Goal: Task Accomplishment & Management: Complete application form

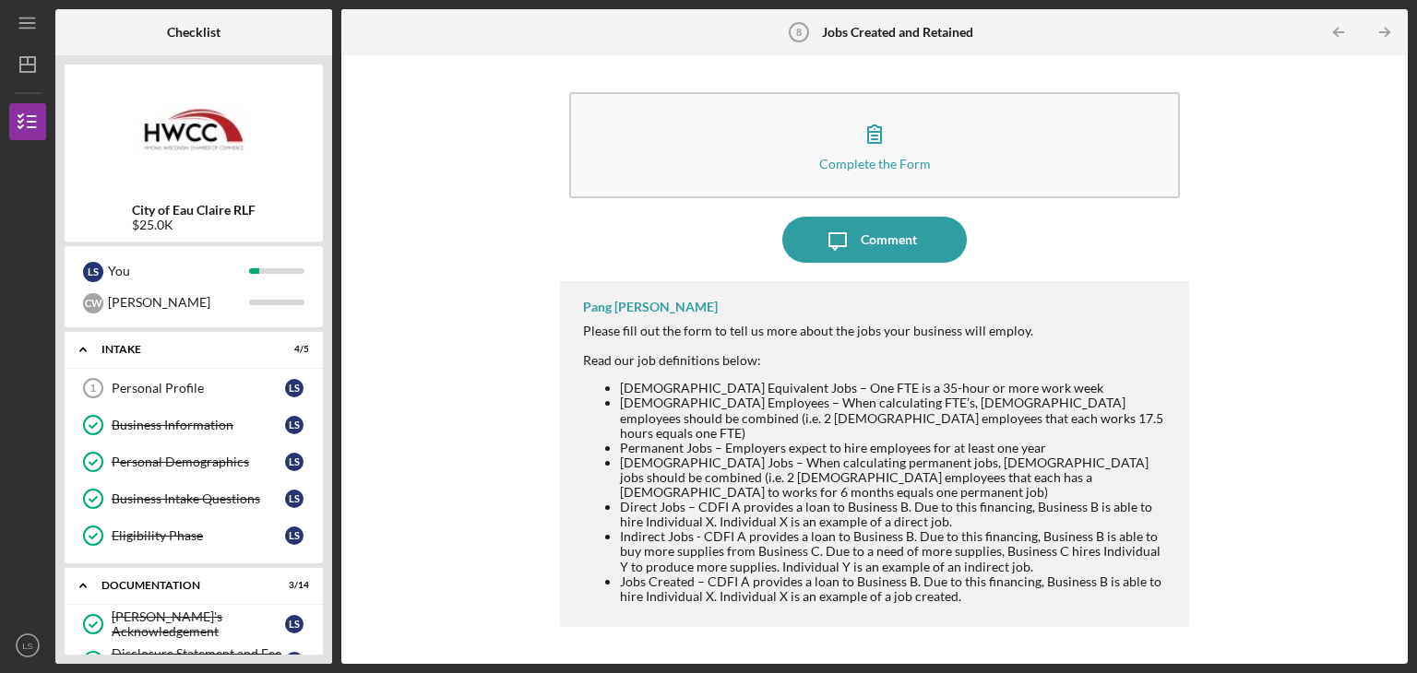
scroll to position [308, 0]
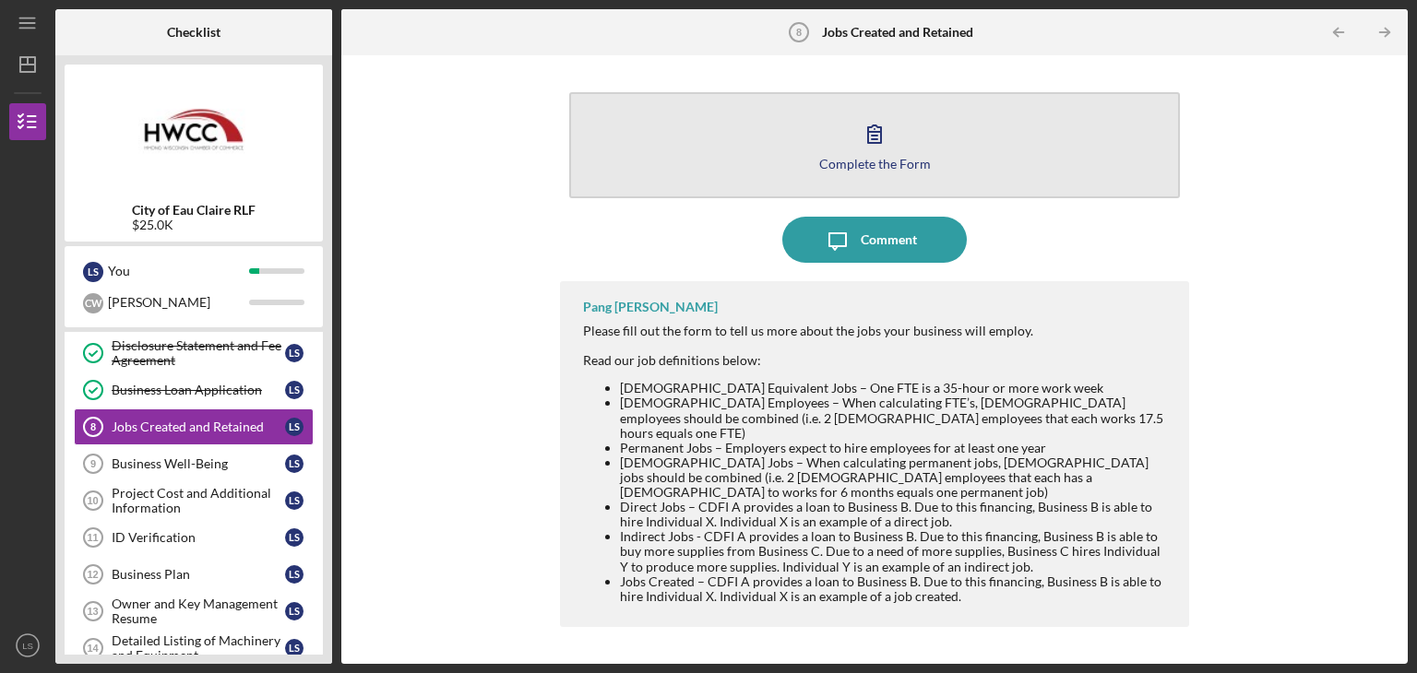
click at [919, 137] on button "Complete the Form Form" at bounding box center [874, 145] width 611 height 106
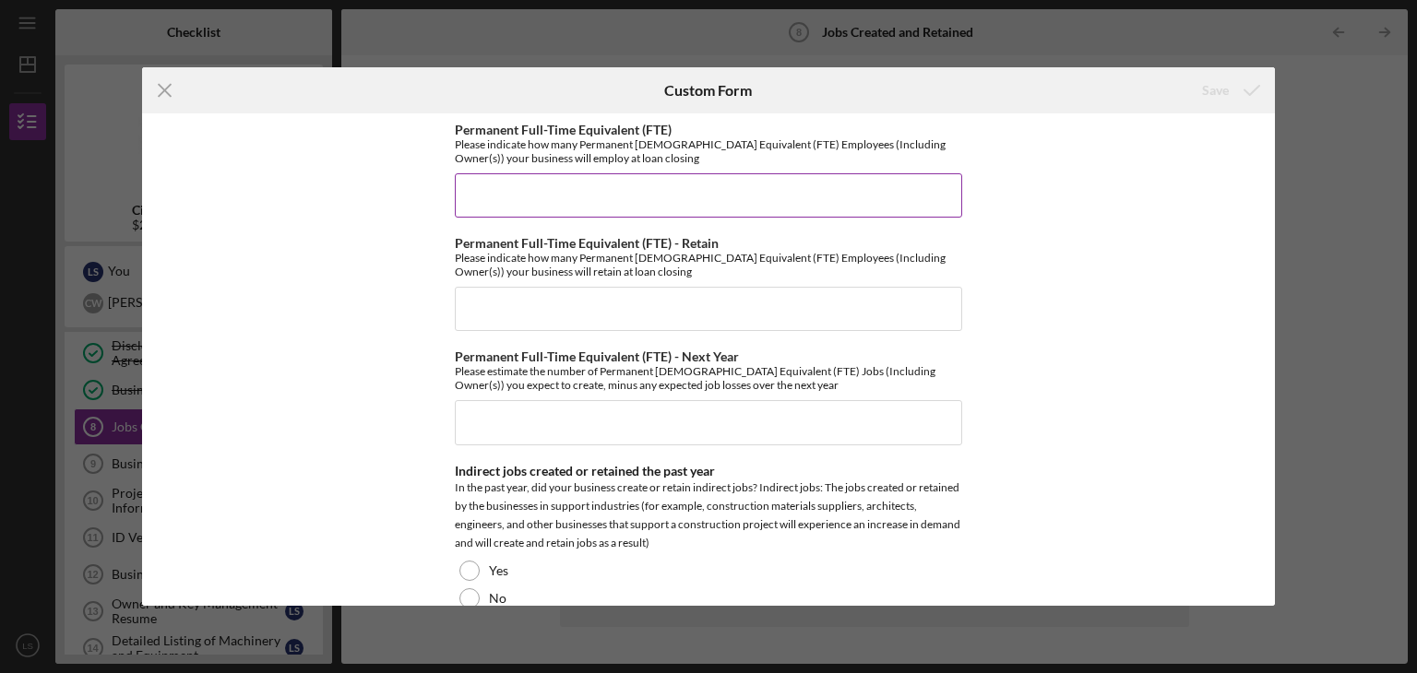
click at [514, 188] on input "Permanent Full-Time Equivalent (FTE)" at bounding box center [708, 195] width 507 height 44
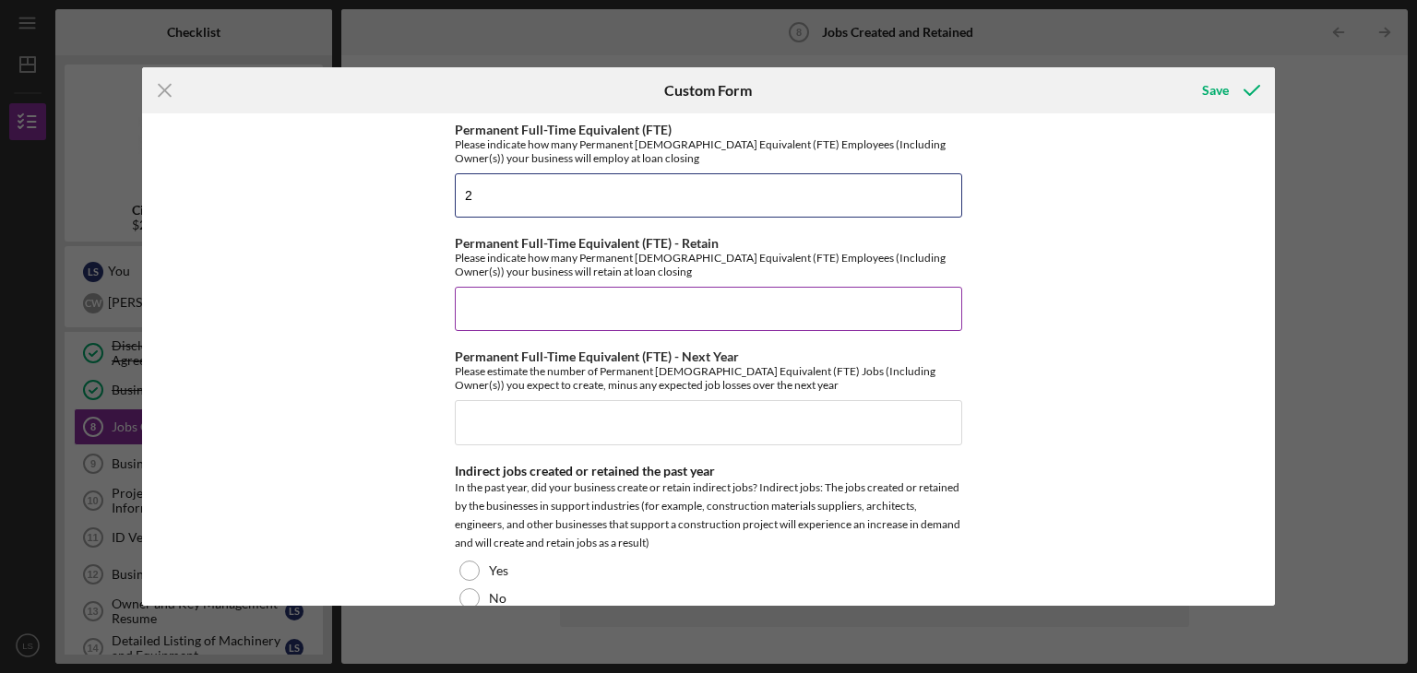
type input "2"
click at [538, 315] on input "Permanent Full-Time Equivalent (FTE) - Retain" at bounding box center [708, 309] width 507 height 44
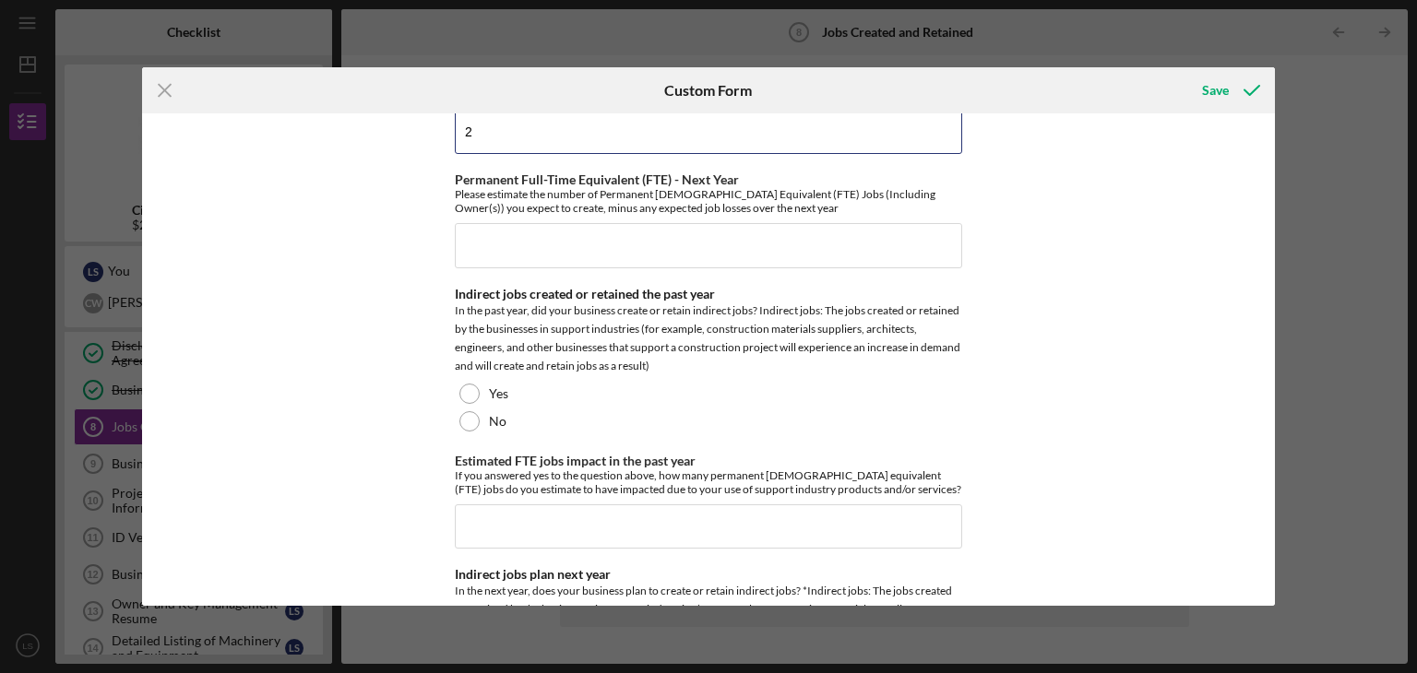
scroll to position [185, 0]
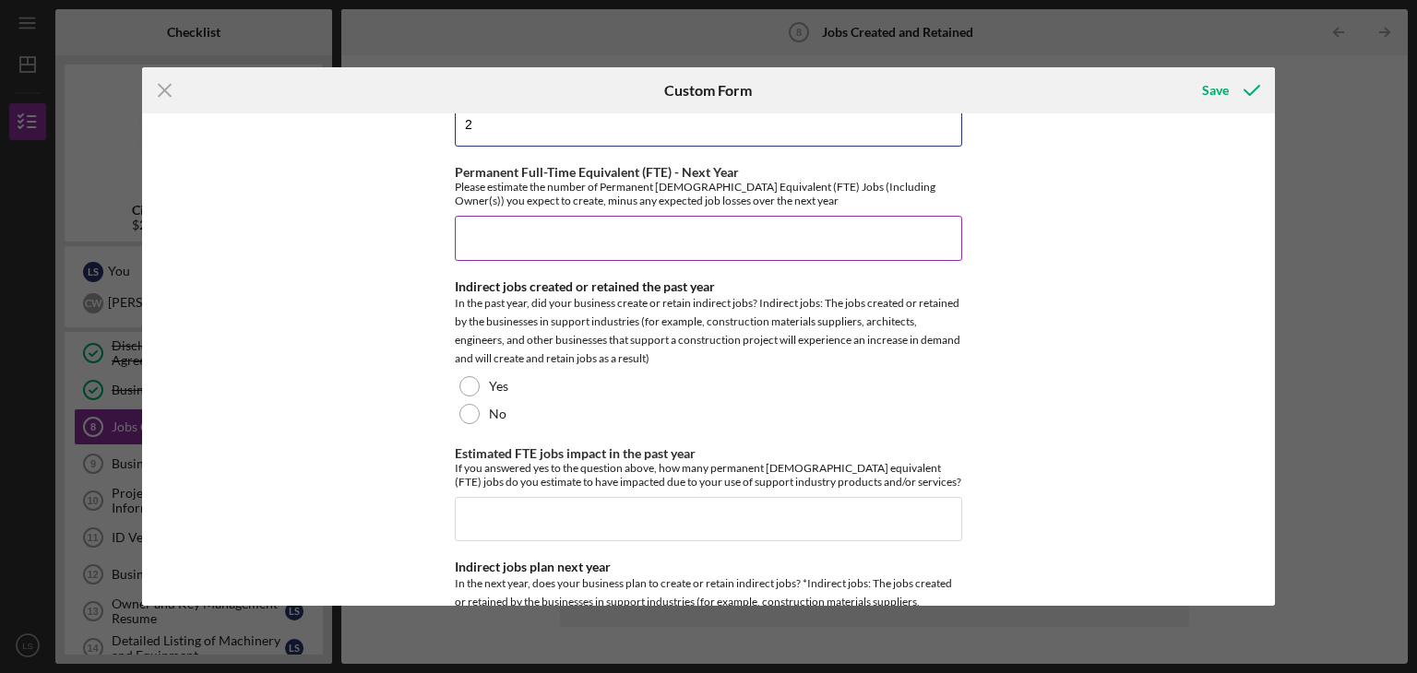
type input "2"
click at [468, 229] on input "Permanent Full-Time Equivalent (FTE) - Next Year" at bounding box center [708, 238] width 507 height 44
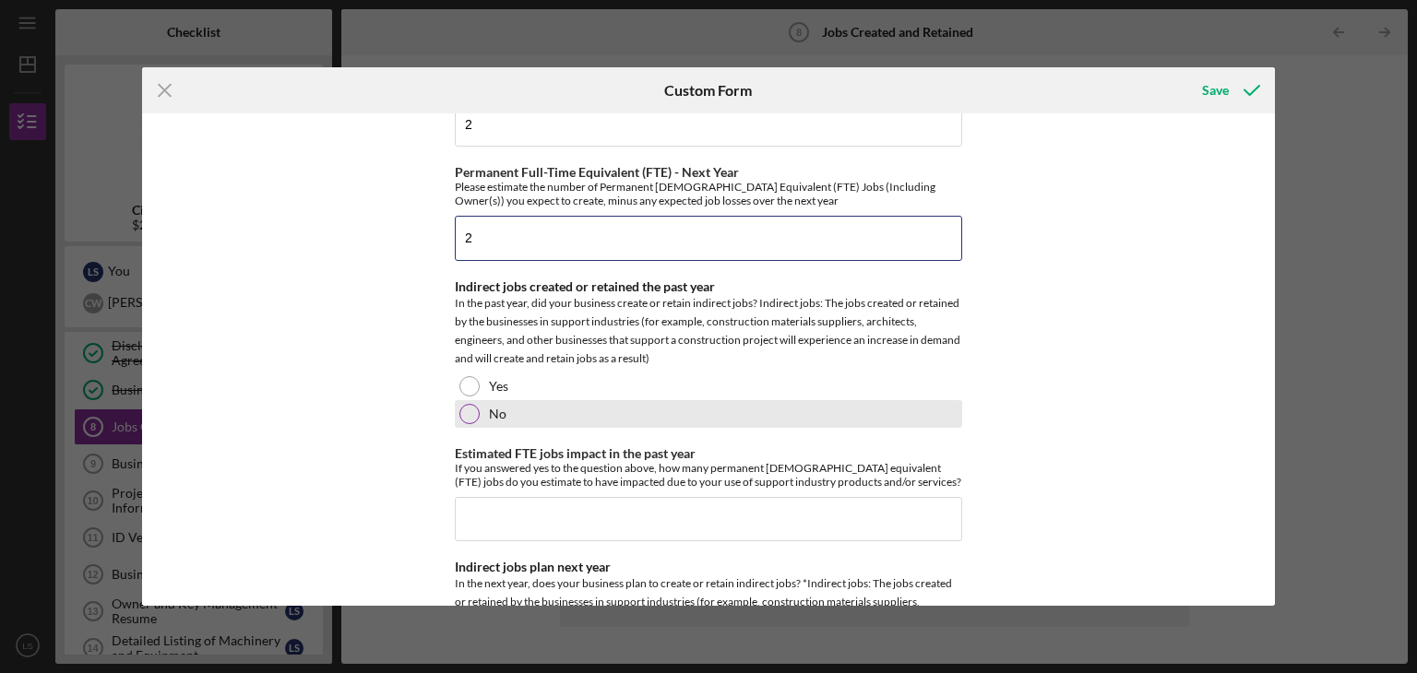
type input "2"
click at [469, 411] on div at bounding box center [469, 414] width 20 height 20
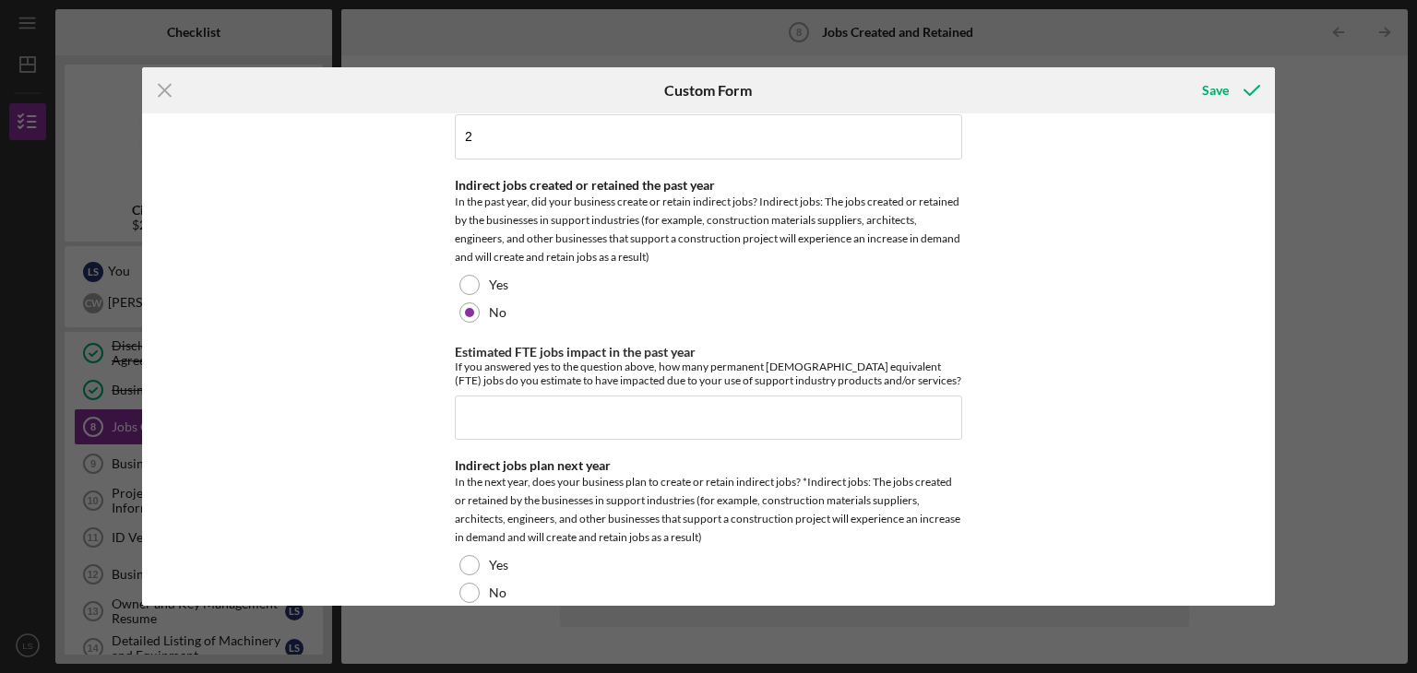
scroll to position [369, 0]
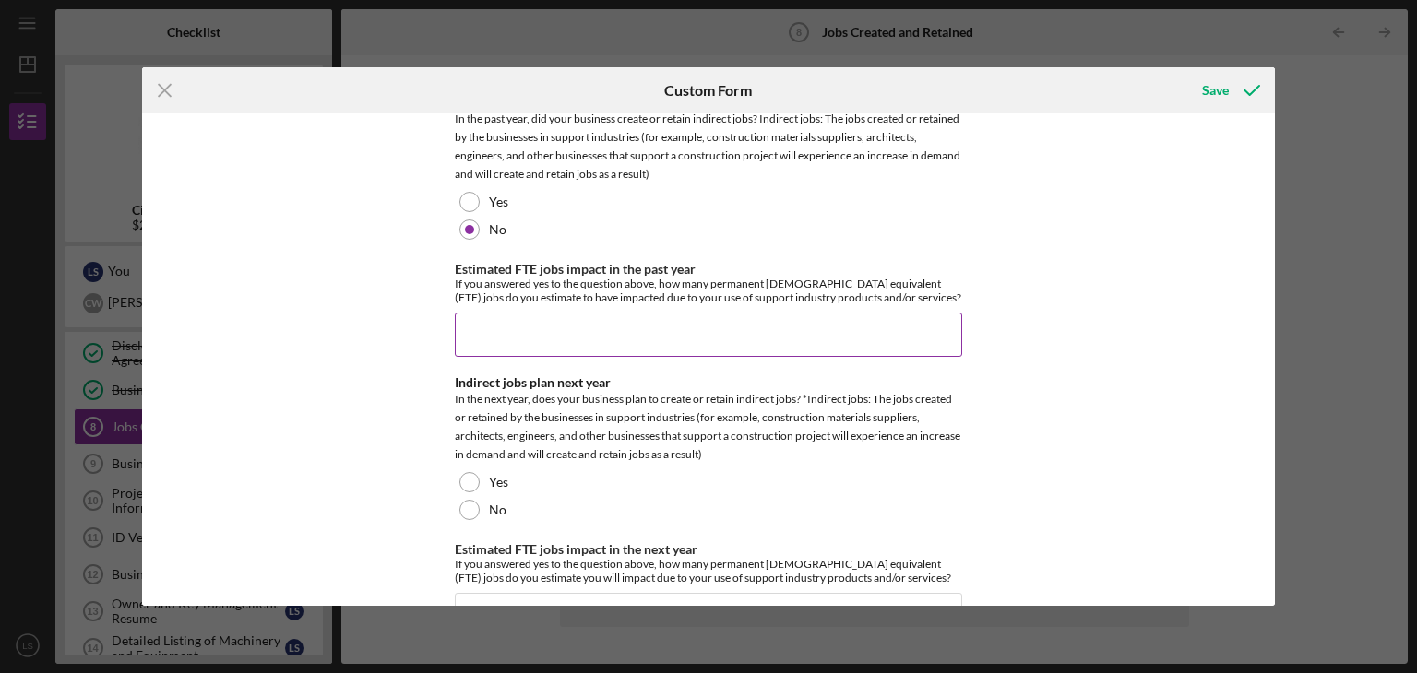
click at [519, 329] on input "Estimated FTE jobs impact in the past year" at bounding box center [708, 335] width 507 height 44
click at [521, 317] on input "Estimated FTE jobs impact in the past year" at bounding box center [708, 335] width 507 height 44
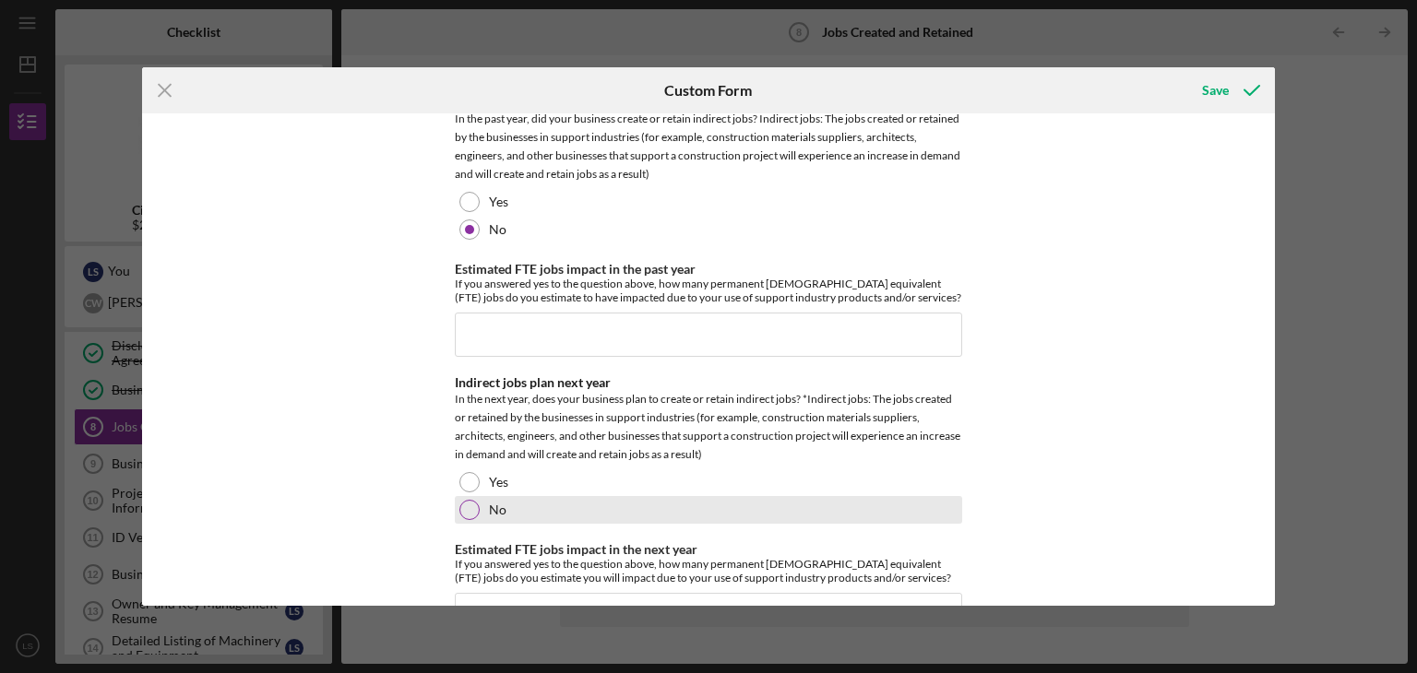
click at [614, 499] on div "No" at bounding box center [708, 510] width 507 height 28
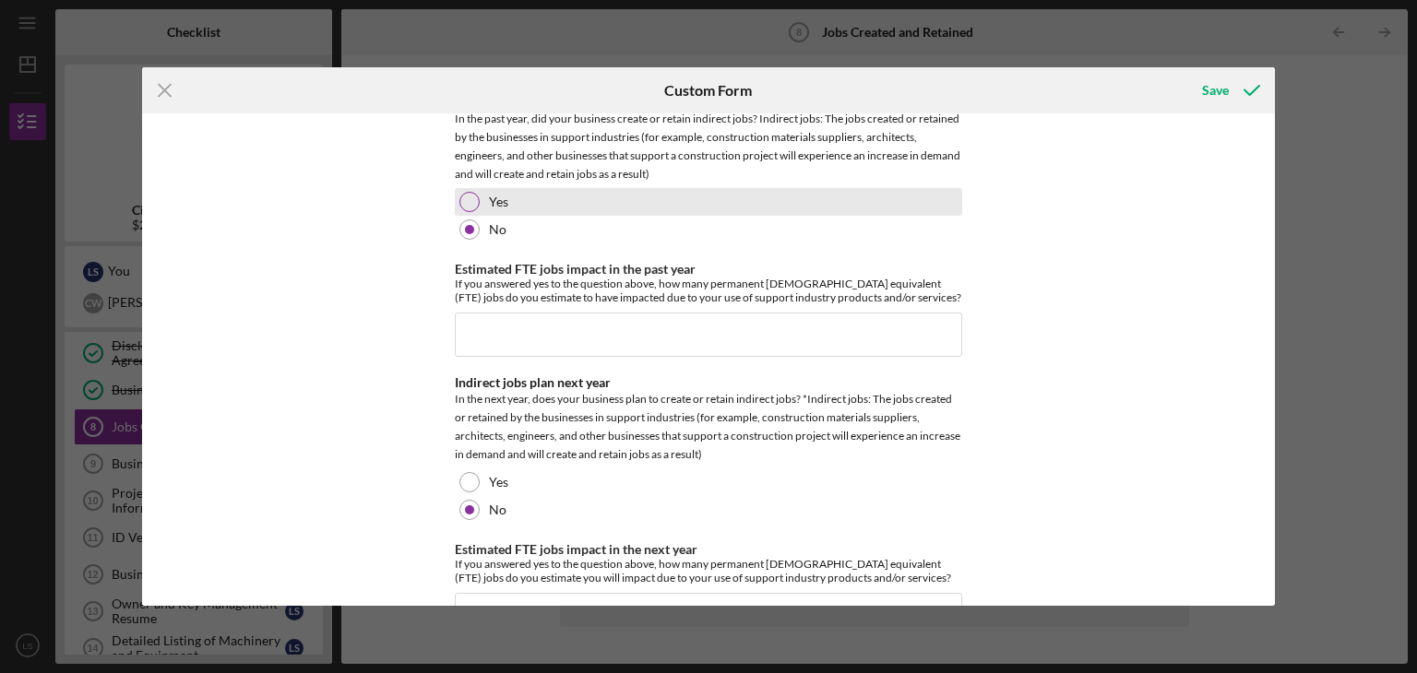
click at [479, 202] on div "Yes" at bounding box center [708, 202] width 507 height 28
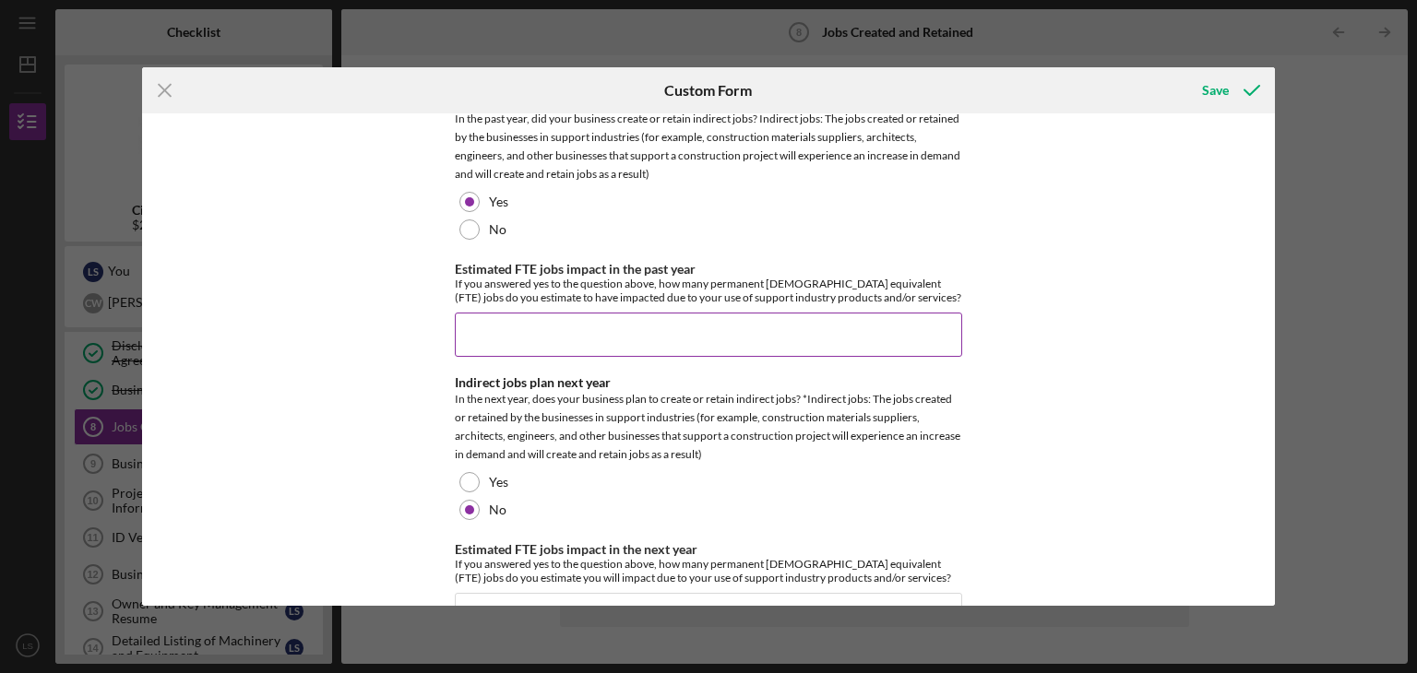
click at [487, 315] on input "Estimated FTE jobs impact in the past year" at bounding box center [708, 335] width 507 height 44
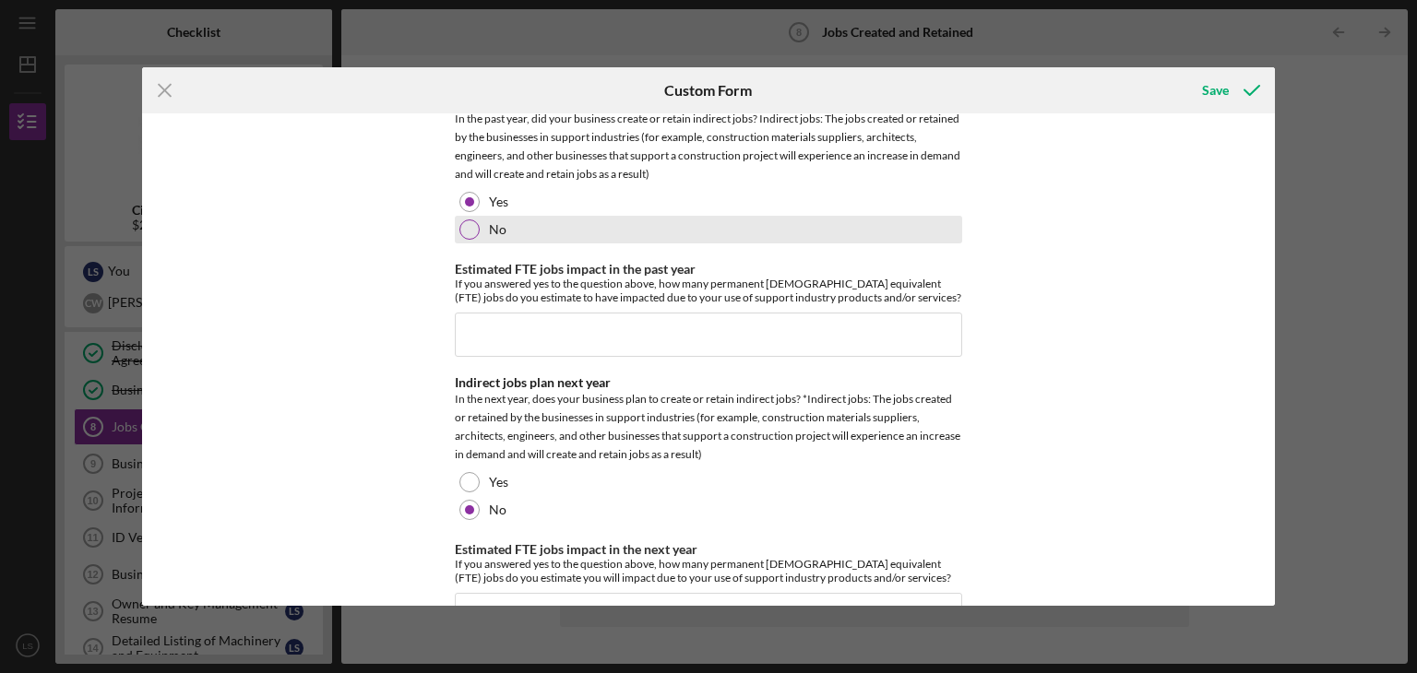
click at [465, 230] on div at bounding box center [469, 230] width 20 height 20
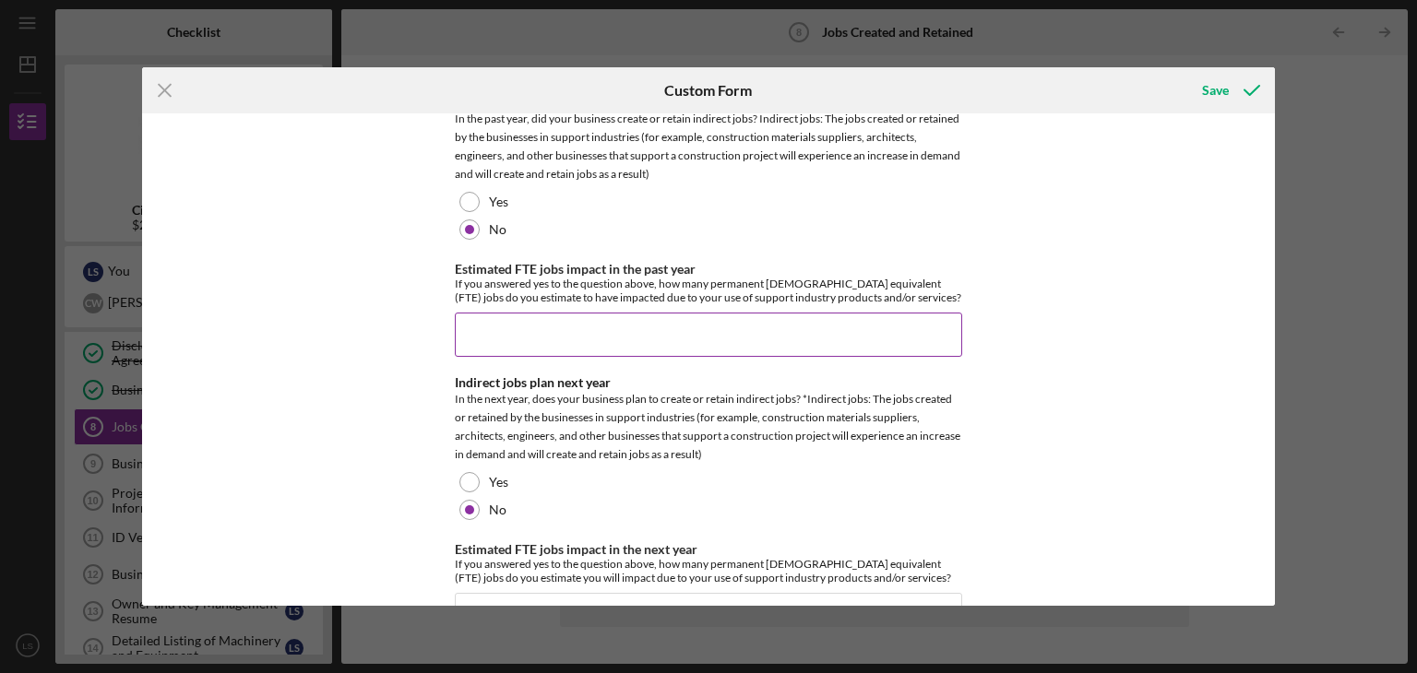
click at [539, 344] on input "Estimated FTE jobs impact in the past year" at bounding box center [708, 335] width 507 height 44
type input "2"
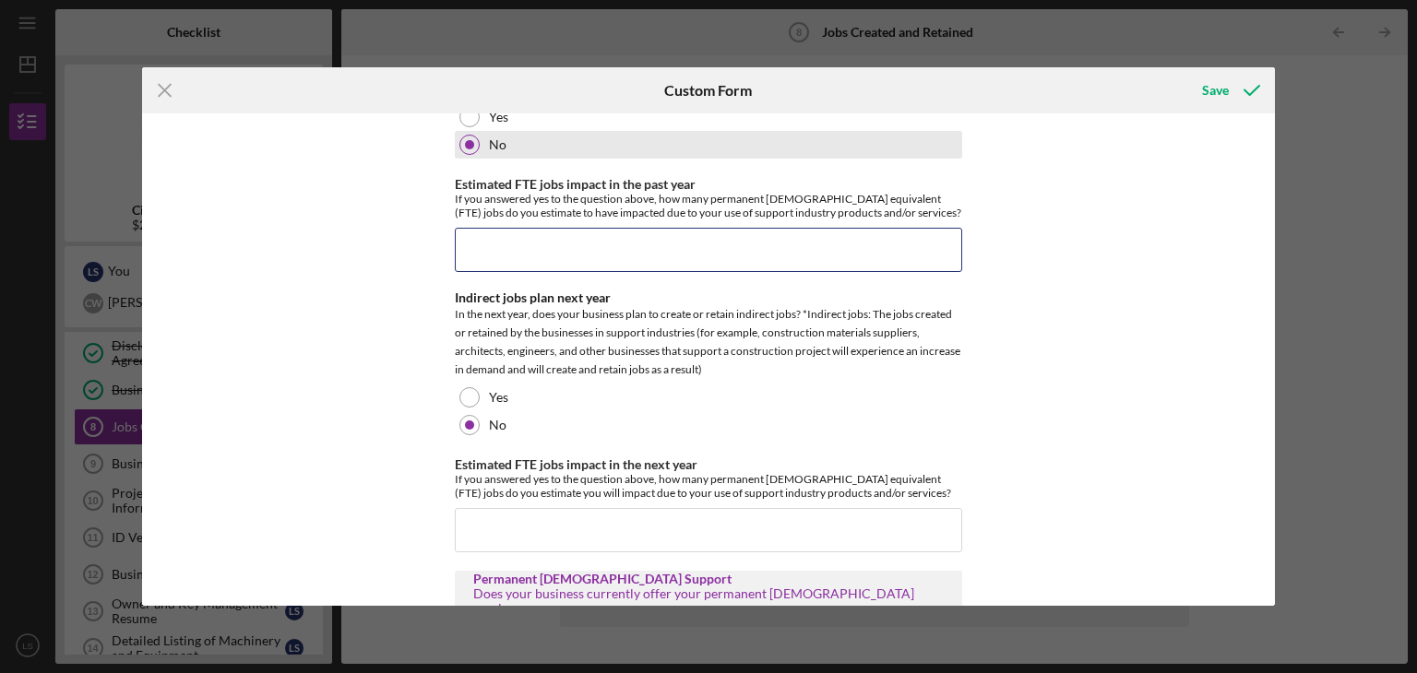
scroll to position [554, 0]
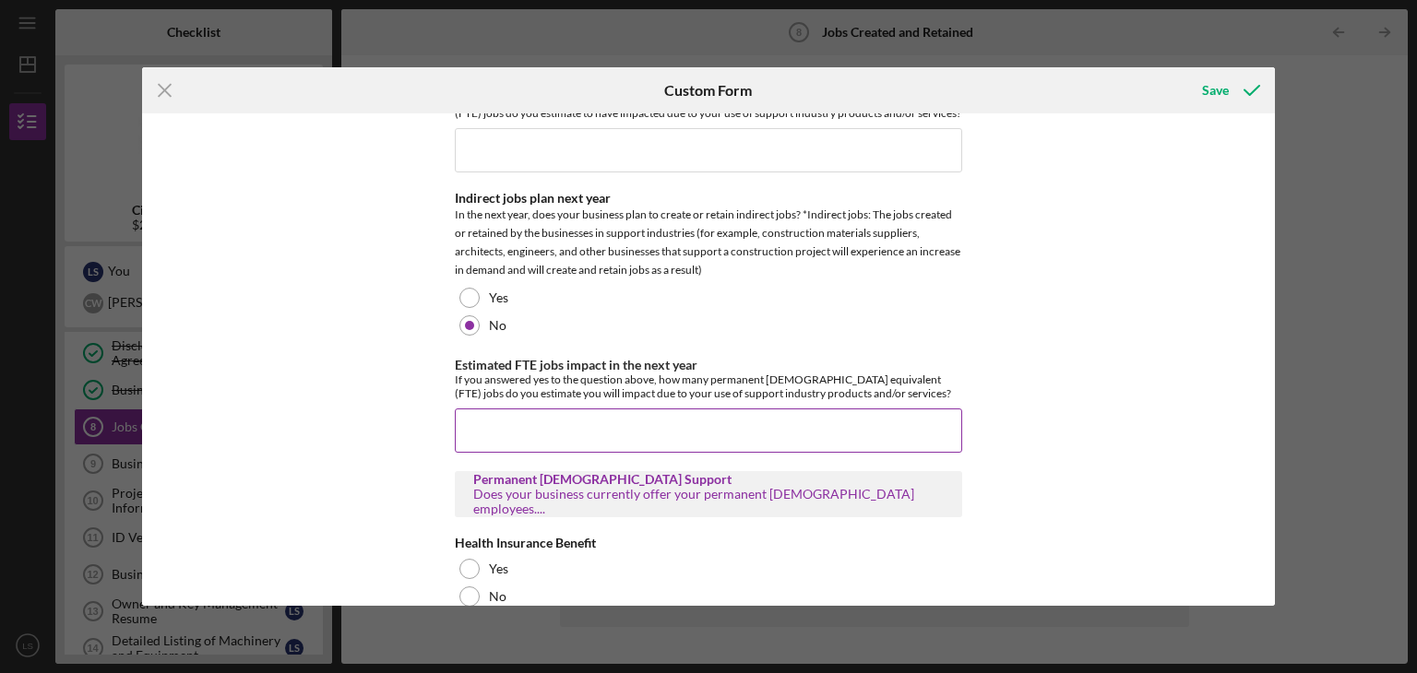
click at [527, 418] on input "Estimated FTE jobs impact in the next year" at bounding box center [708, 431] width 507 height 44
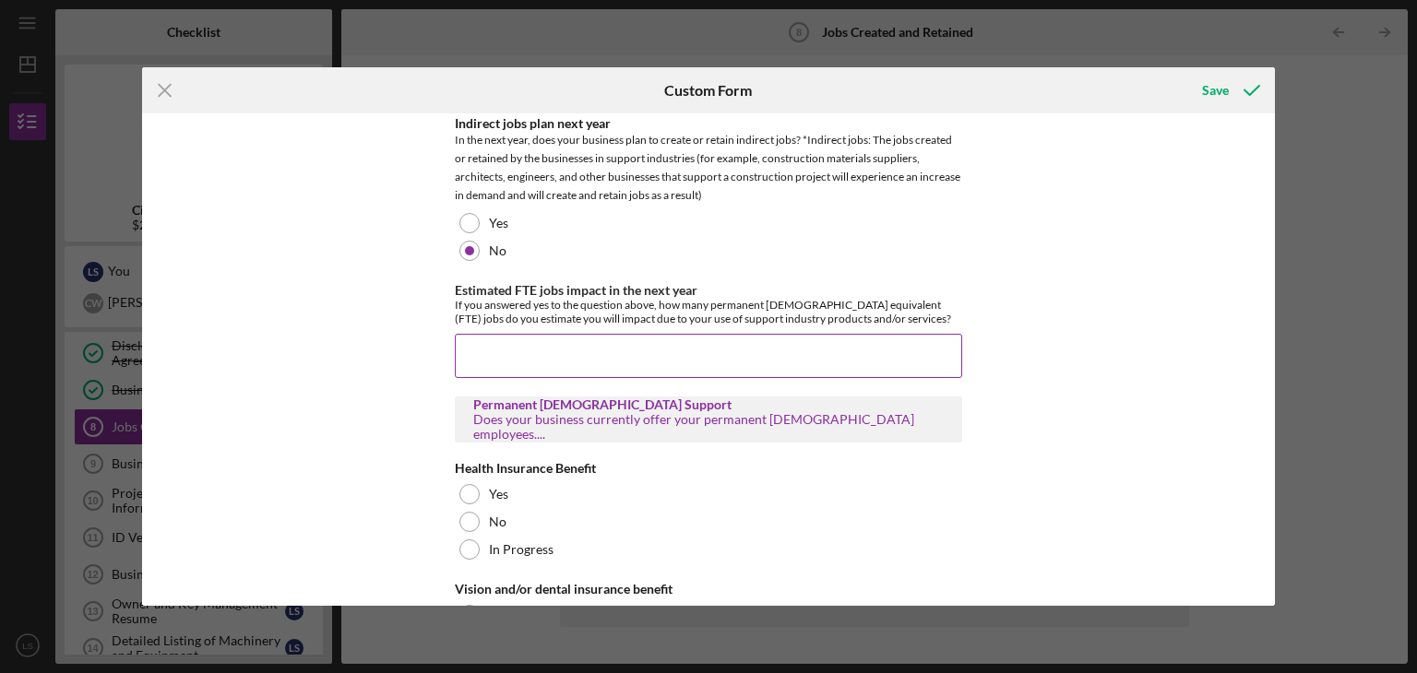
scroll to position [738, 0]
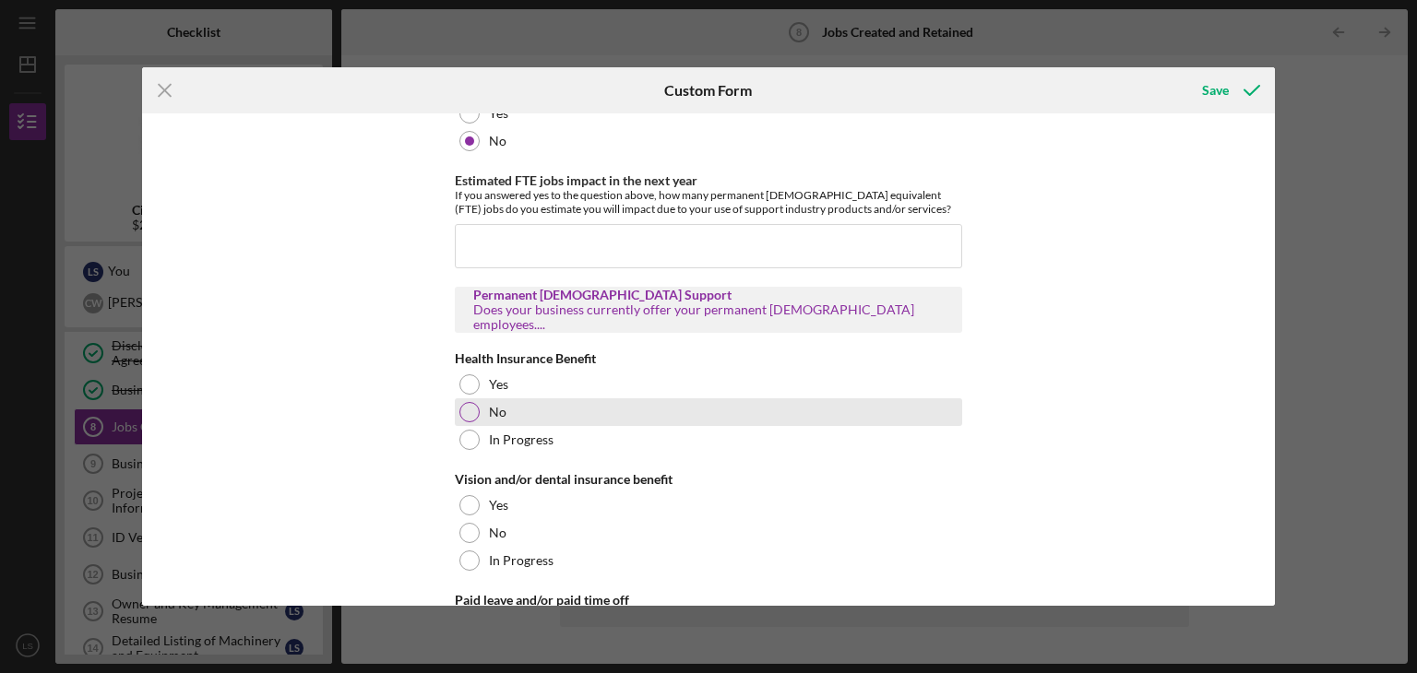
click at [470, 412] on div at bounding box center [469, 412] width 20 height 20
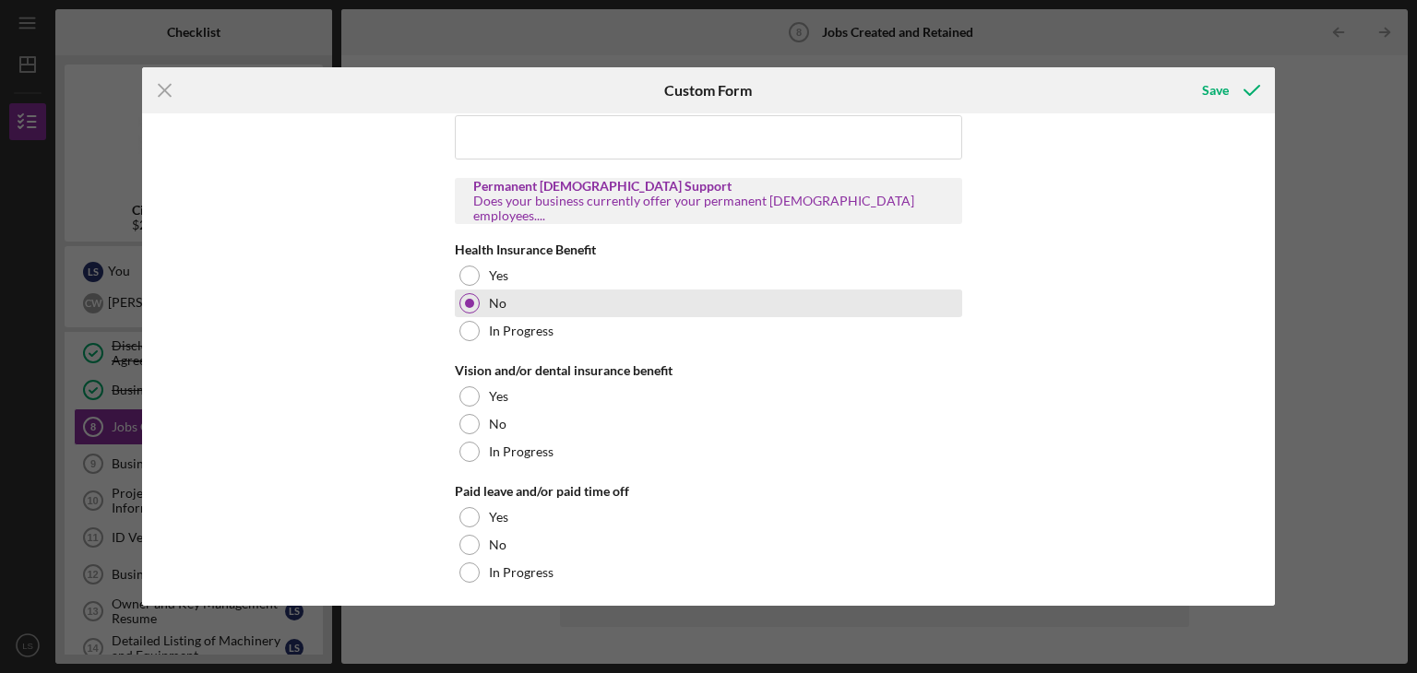
scroll to position [923, 0]
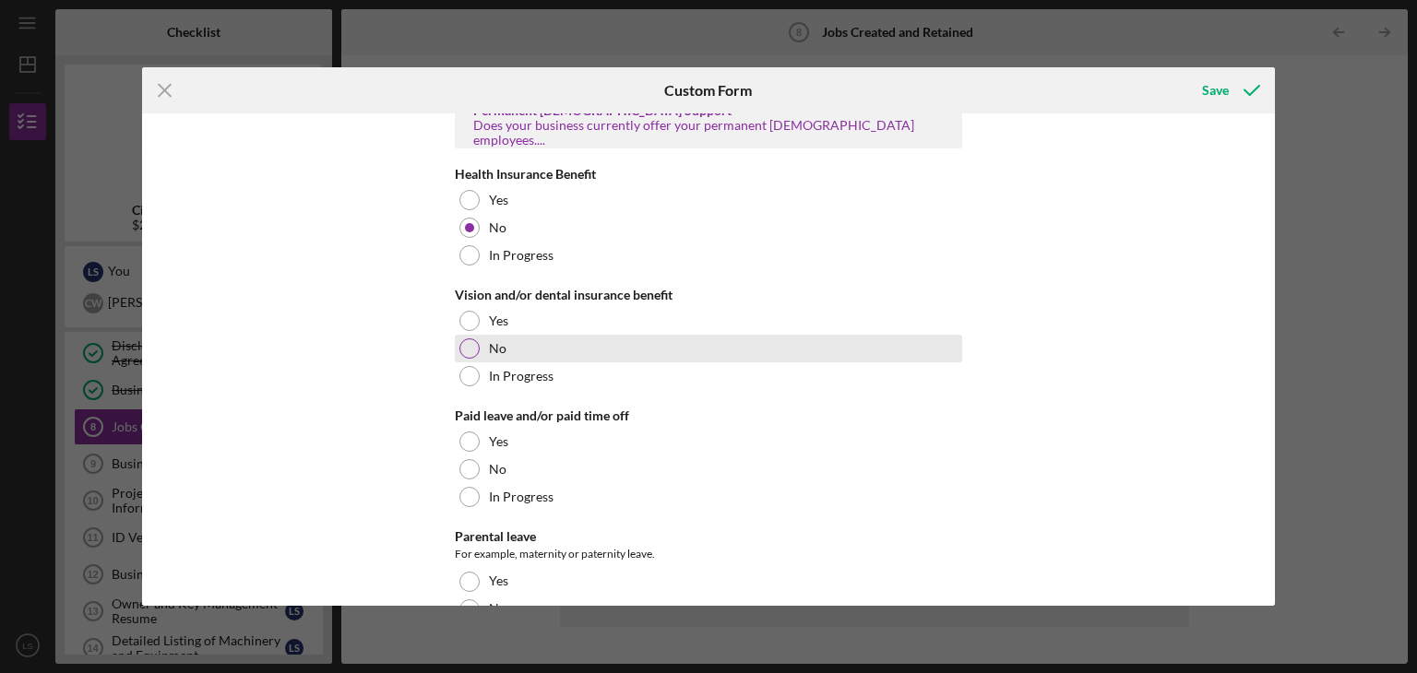
click at [471, 353] on div at bounding box center [469, 349] width 20 height 20
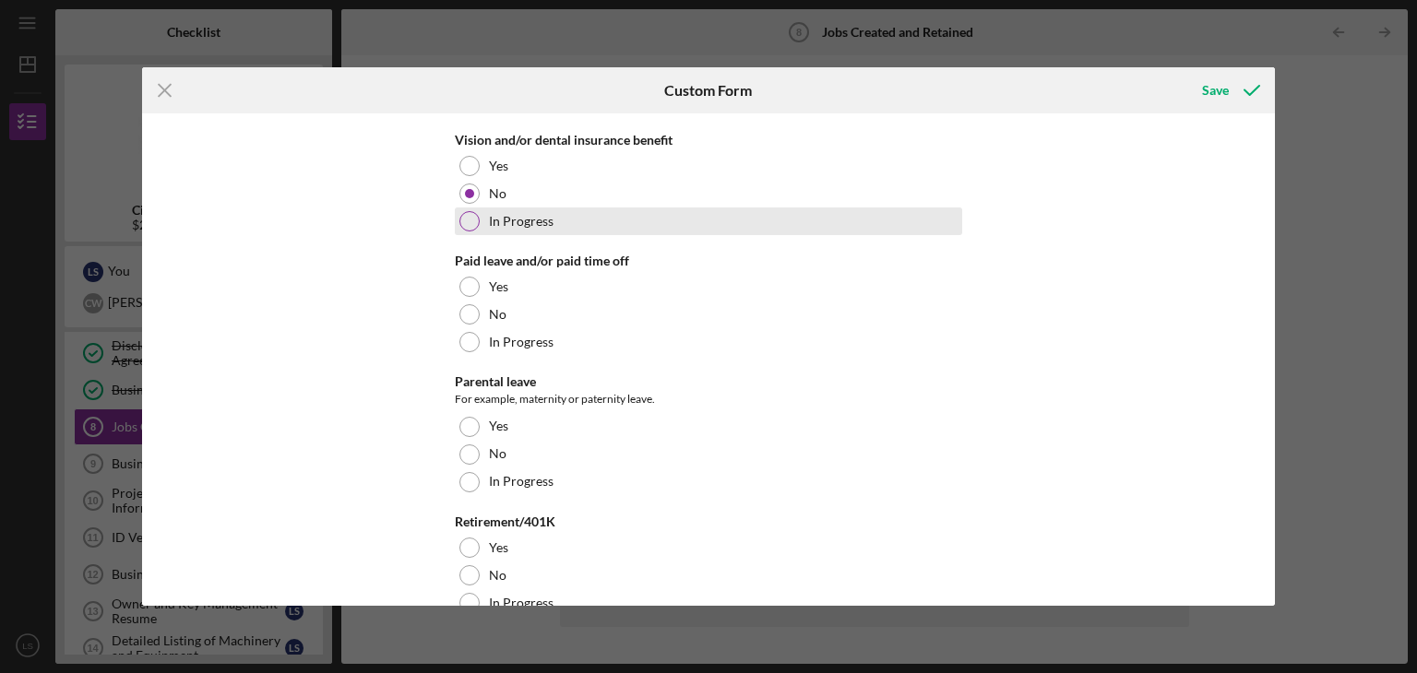
scroll to position [1107, 0]
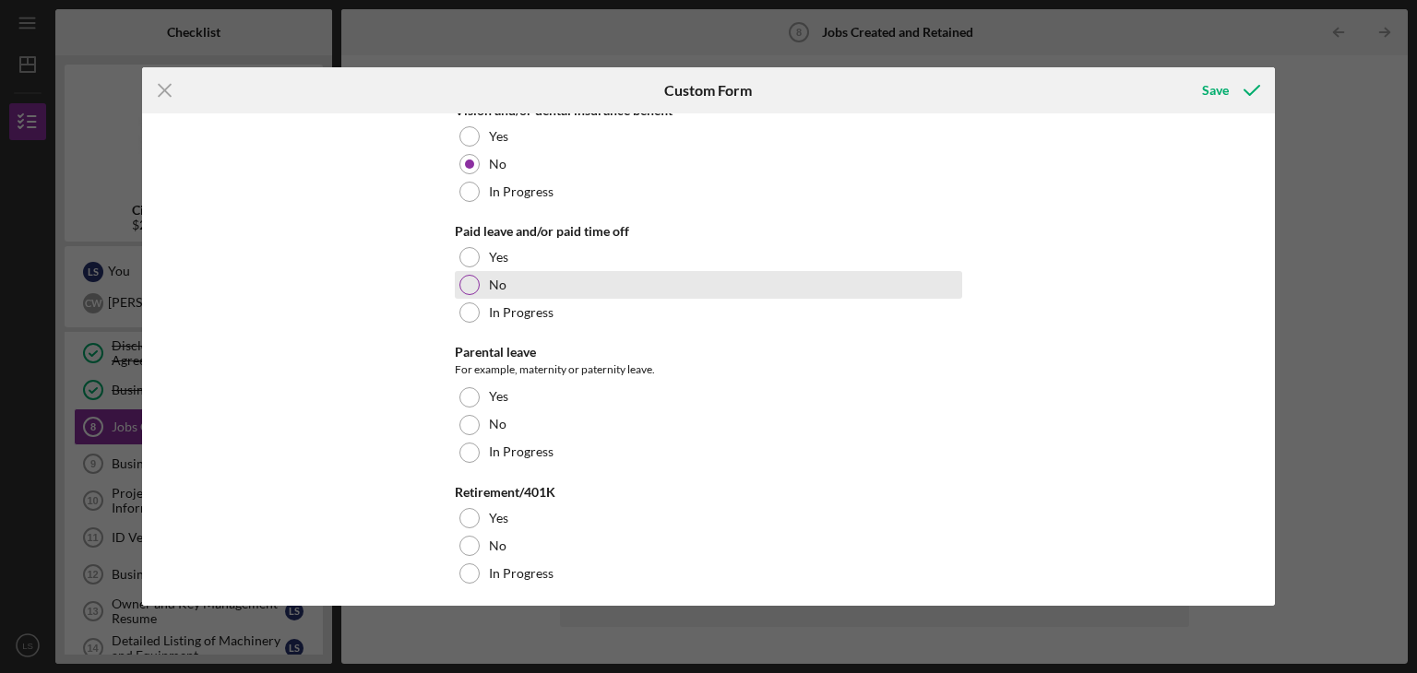
click at [465, 288] on div at bounding box center [469, 285] width 20 height 20
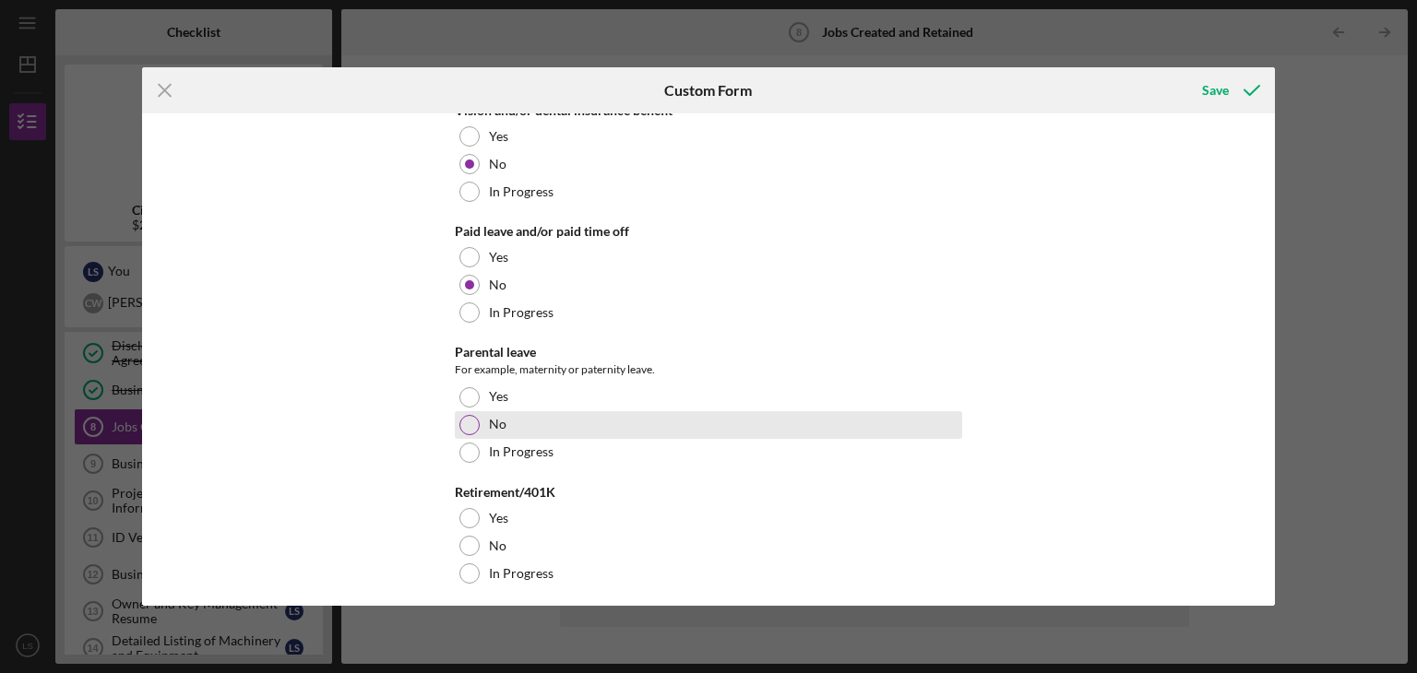
click at [471, 422] on div at bounding box center [469, 425] width 20 height 20
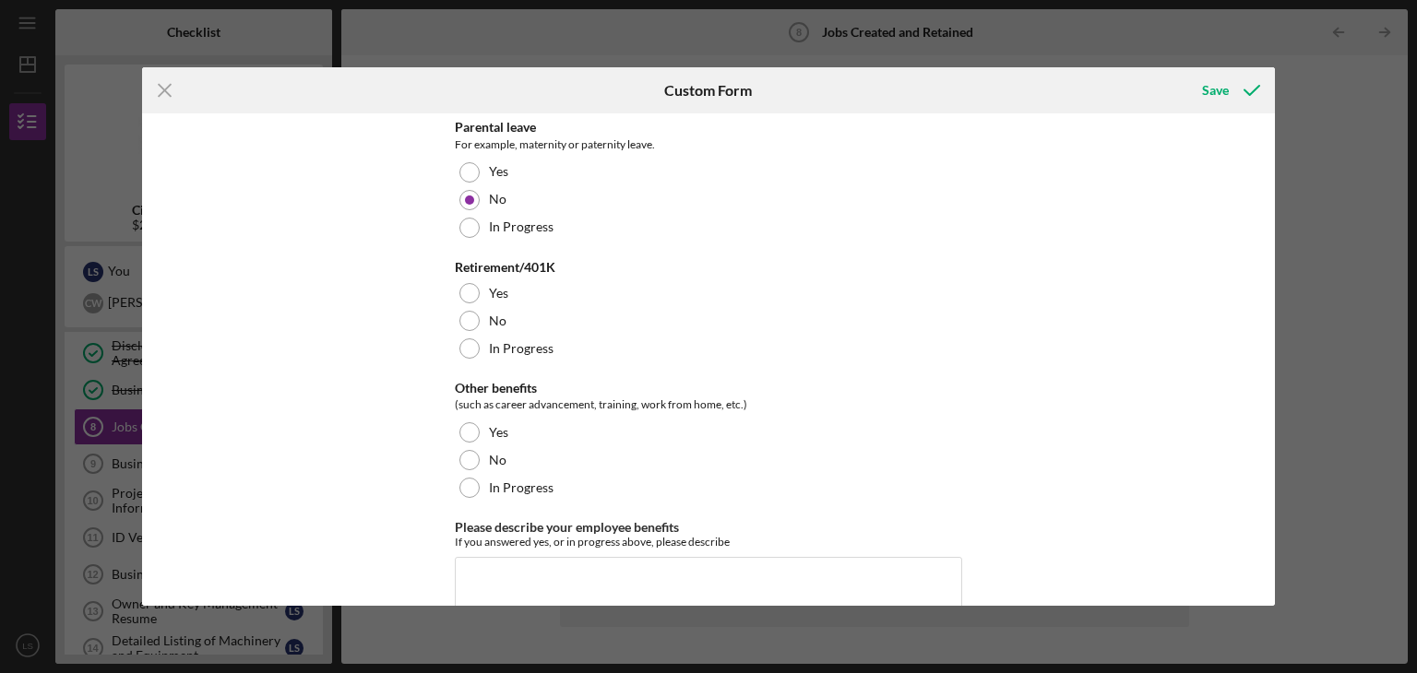
scroll to position [1384, 0]
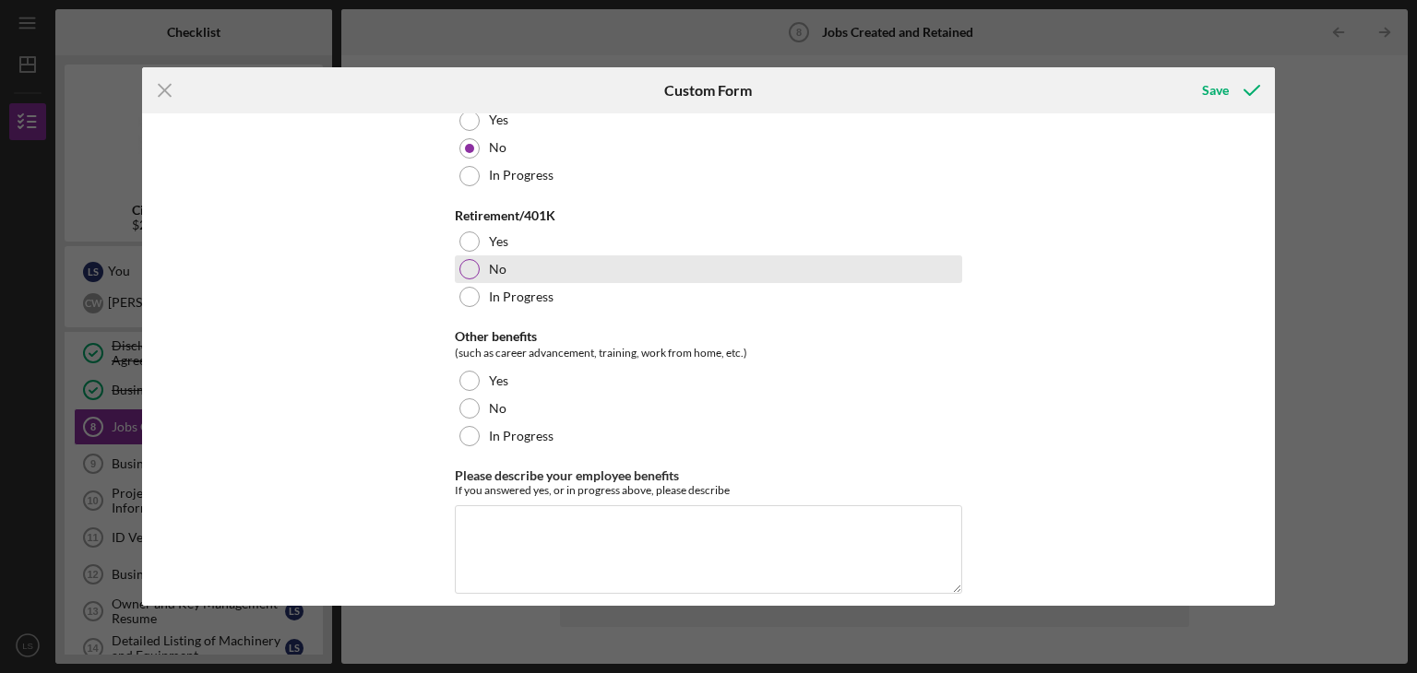
click at [465, 269] on div at bounding box center [469, 269] width 20 height 20
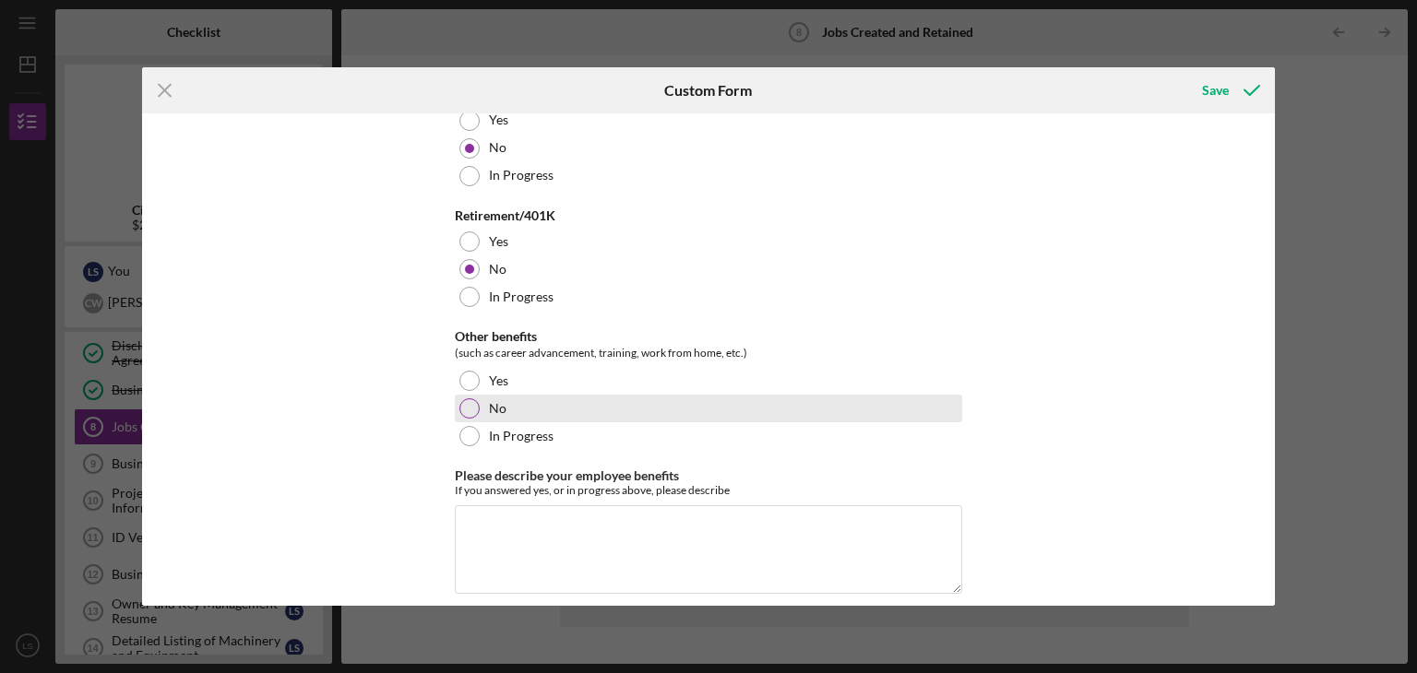
click at [463, 403] on div at bounding box center [469, 409] width 20 height 20
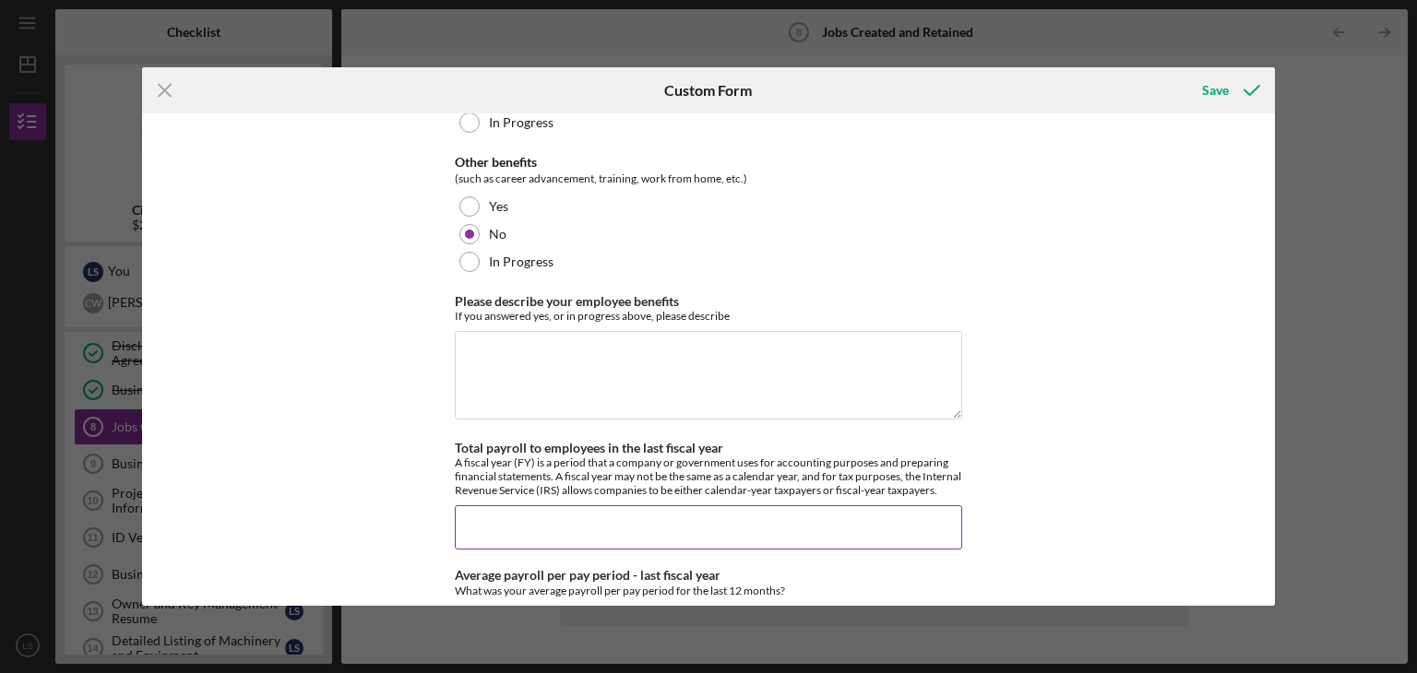
scroll to position [1568, 0]
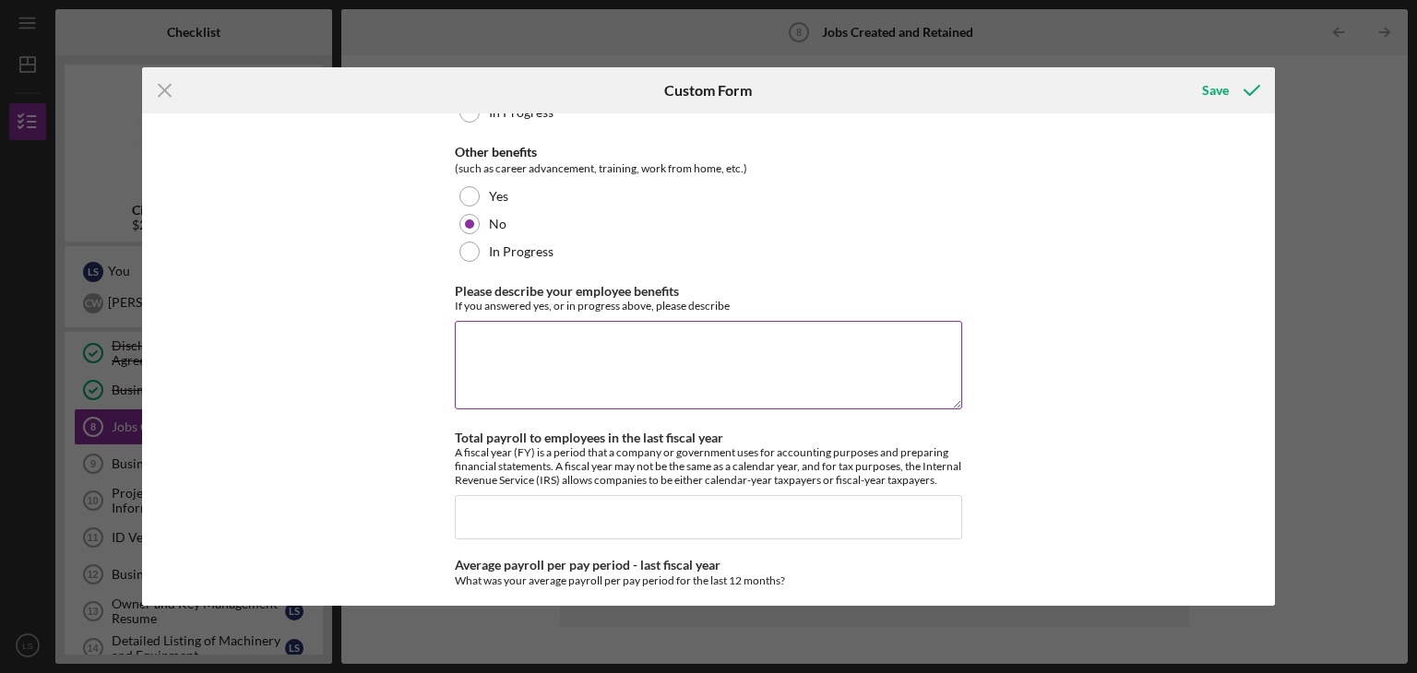
click at [543, 353] on textarea "Please describe your employee benefits" at bounding box center [708, 365] width 507 height 89
type textarea "k"
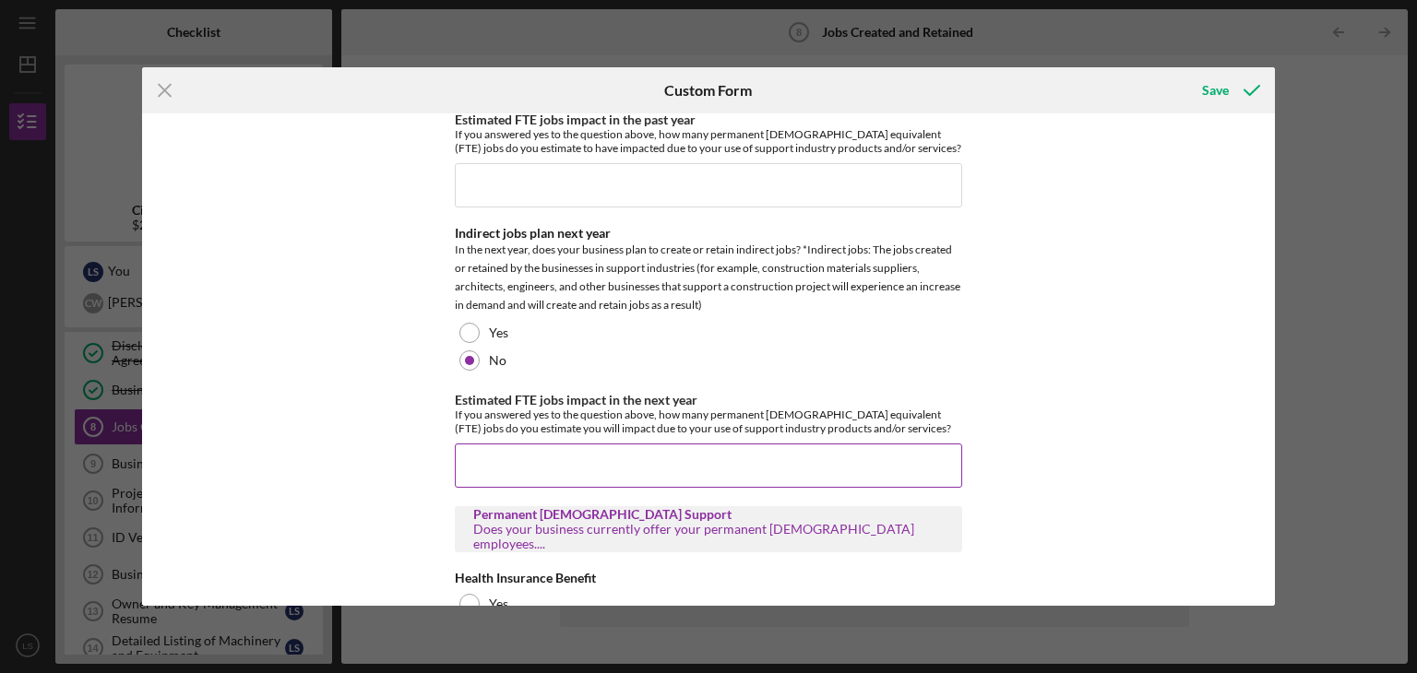
scroll to position [461, 0]
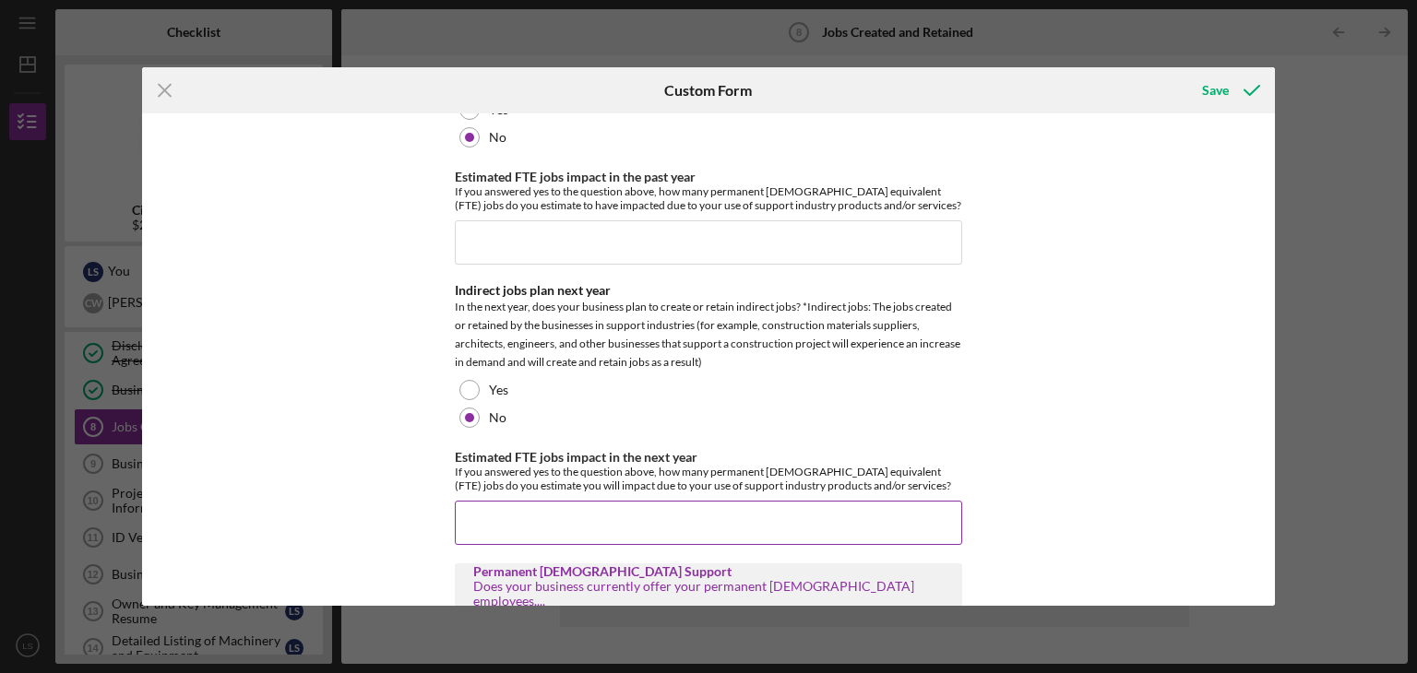
click at [557, 509] on input "Estimated FTE jobs impact in the next year" at bounding box center [708, 523] width 507 height 44
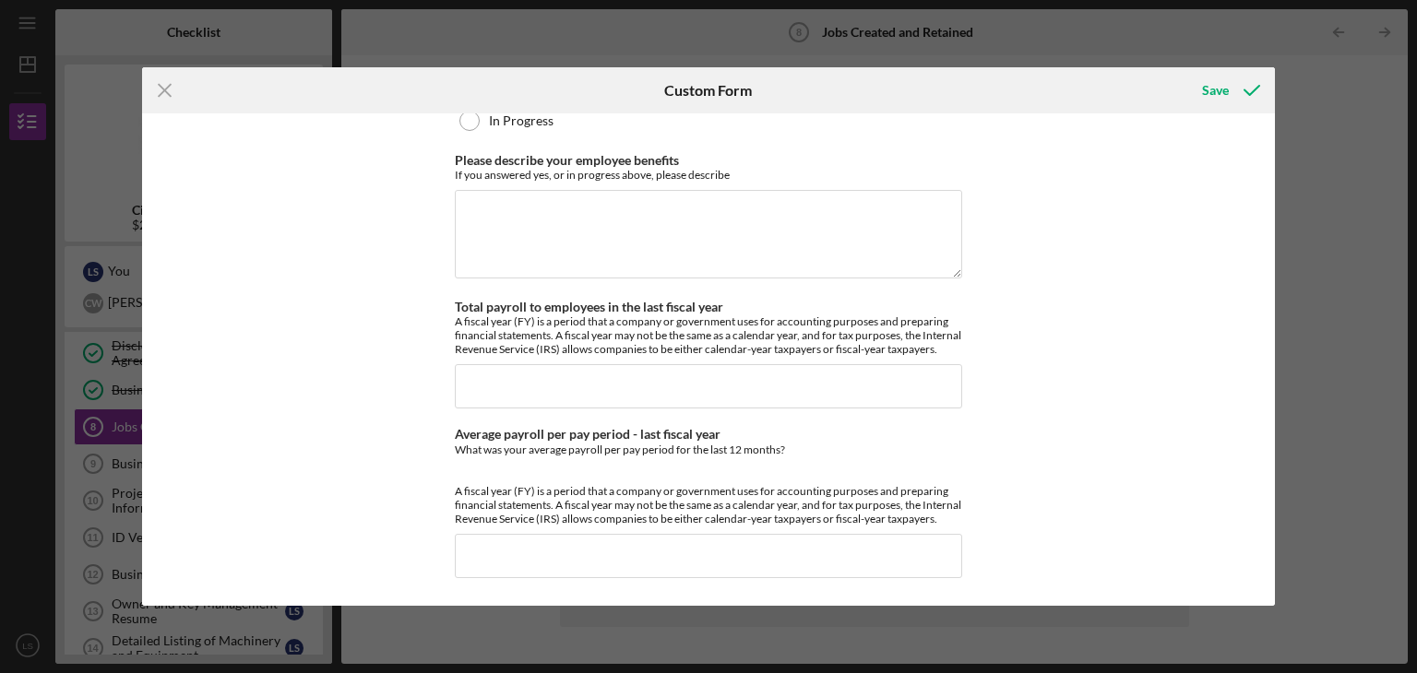
scroll to position [1723, 0]
click at [1210, 89] on div "Save" at bounding box center [1215, 90] width 27 height 37
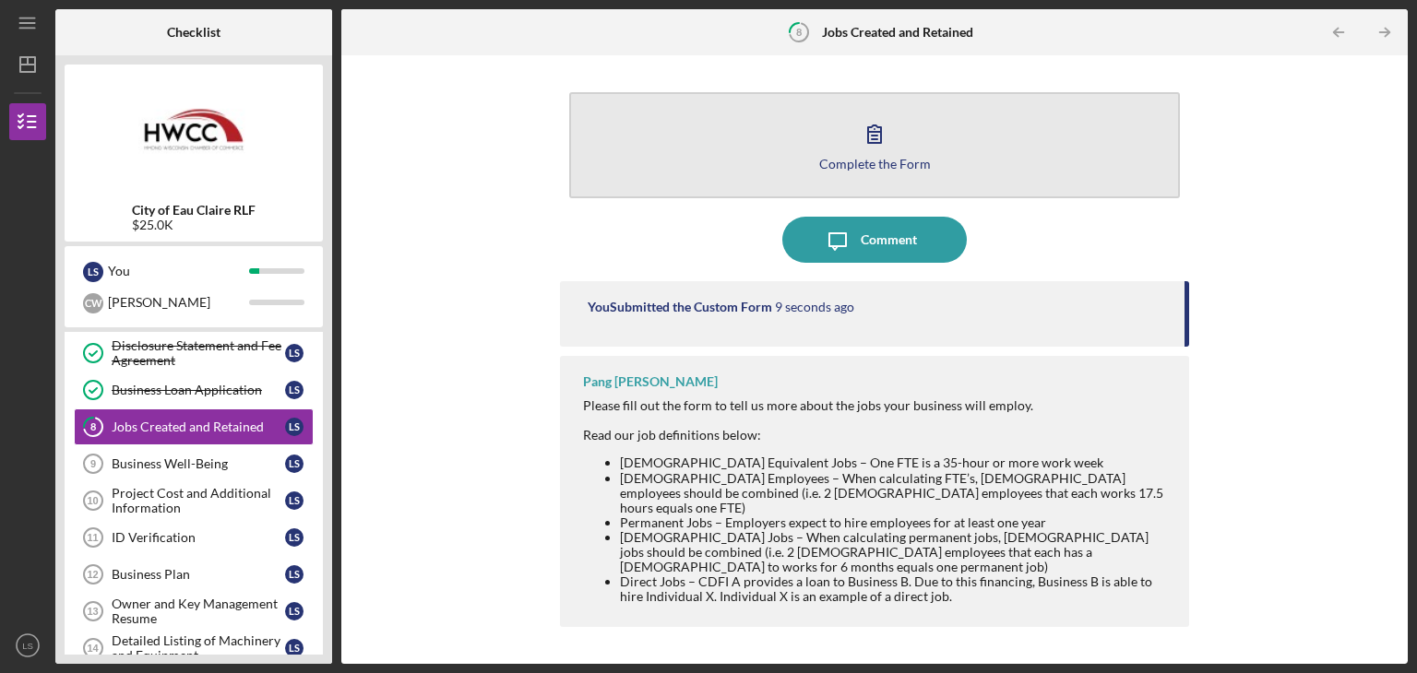
click at [916, 168] on div "Complete the Form" at bounding box center [875, 164] width 112 height 14
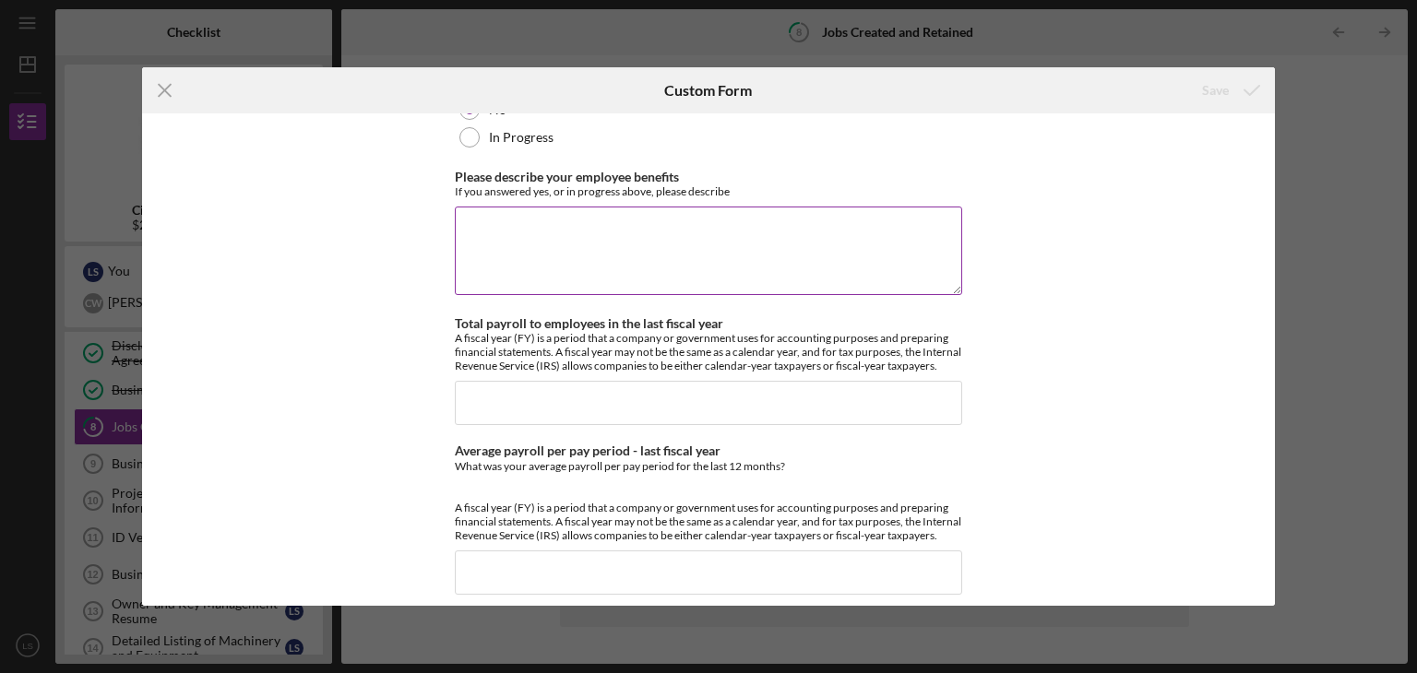
scroll to position [1723, 0]
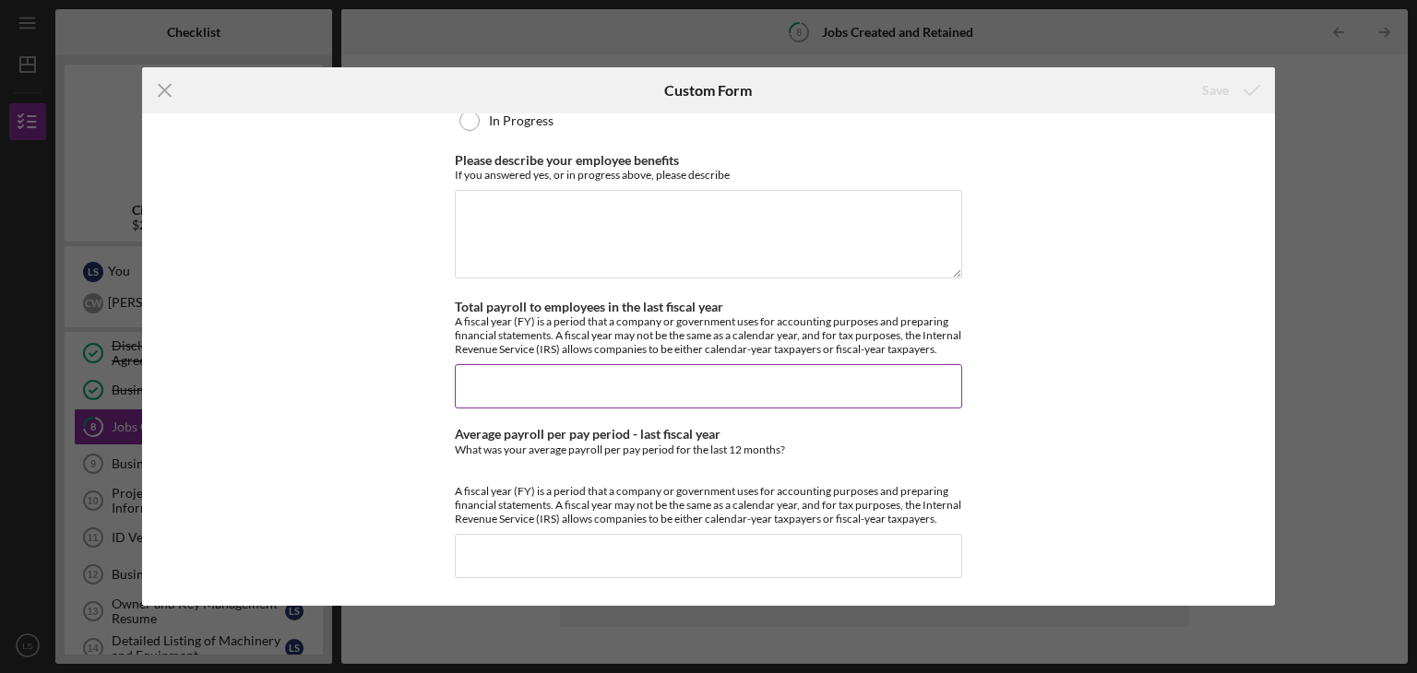
click at [531, 380] on input "Total payroll to employees in the last fiscal year" at bounding box center [708, 386] width 507 height 44
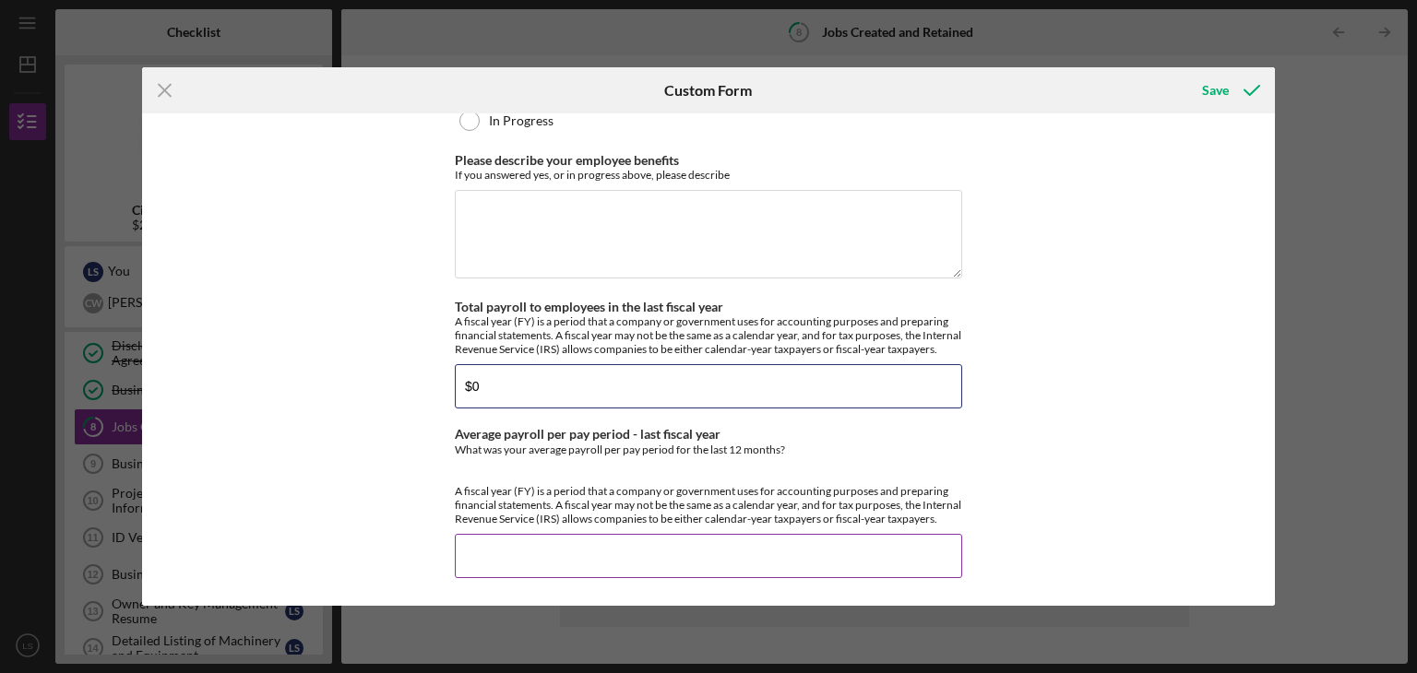
type input "$0"
click at [492, 559] on input "Average payroll per pay period - last fiscal year" at bounding box center [708, 556] width 507 height 44
type input "$0"
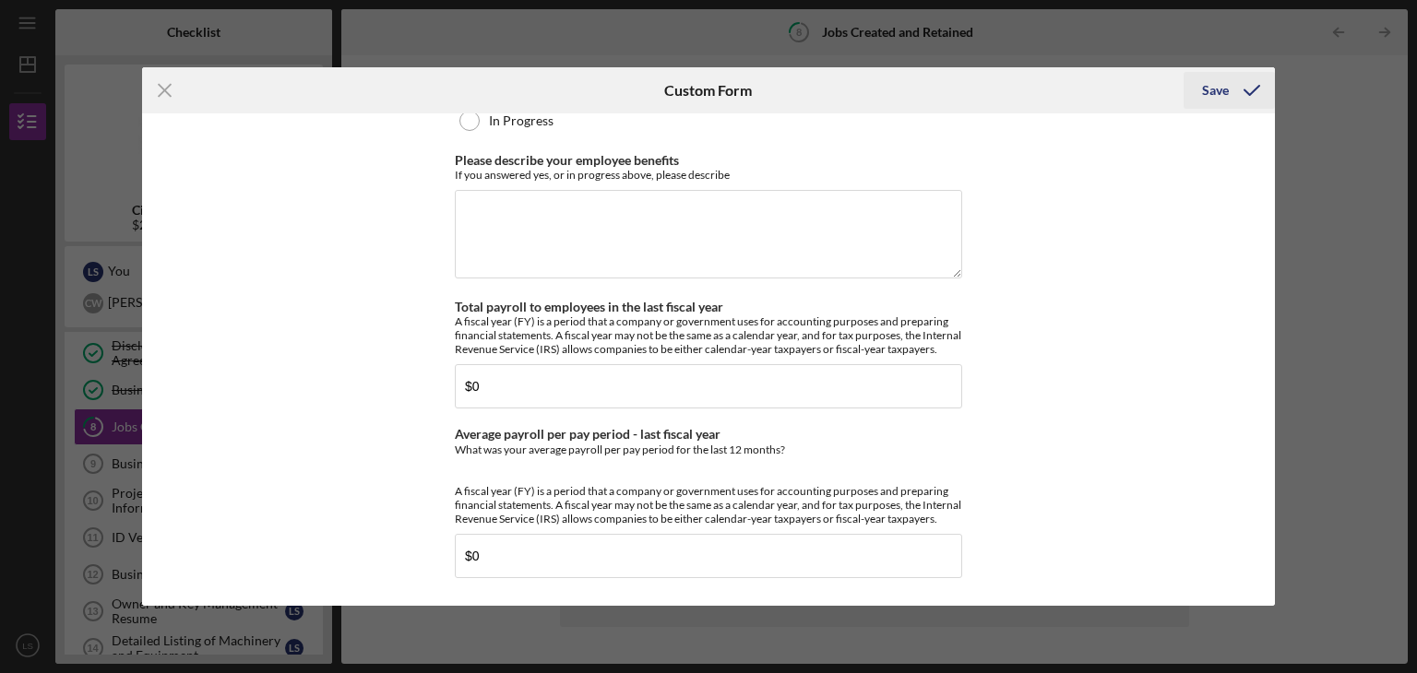
click at [1212, 90] on div "Save" at bounding box center [1215, 90] width 27 height 37
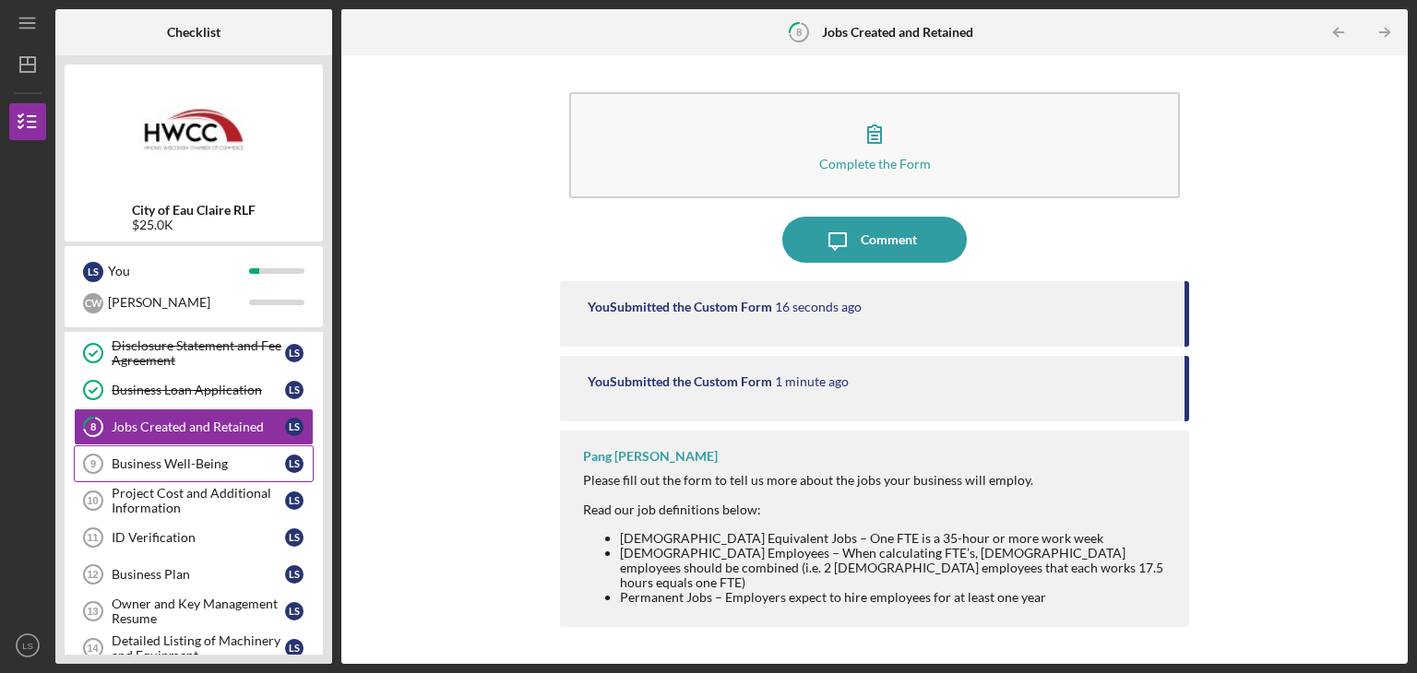
click at [169, 466] on div "Business Well-Being" at bounding box center [198, 464] width 173 height 15
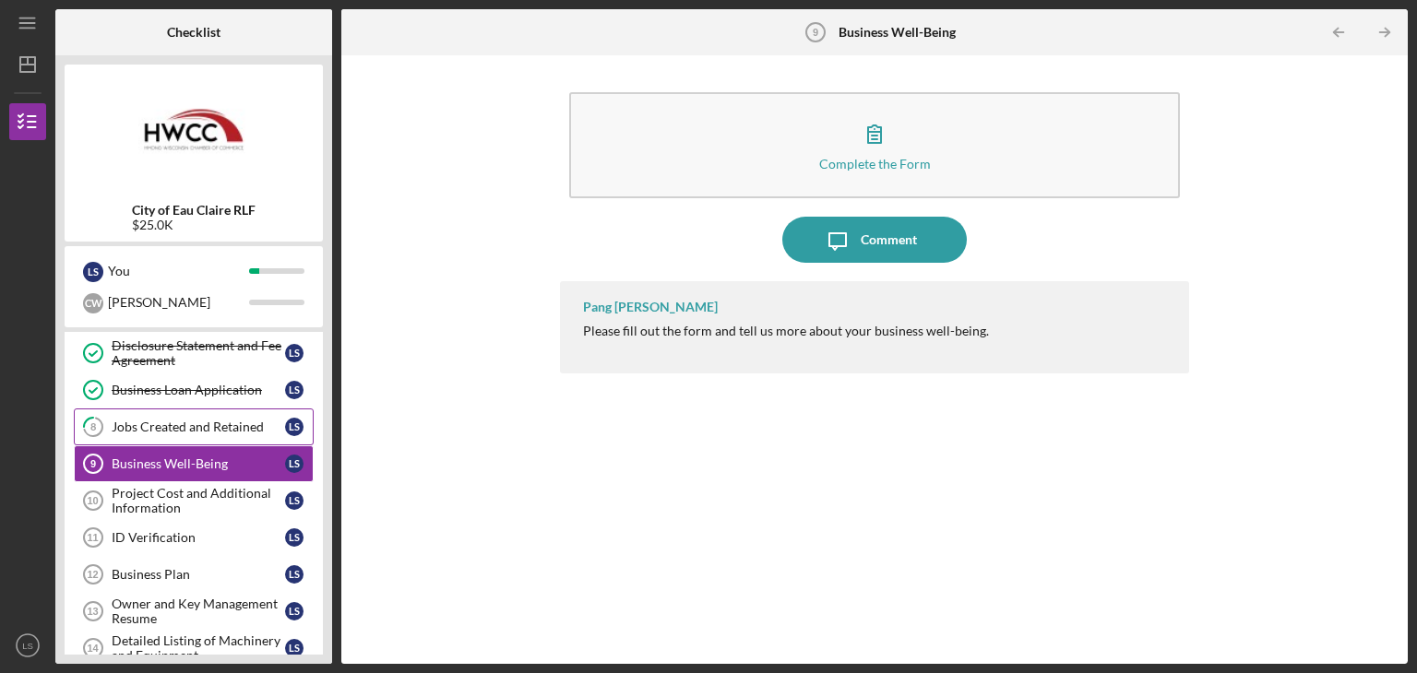
click at [188, 426] on div "Jobs Created and Retained" at bounding box center [198, 427] width 173 height 15
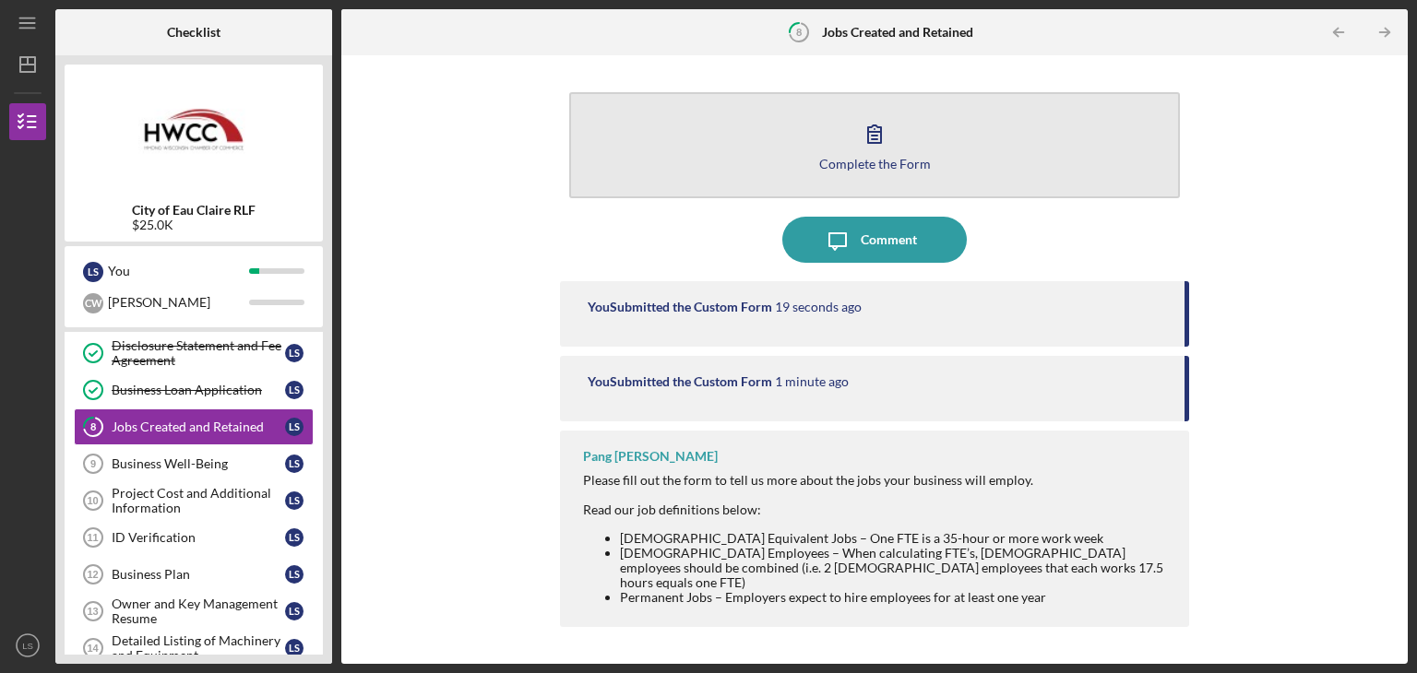
click at [875, 169] on div "Complete the Form" at bounding box center [875, 164] width 112 height 14
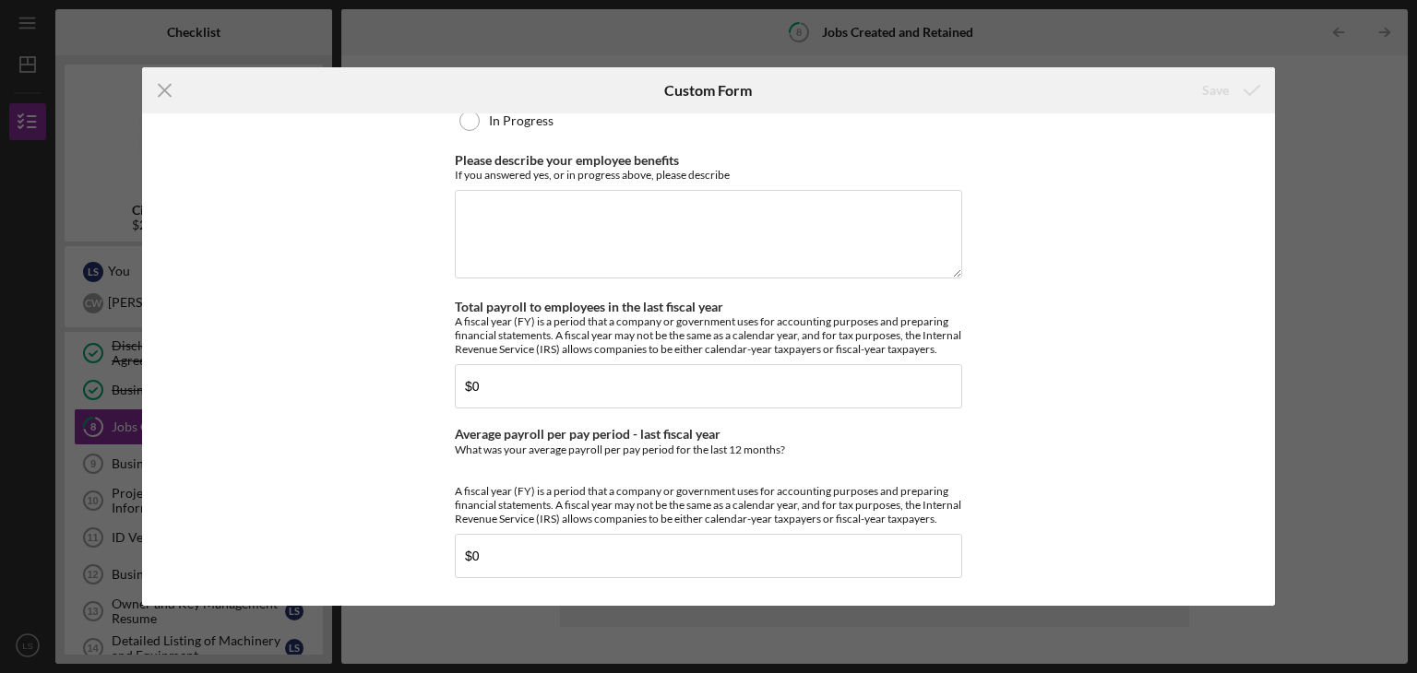
scroll to position [1723, 0]
click at [474, 190] on textarea "Please describe your employee benefits" at bounding box center [708, 234] width 507 height 89
type textarea "N/A"
click at [1083, 441] on div "Permanent Full-Time Equivalent (FTE) Please indicate how many Permanent [DEMOGR…" at bounding box center [709, 359] width 1134 height 493
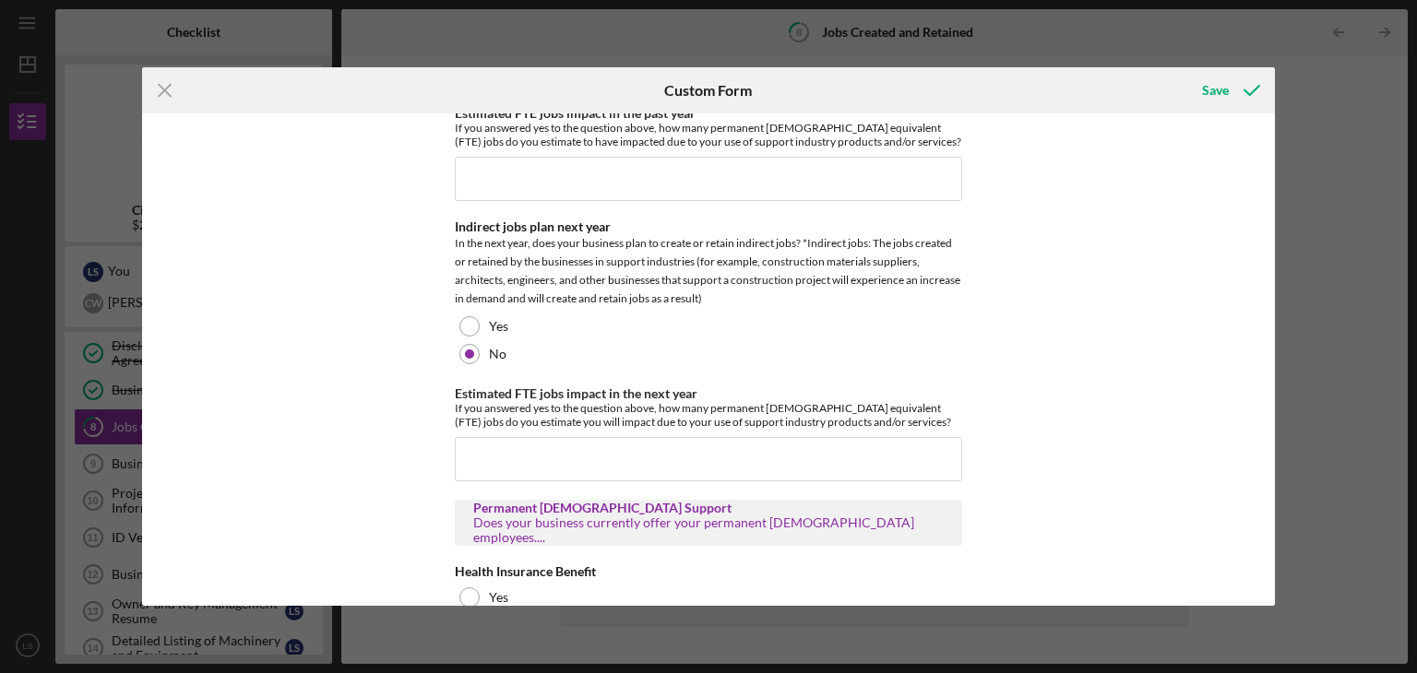
scroll to position [524, 0]
click at [493, 451] on input "Estimated FTE jobs impact in the next year" at bounding box center [708, 460] width 507 height 44
click at [1054, 414] on div "Permanent Full-Time Equivalent (FTE) Please indicate how many Permanent [DEMOGR…" at bounding box center [709, 359] width 1134 height 493
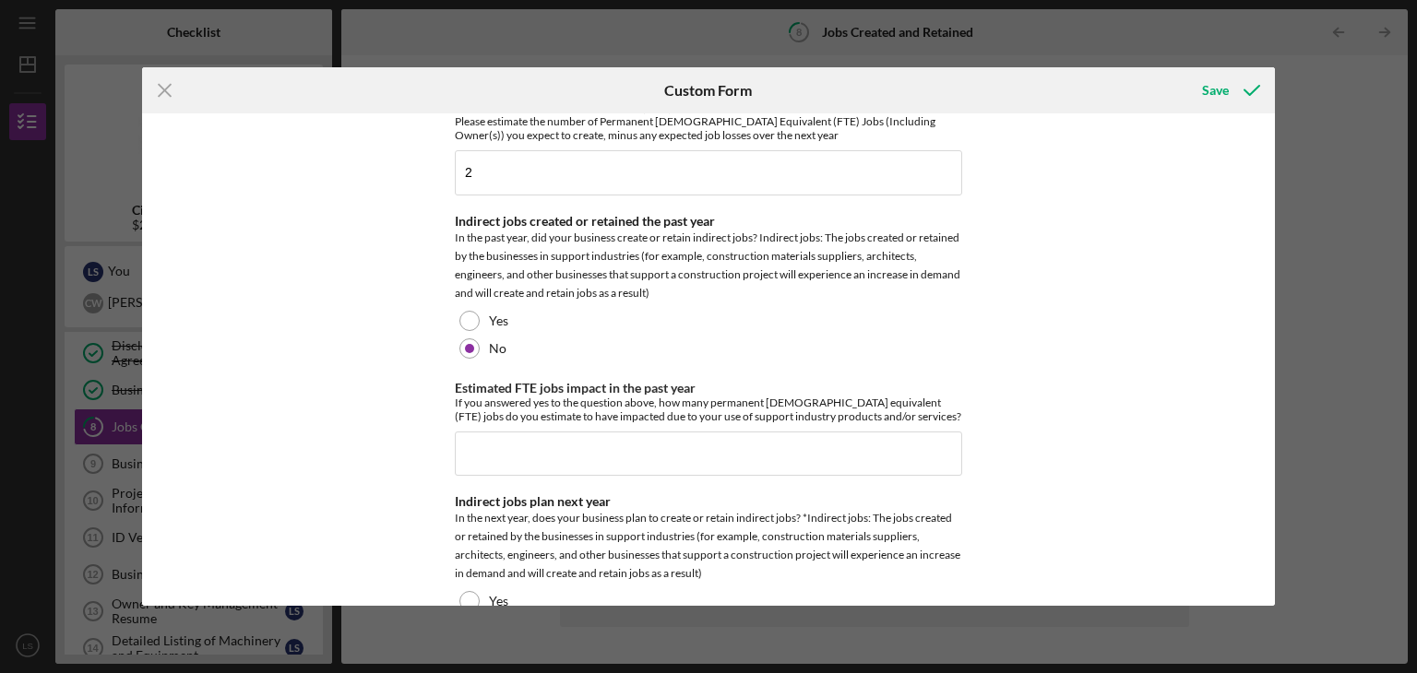
scroll to position [247, 0]
click at [1213, 100] on div "Save" at bounding box center [1215, 90] width 27 height 37
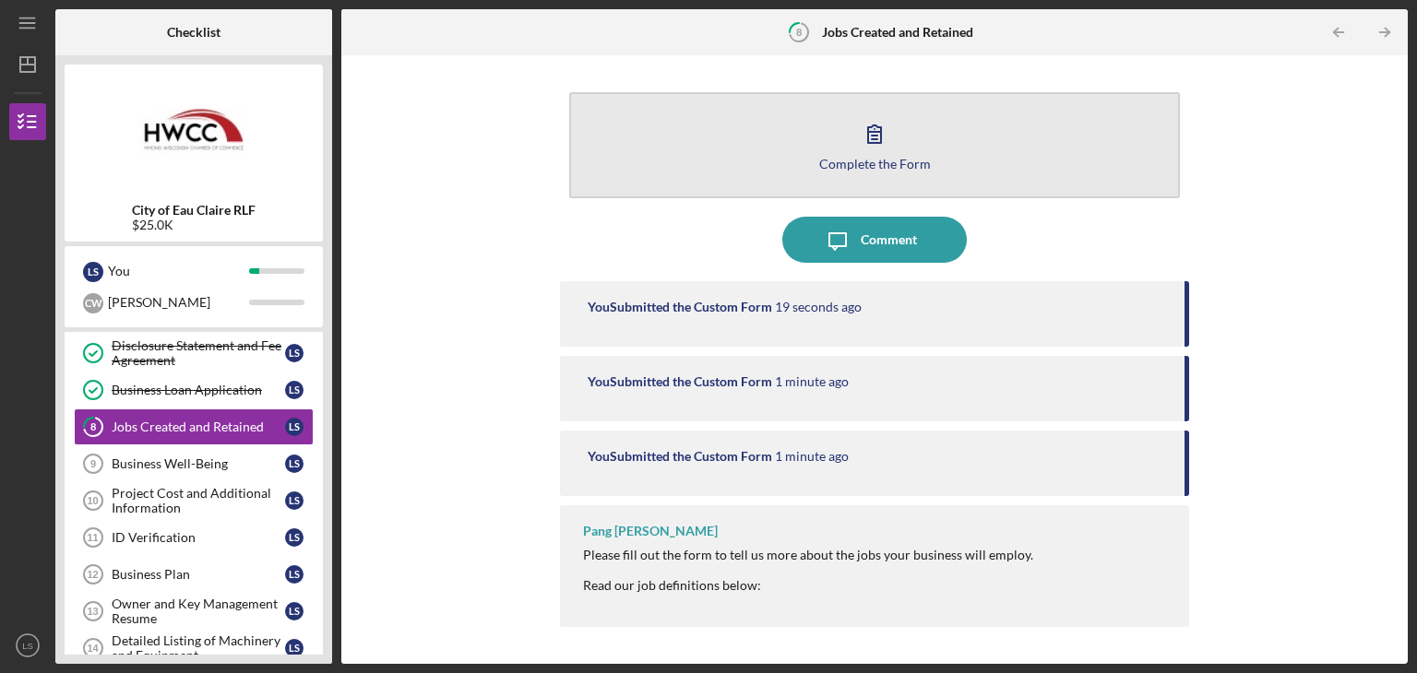
click at [846, 176] on button "Complete the Form Form" at bounding box center [874, 145] width 611 height 106
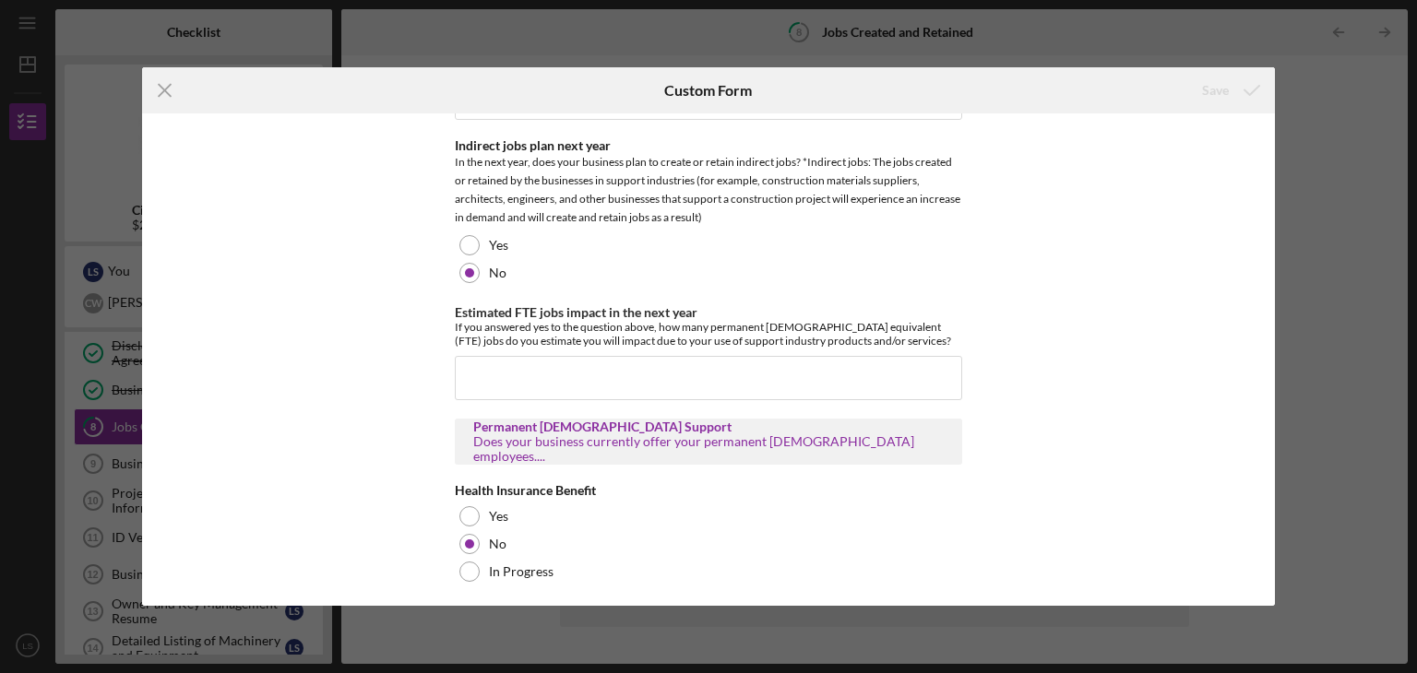
scroll to position [554, 0]
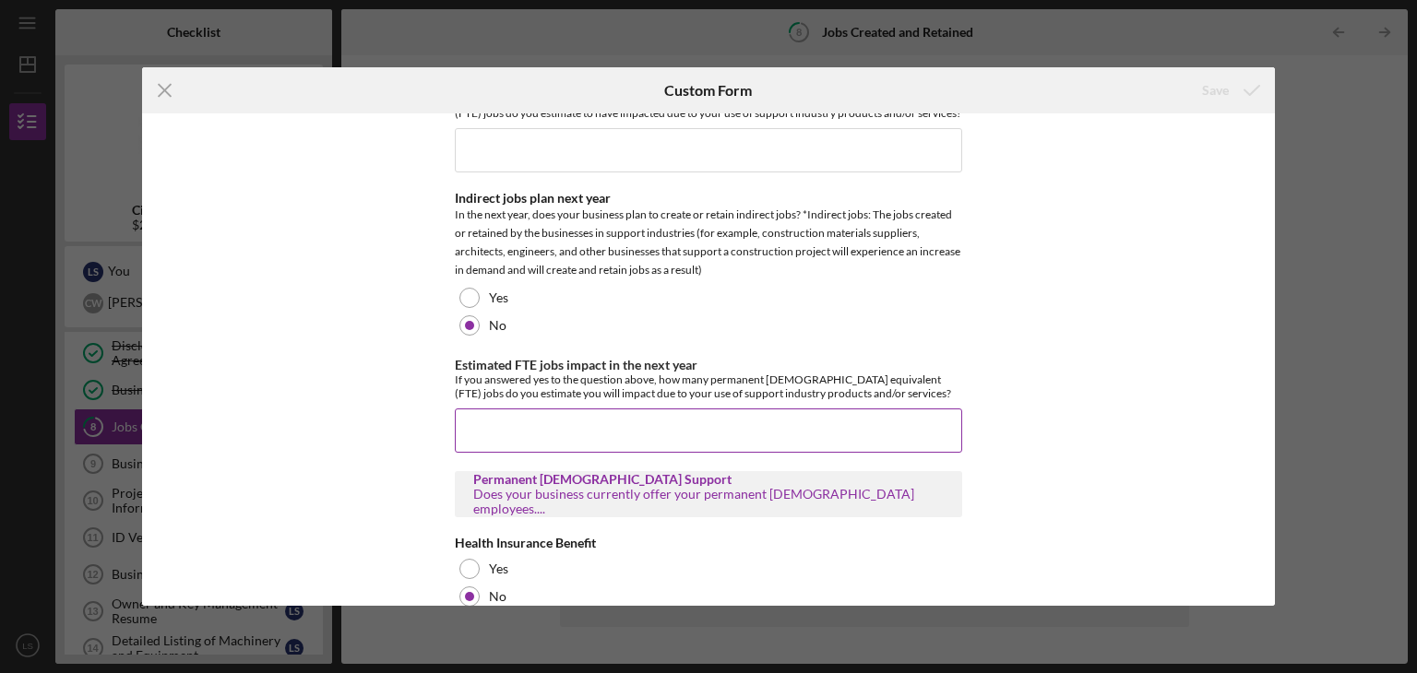
click at [481, 424] on input "Estimated FTE jobs impact in the next year" at bounding box center [708, 431] width 507 height 44
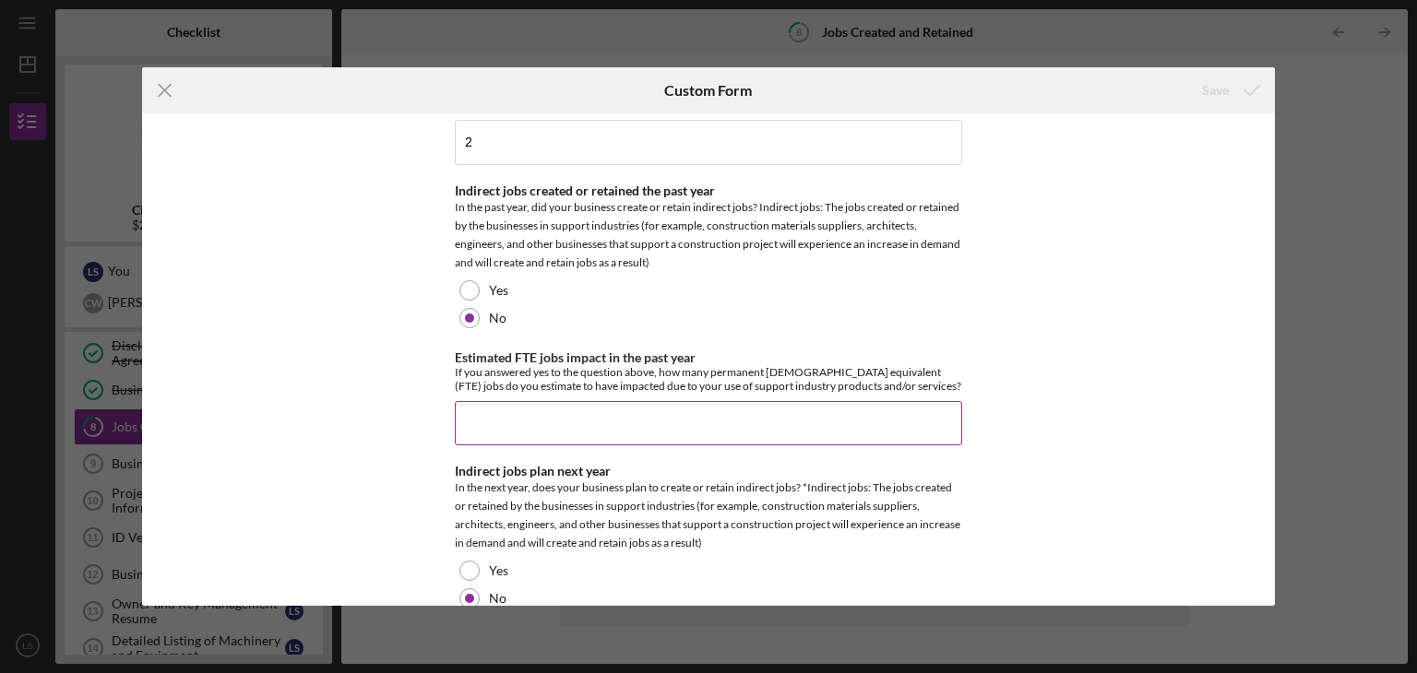
scroll to position [277, 0]
click at [483, 422] on input "Estimated FTE jobs impact in the past year" at bounding box center [708, 427] width 507 height 44
click at [163, 98] on icon "Icon/Menu Close" at bounding box center [165, 90] width 46 height 46
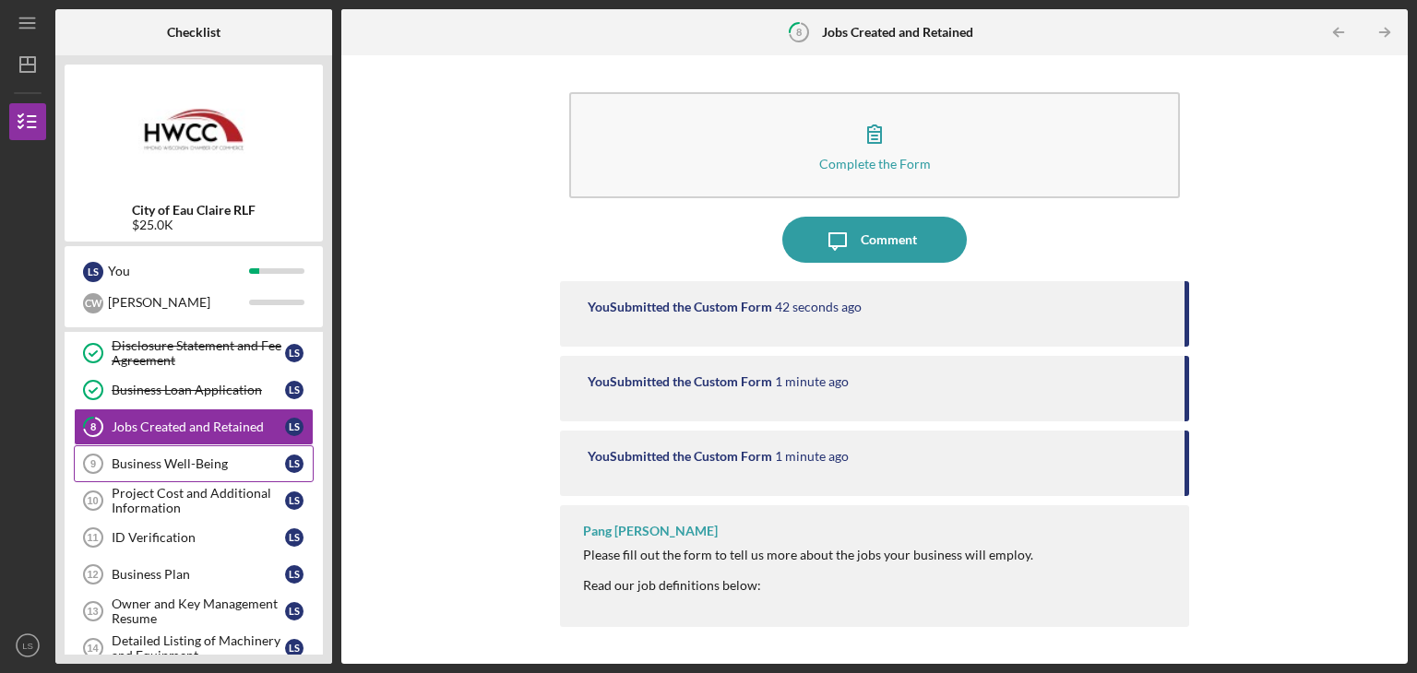
click at [185, 465] on div "Business Well-Being" at bounding box center [198, 464] width 173 height 15
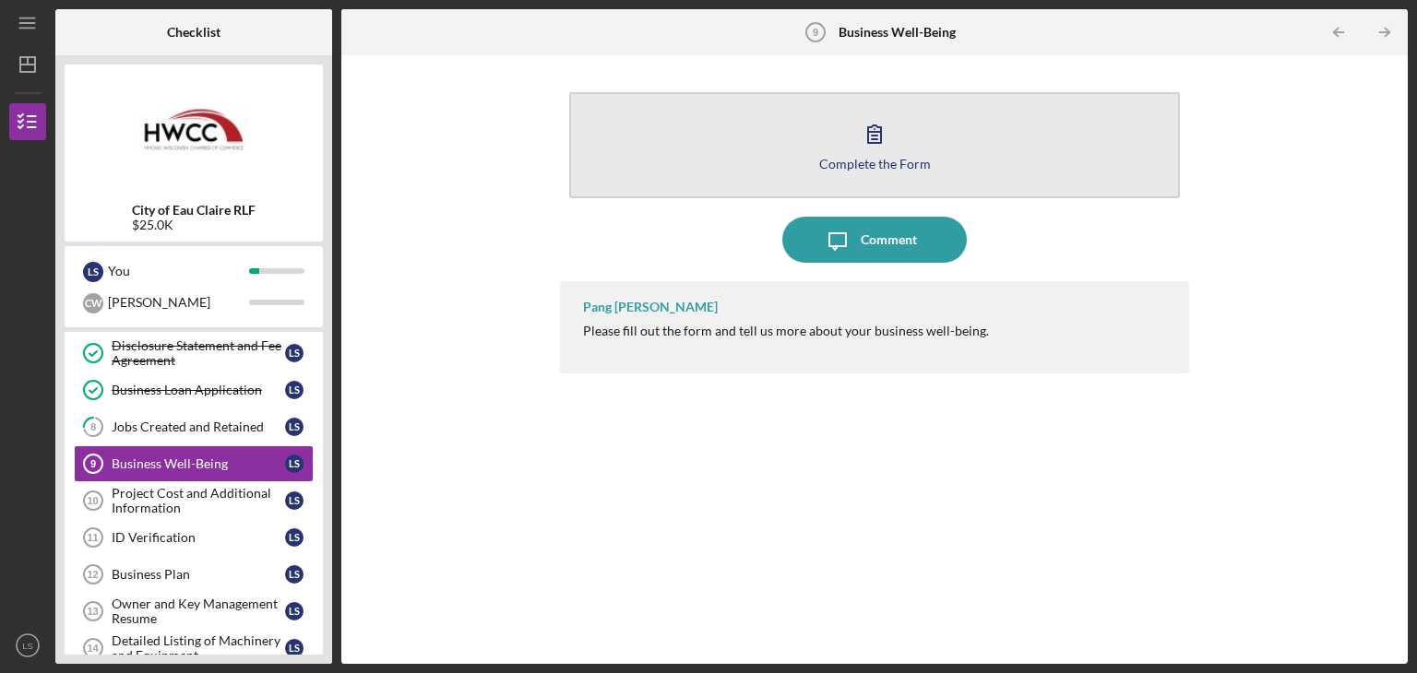
click at [936, 170] on button "Complete the Form Form" at bounding box center [874, 145] width 611 height 106
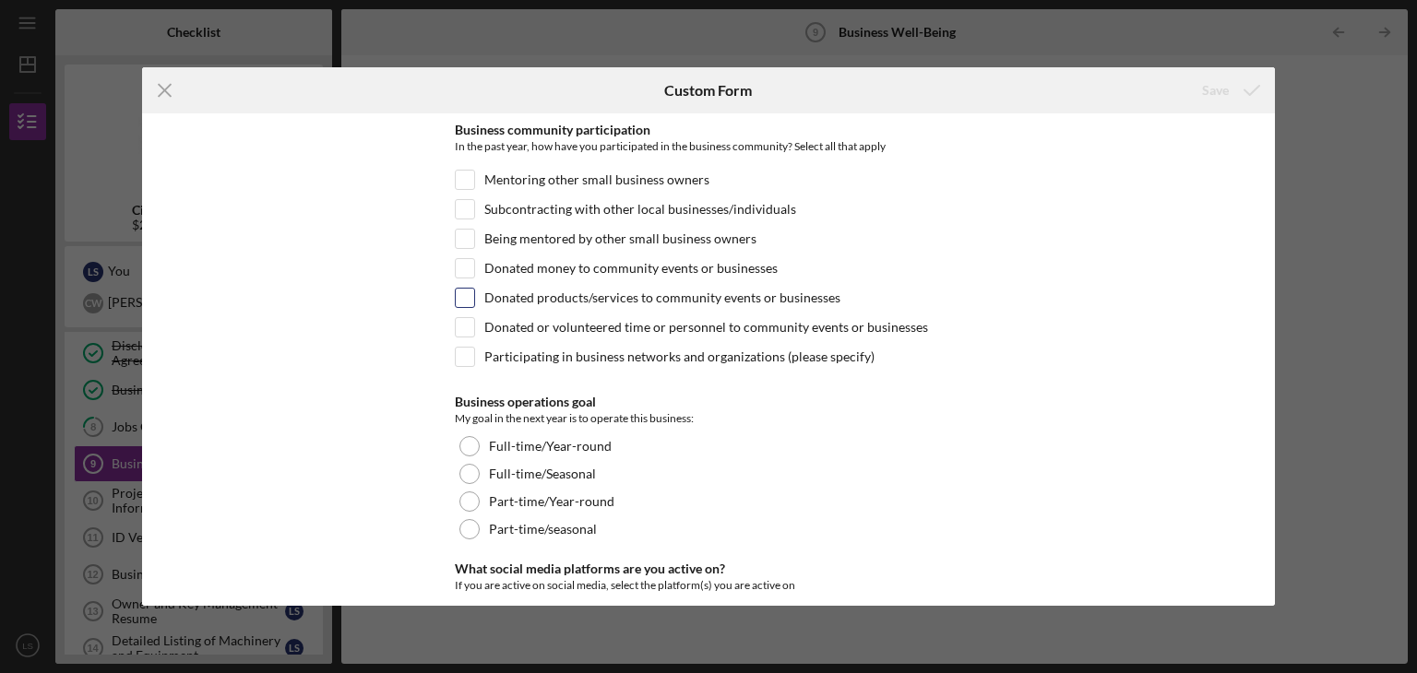
click at [465, 304] on input "Donated products/services to community events or businesses" at bounding box center [465, 298] width 18 height 18
checkbox input "true"
click at [464, 270] on input "Donated money to community events or businesses" at bounding box center [465, 268] width 18 height 18
checkbox input "true"
click at [475, 359] on div "Participating in business networks and organizations (please specify)" at bounding box center [708, 362] width 507 height 30
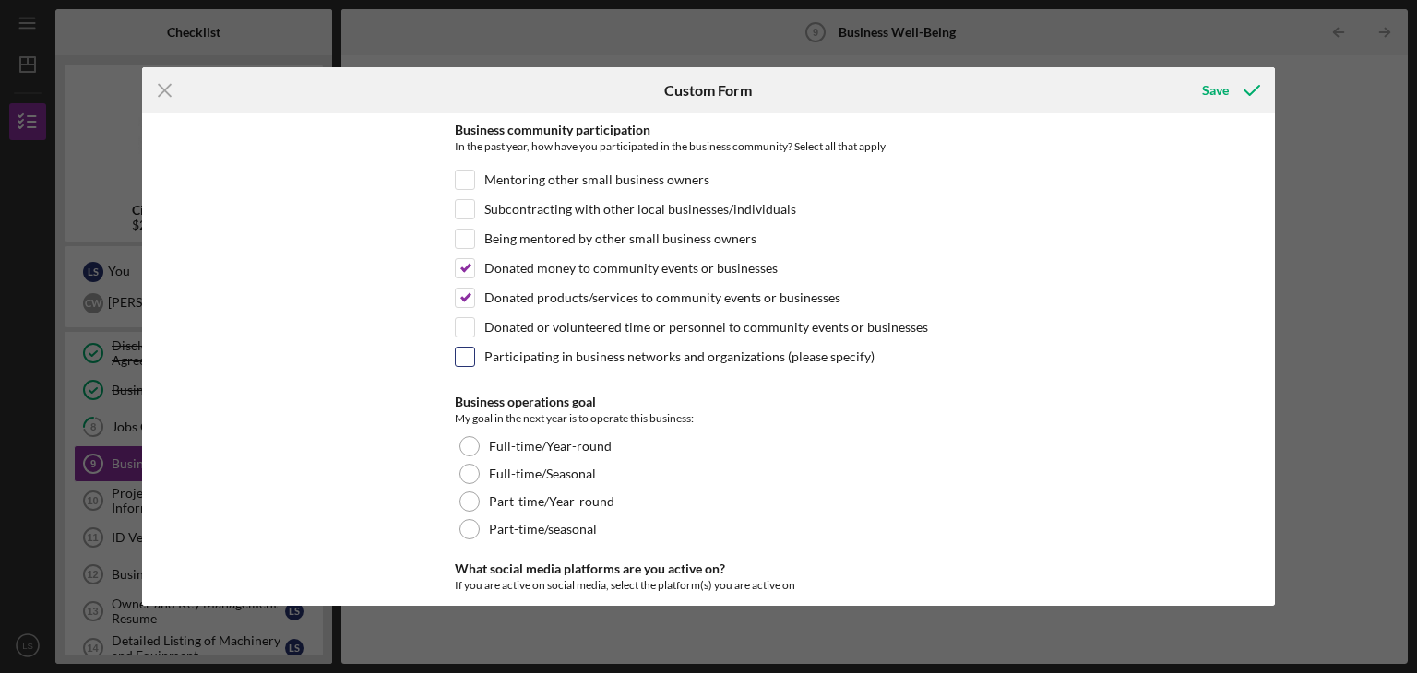
click at [462, 355] on input "Participating in business networks and organizations (please specify)" at bounding box center [465, 357] width 18 height 18
checkbox input "true"
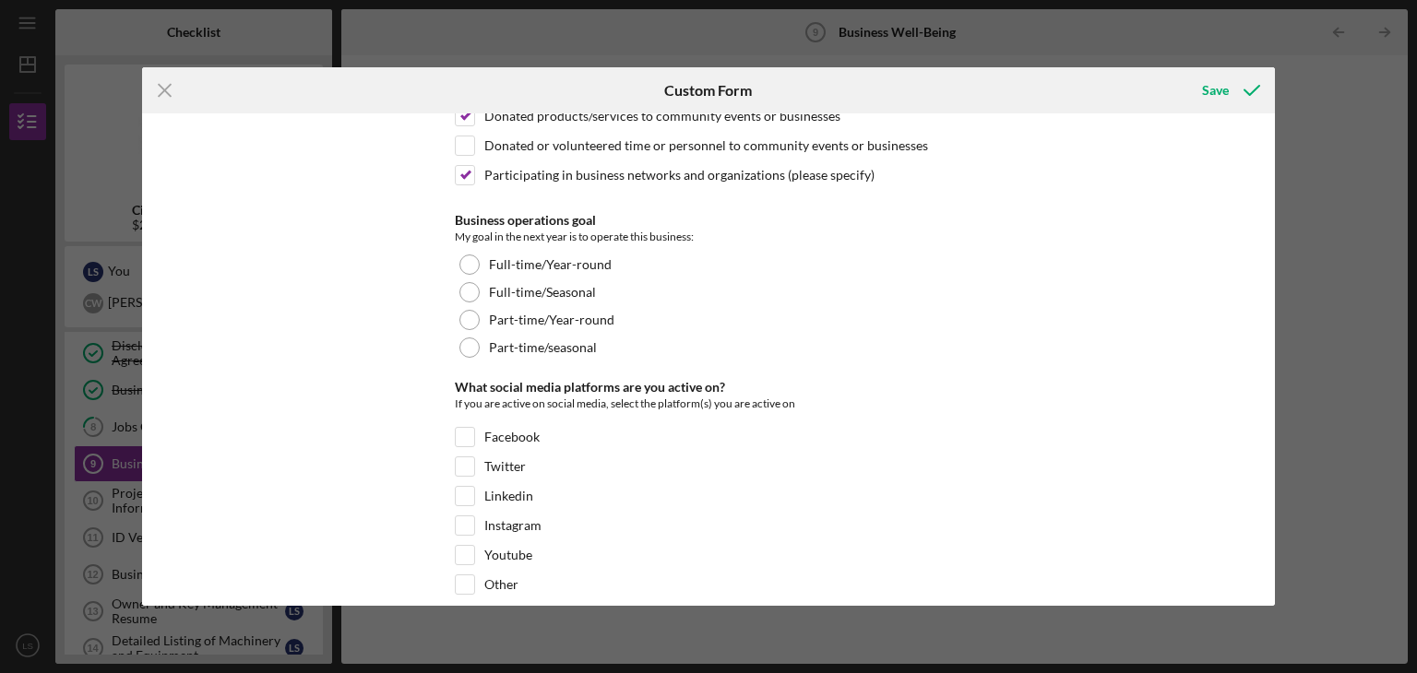
scroll to position [185, 0]
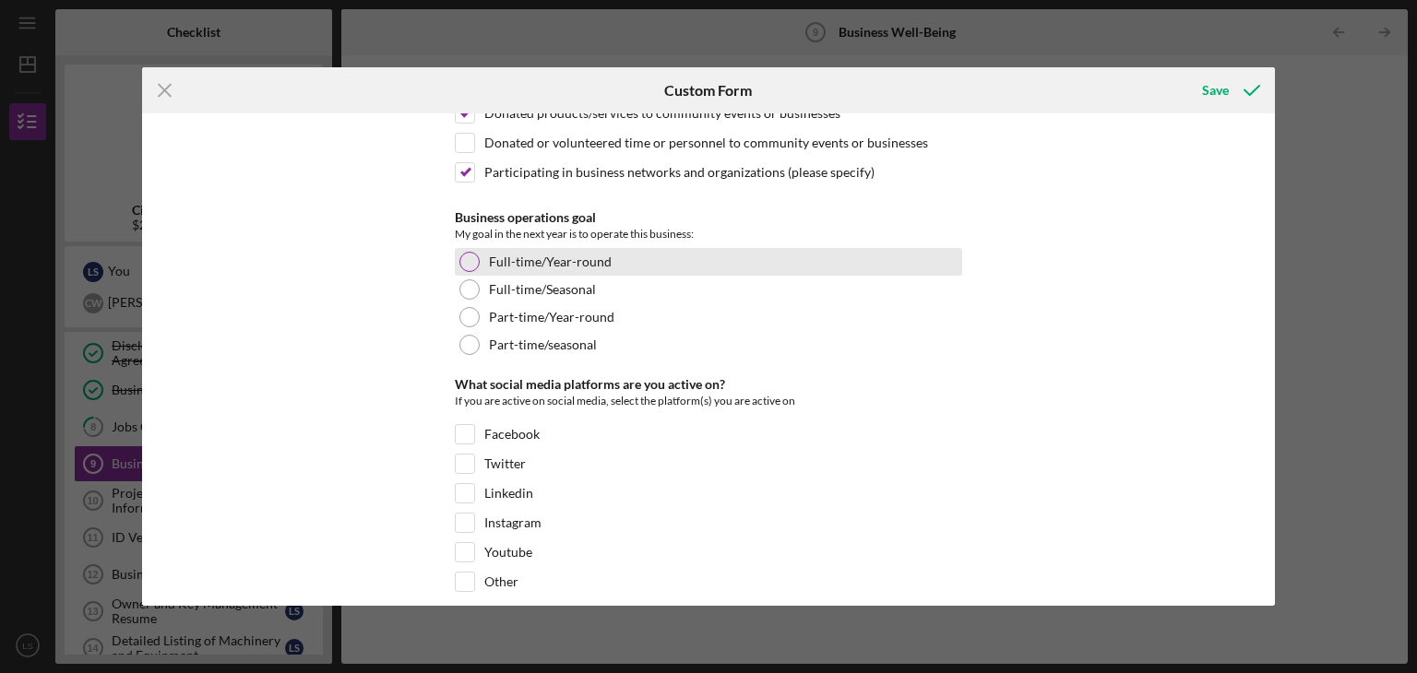
click at [466, 259] on div at bounding box center [469, 262] width 20 height 20
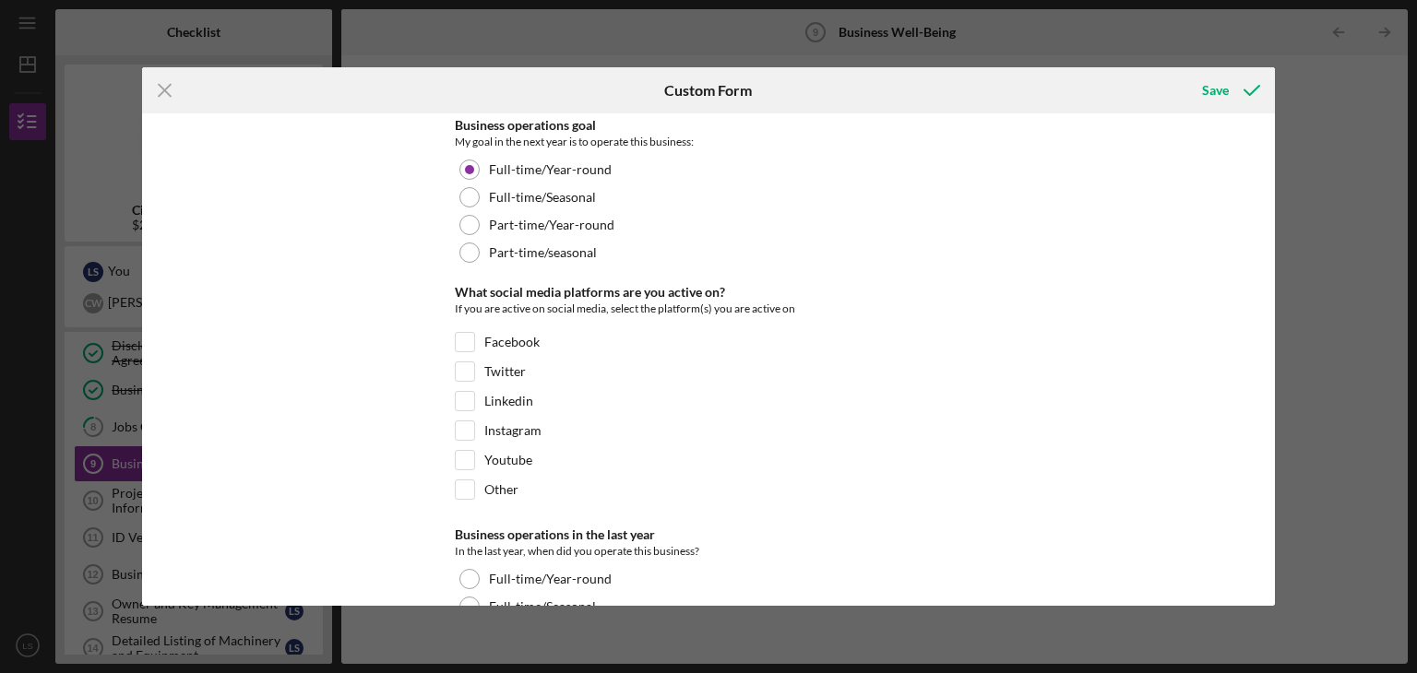
scroll to position [369, 0]
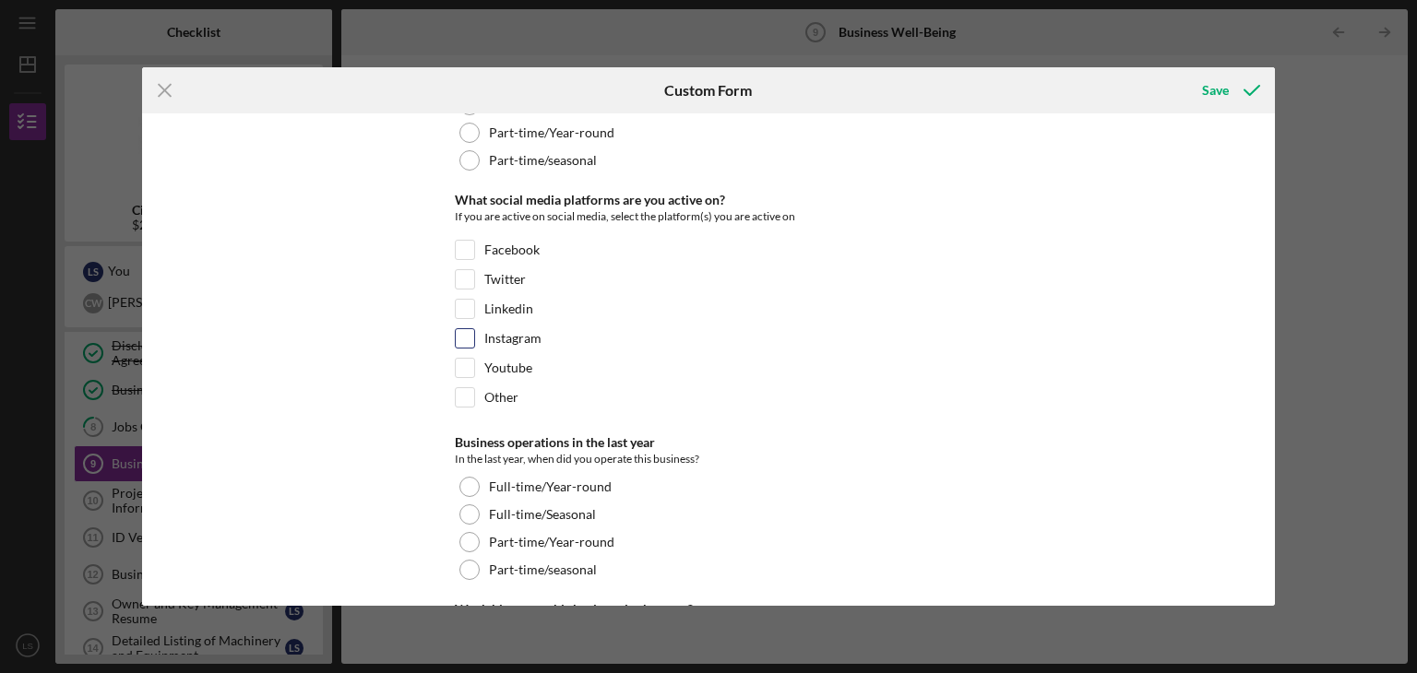
click at [464, 337] on input "Instagram" at bounding box center [465, 338] width 18 height 18
checkbox input "true"
click at [470, 395] on input "Other" at bounding box center [465, 397] width 18 height 18
checkbox input "true"
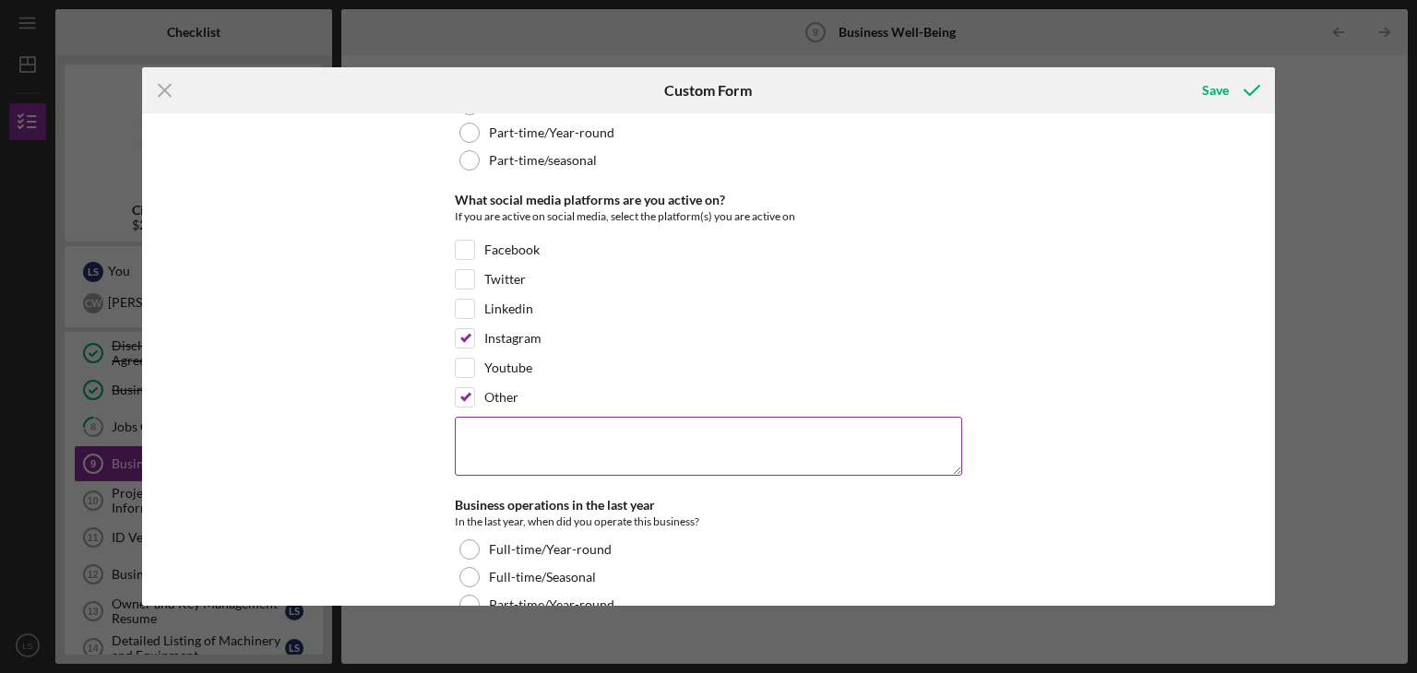
click at [490, 423] on textarea at bounding box center [708, 446] width 507 height 59
type textarea "TikTok"
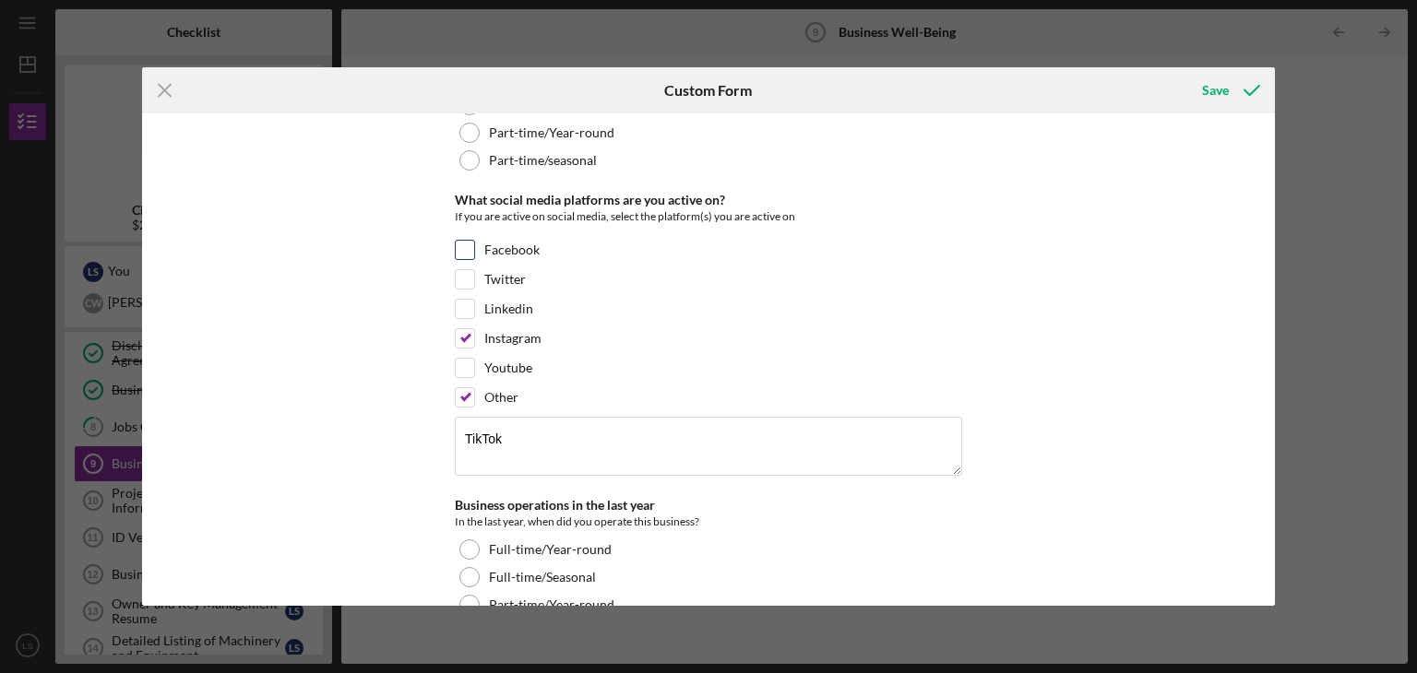
click at [461, 247] on input "Facebook" at bounding box center [465, 250] width 18 height 18
checkbox input "true"
click at [1120, 386] on div "Business community participation In the past year, how have you participated in…" at bounding box center [709, 359] width 1134 height 493
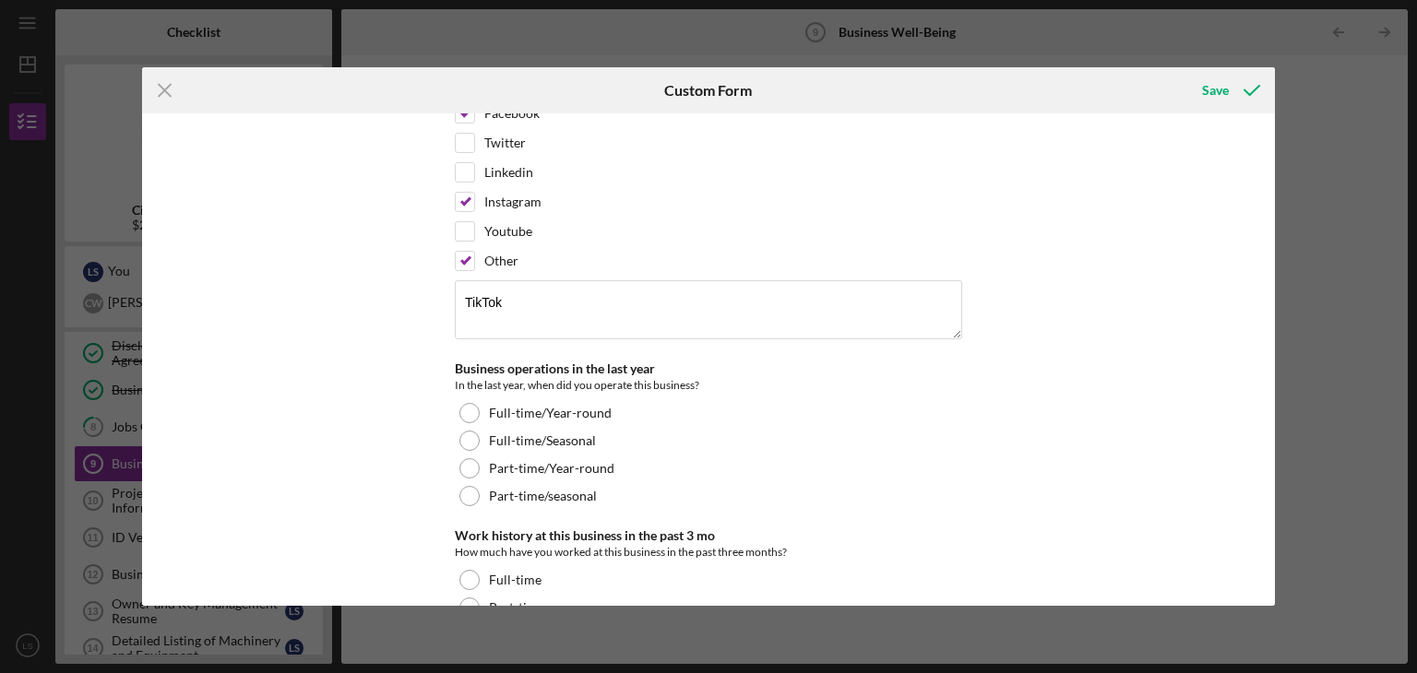
scroll to position [554, 0]
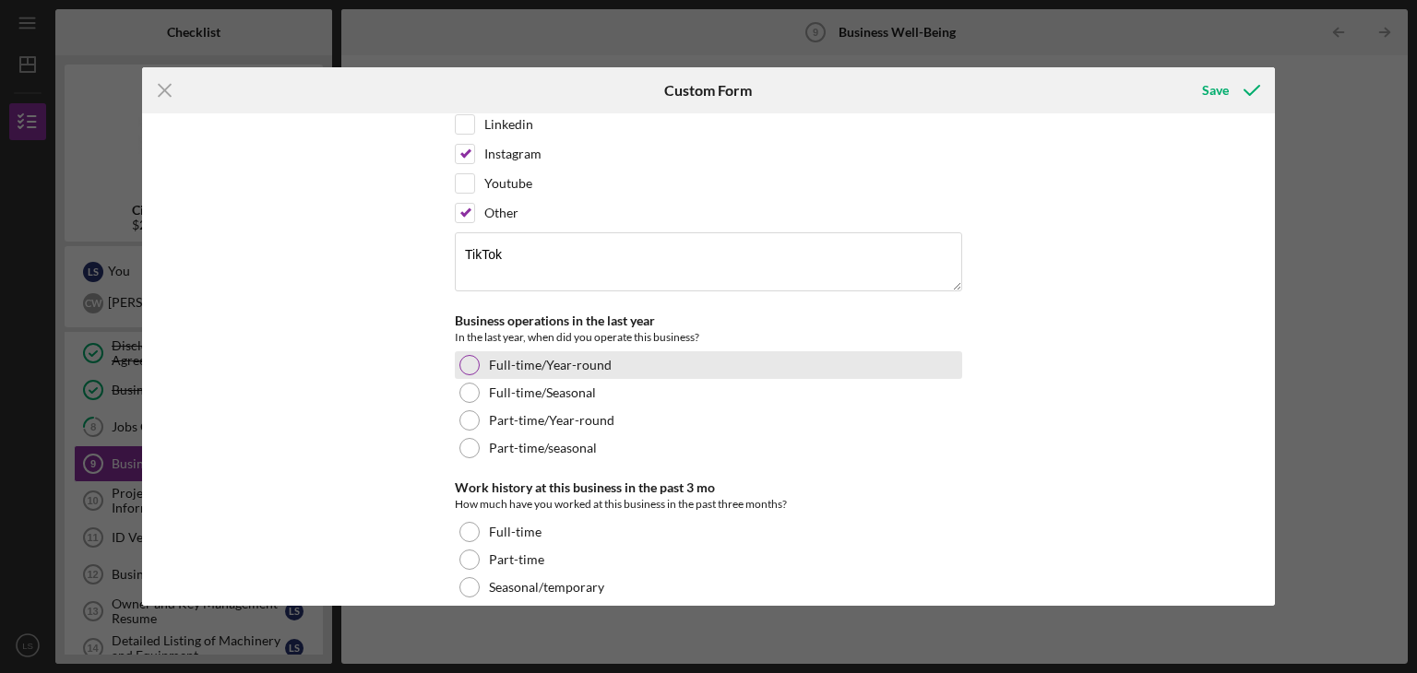
click at [469, 363] on div at bounding box center [469, 365] width 20 height 20
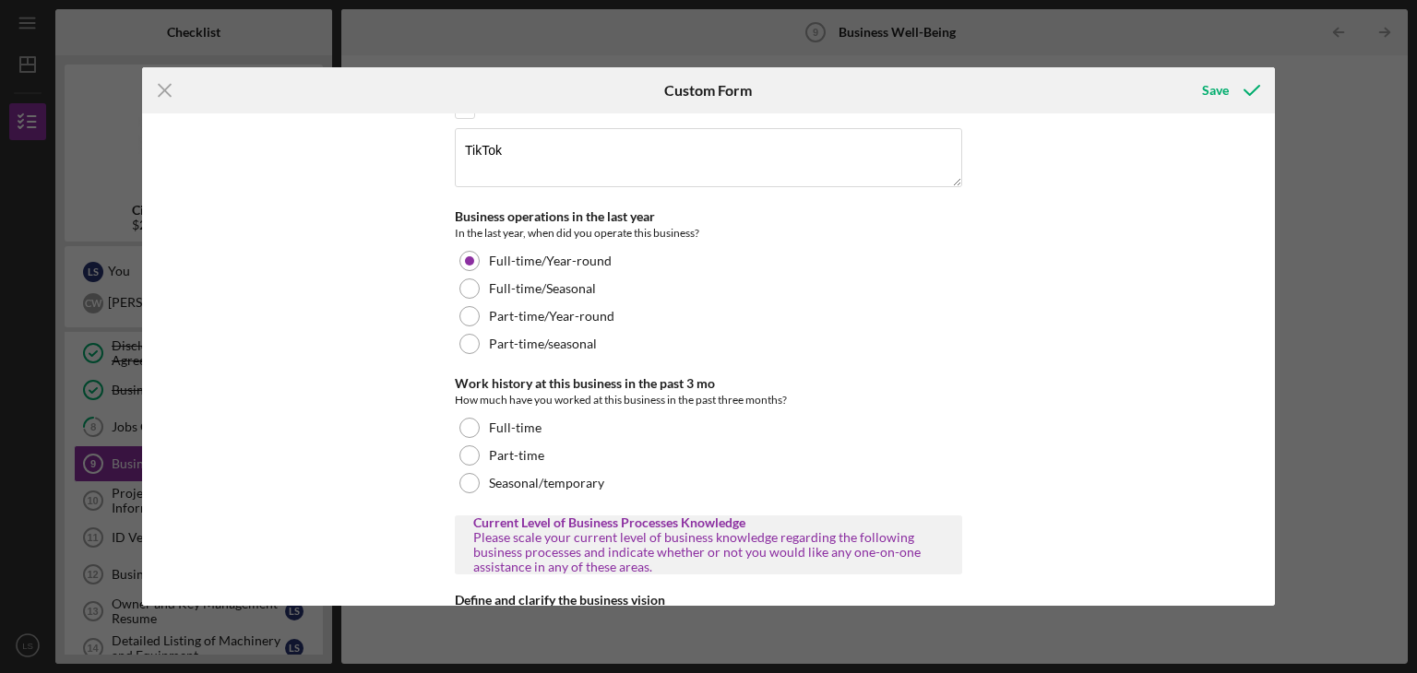
scroll to position [738, 0]
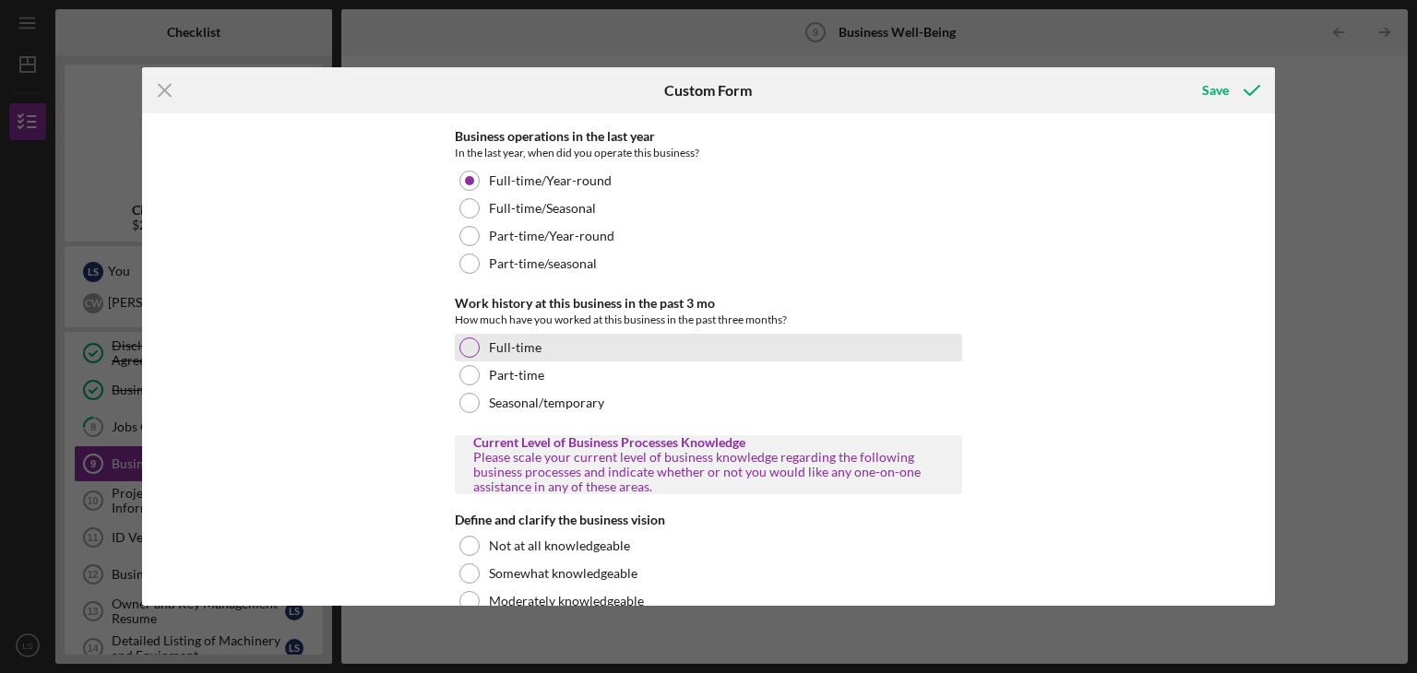
click at [465, 345] on div at bounding box center [469, 348] width 20 height 20
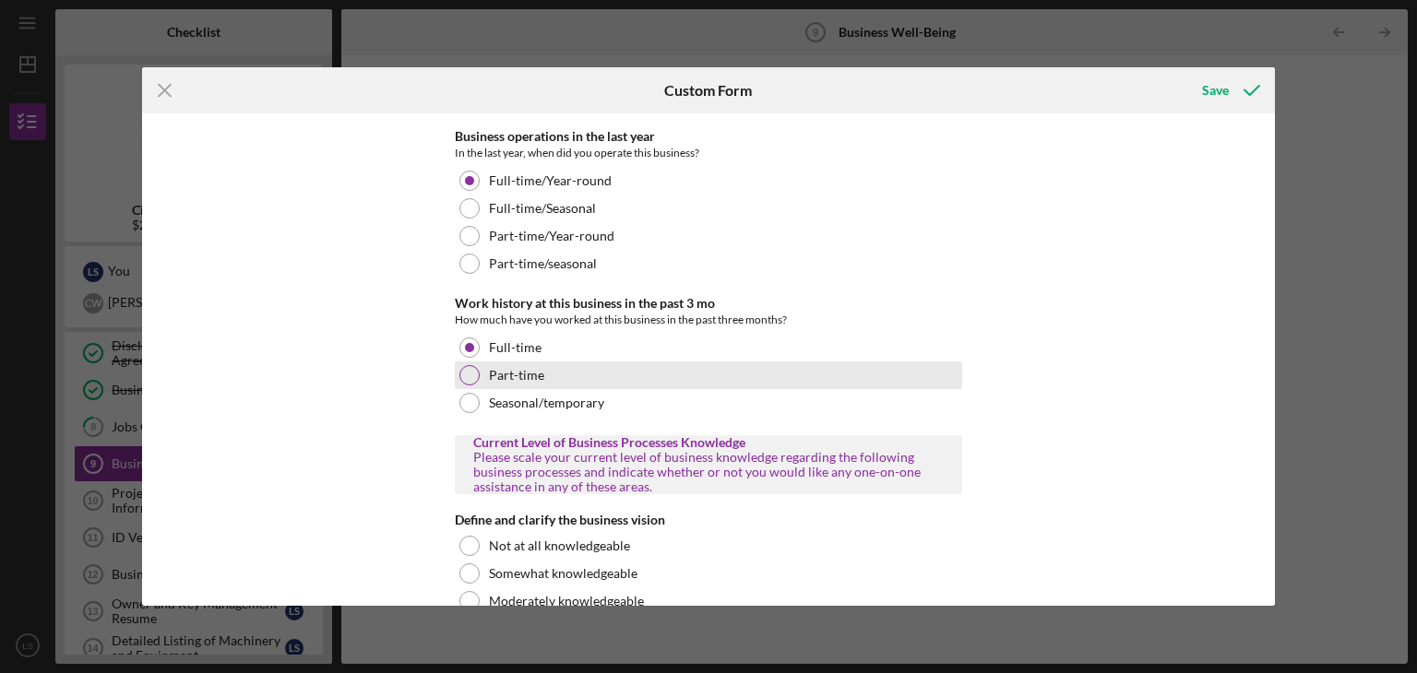
click at [467, 373] on div at bounding box center [469, 375] width 20 height 20
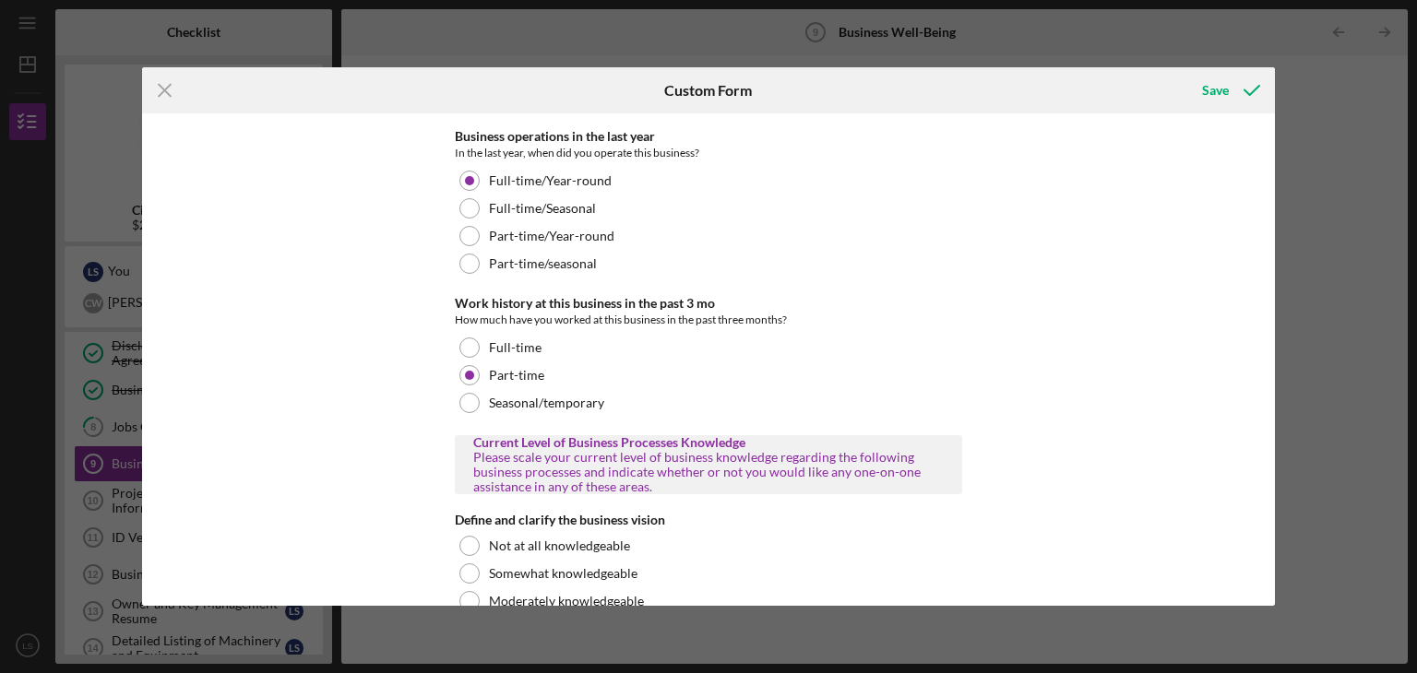
click at [1233, 354] on div "Business community participation In the past year, how have you participated in…" at bounding box center [709, 359] width 1134 height 493
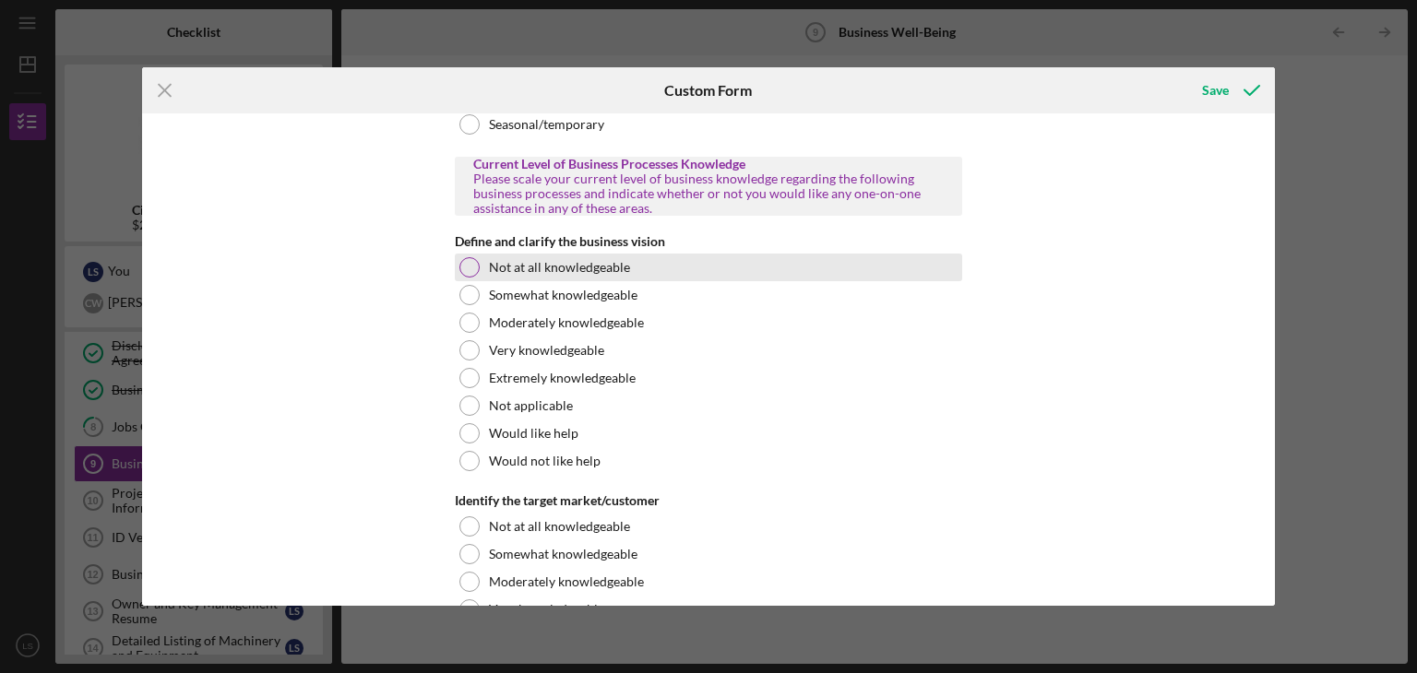
scroll to position [1015, 0]
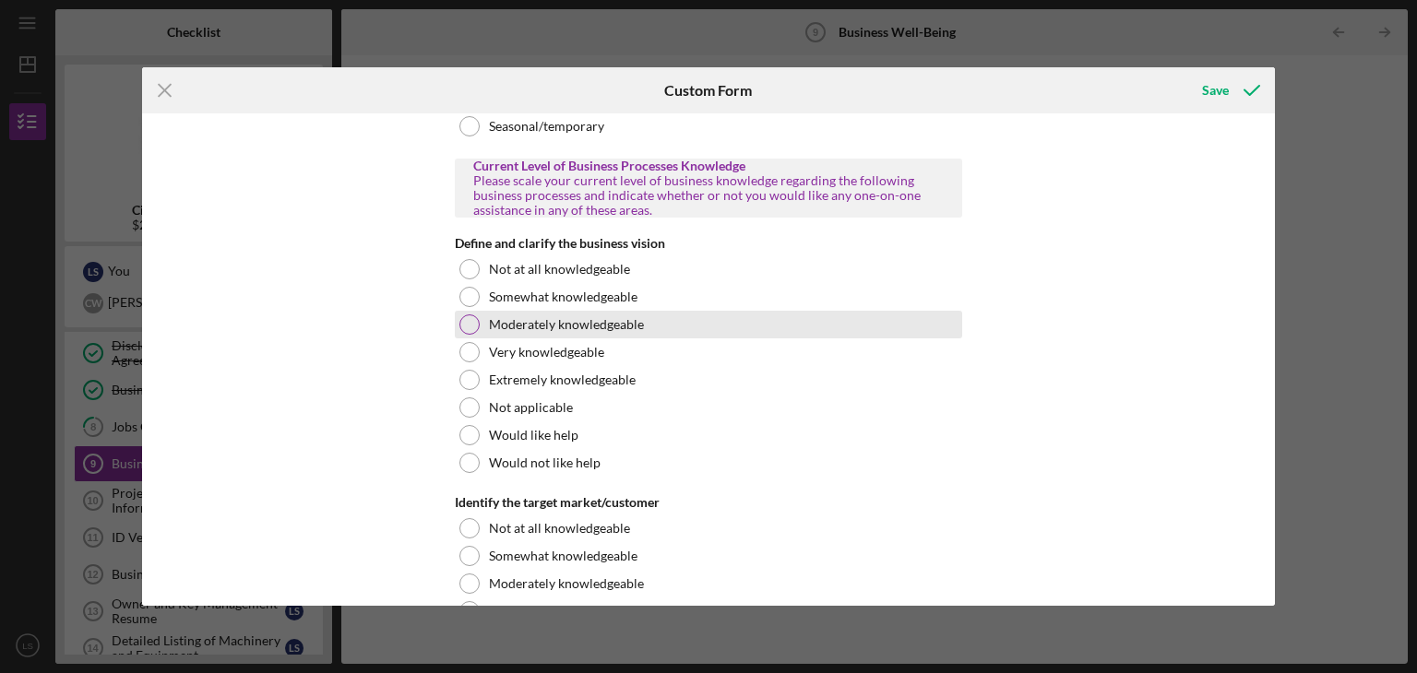
click at [474, 318] on div at bounding box center [469, 325] width 20 height 20
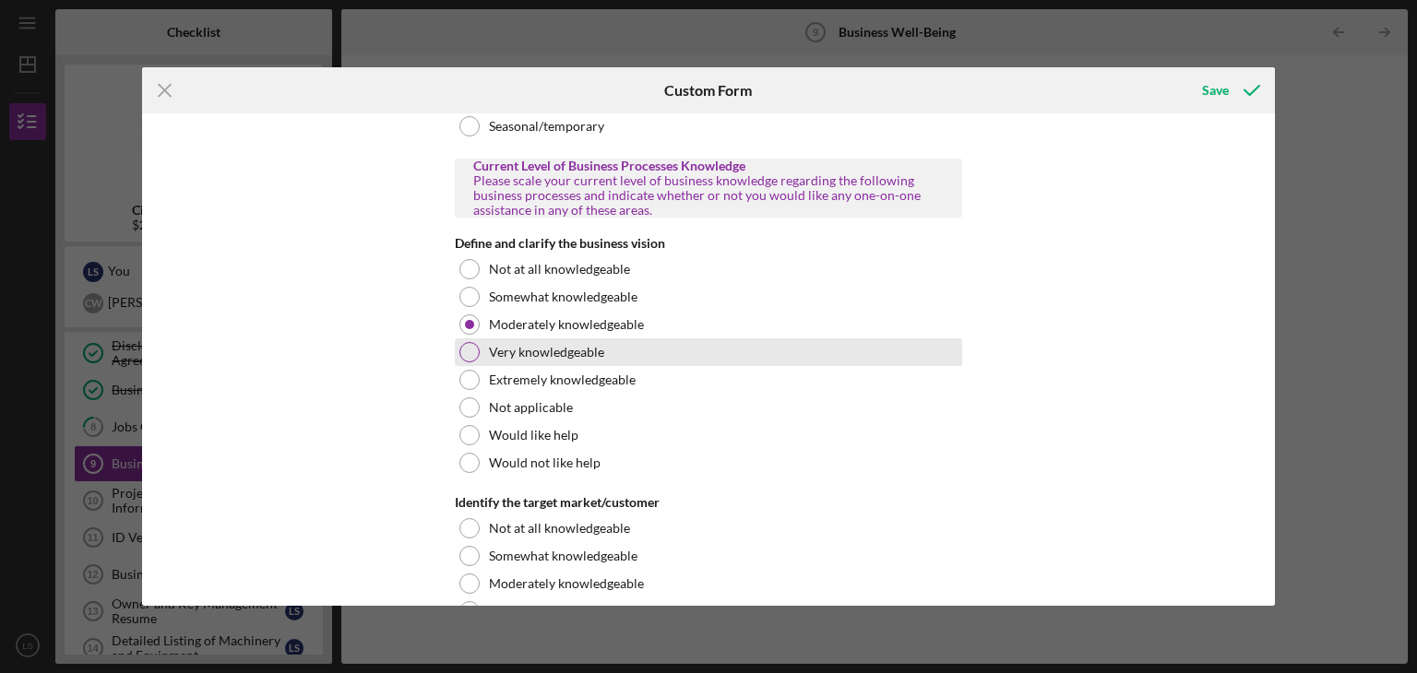
click at [465, 354] on div at bounding box center [469, 352] width 20 height 20
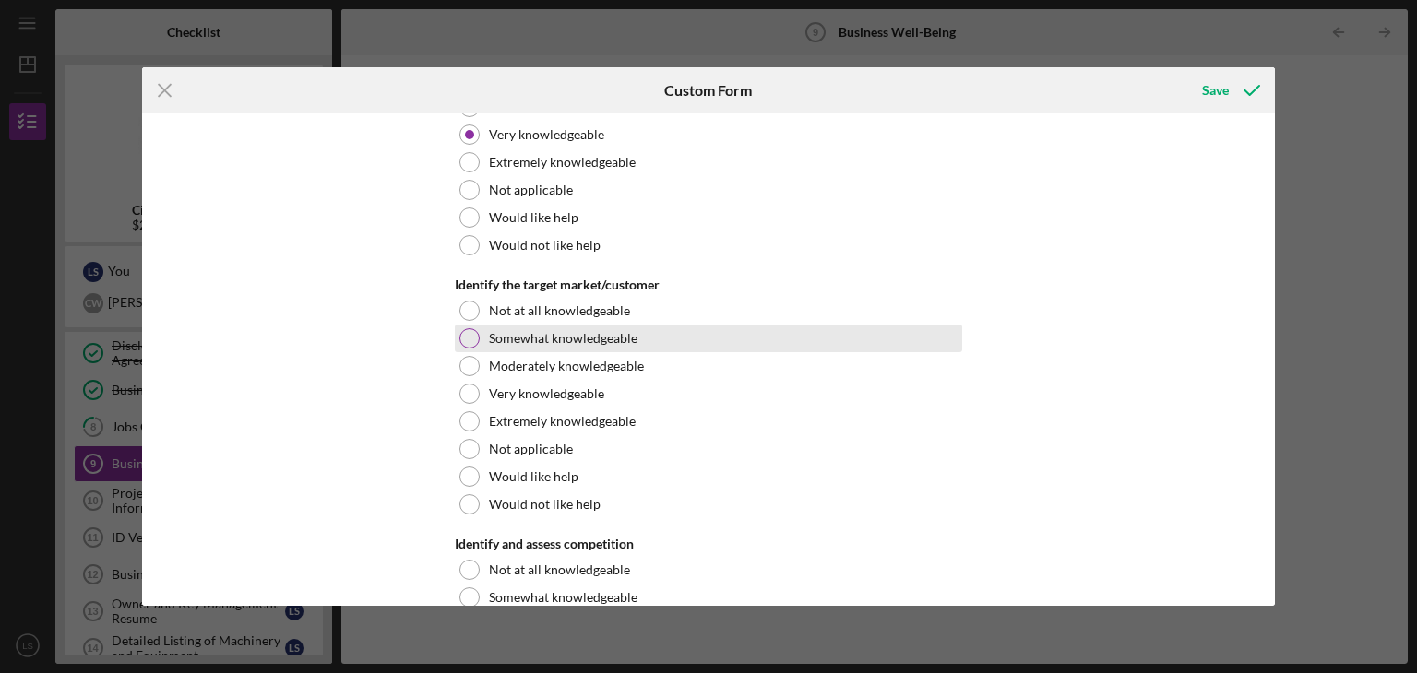
scroll to position [1292, 0]
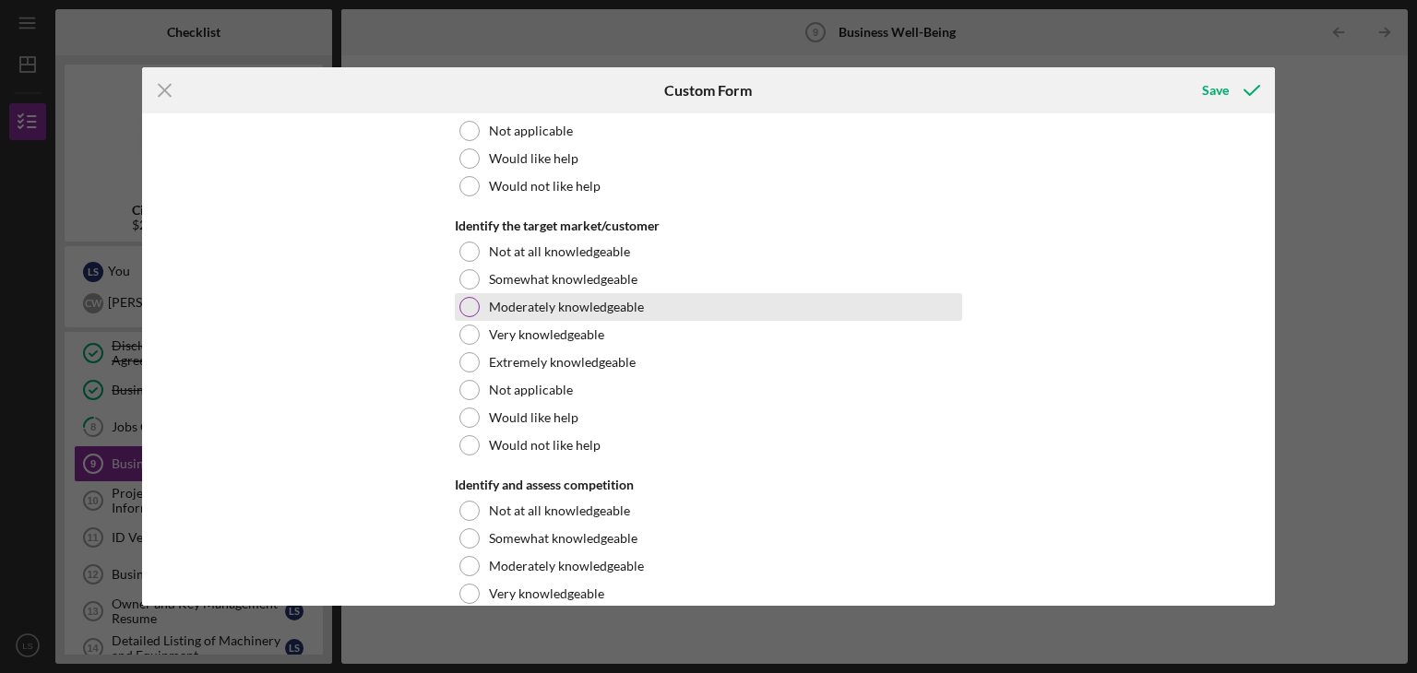
click at [465, 301] on div at bounding box center [469, 307] width 20 height 20
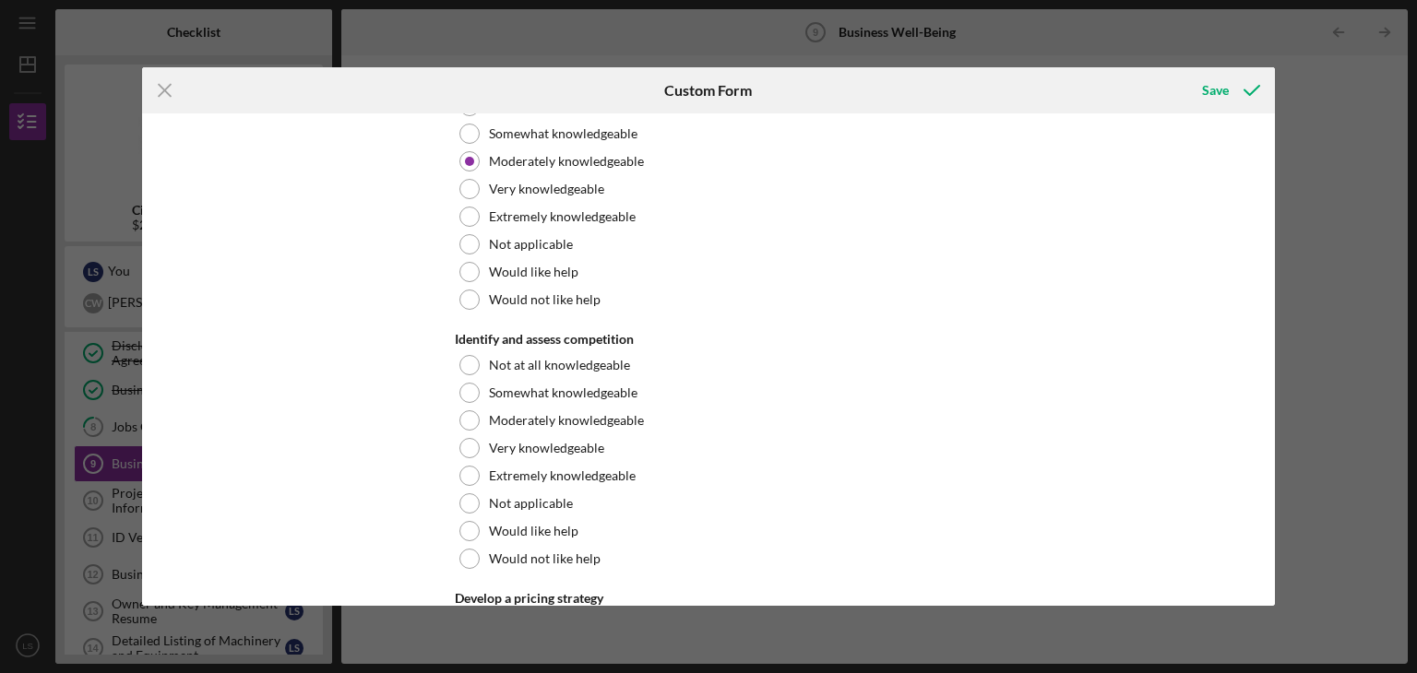
scroll to position [1476, 0]
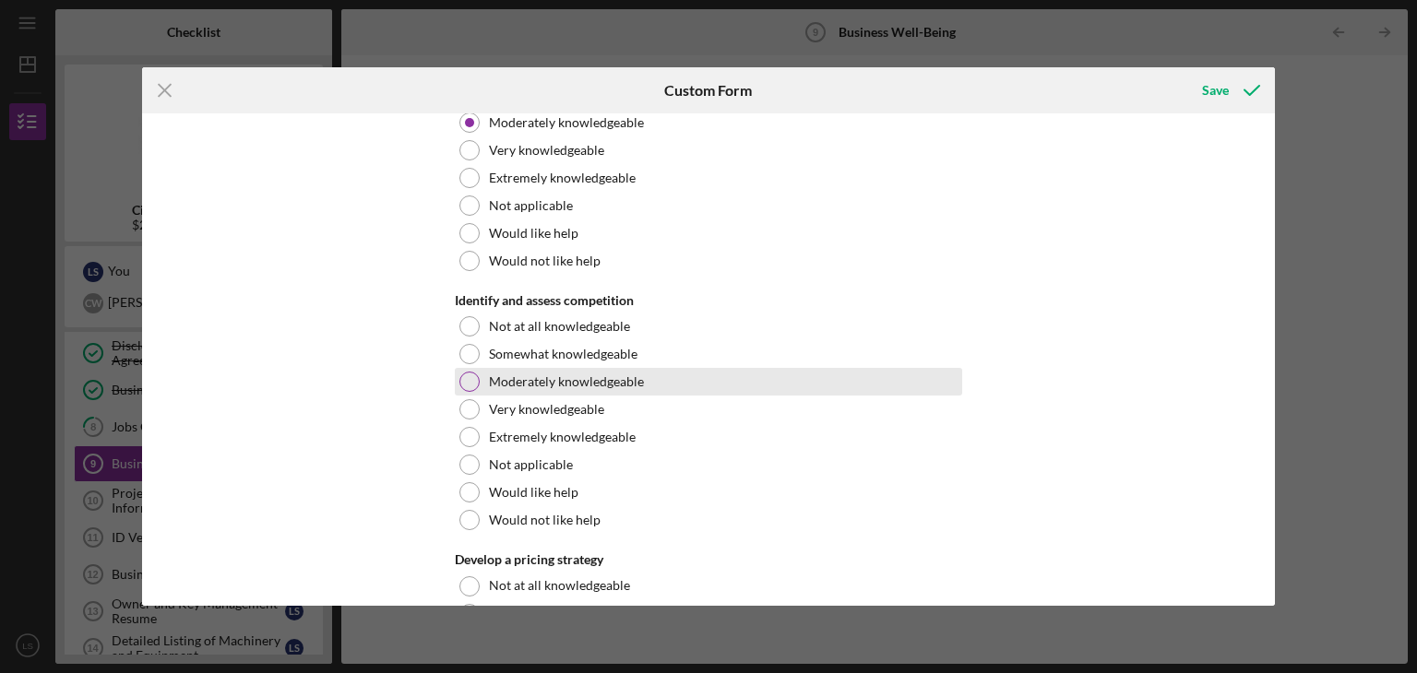
click at [469, 385] on div at bounding box center [469, 382] width 20 height 20
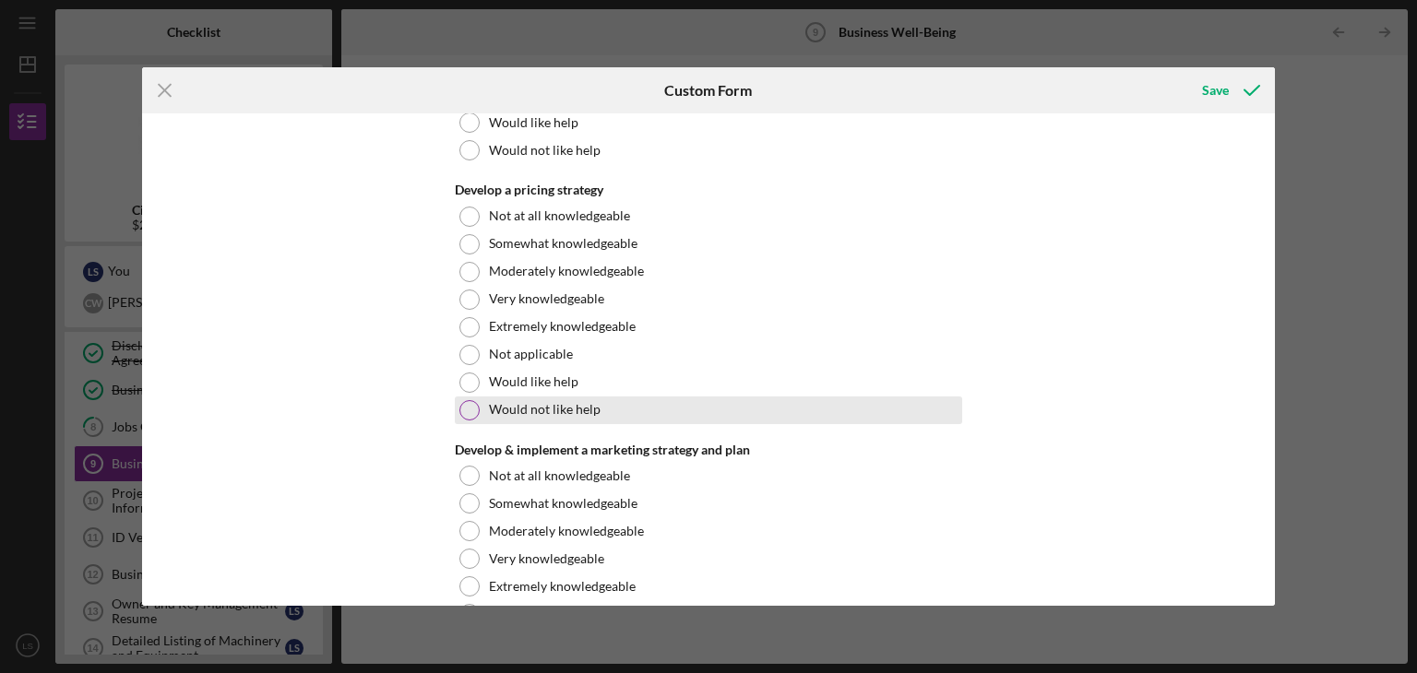
scroll to position [1845, 0]
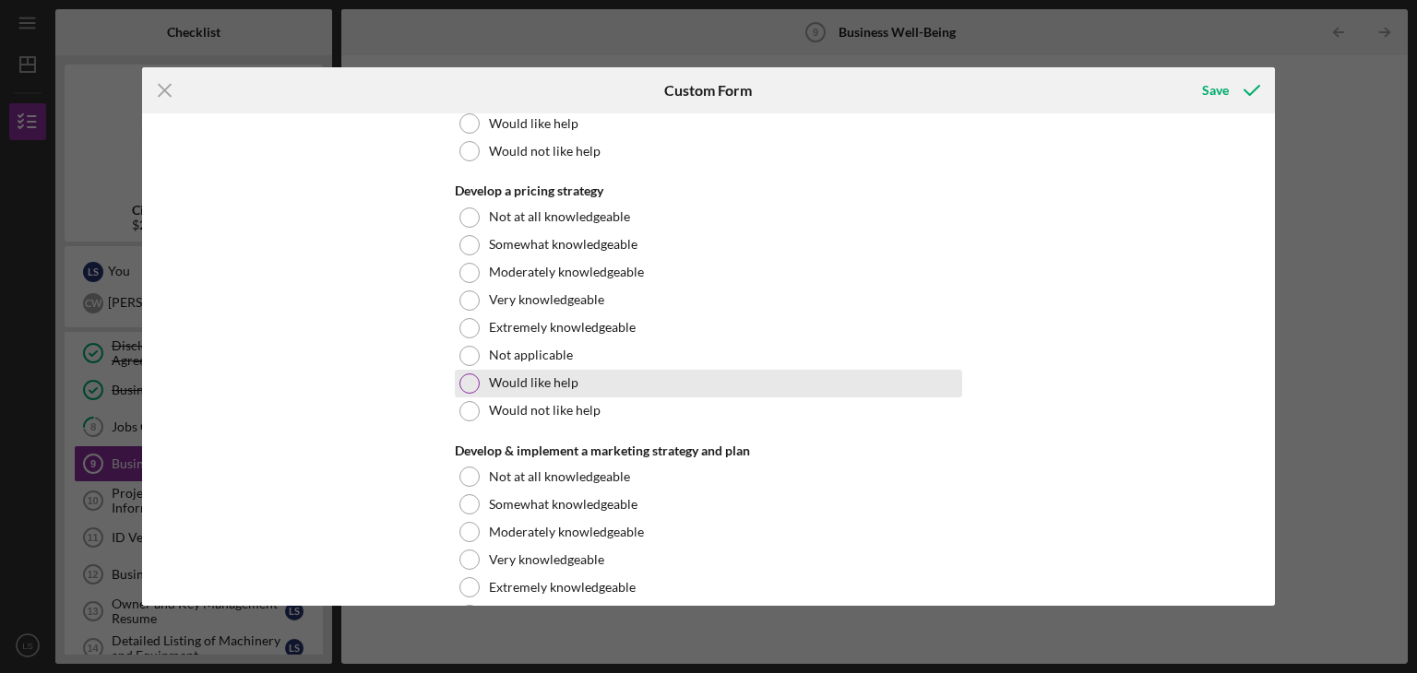
click at [467, 379] on div at bounding box center [469, 384] width 20 height 20
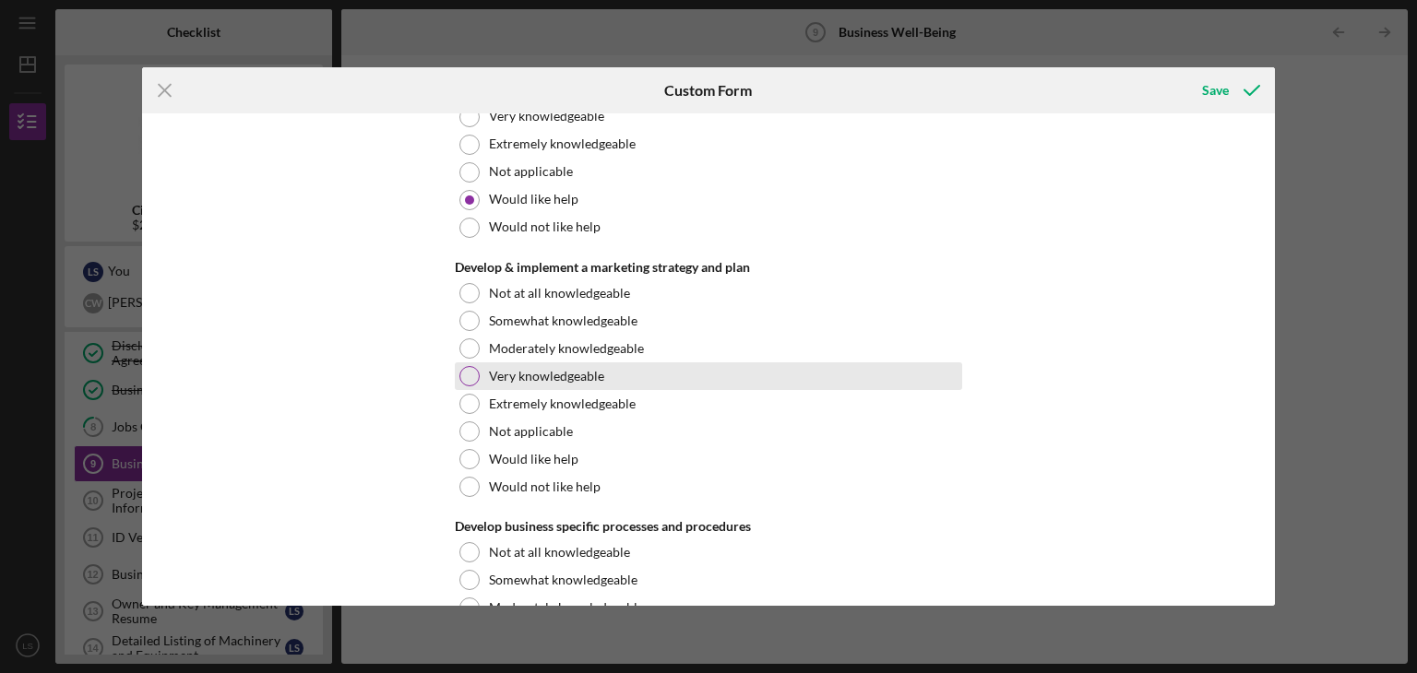
scroll to position [2030, 0]
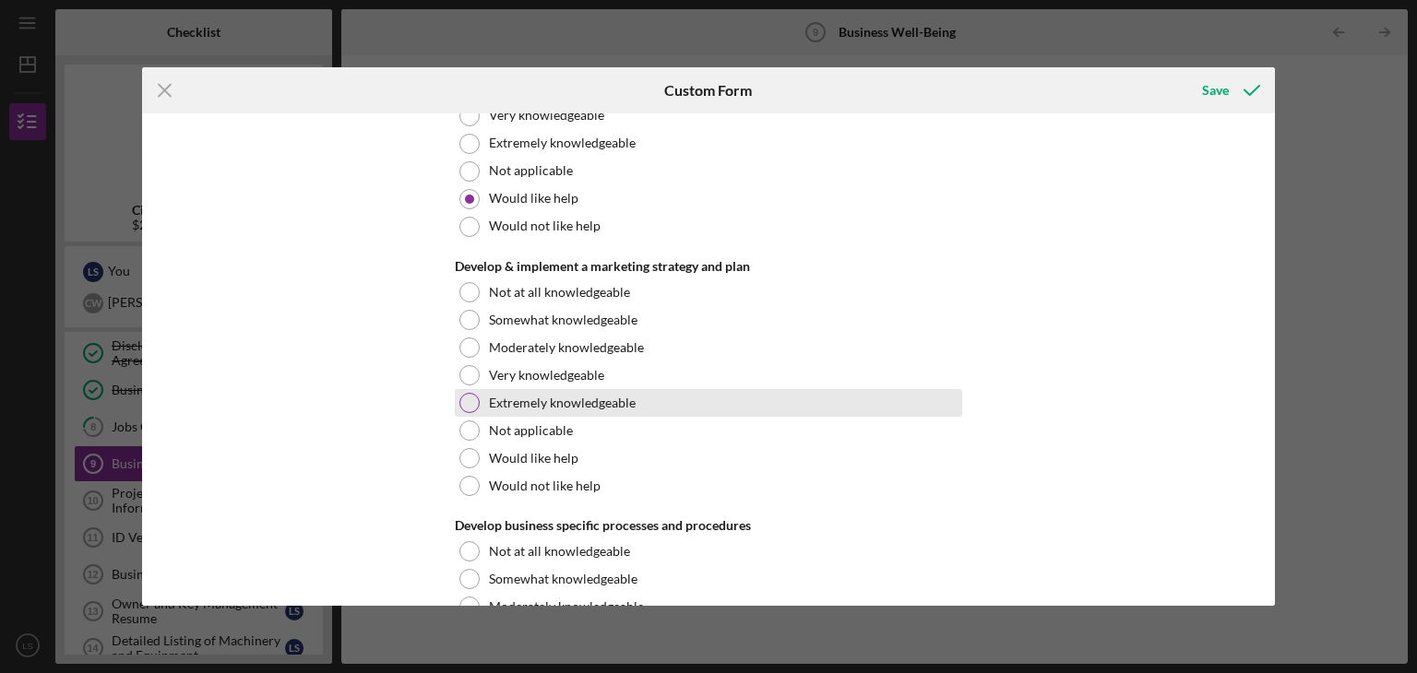
drag, startPoint x: 470, startPoint y: 447, endPoint x: 709, endPoint y: 390, distance: 245.5
click at [471, 448] on div at bounding box center [469, 458] width 20 height 20
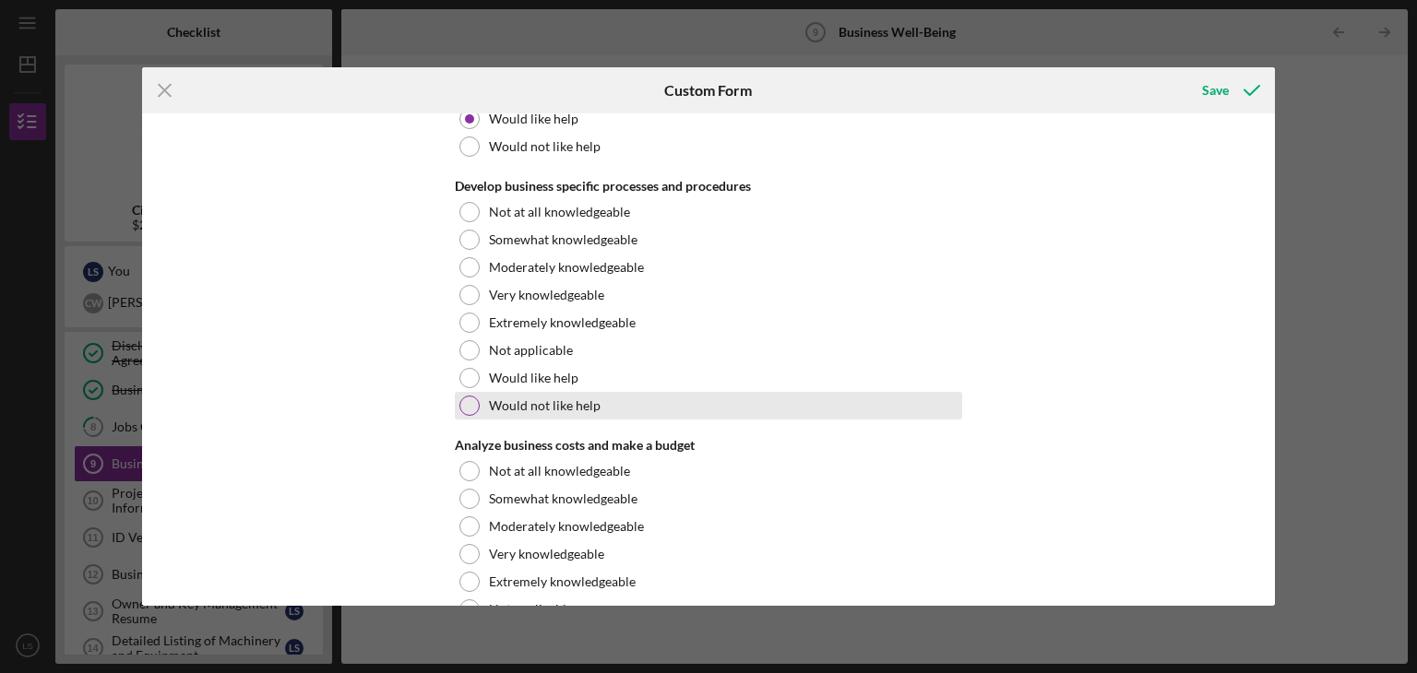
scroll to position [2399, 0]
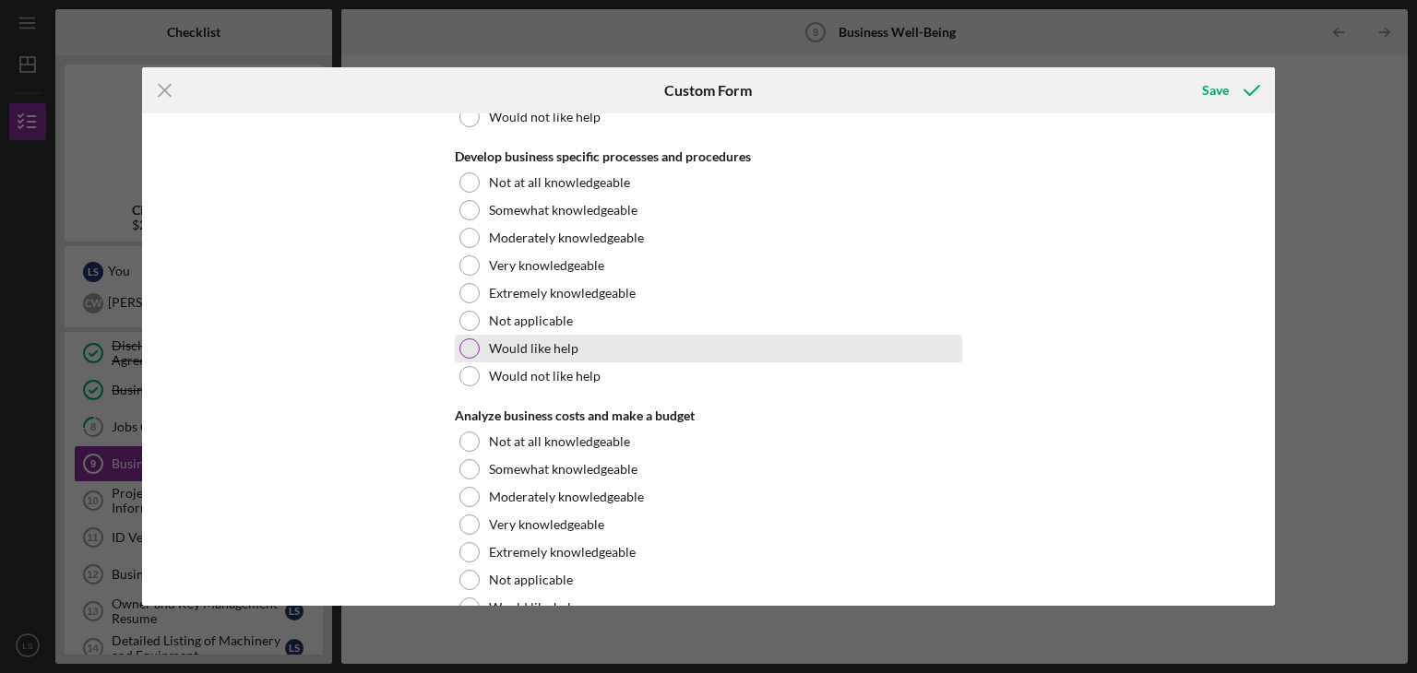
click at [476, 345] on div at bounding box center [469, 349] width 20 height 20
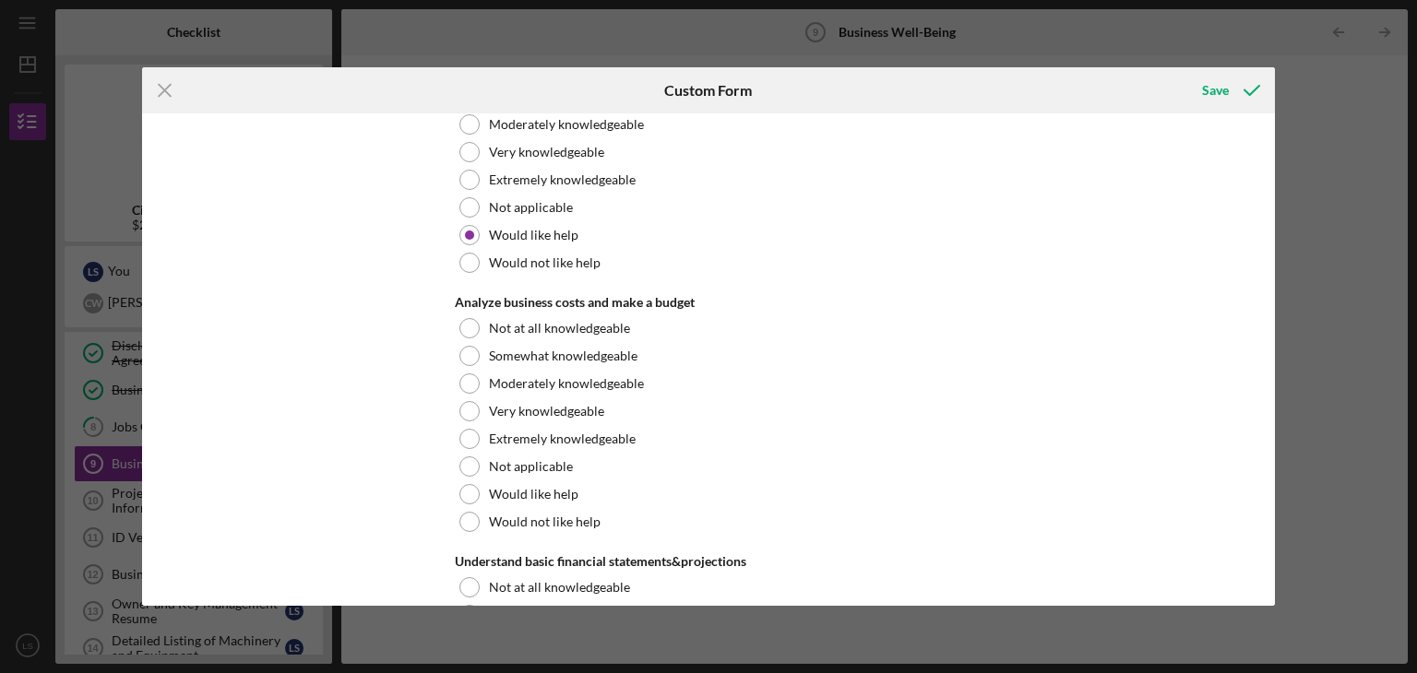
scroll to position [2583, 0]
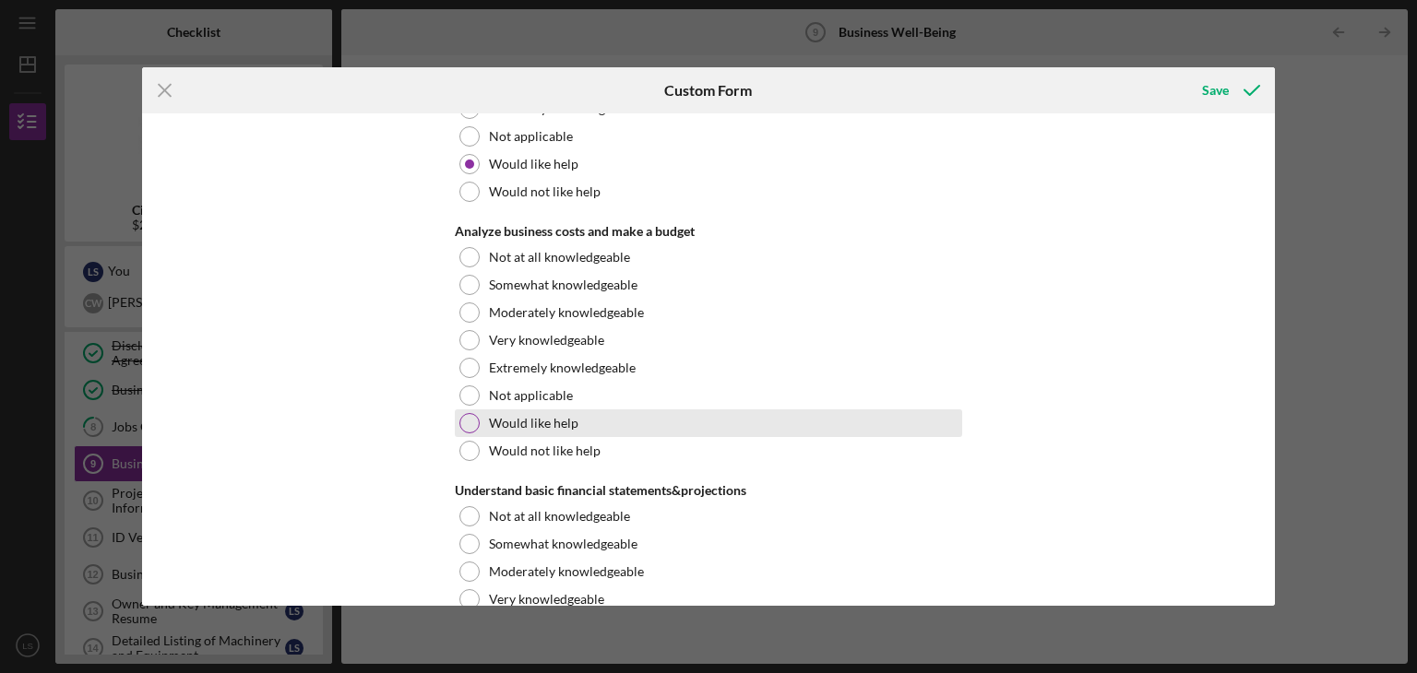
click at [465, 422] on div at bounding box center [469, 423] width 20 height 20
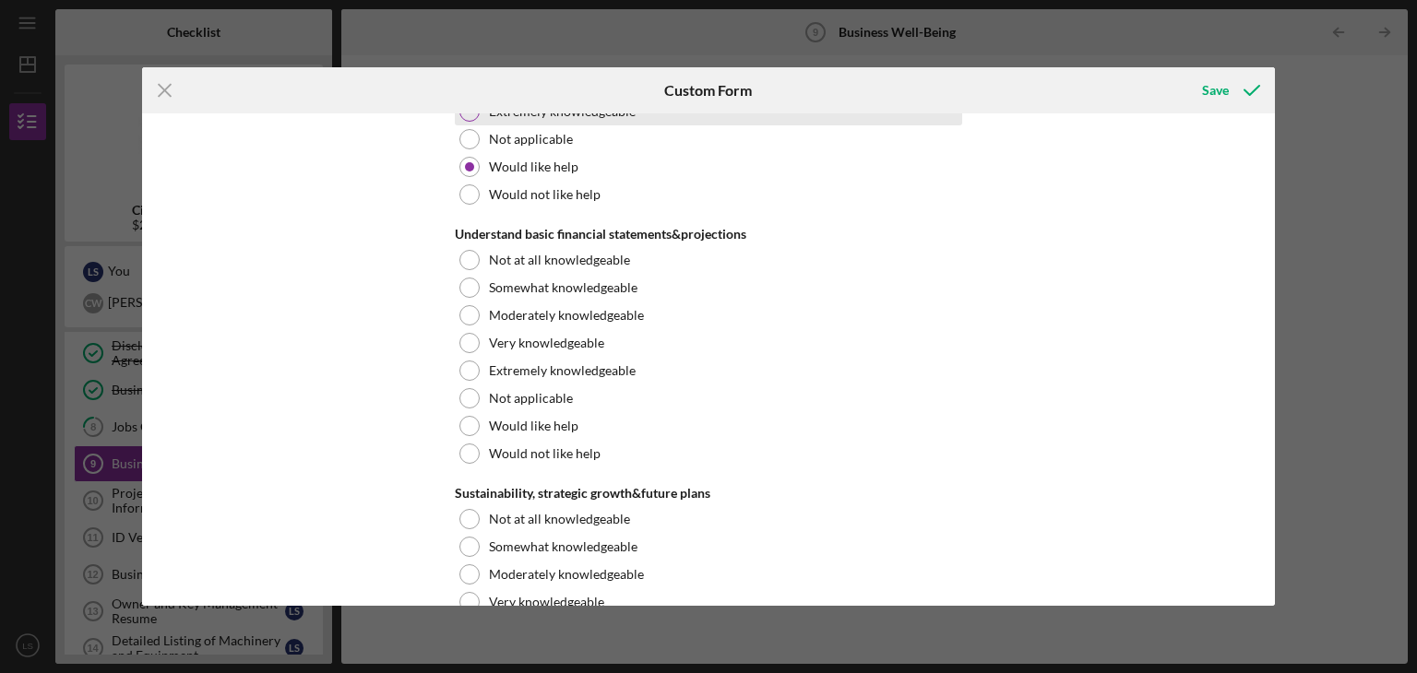
scroll to position [2860, 0]
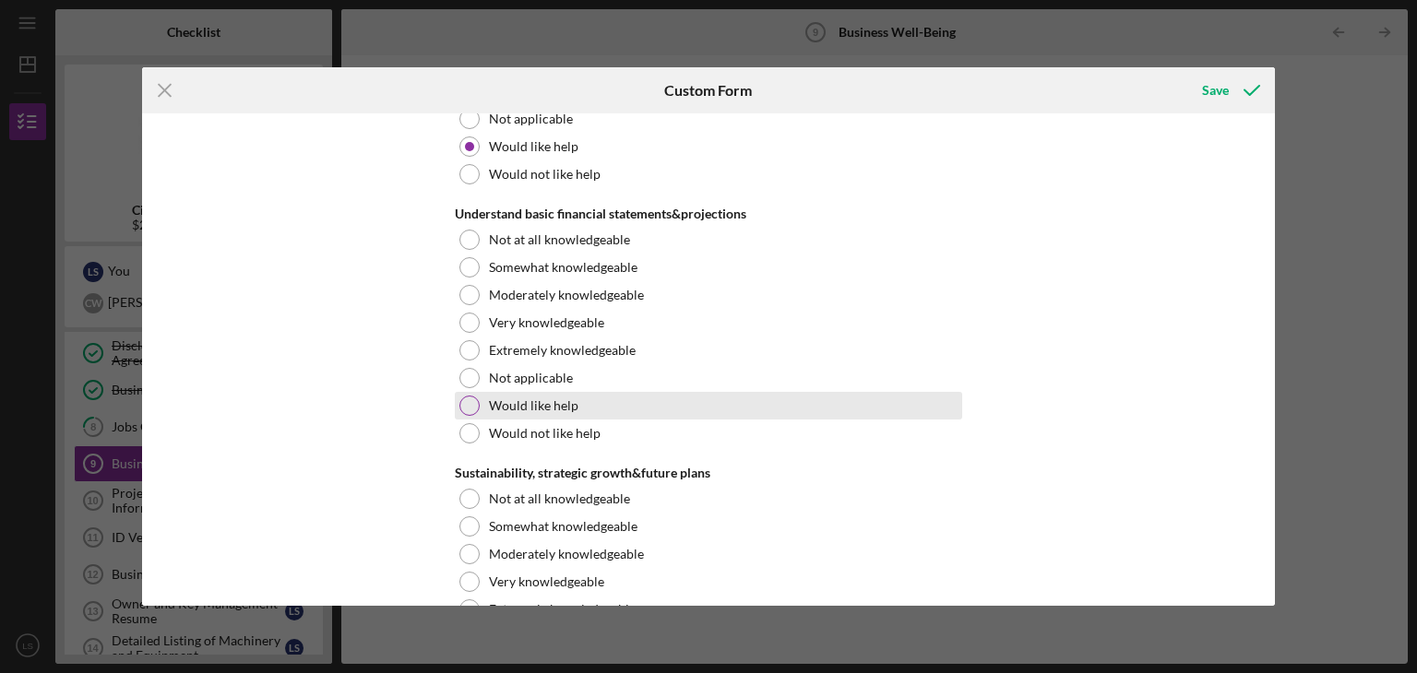
click at [465, 399] on div at bounding box center [469, 406] width 20 height 20
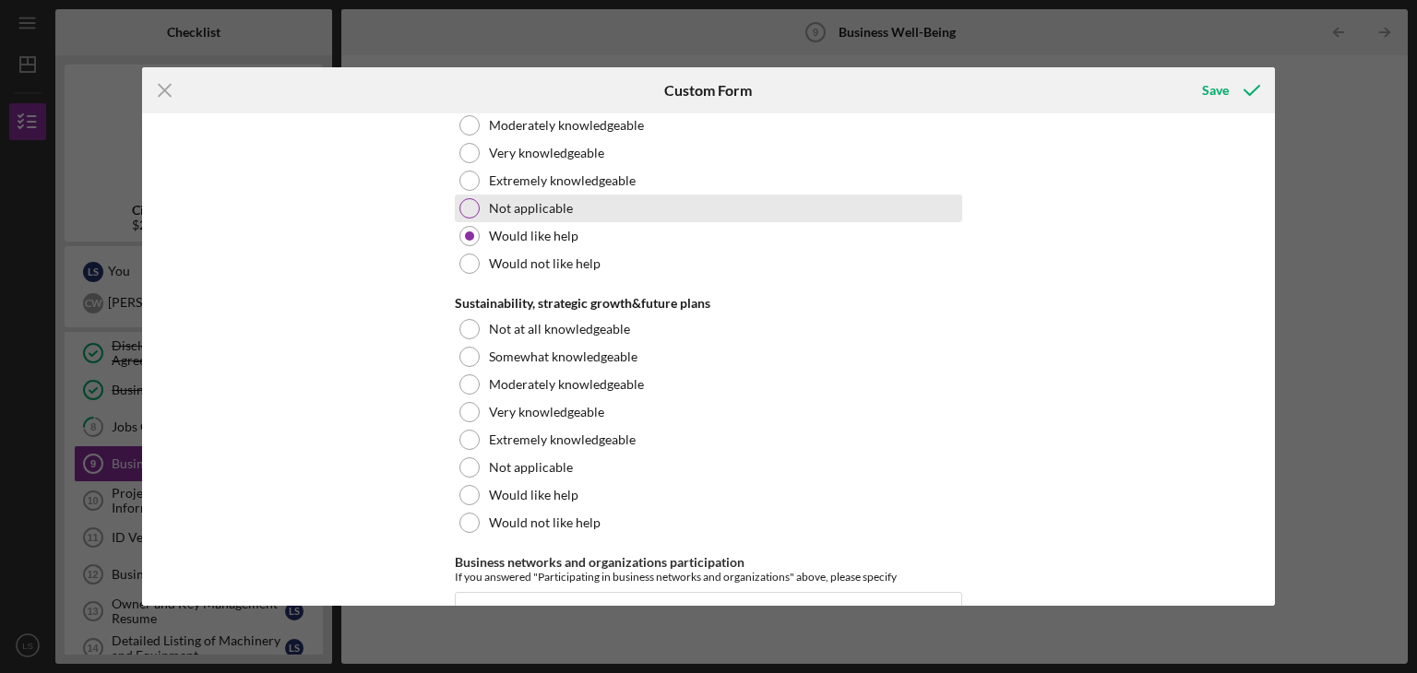
scroll to position [3044, 0]
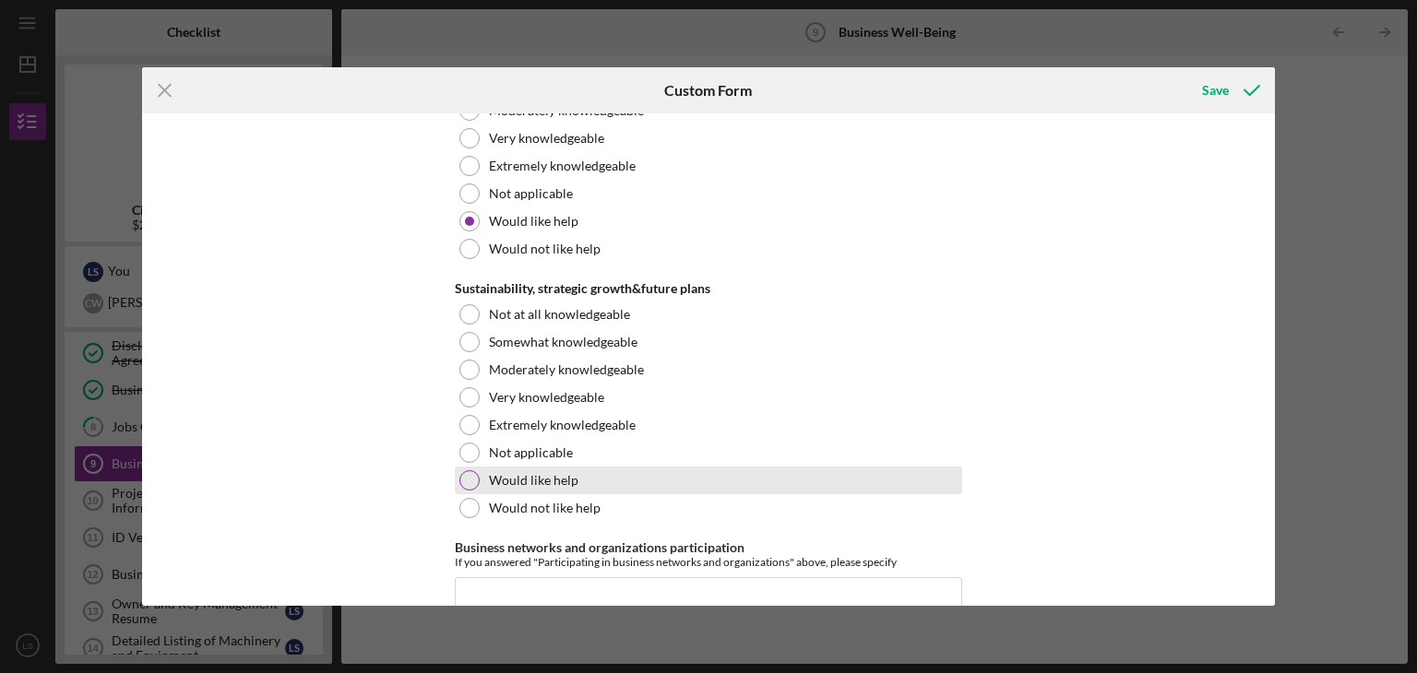
click at [464, 477] on div at bounding box center [469, 480] width 20 height 20
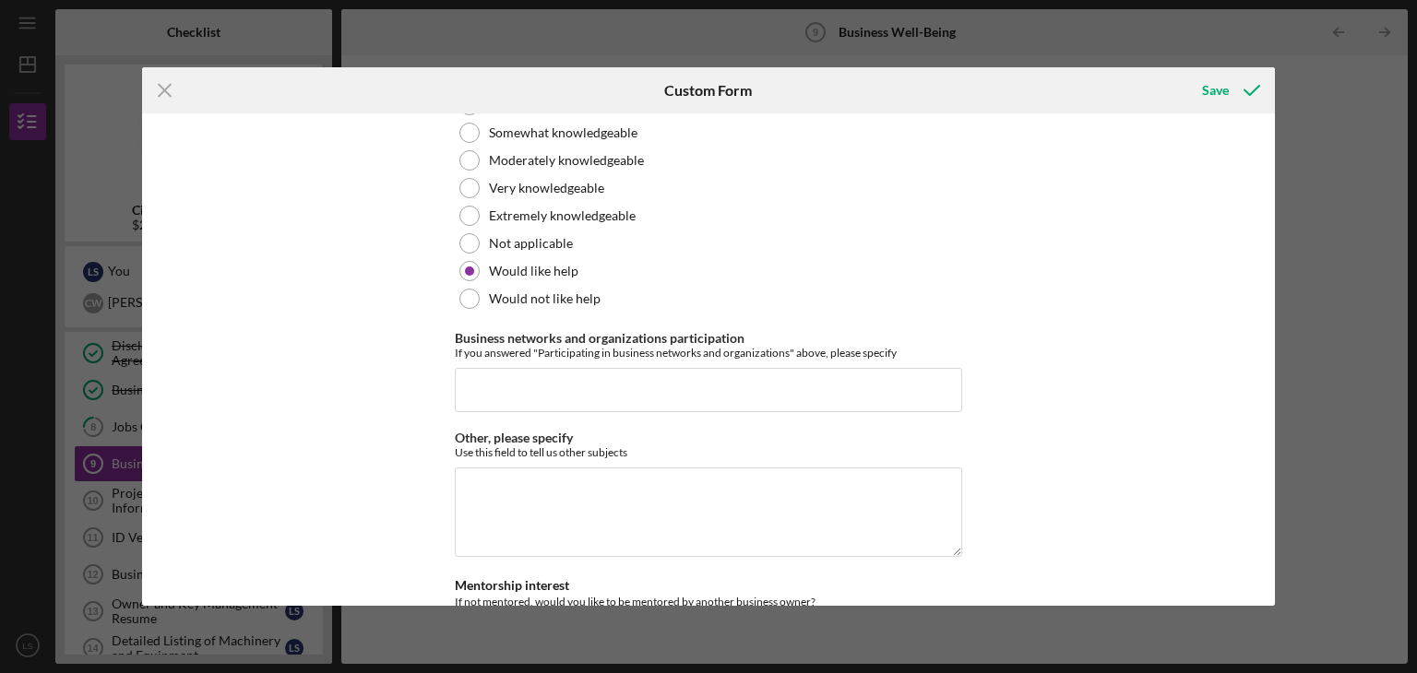
scroll to position [3321, 0]
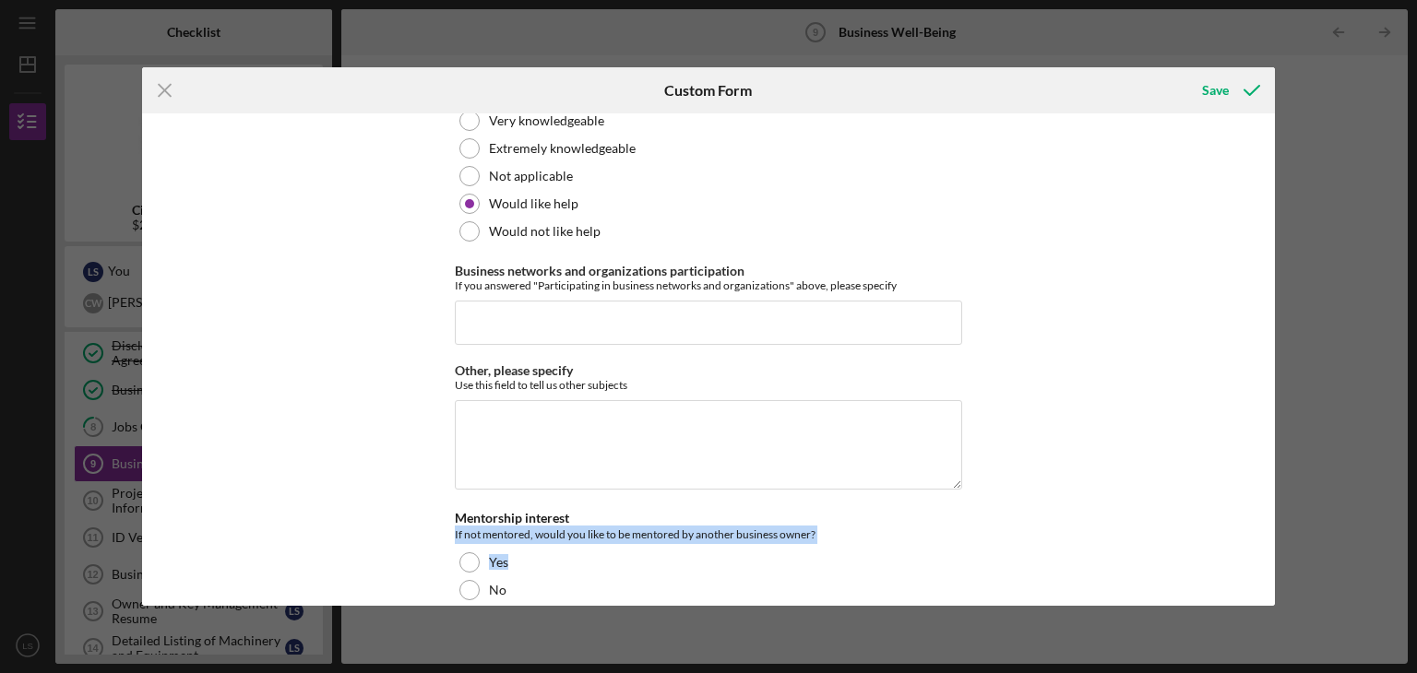
drag, startPoint x: 1269, startPoint y: 540, endPoint x: 1264, endPoint y: 499, distance: 41.0
click at [1264, 499] on div "Business community participation In the past year, how have you participated in…" at bounding box center [709, 359] width 1134 height 493
click at [1263, 499] on div "Business community participation In the past year, how have you participated in…" at bounding box center [709, 359] width 1134 height 493
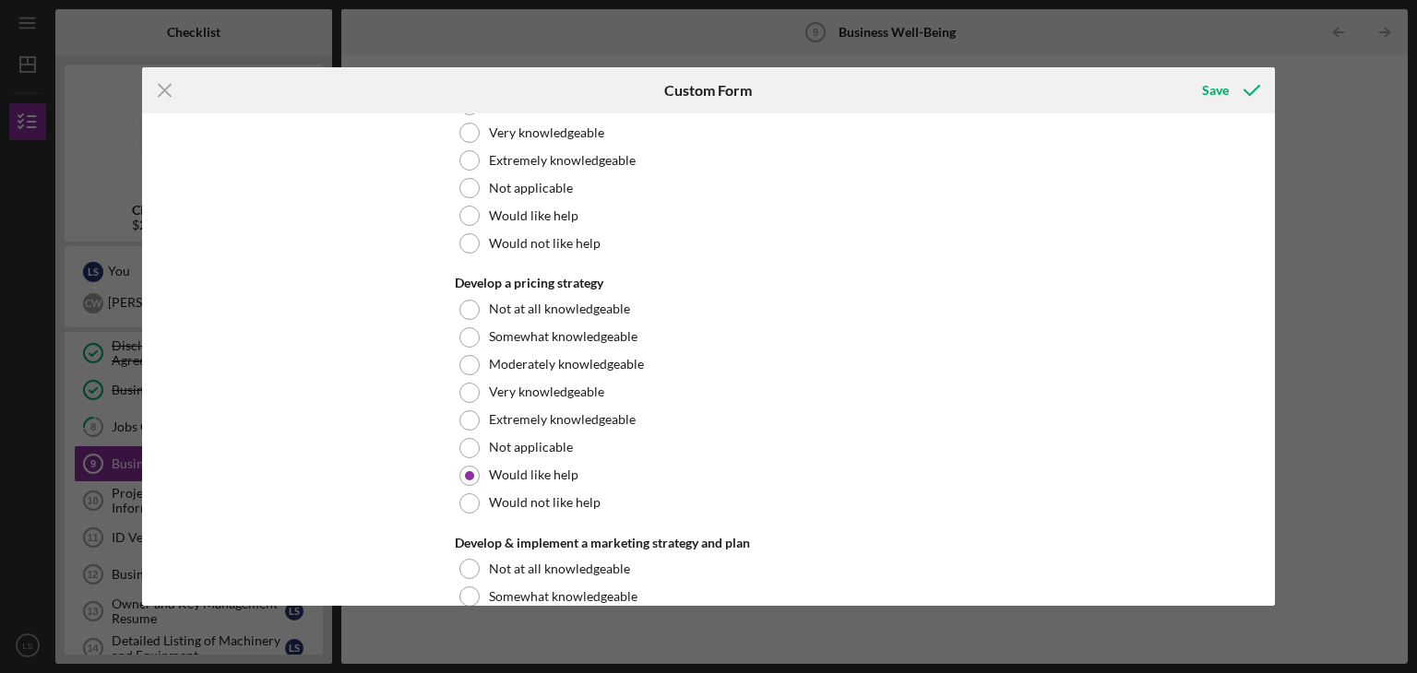
scroll to position [1661, 0]
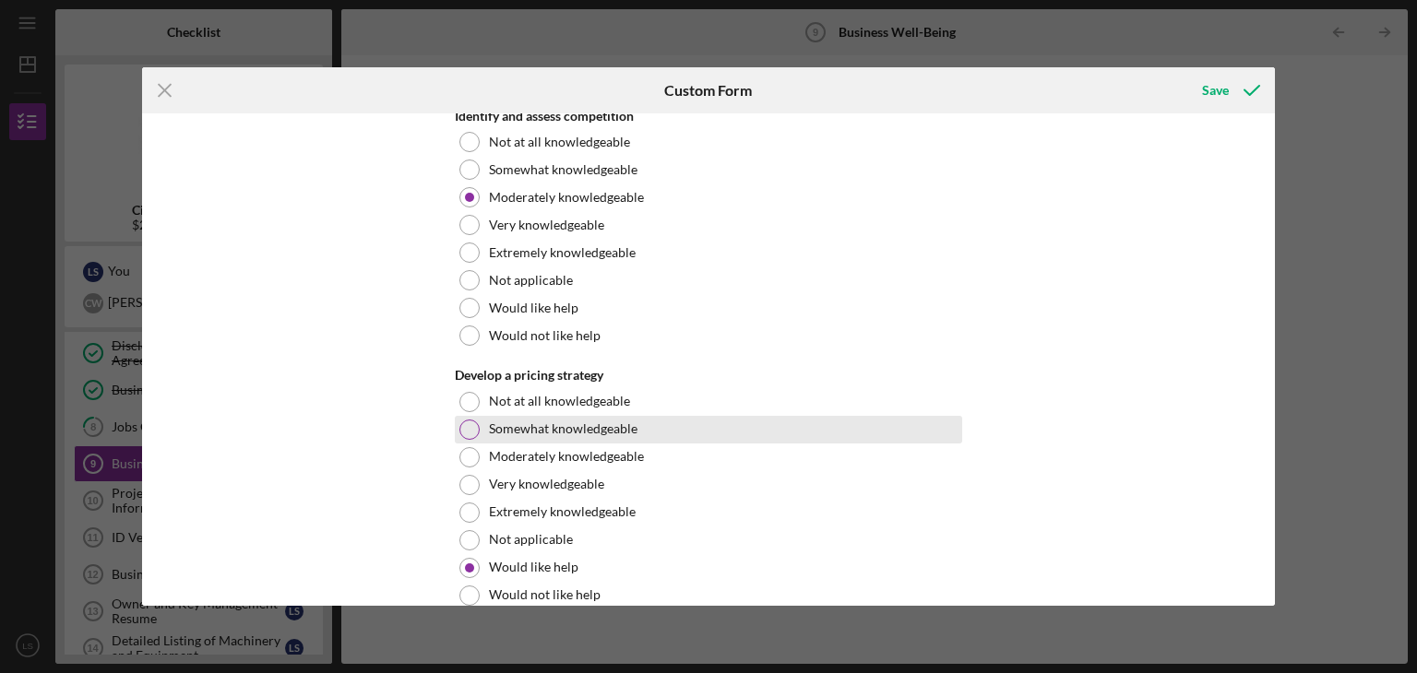
click at [463, 423] on div at bounding box center [469, 430] width 20 height 20
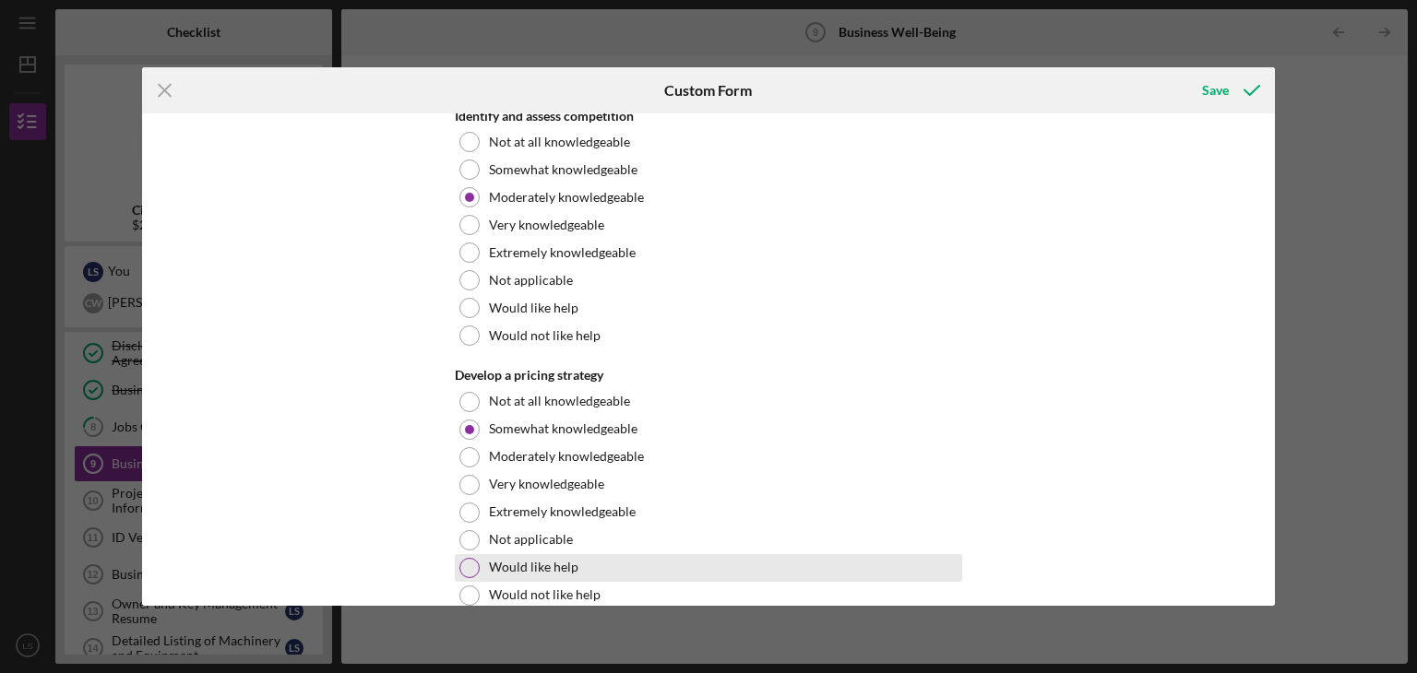
click at [472, 563] on div at bounding box center [469, 568] width 20 height 20
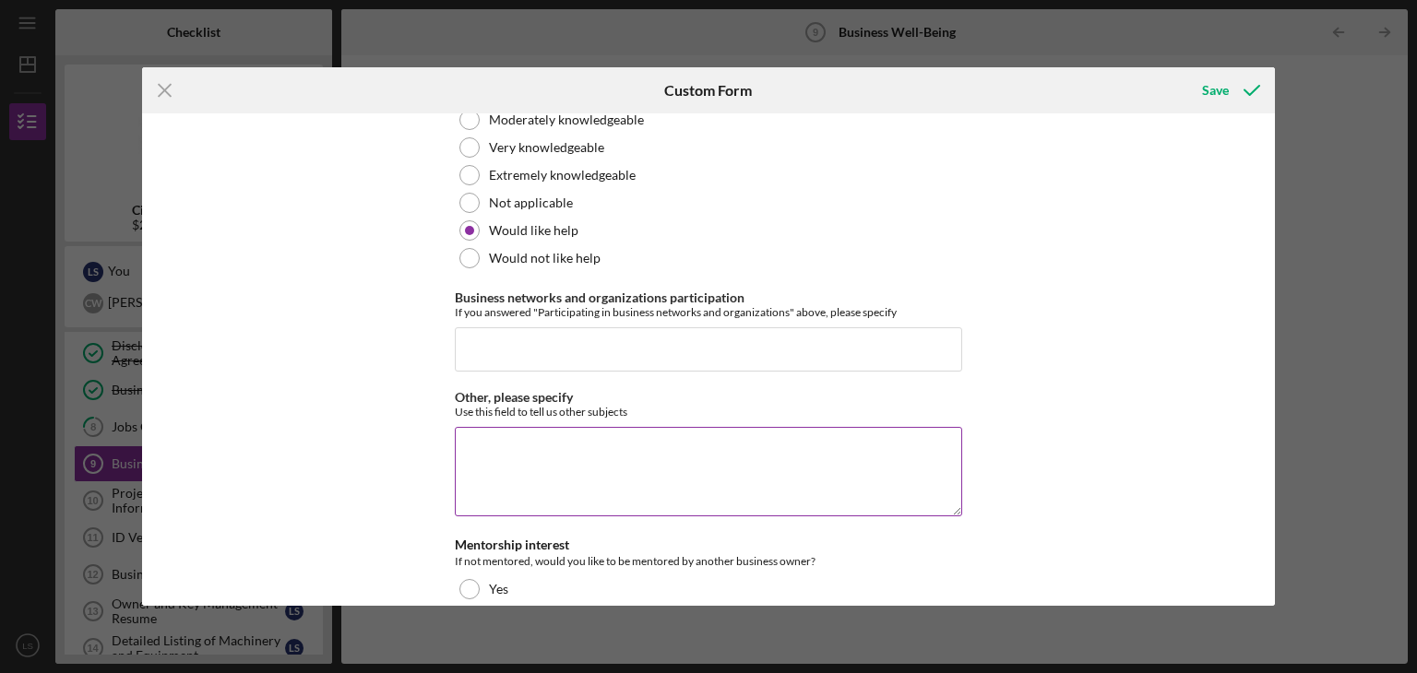
scroll to position [3321, 0]
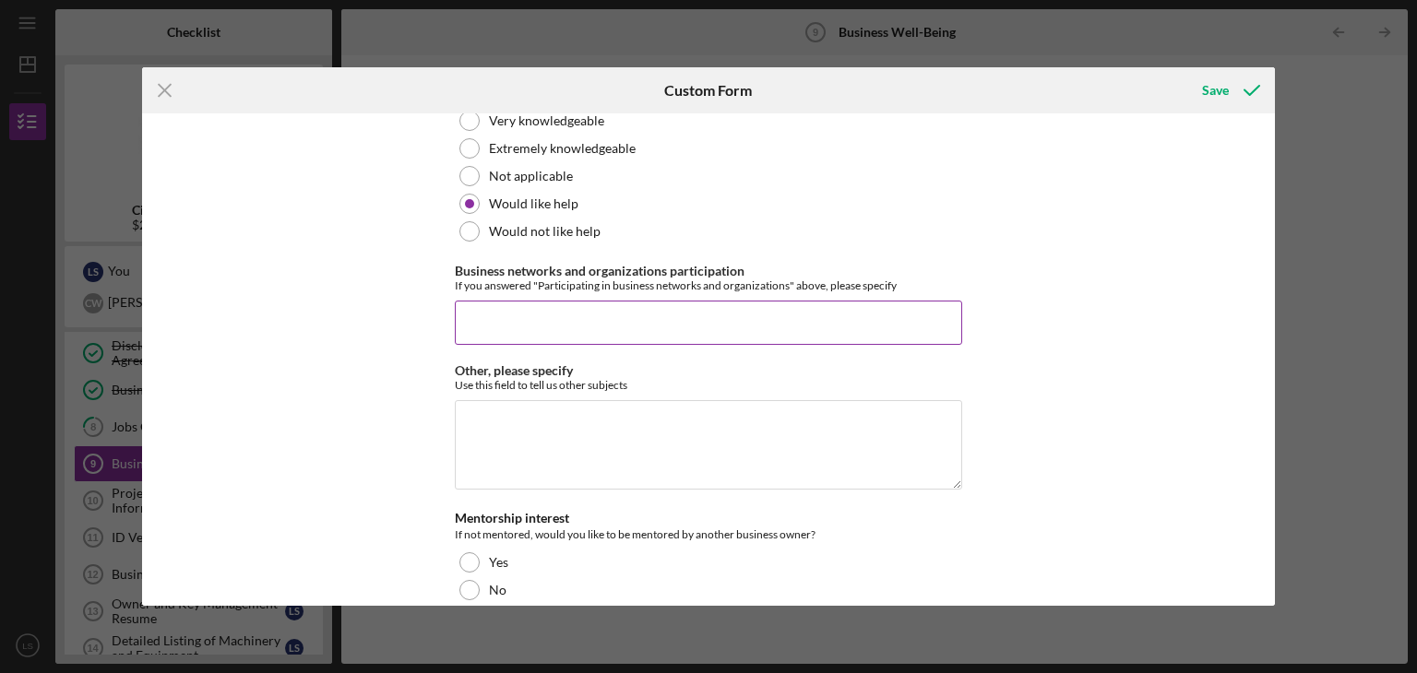
click at [461, 314] on input "Business networks and organizations participation" at bounding box center [708, 323] width 507 height 44
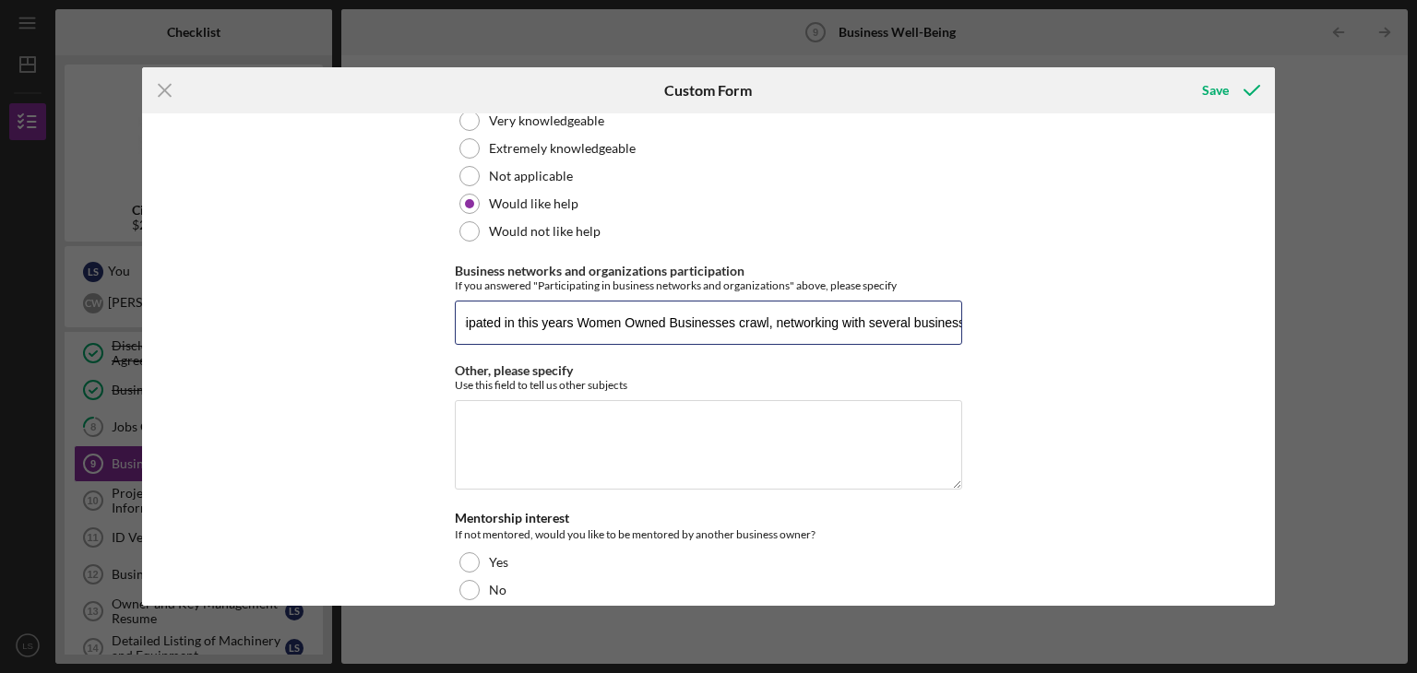
scroll to position [0, 26]
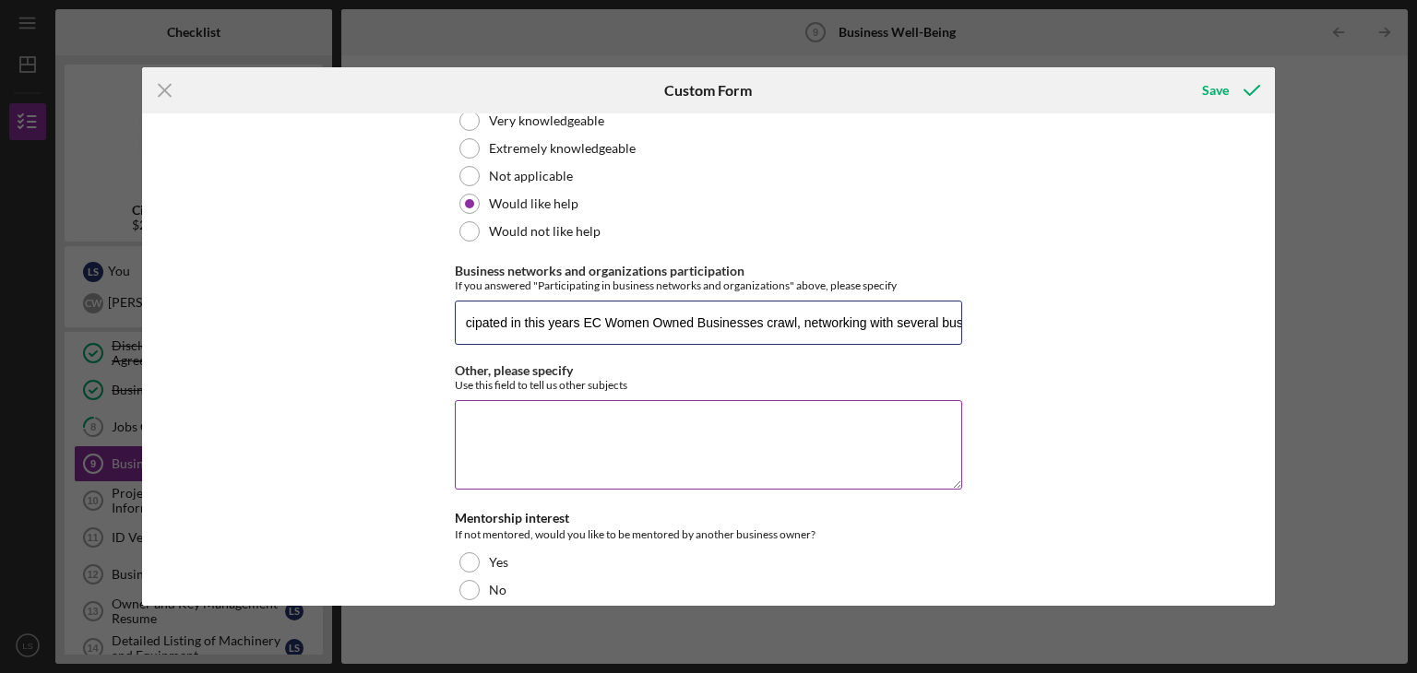
type input "Participated in this years EC Women Owned Businesses crawl, networking with sev…"
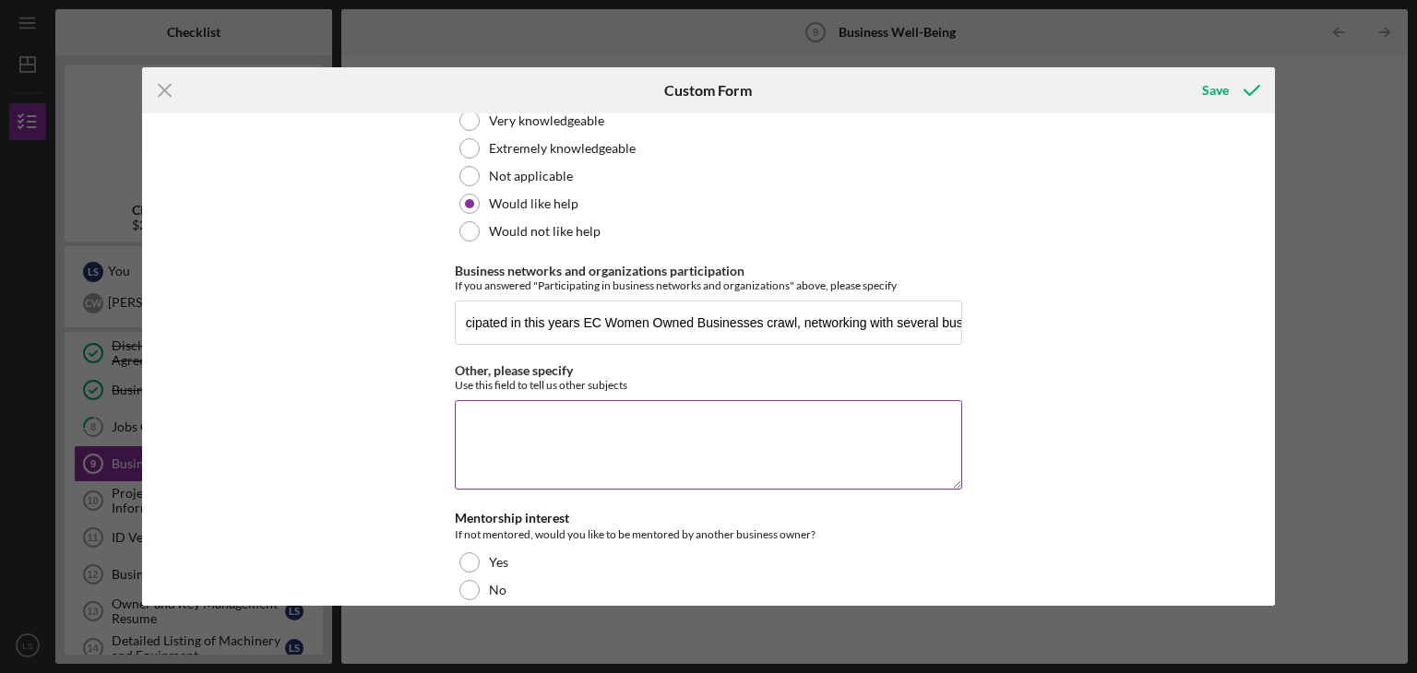
scroll to position [0, 0]
click at [491, 423] on textarea "Other, please specify" at bounding box center [708, 444] width 507 height 89
type textarea "I"
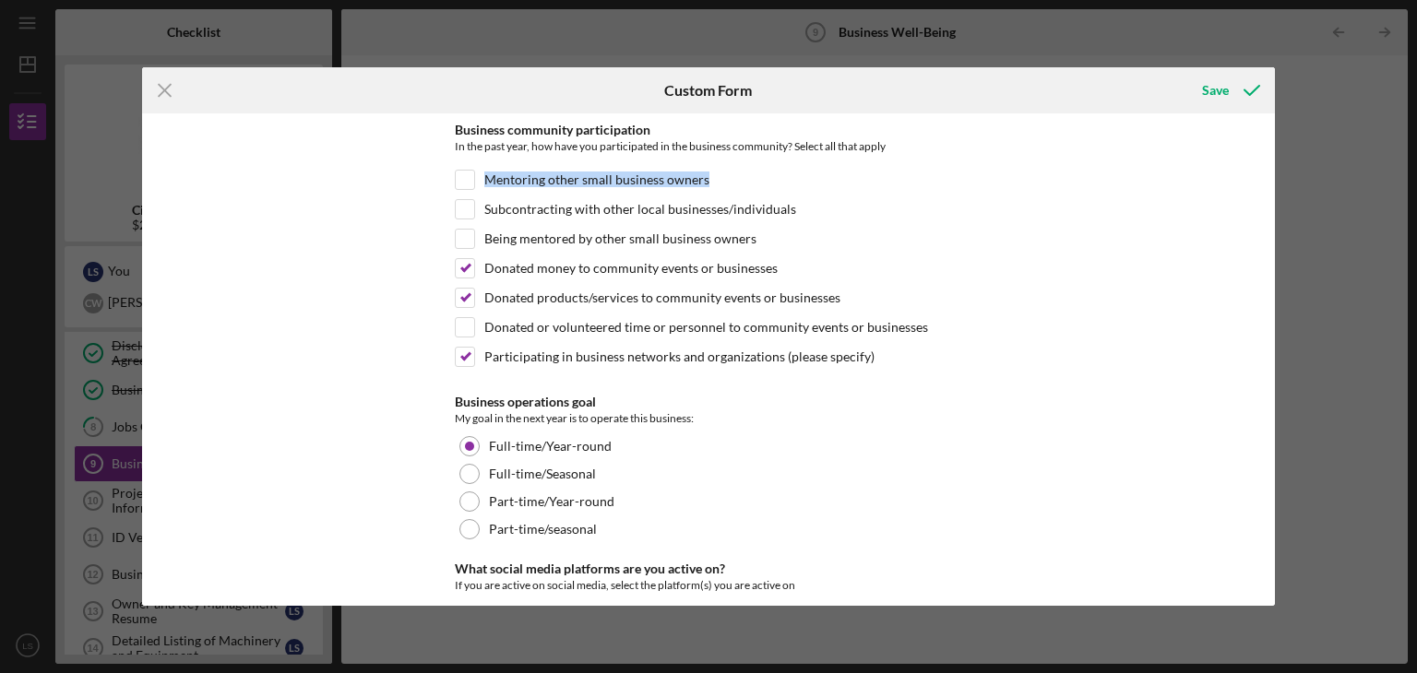
click at [1275, 167] on div "Icon/Menu Close Custom Form Save Business community participation In the past y…" at bounding box center [708, 336] width 1417 height 673
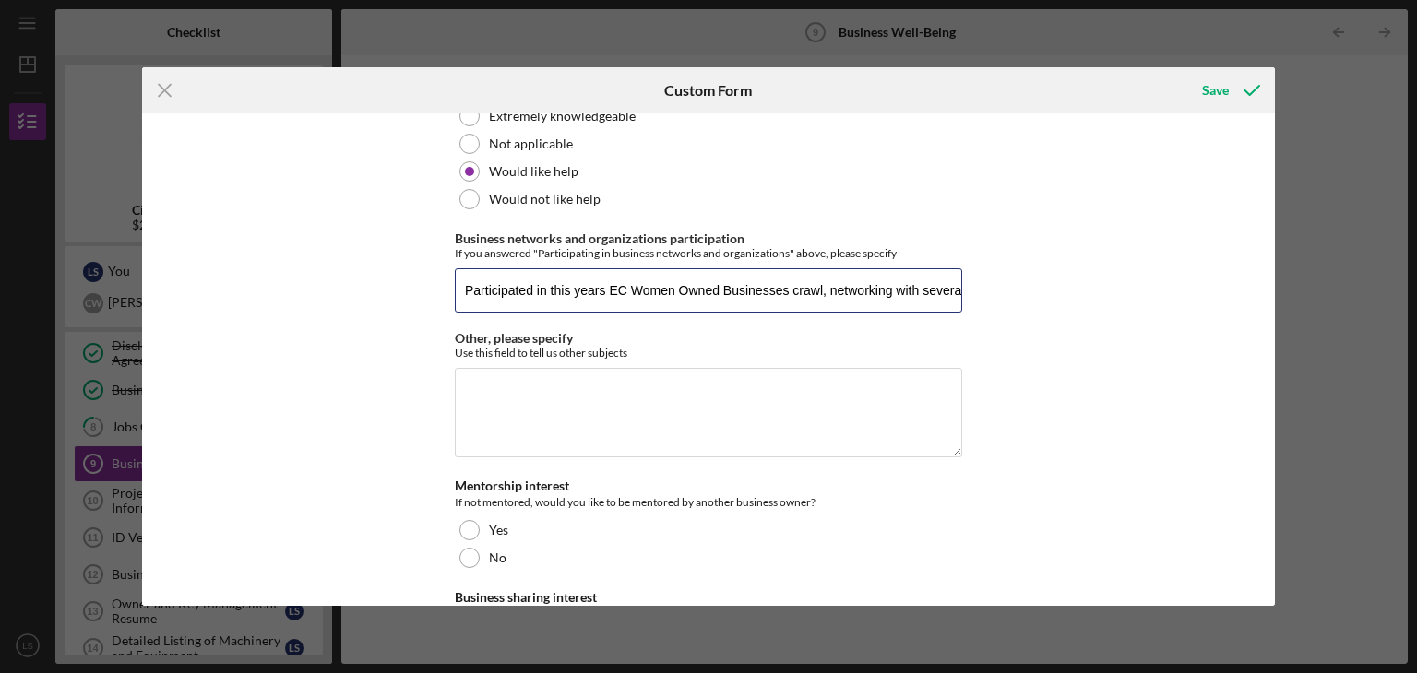
scroll to position [0, 151]
drag, startPoint x: 461, startPoint y: 285, endPoint x: 985, endPoint y: 305, distance: 524.4
click at [985, 305] on div "Business community participation In the past year, how have you participated in…" at bounding box center [709, 359] width 1134 height 493
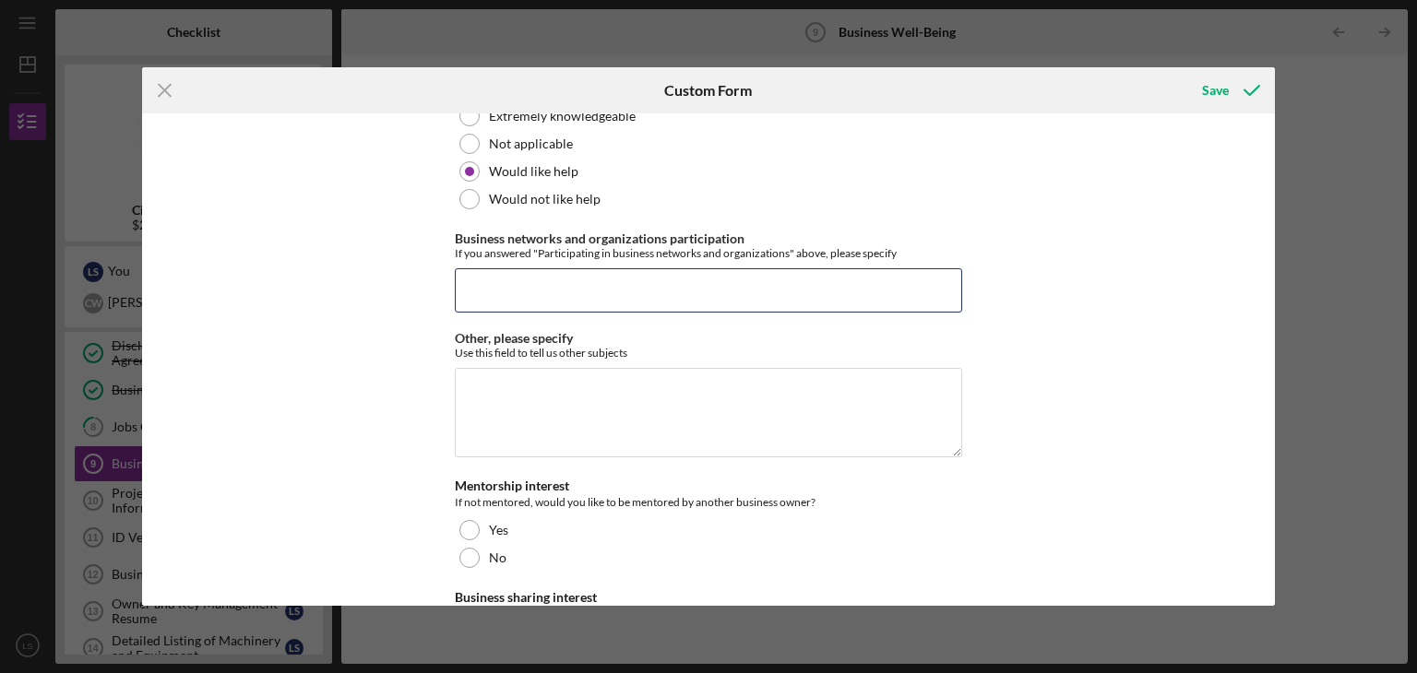
scroll to position [0, 0]
click at [474, 288] on input "Business networks and organizations participation" at bounding box center [708, 290] width 507 height 44
paste input "We maintain successful consignment relationships with established local busines…"
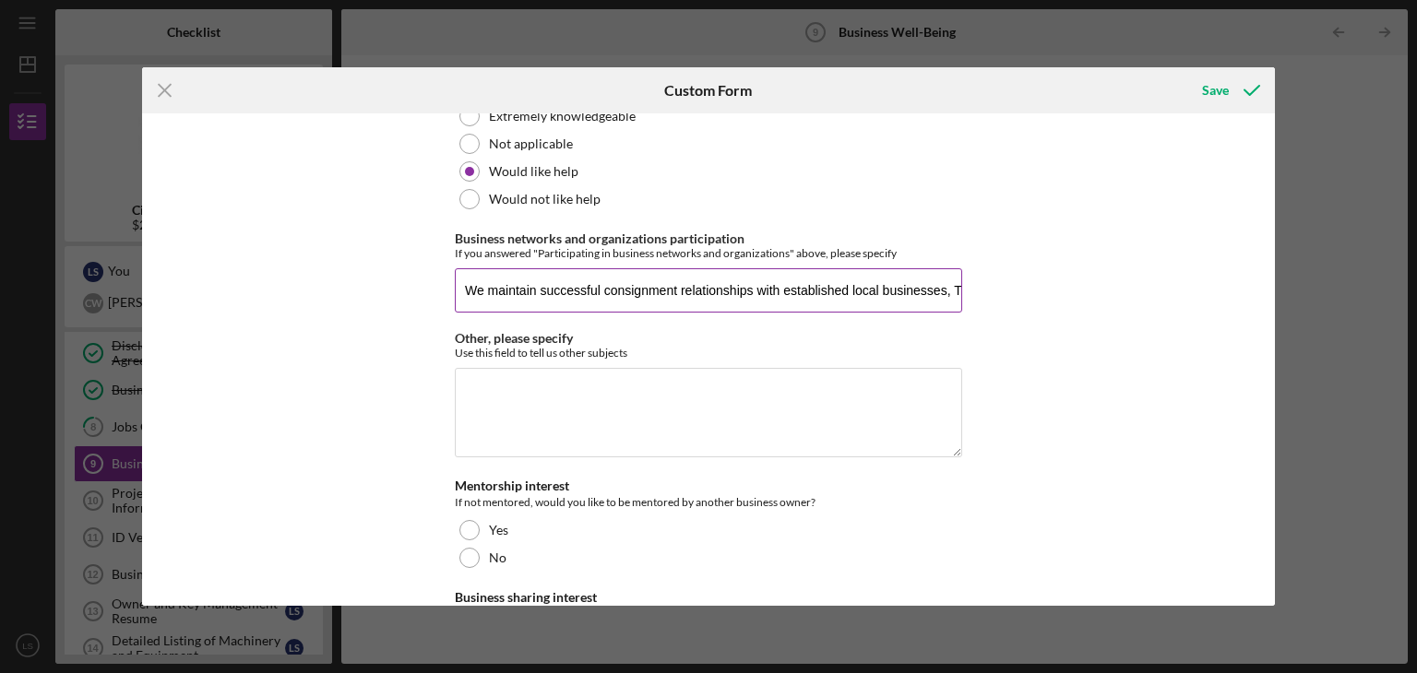
click at [954, 292] on input "We maintain successful consignment relationships with established local busines…" at bounding box center [708, 290] width 507 height 44
paste input "We are committed to embedding Created By [PERSON_NAME] within the local and pro…"
type input "We maintain successful consignment relationships with established local busines…"
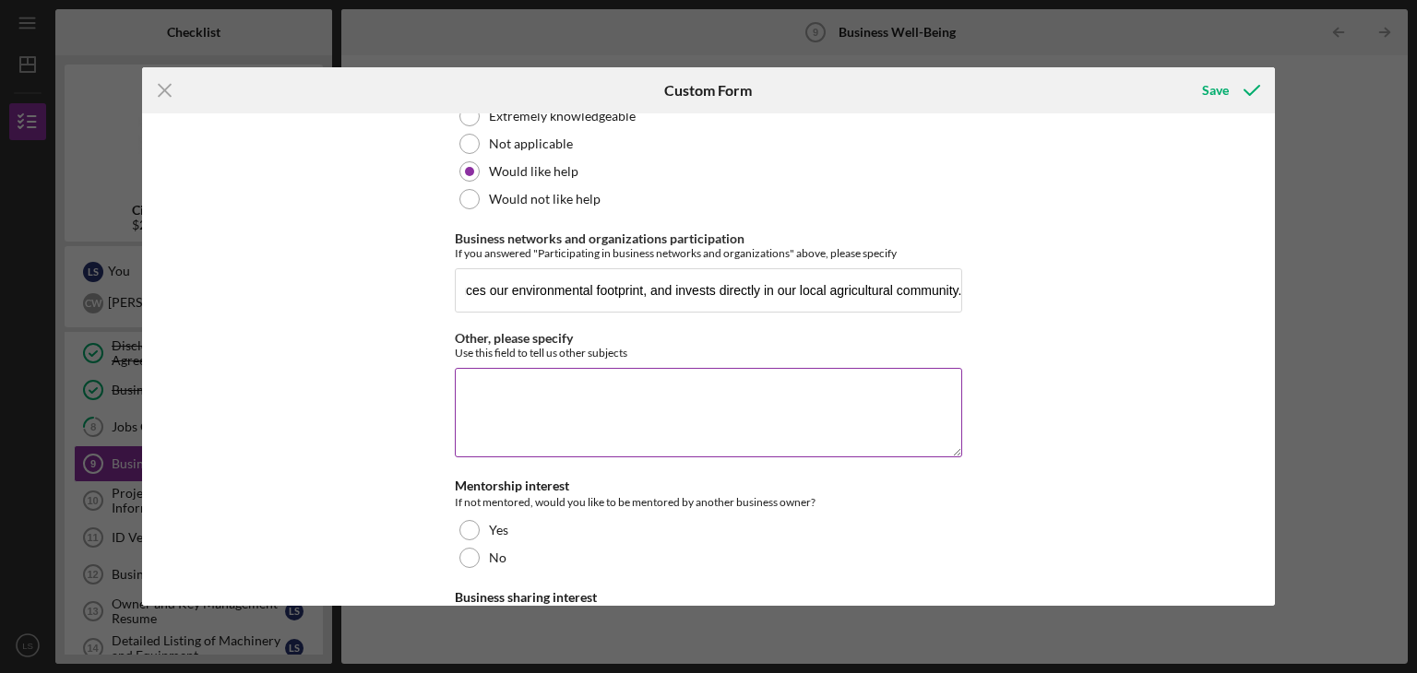
click at [495, 403] on textarea "Other, please specify" at bounding box center [708, 412] width 507 height 89
click at [472, 388] on textarea "Other, please specify" at bounding box center [708, 412] width 507 height 89
paste textarea "Both co-owners, [PERSON_NAME] and [PERSON_NAME], served on the Eau [PERSON_NAME…"
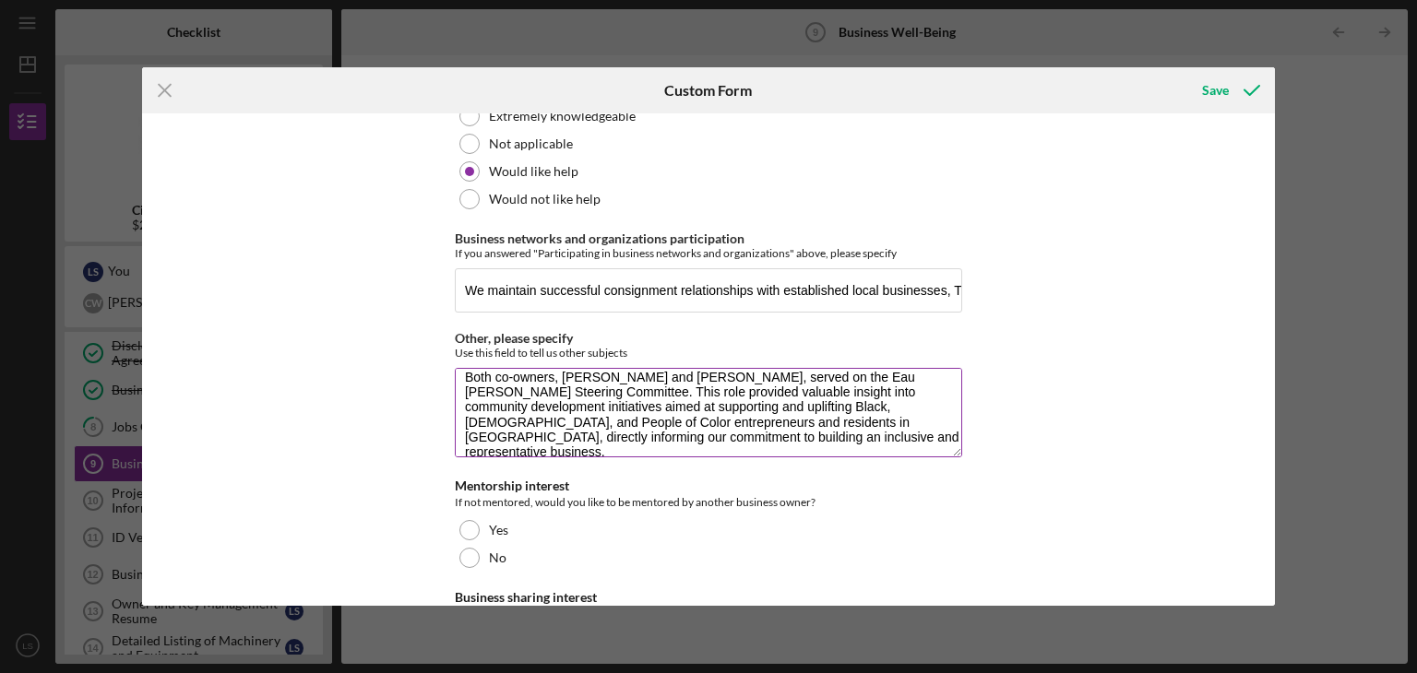
scroll to position [15, 0]
click at [554, 420] on textarea "Both co-owners, [PERSON_NAME] and [PERSON_NAME], served on the Eau [PERSON_NAME…" at bounding box center [708, 412] width 507 height 89
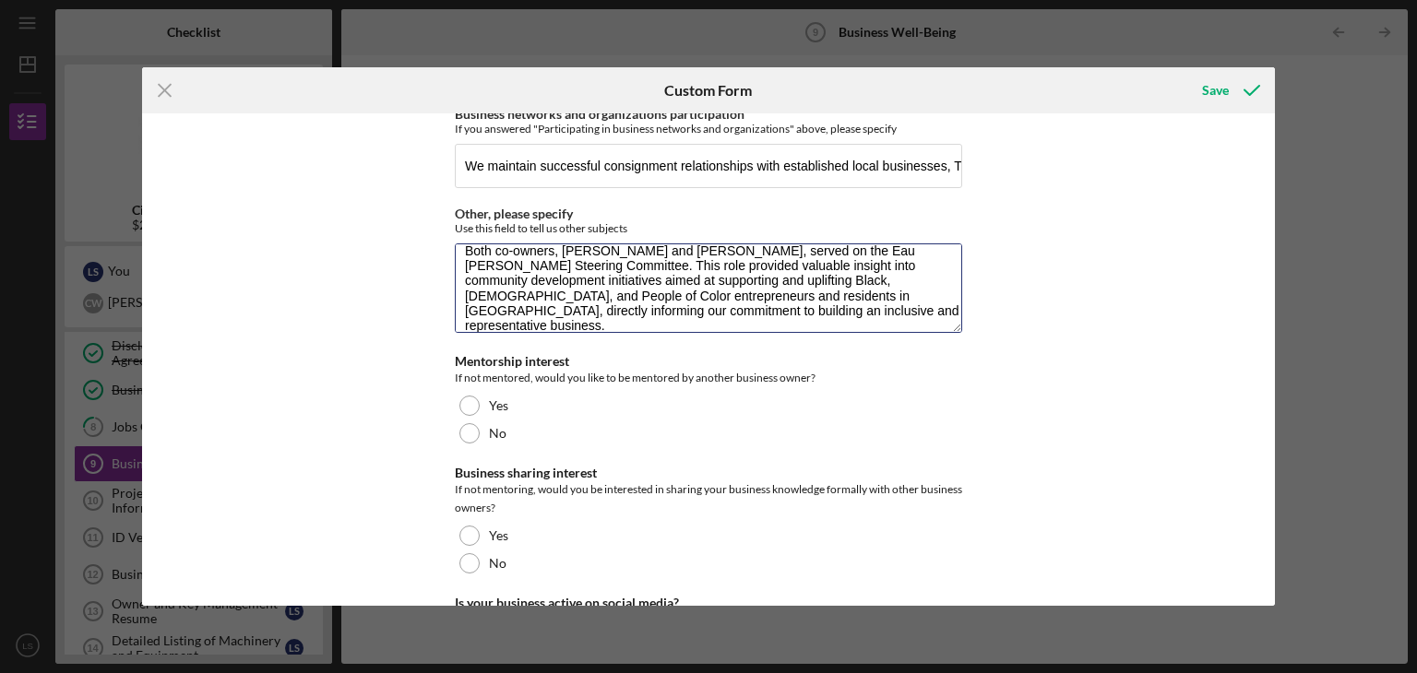
scroll to position [3538, 0]
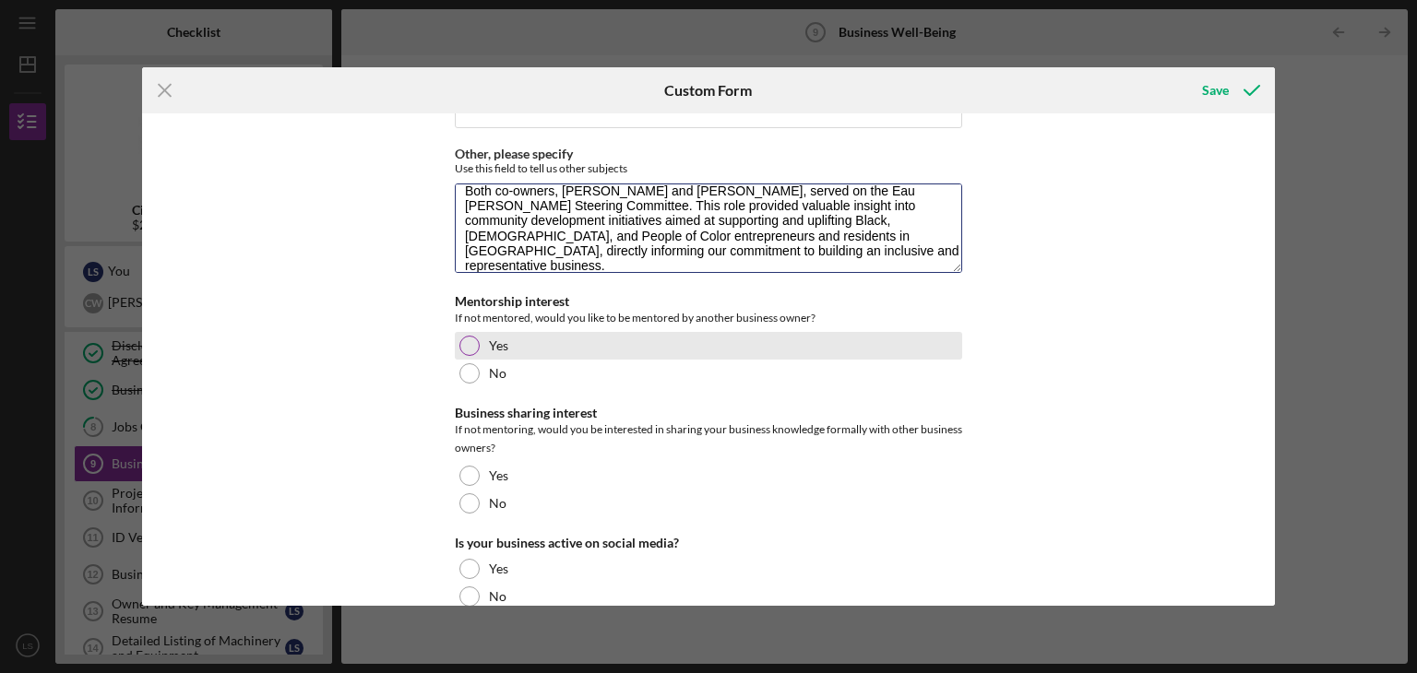
type textarea "Both co-owners, [PERSON_NAME] and [PERSON_NAME], served on the Eau [PERSON_NAME…"
click at [471, 342] on div at bounding box center [469, 346] width 20 height 20
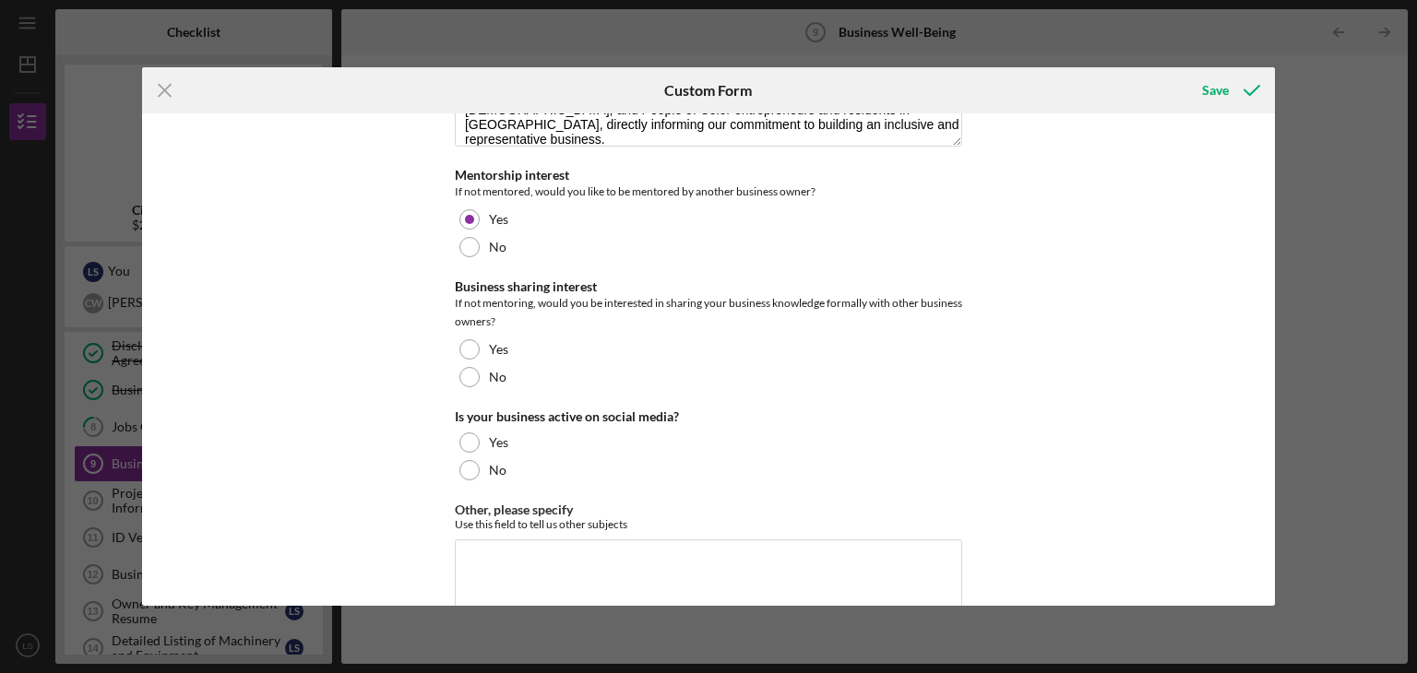
scroll to position [3712, 0]
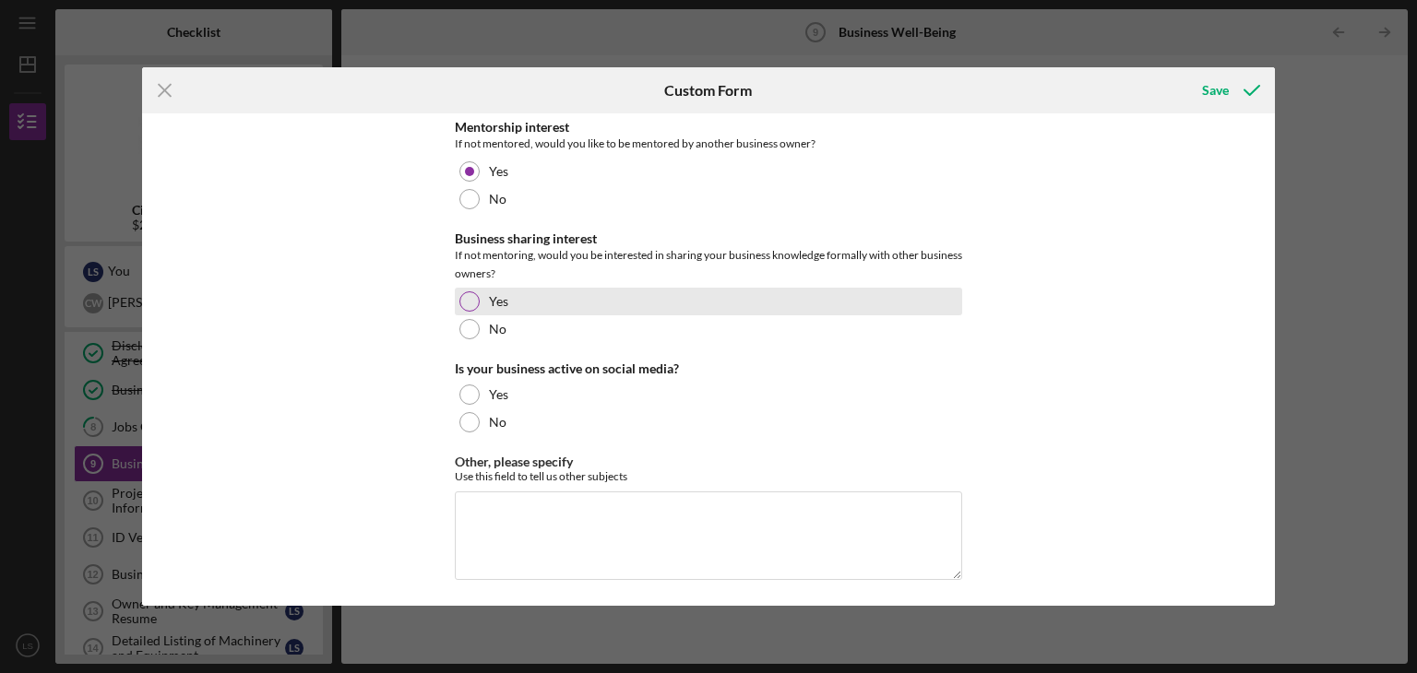
click at [472, 297] on div at bounding box center [469, 302] width 20 height 20
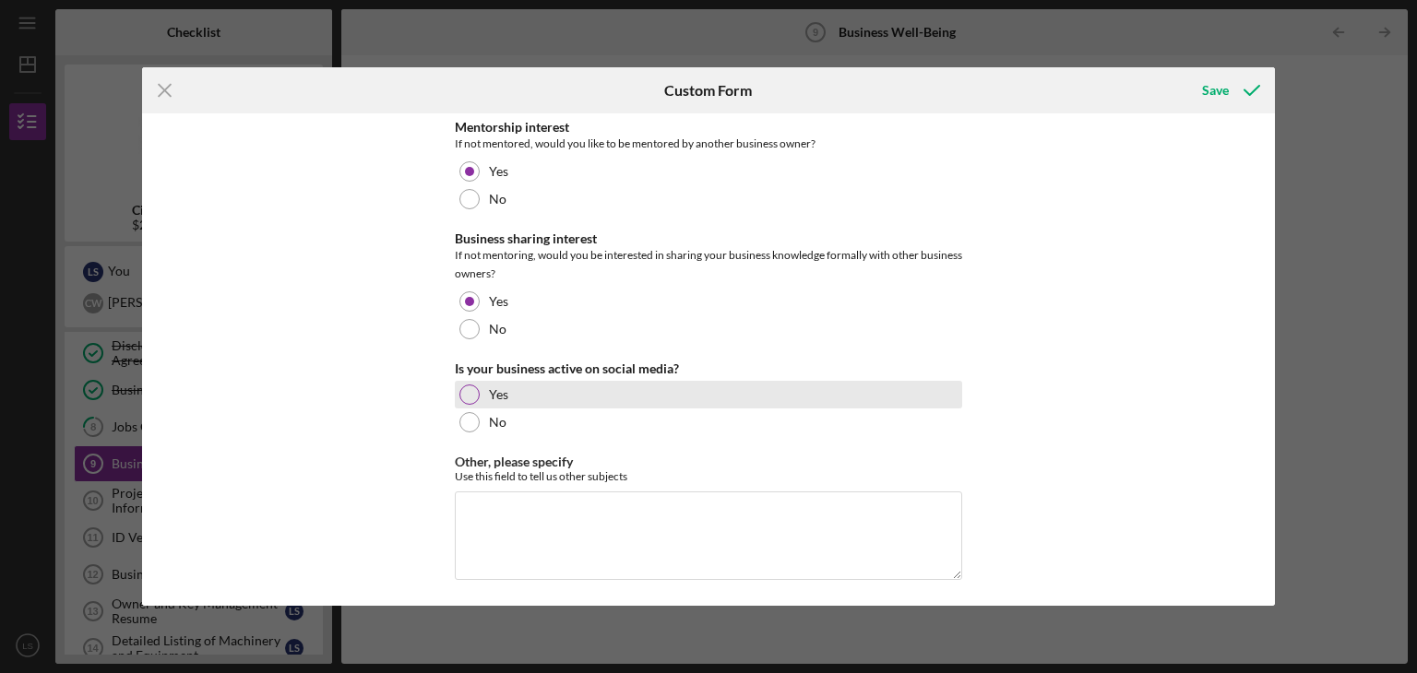
drag, startPoint x: 465, startPoint y: 395, endPoint x: 531, endPoint y: 395, distance: 66.4
click at [465, 395] on div at bounding box center [469, 395] width 20 height 20
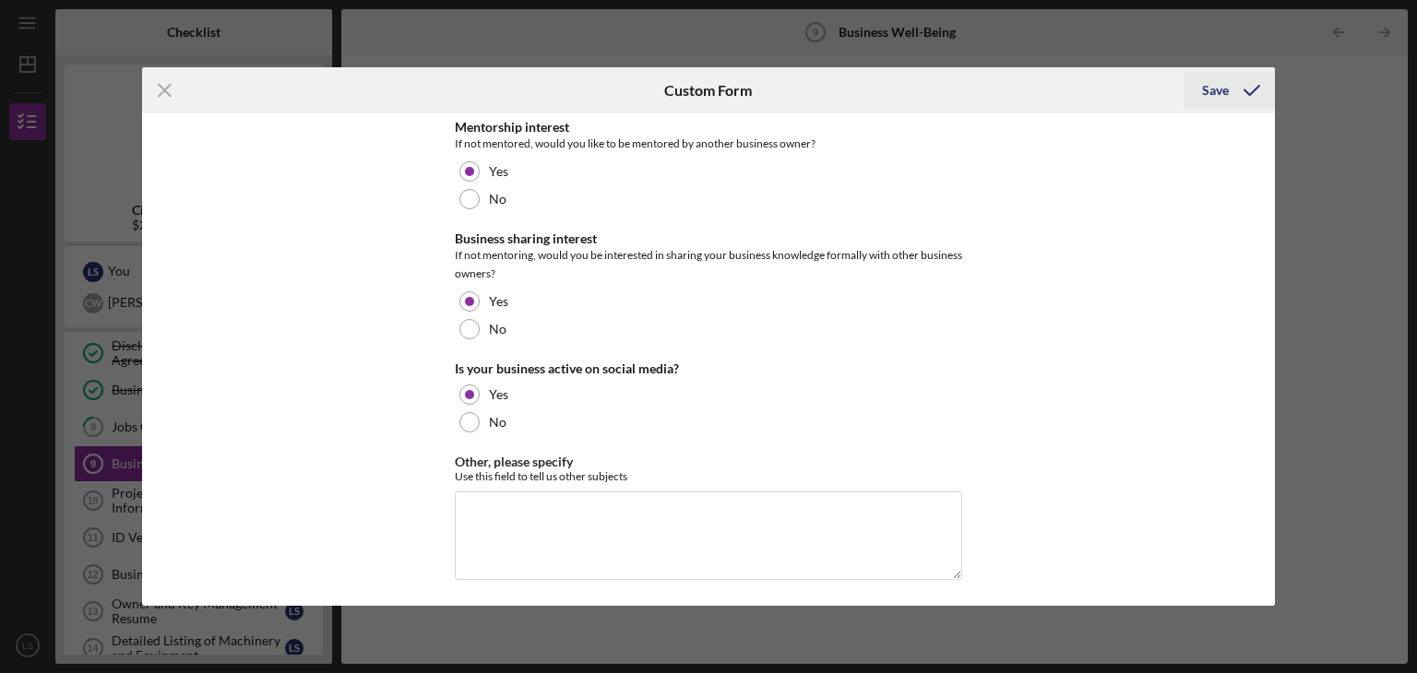
click at [1210, 93] on div "Save" at bounding box center [1215, 90] width 27 height 37
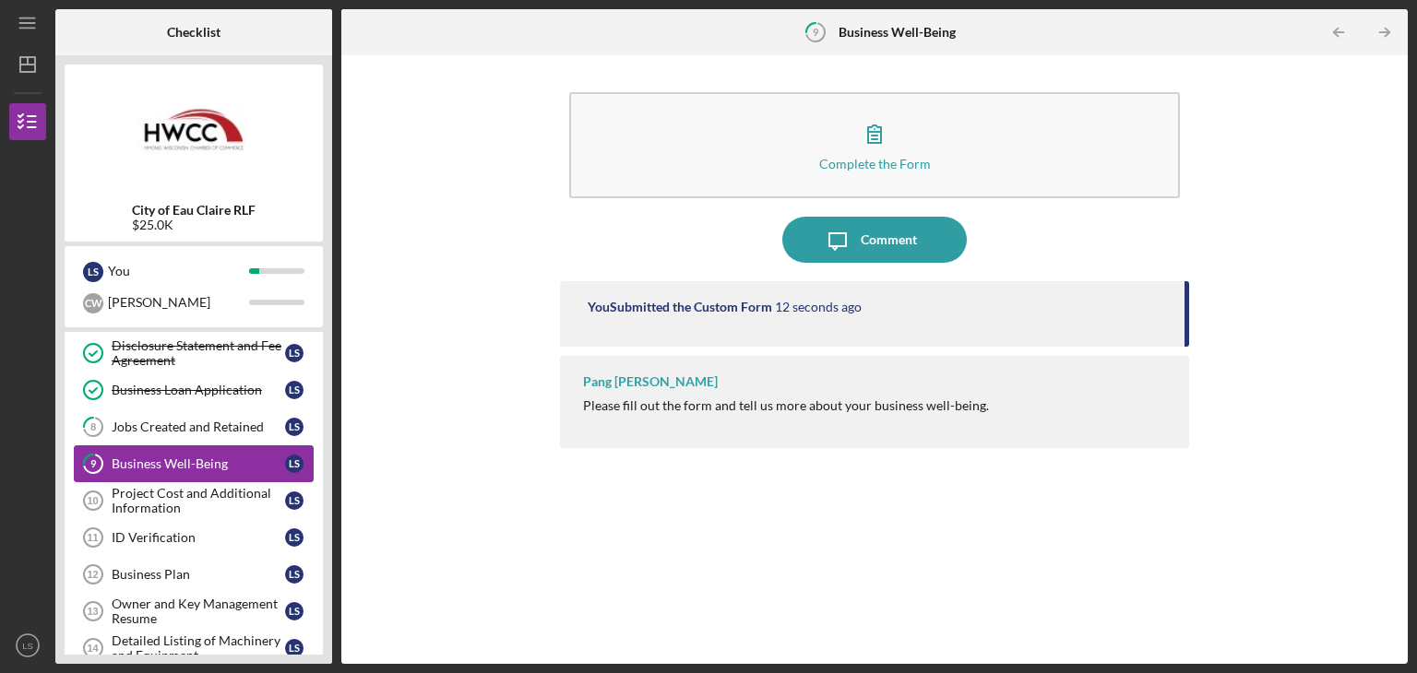
click at [185, 465] on div "Business Well-Being" at bounding box center [198, 464] width 173 height 15
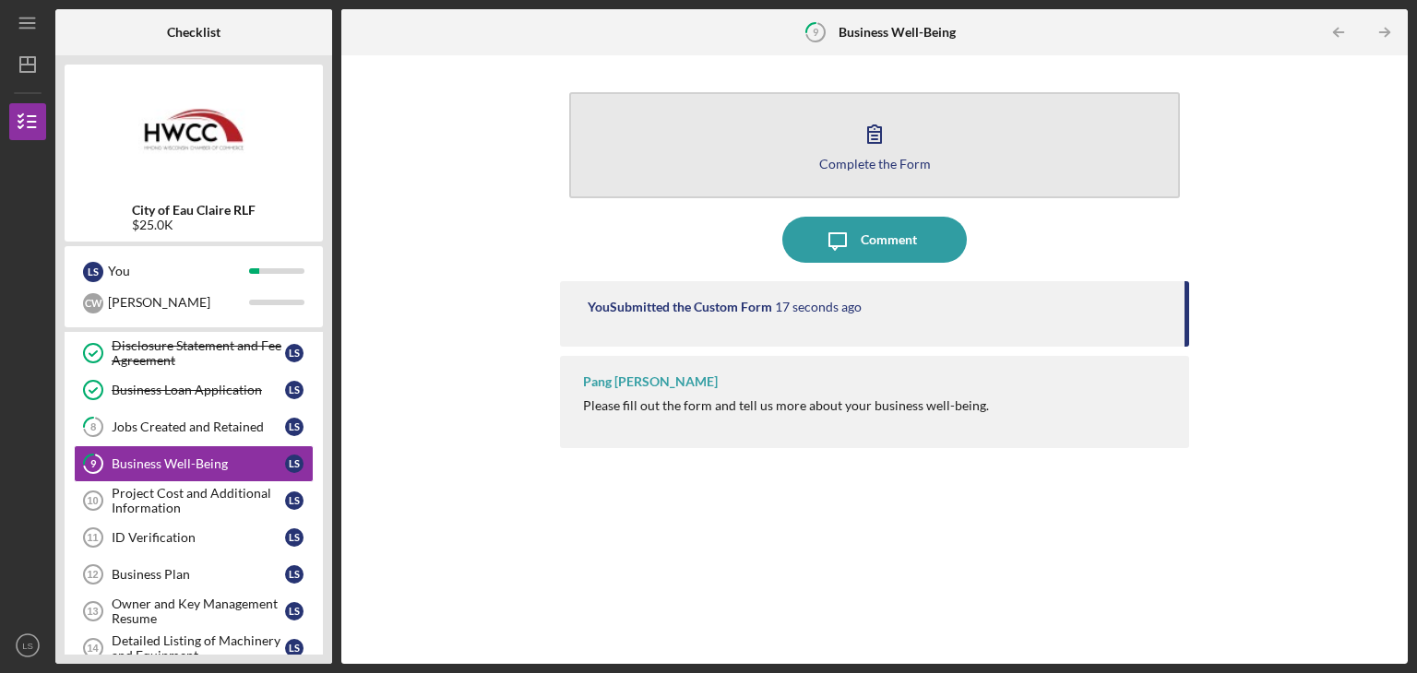
click at [915, 152] on button "Complete the Form Form" at bounding box center [874, 145] width 611 height 106
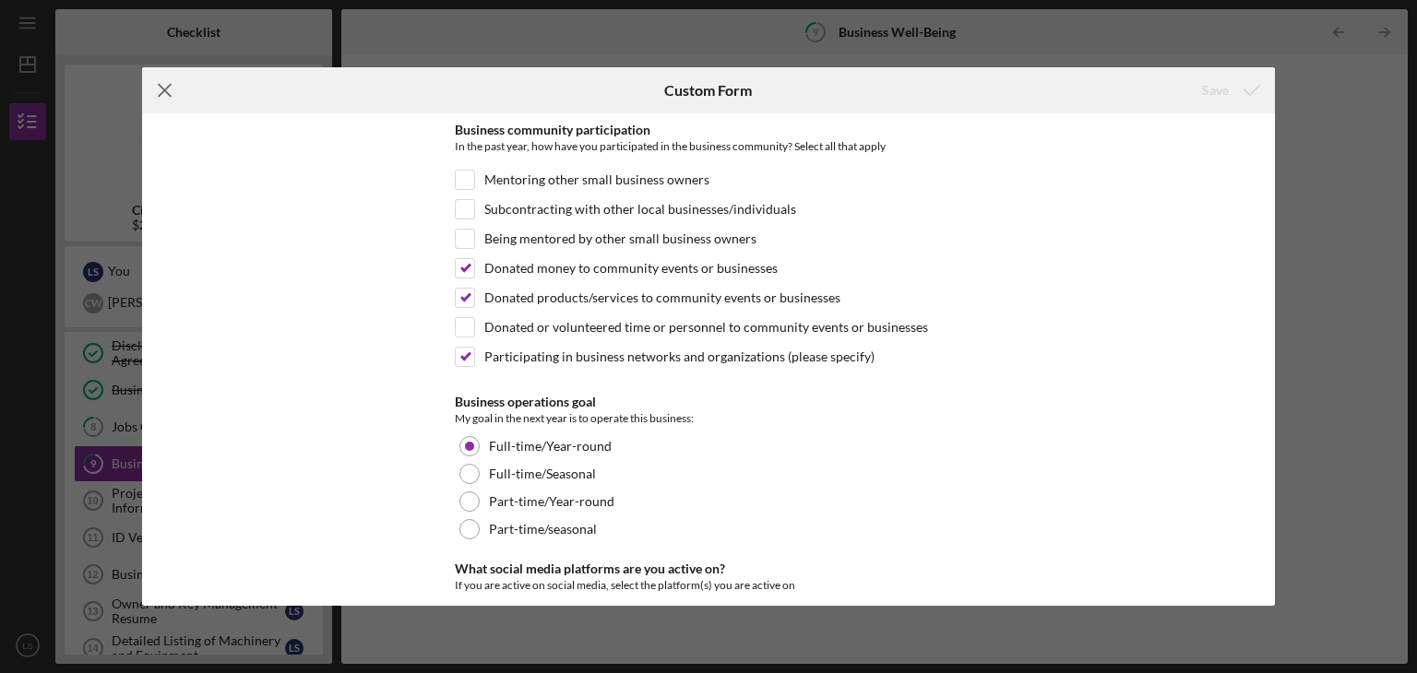
click at [161, 97] on icon "Icon/Menu Close" at bounding box center [165, 90] width 46 height 46
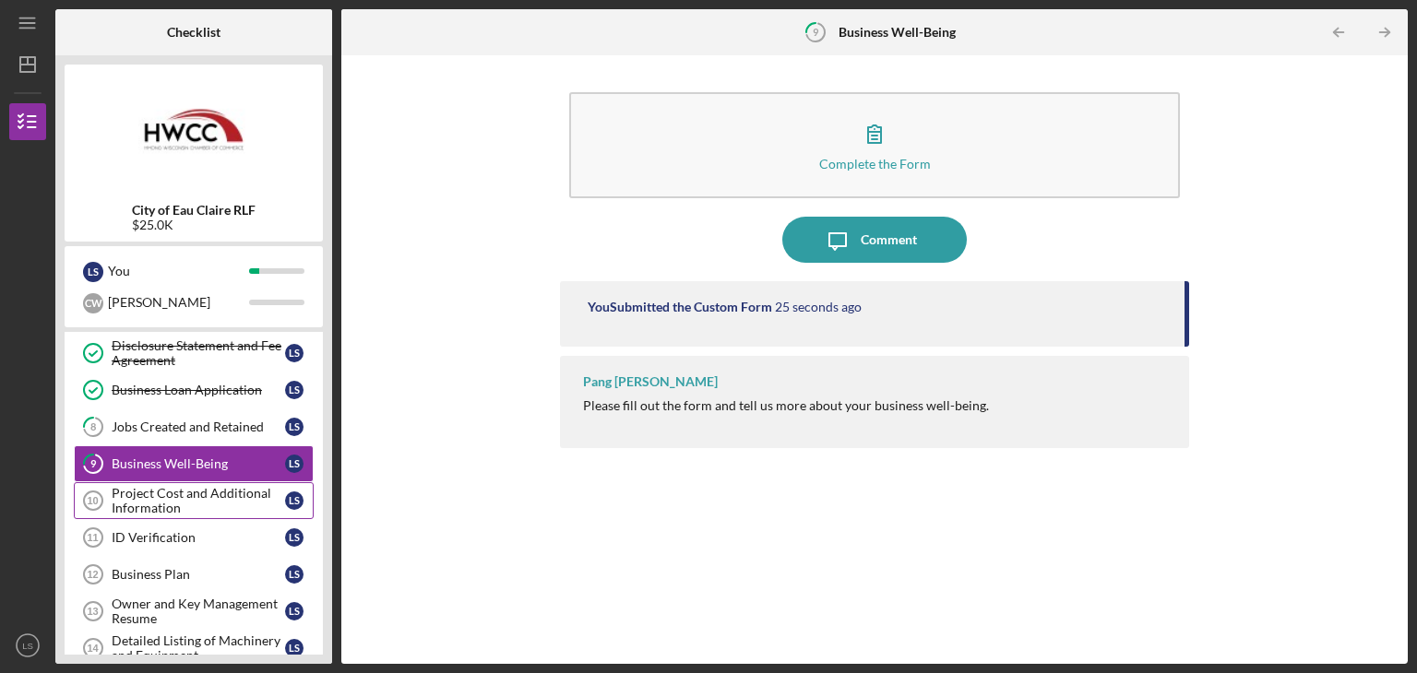
click at [199, 494] on div "Project Cost and Additional Information" at bounding box center [198, 501] width 173 height 30
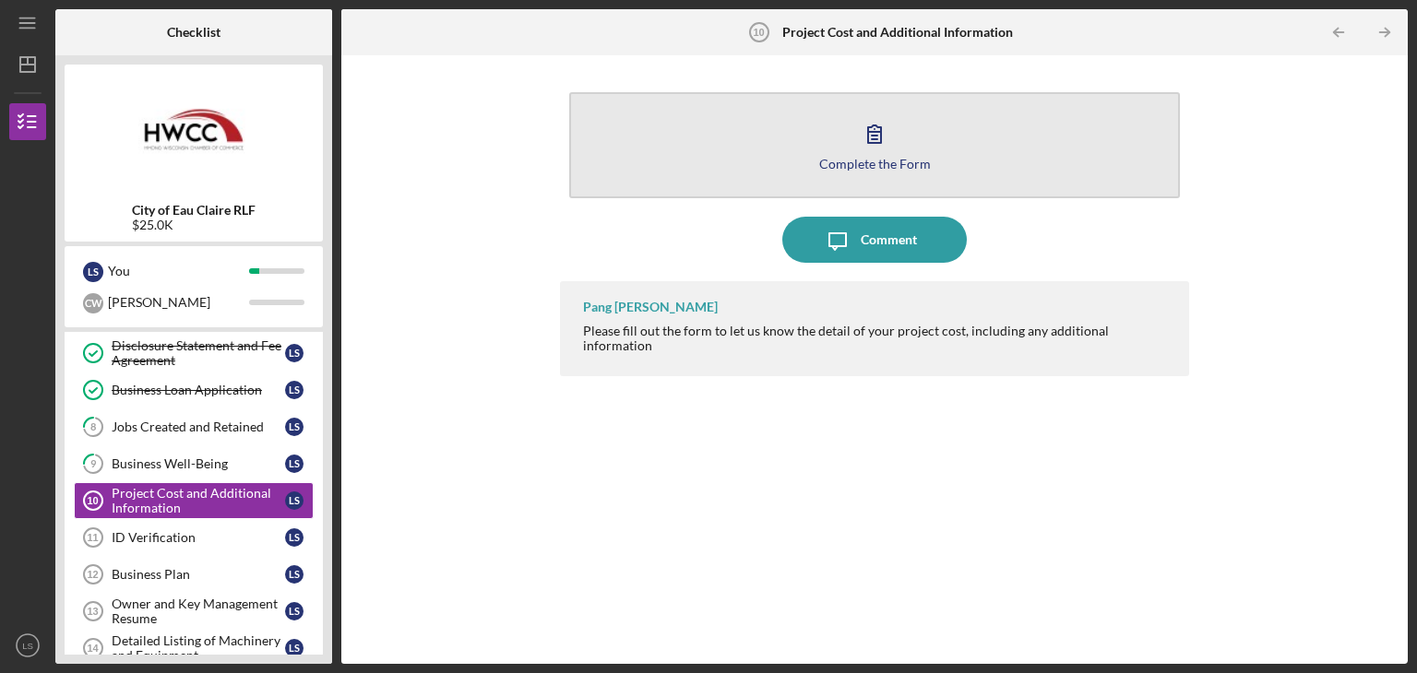
click at [853, 163] on div "Complete the Form" at bounding box center [875, 164] width 112 height 14
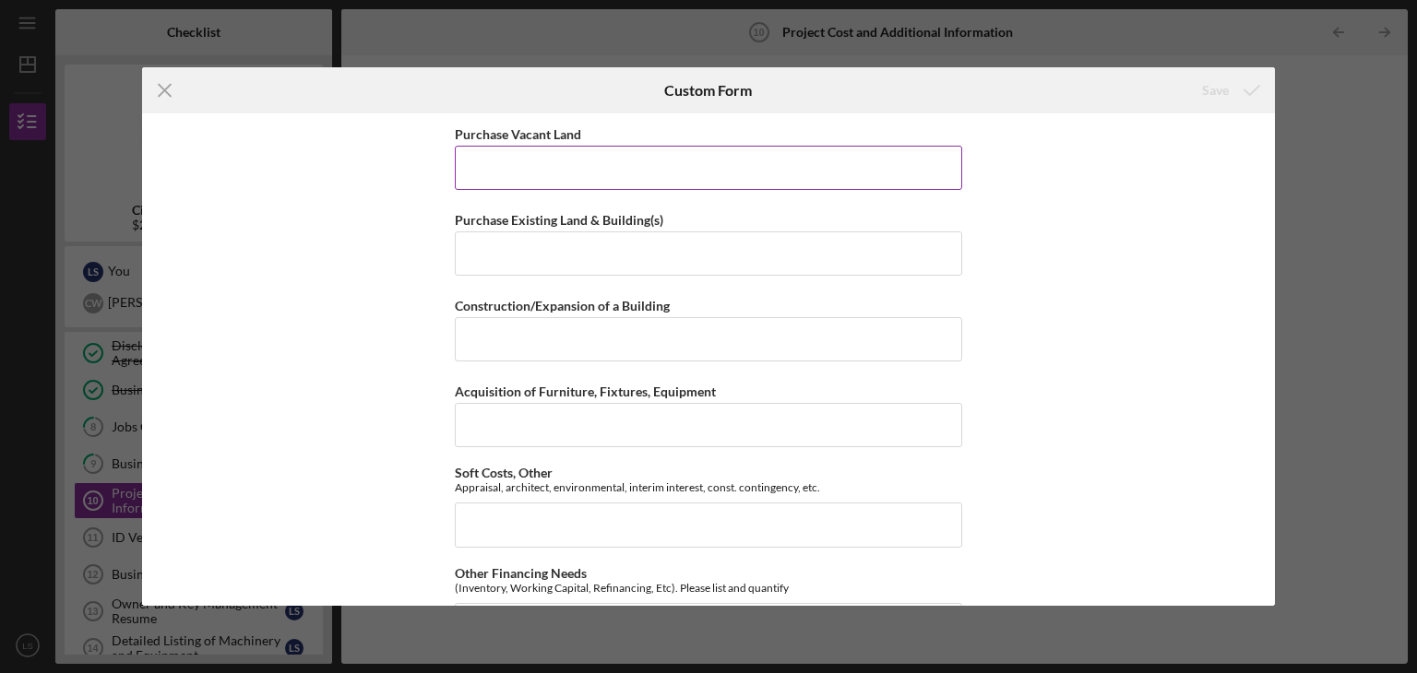
click at [625, 172] on input "Purchase Vacant Land" at bounding box center [708, 168] width 507 height 44
drag, startPoint x: 663, startPoint y: 161, endPoint x: 660, endPoint y: 170, distance: 9.9
click at [664, 161] on input "Purchase Vacant Land" at bounding box center [708, 168] width 507 height 44
click at [539, 246] on input "Purchase Existing Land & Building(s)" at bounding box center [708, 254] width 507 height 44
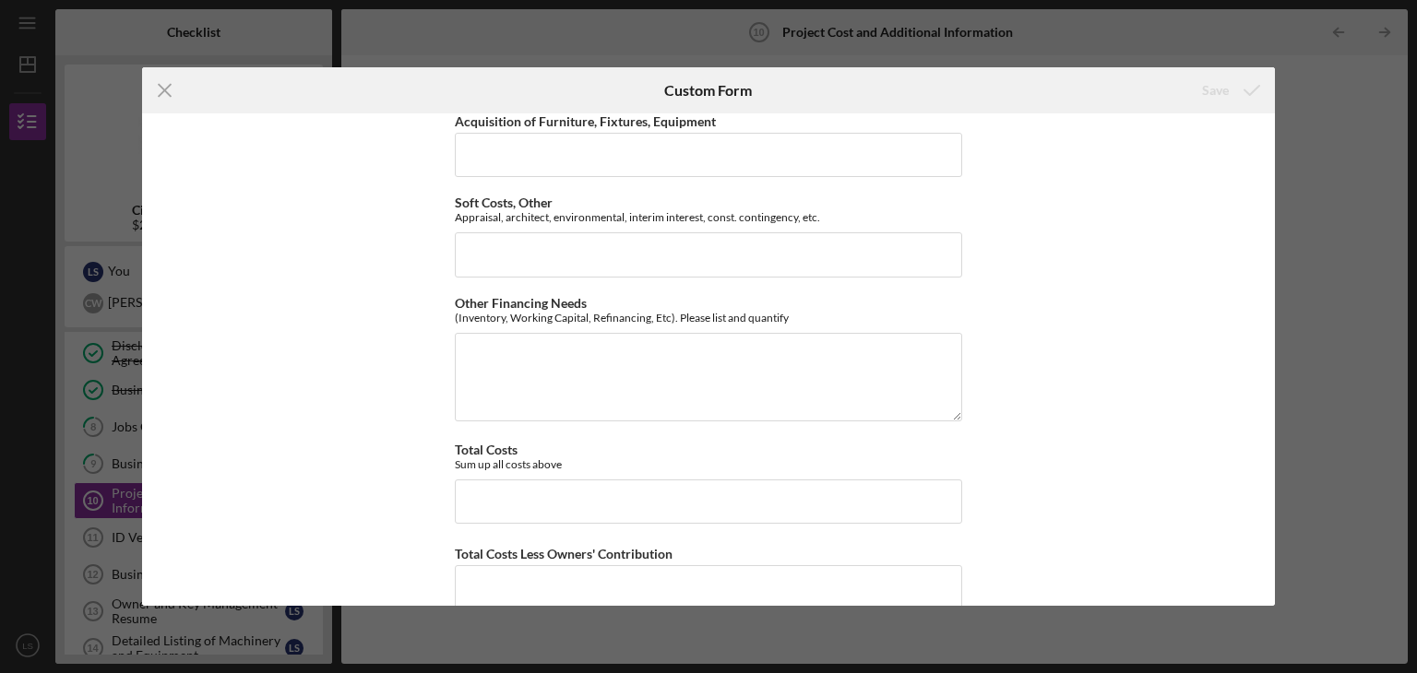
scroll to position [277, 0]
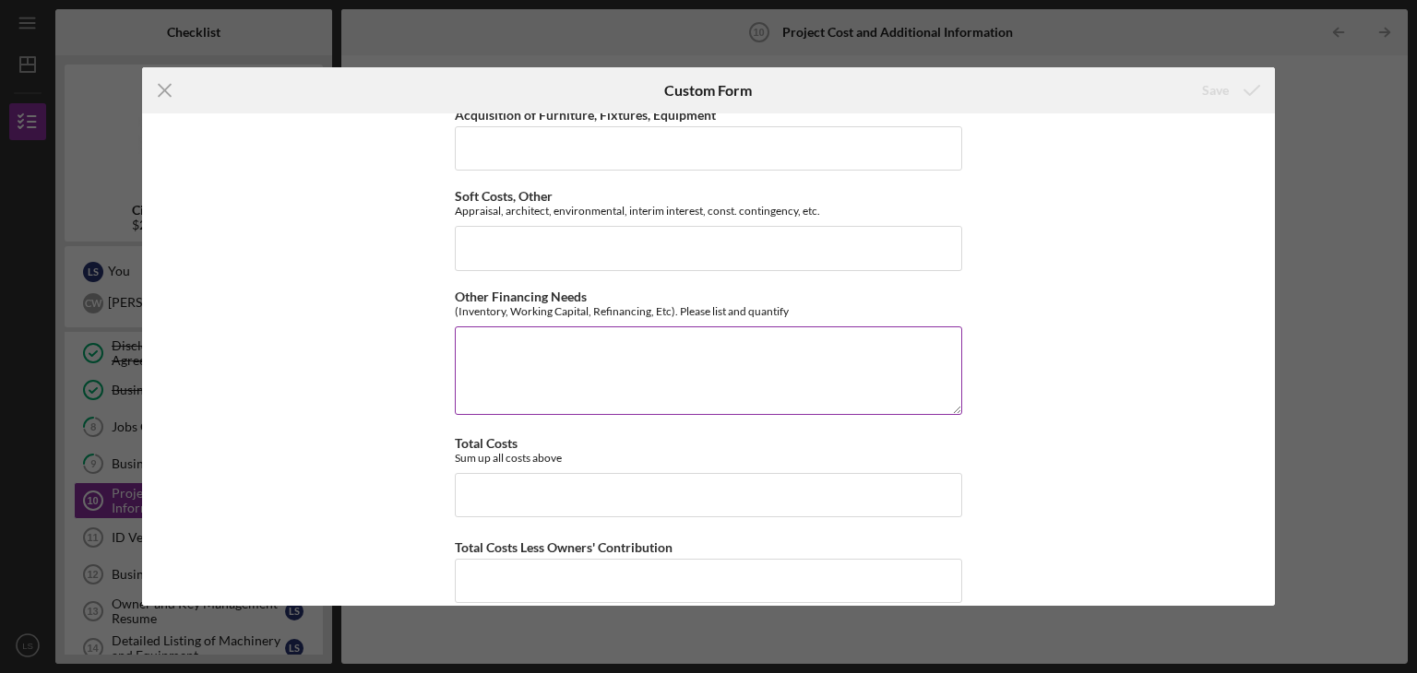
click at [769, 350] on textarea "Other Financing Needs" at bounding box center [708, 371] width 507 height 89
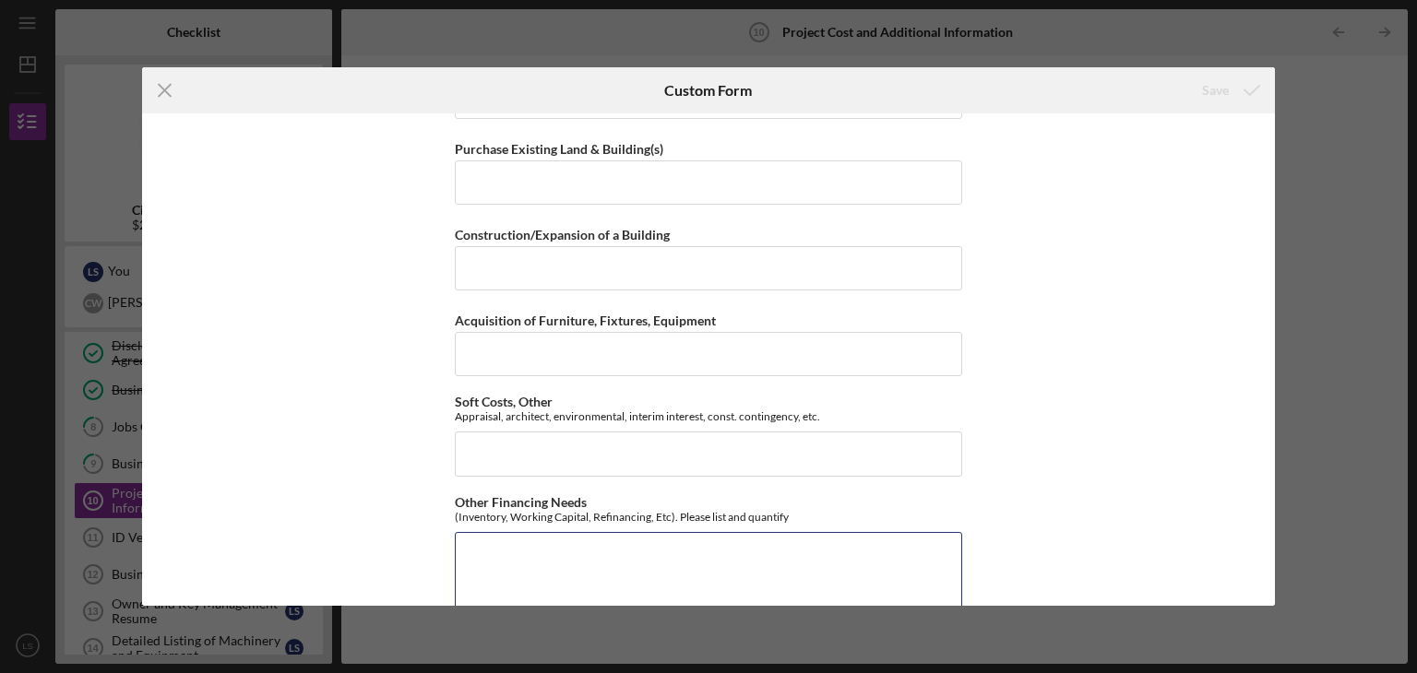
scroll to position [0, 0]
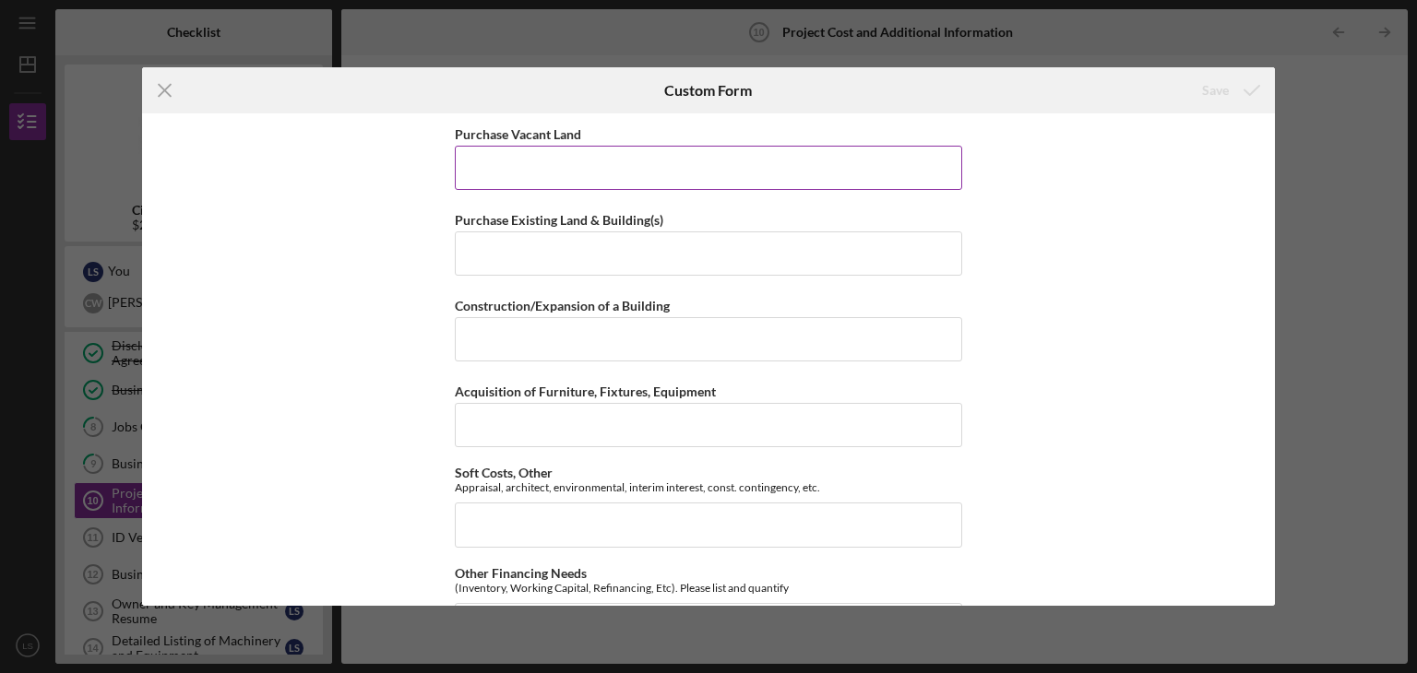
click at [558, 167] on input "Purchase Vacant Land" at bounding box center [708, 168] width 507 height 44
type input "$0"
click at [517, 255] on input "Purchase Existing Land & Building(s)" at bounding box center [708, 254] width 507 height 44
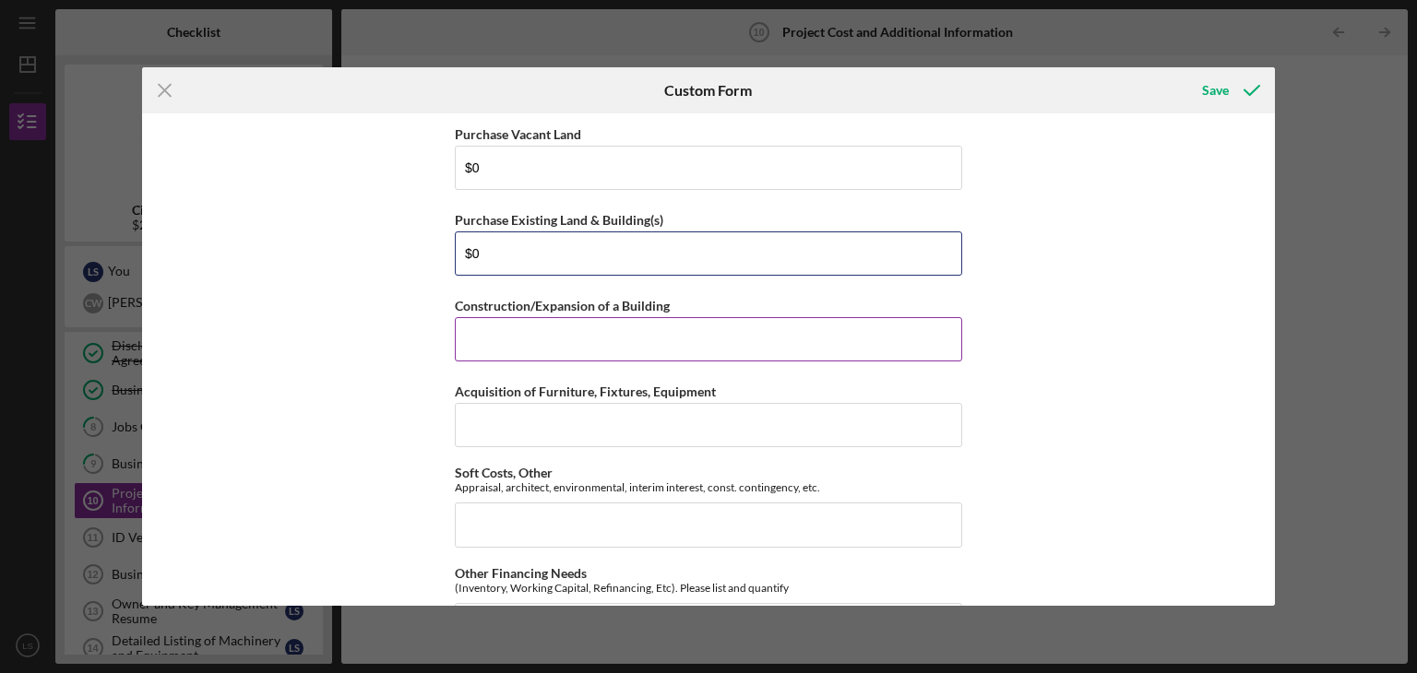
type input "$0"
drag, startPoint x: 584, startPoint y: 351, endPoint x: 583, endPoint y: 337, distance: 13.9
click at [584, 350] on input "Construction/Expansion of a Building" at bounding box center [708, 339] width 507 height 44
type input "$0"
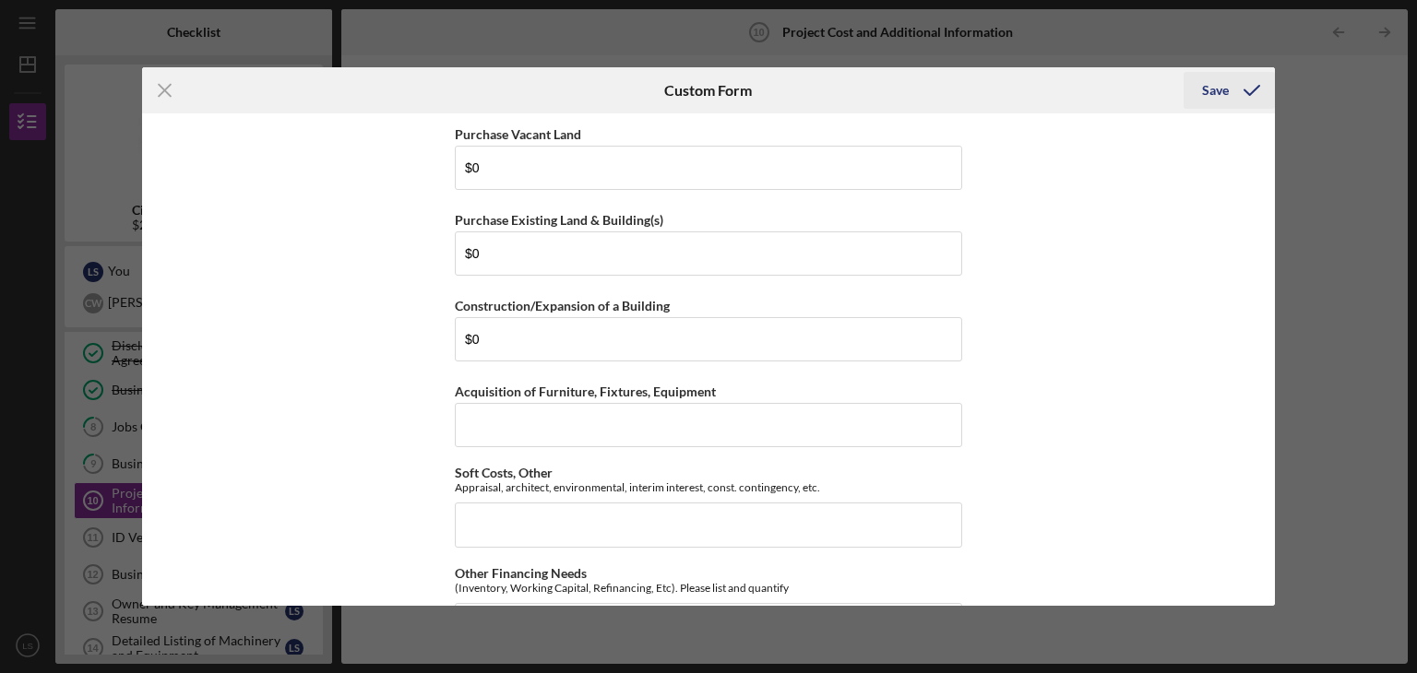
click at [1223, 84] on div "Save" at bounding box center [1215, 90] width 27 height 37
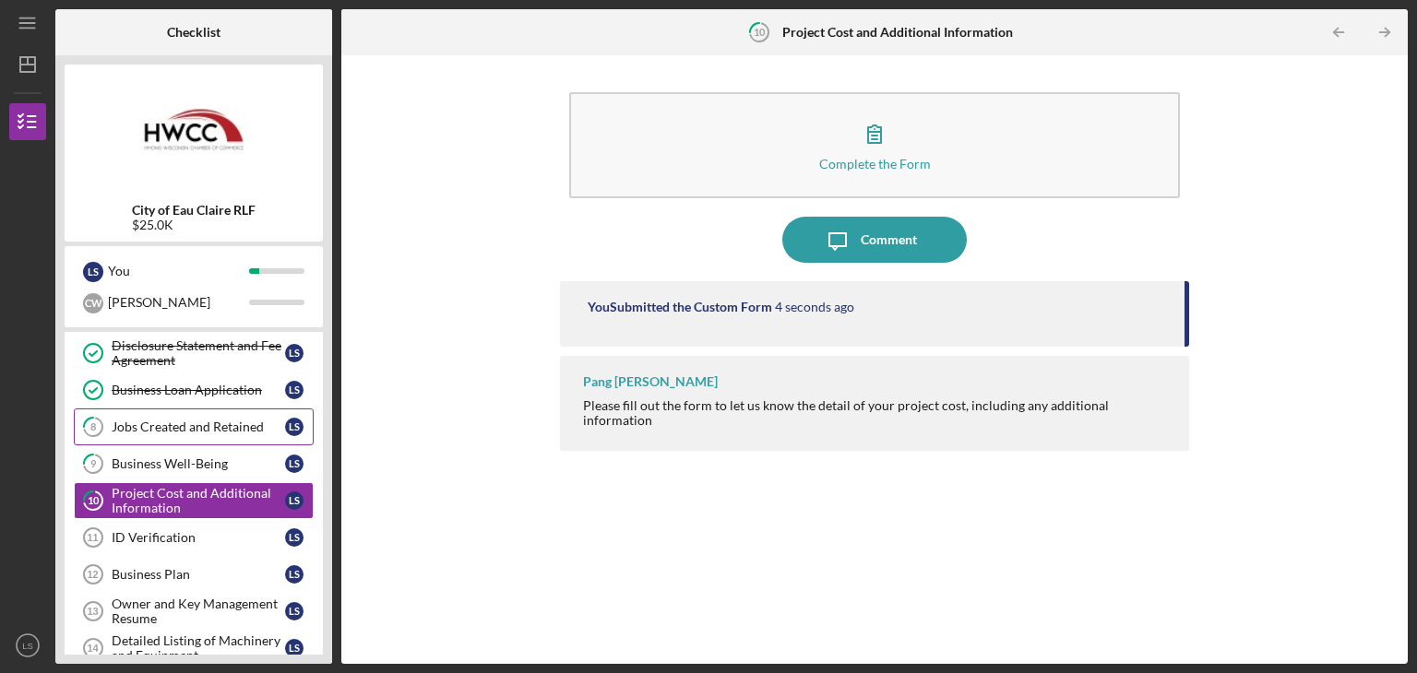
click at [201, 429] on div "Jobs Created and Retained" at bounding box center [198, 427] width 173 height 15
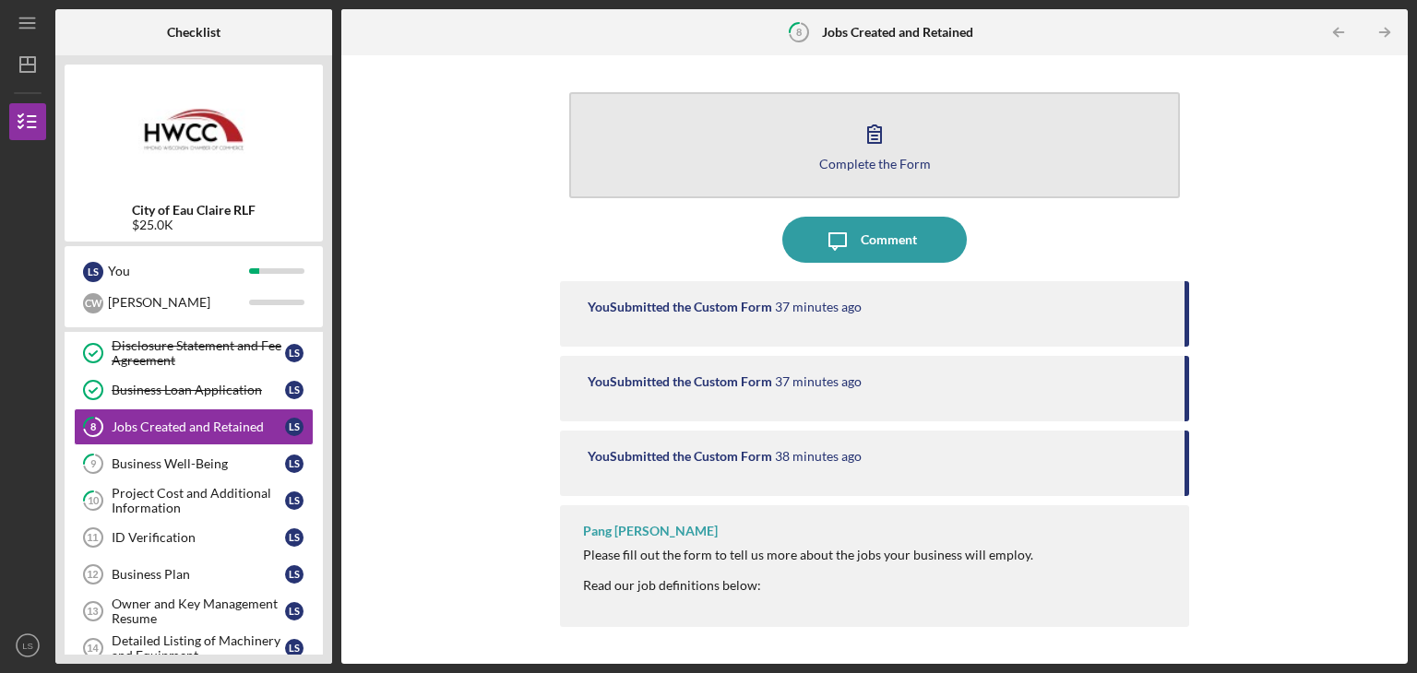
click at [896, 159] on div "Complete the Form" at bounding box center [875, 164] width 112 height 14
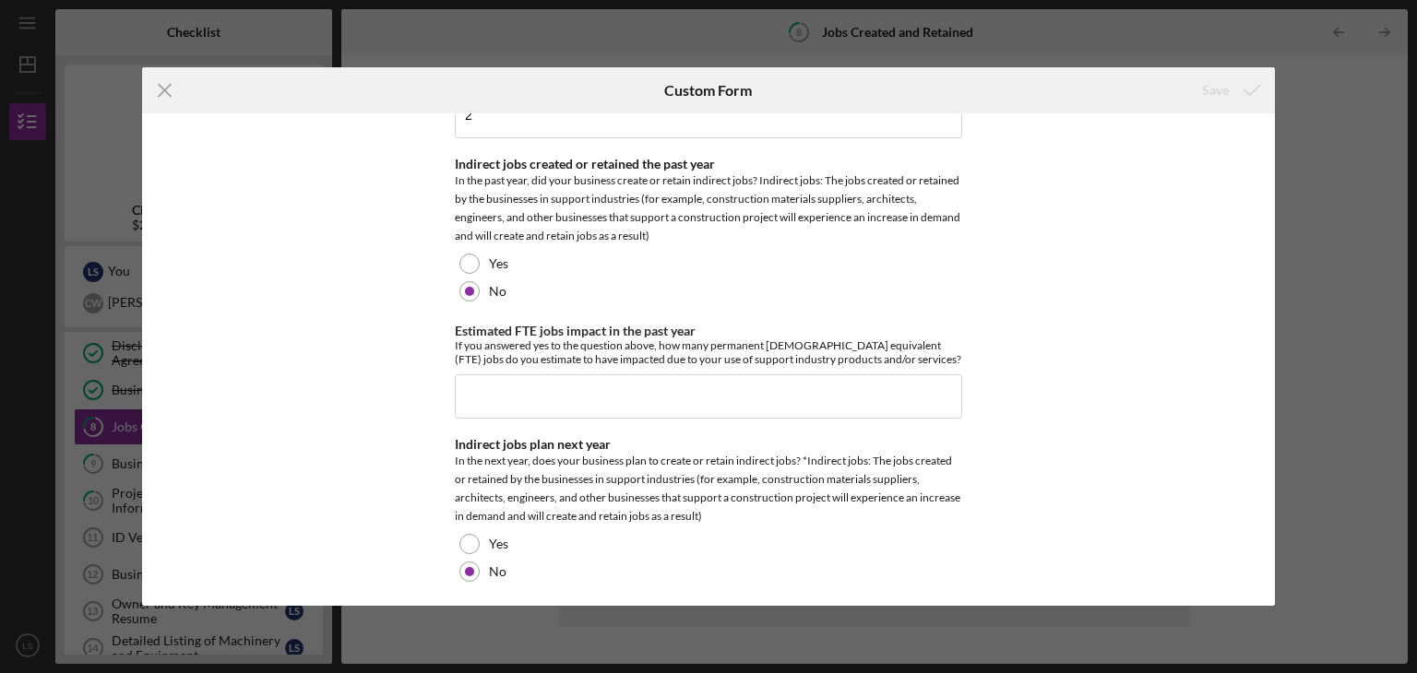
scroll to position [369, 0]
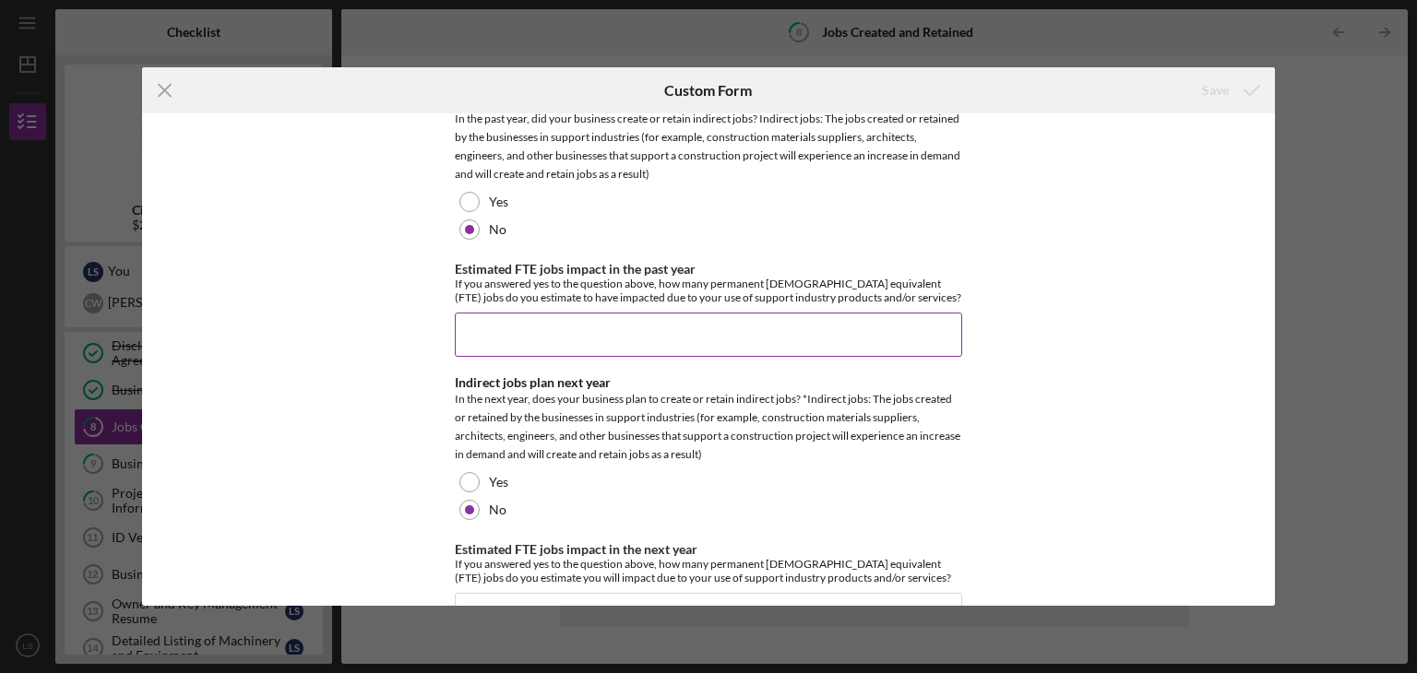
click at [637, 326] on input "Estimated FTE jobs impact in the past year" at bounding box center [708, 335] width 507 height 44
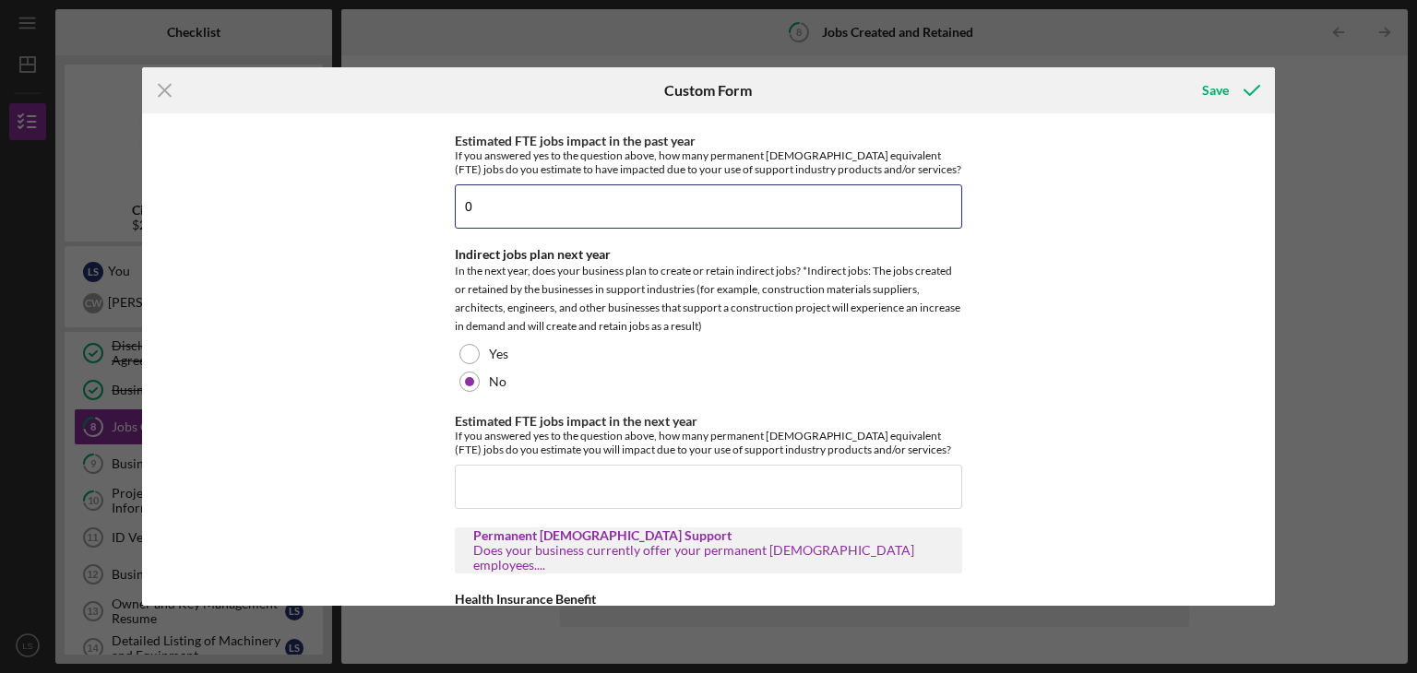
scroll to position [554, 0]
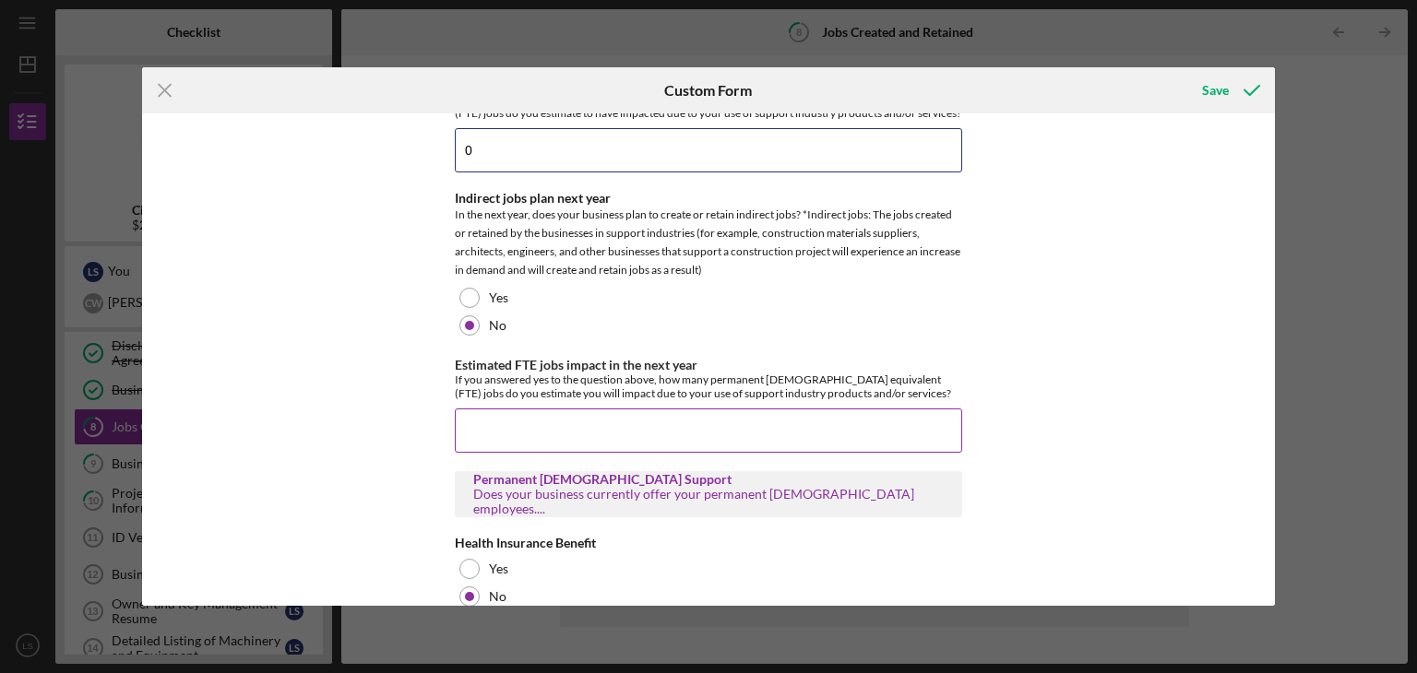
type input "0"
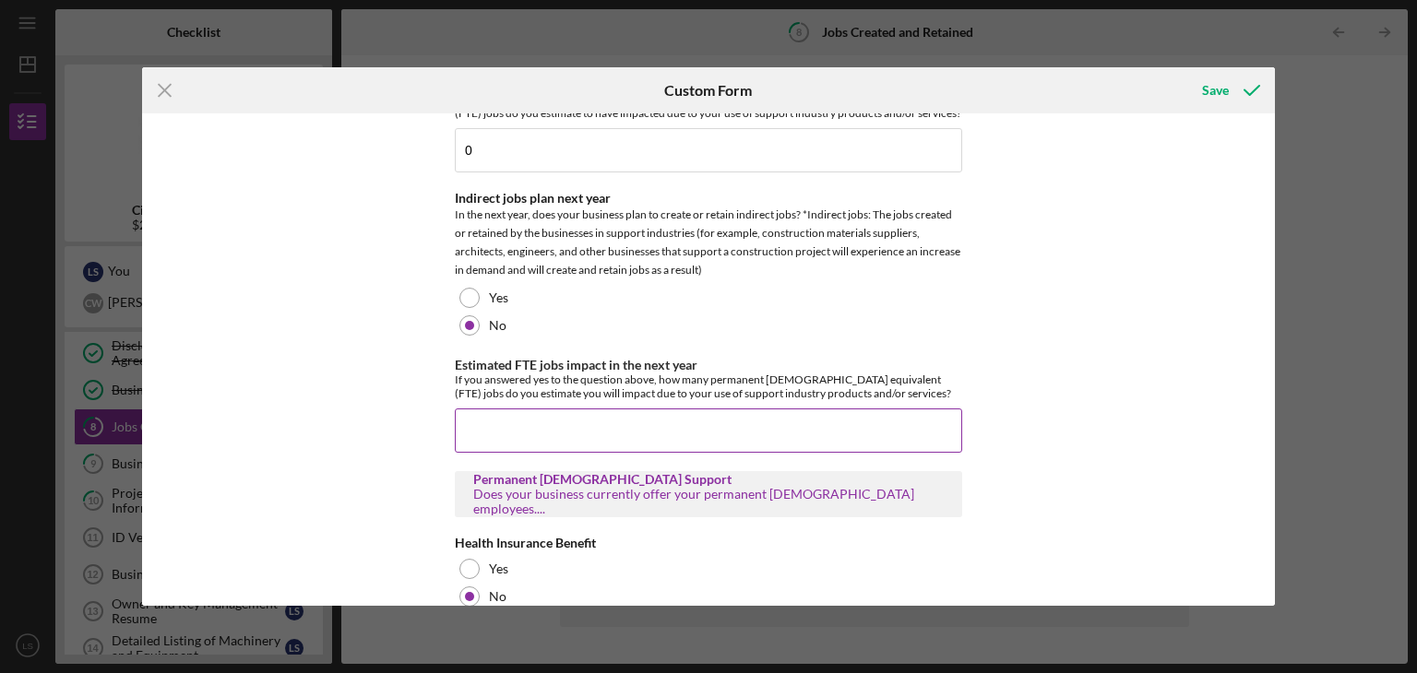
click at [639, 425] on input "Estimated FTE jobs impact in the next year" at bounding box center [708, 431] width 507 height 44
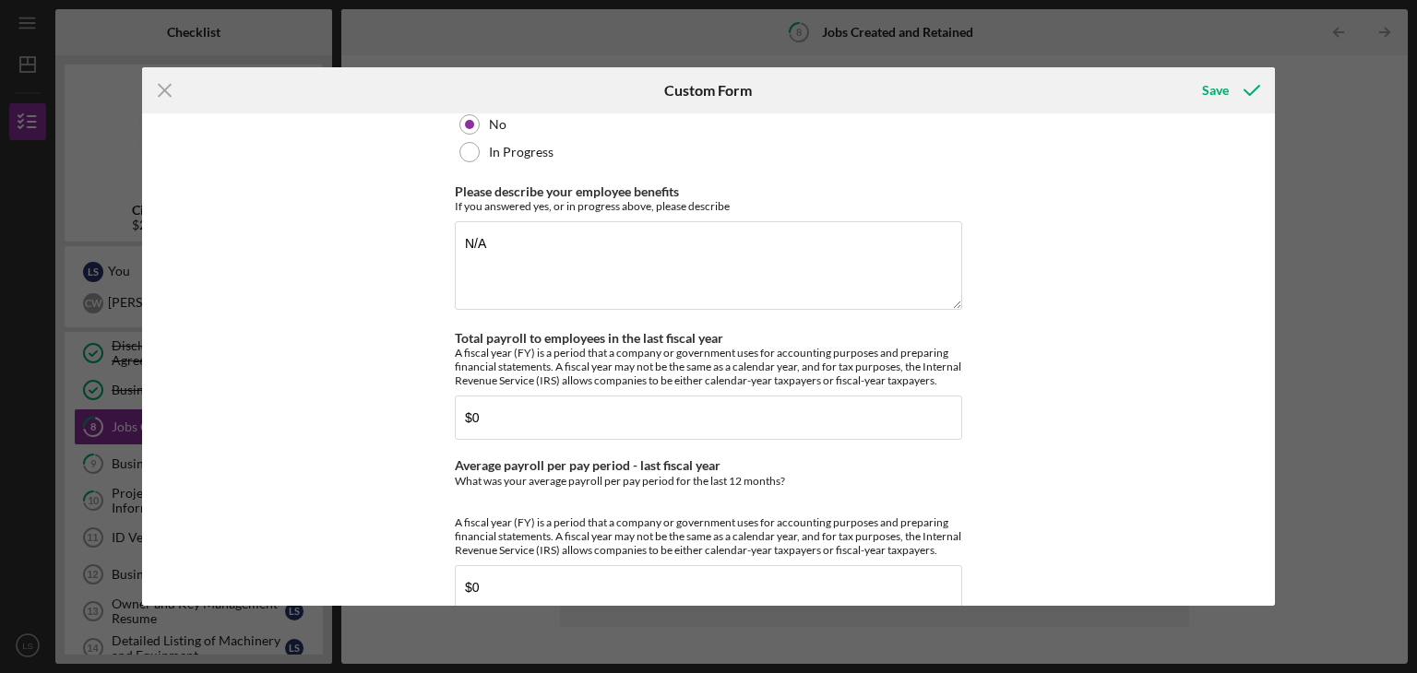
scroll to position [1723, 0]
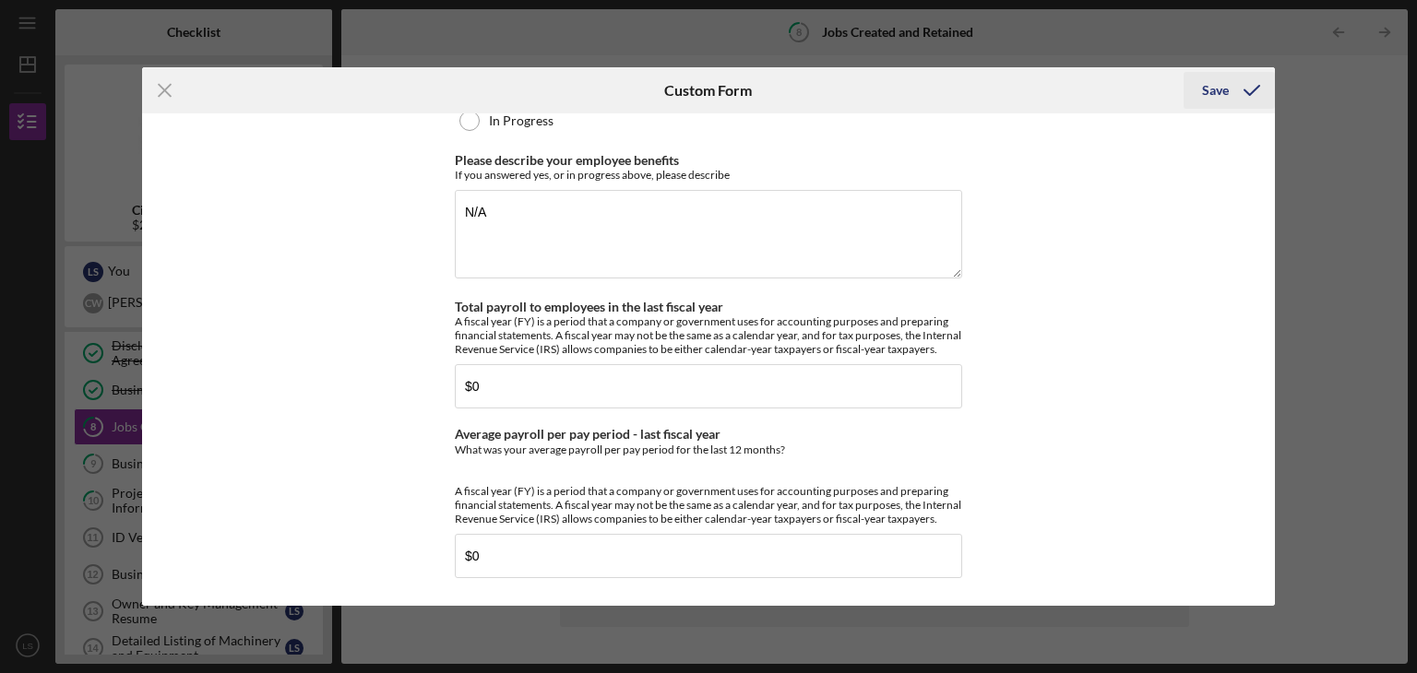
type input "0"
click at [1227, 86] on div "Save" at bounding box center [1215, 90] width 27 height 37
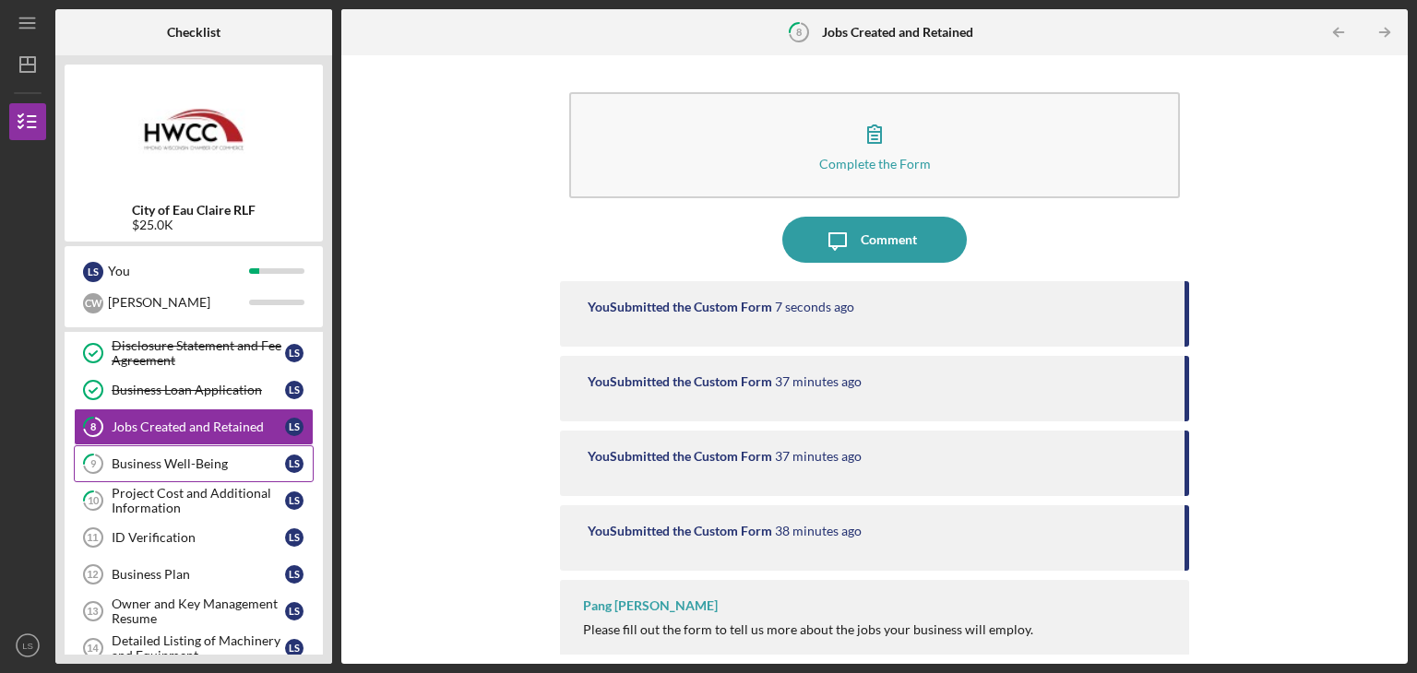
click at [180, 462] on div "Business Well-Being" at bounding box center [198, 464] width 173 height 15
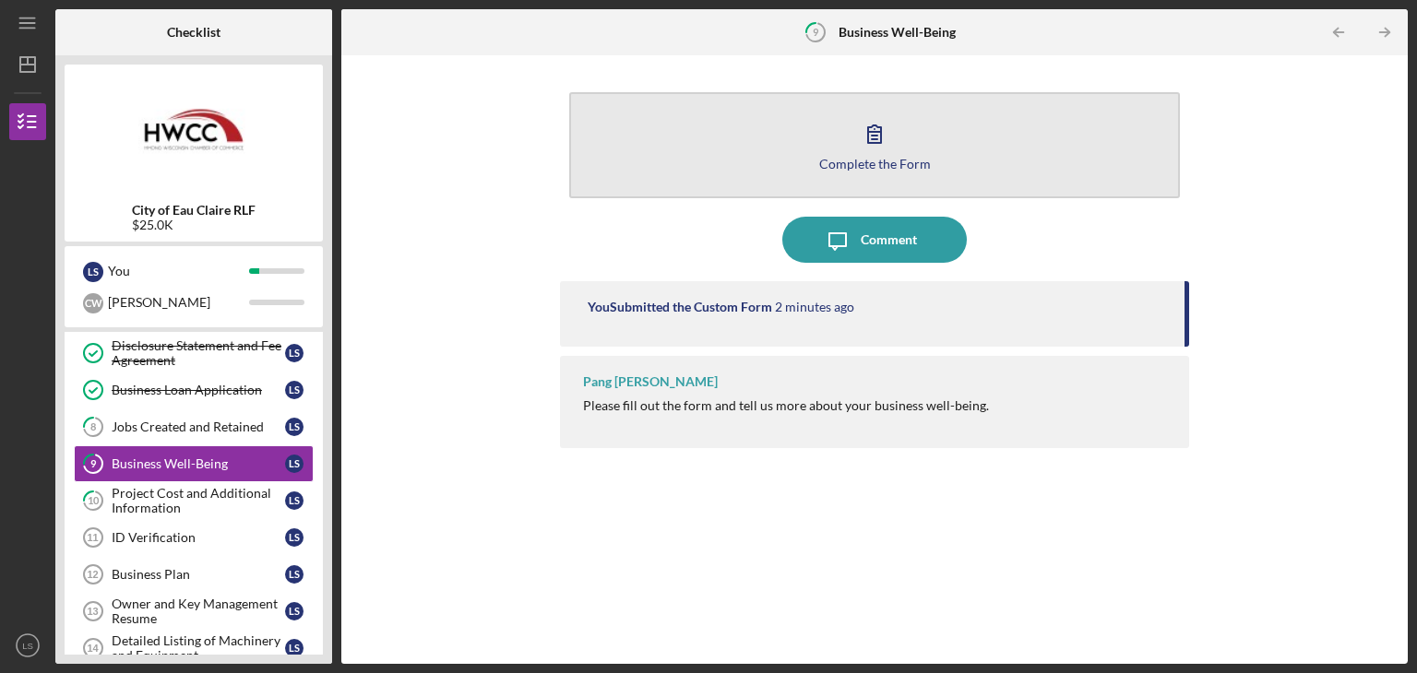
click at [804, 138] on button "Complete the Form Form" at bounding box center [874, 145] width 611 height 106
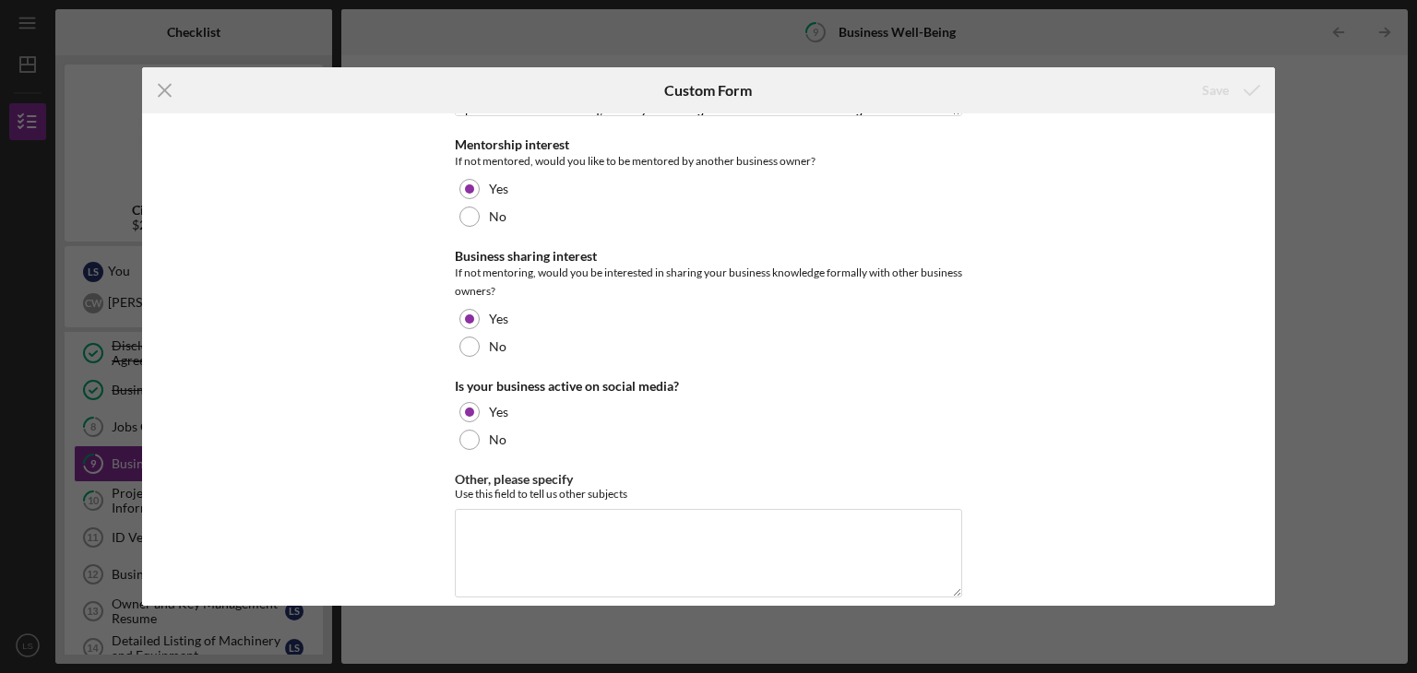
scroll to position [3712, 0]
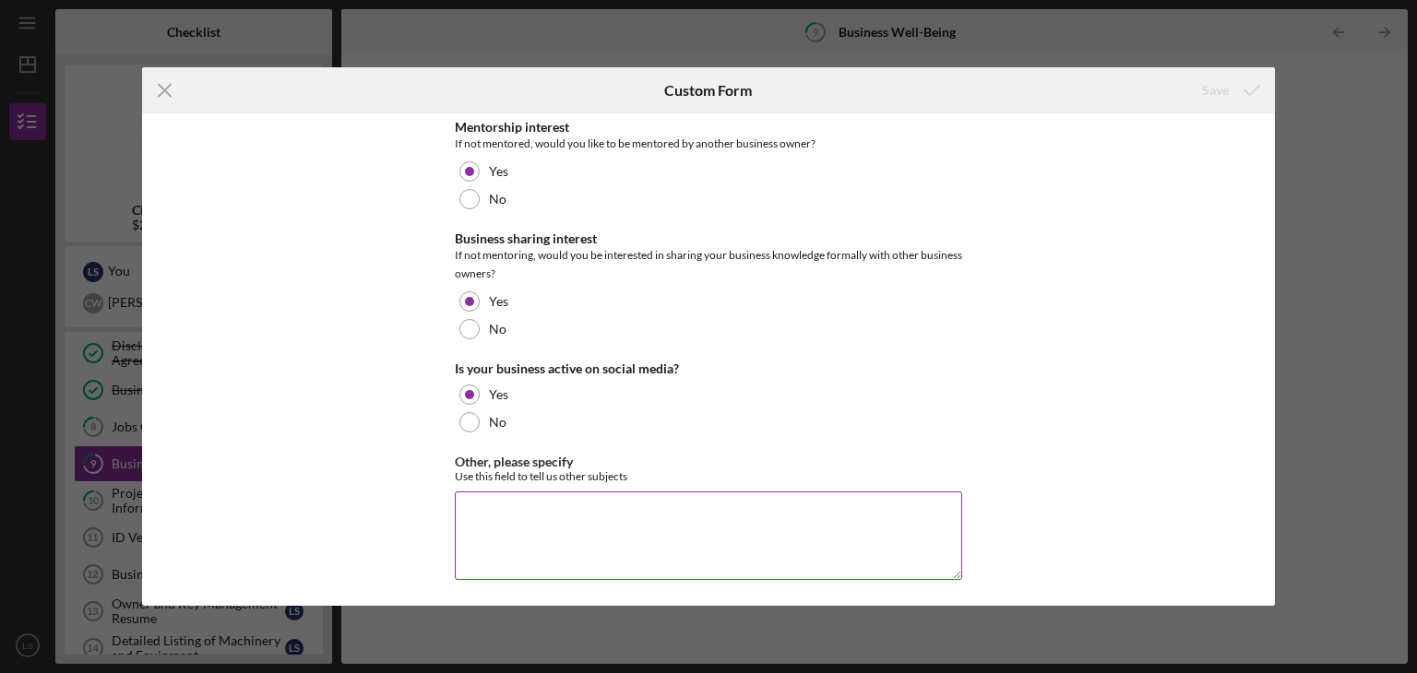
click at [816, 521] on textarea "Other, please specify" at bounding box center [708, 536] width 507 height 89
type textarea "n"
type textarea "N/A"
click at [1203, 88] on div "Save" at bounding box center [1215, 90] width 27 height 37
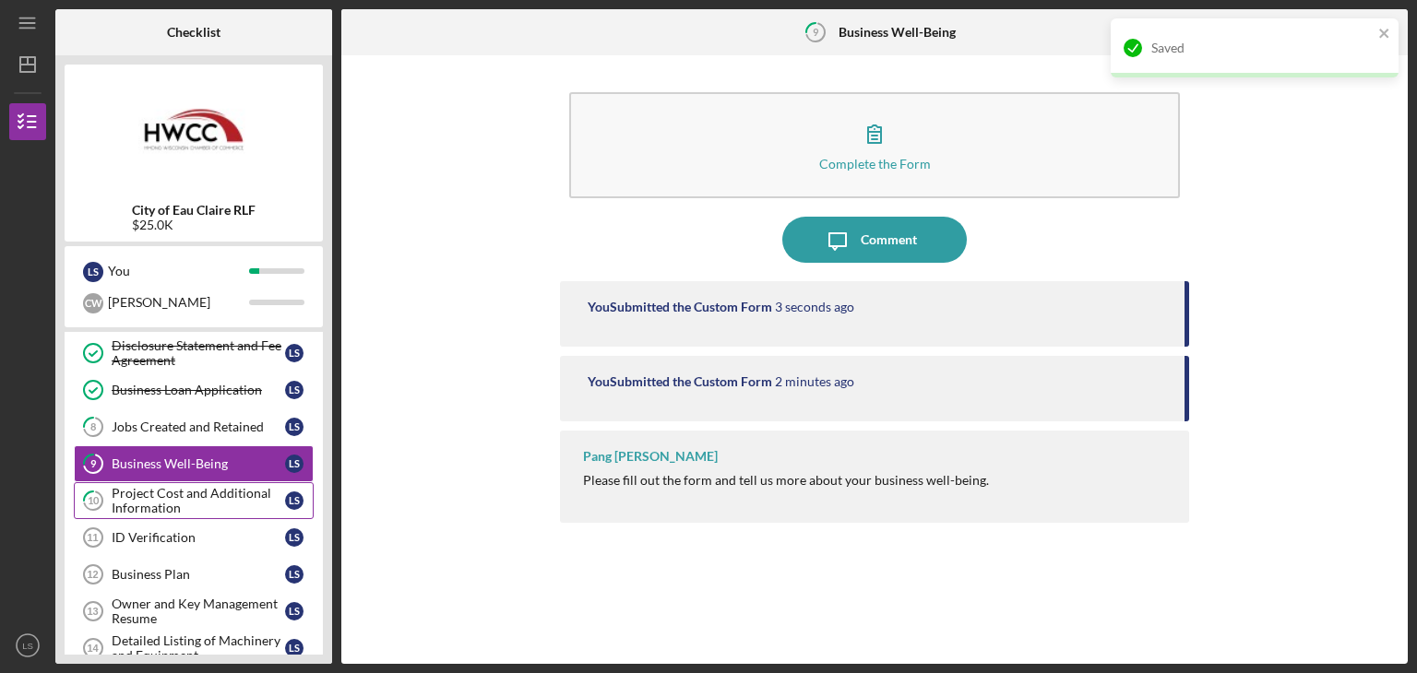
click at [167, 501] on div "Project Cost and Additional Information" at bounding box center [198, 501] width 173 height 30
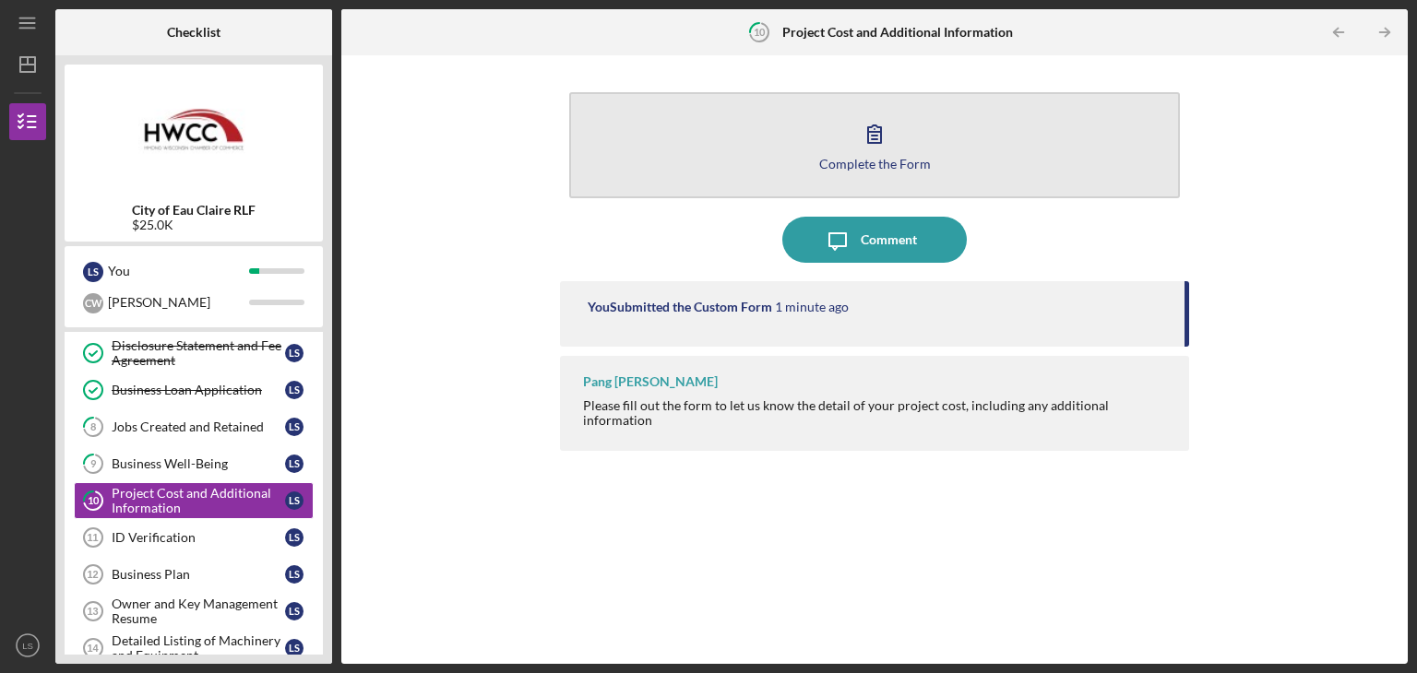
click at [876, 170] on button "Complete the Form Form" at bounding box center [874, 145] width 611 height 106
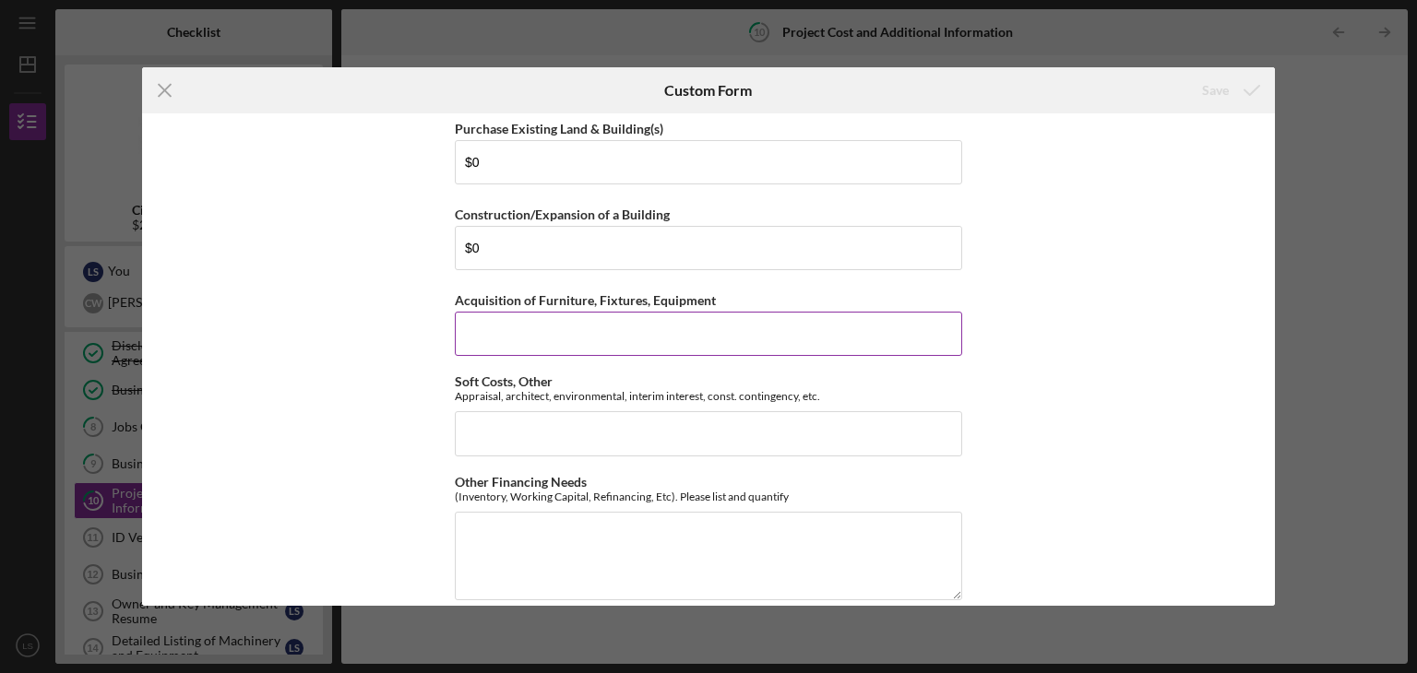
scroll to position [92, 0]
drag, startPoint x: 456, startPoint y: 292, endPoint x: 717, endPoint y: 303, distance: 261.3
click at [717, 303] on div "Acquisition of Furniture, Fixtures, Equipment" at bounding box center [708, 299] width 507 height 23
copy label "Acquisition of Furniture, Fixtures, Equipment"
click at [583, 337] on input "Acquisition of Furniture, Fixtures, Equipment" at bounding box center [708, 333] width 507 height 44
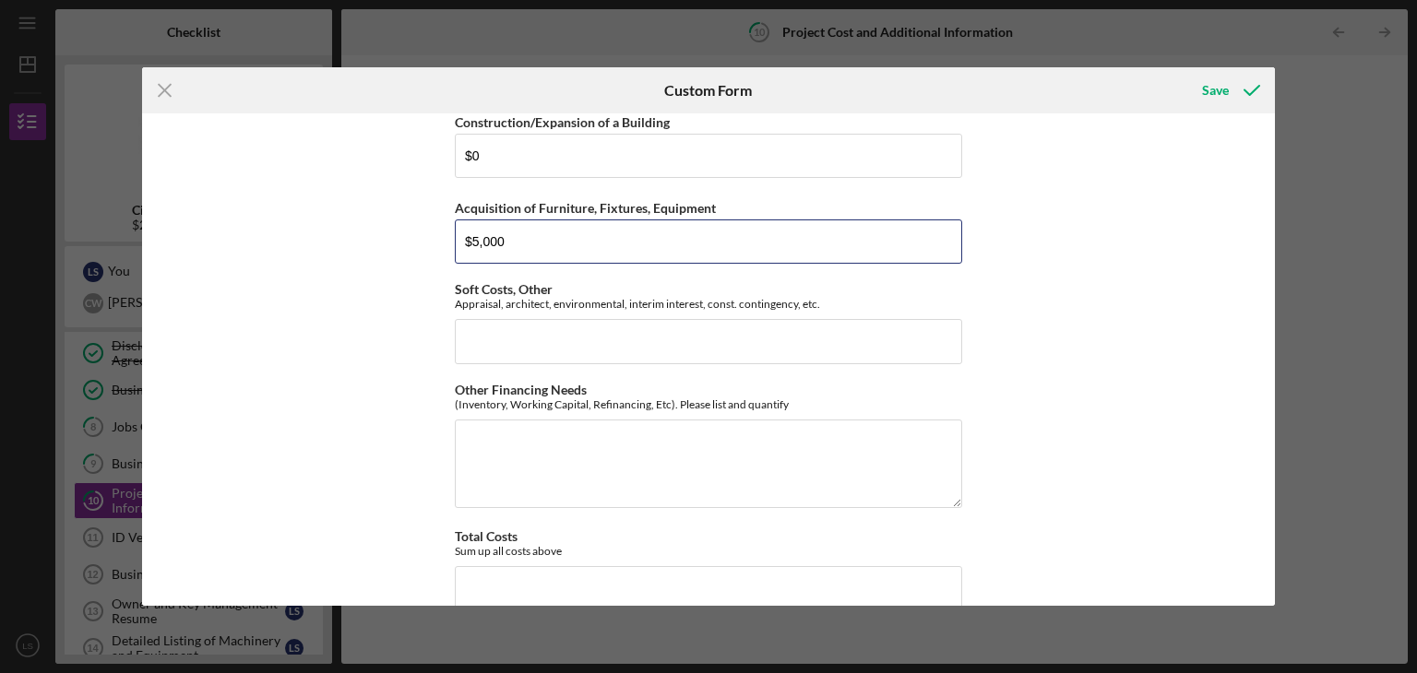
scroll to position [185, 0]
type input "$5,000"
click at [535, 330] on input "Soft Costs, Other" at bounding box center [708, 340] width 507 height 44
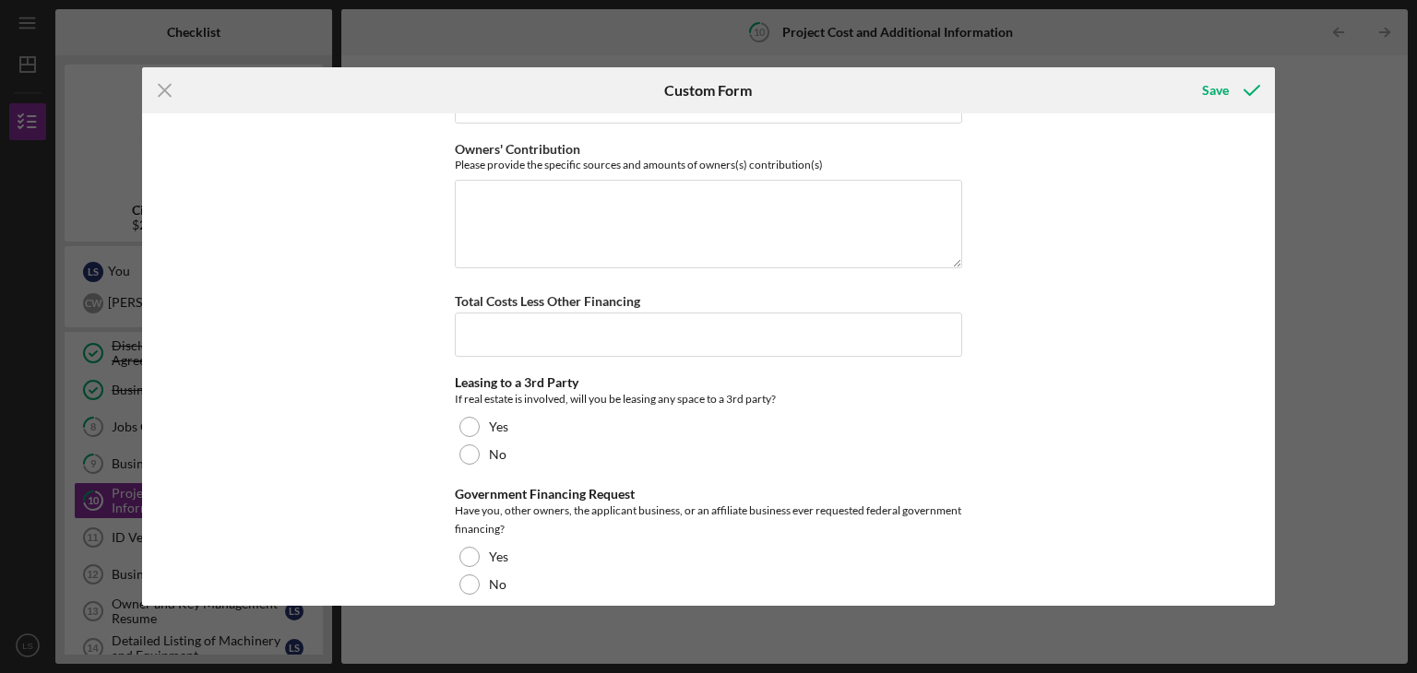
scroll to position [774, 0]
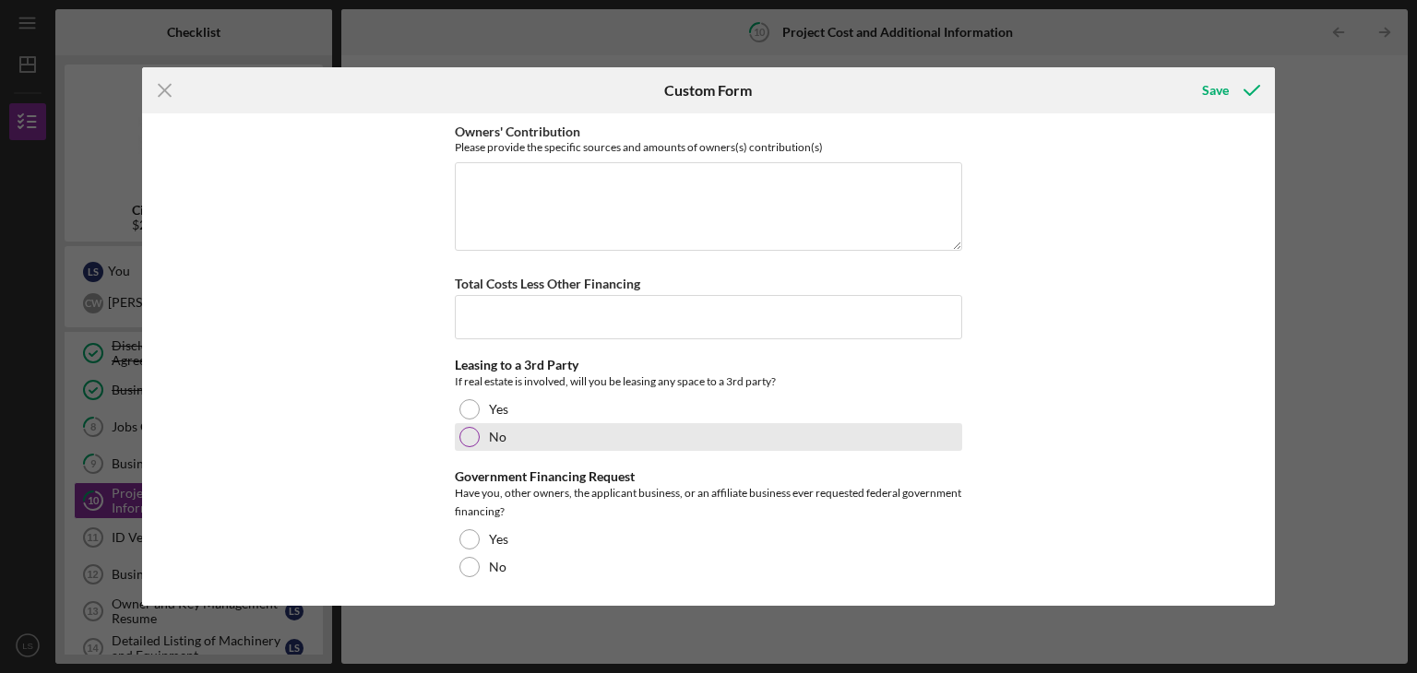
type input "$0"
click at [467, 436] on div at bounding box center [469, 437] width 20 height 20
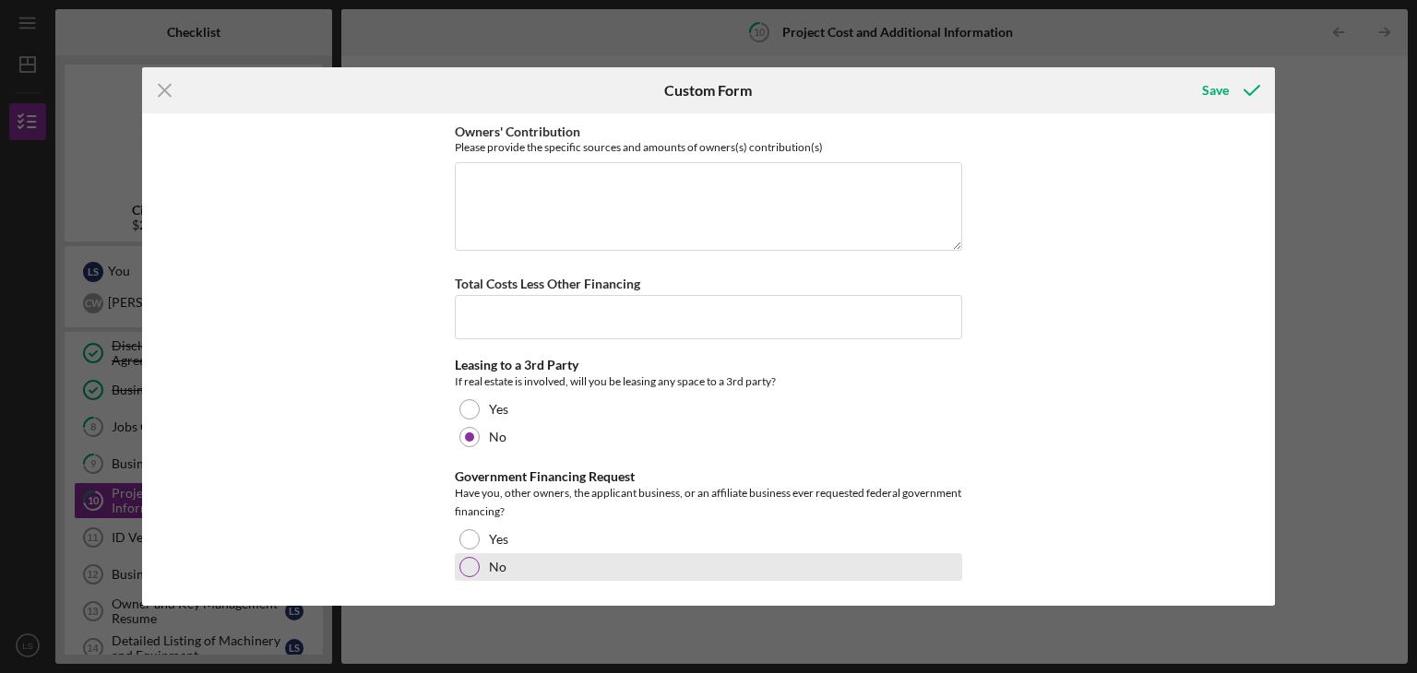
click at [459, 564] on div at bounding box center [469, 567] width 20 height 20
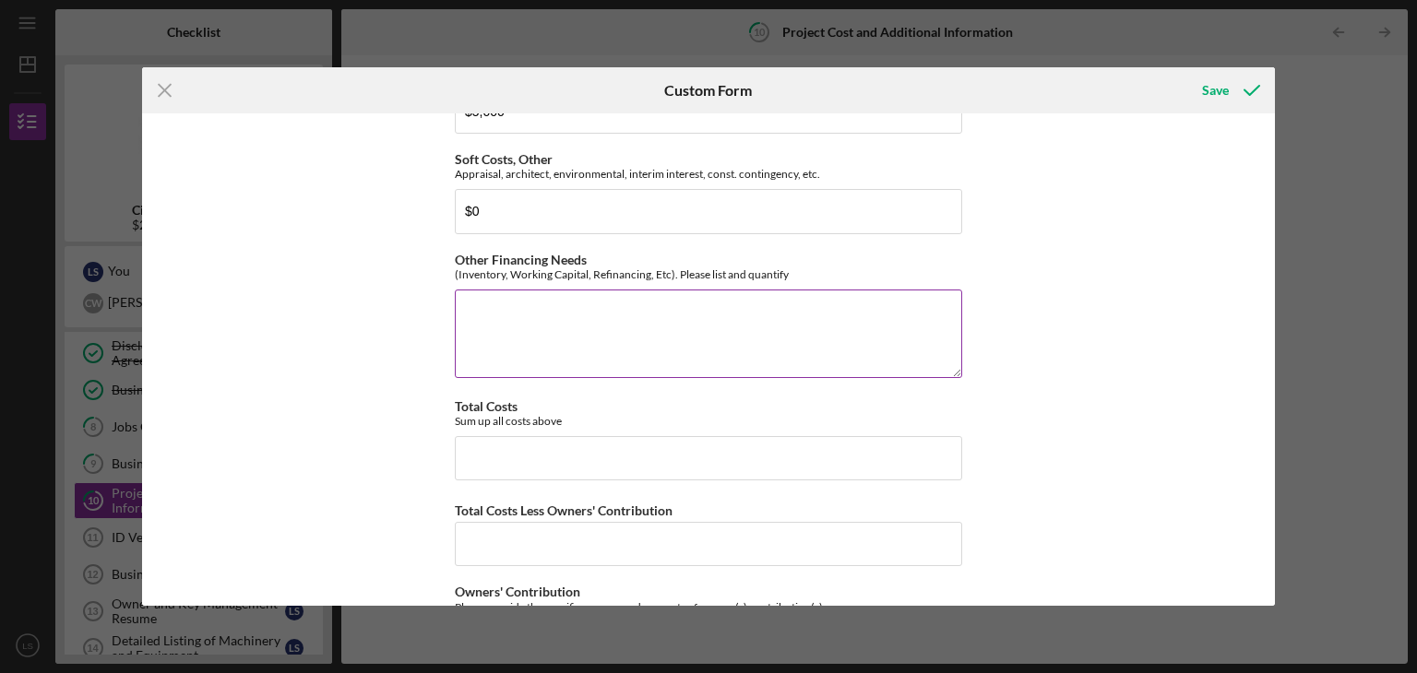
scroll to position [313, 0]
click at [509, 292] on textarea "Other Financing Needs" at bounding box center [708, 335] width 507 height 89
type textarea "e"
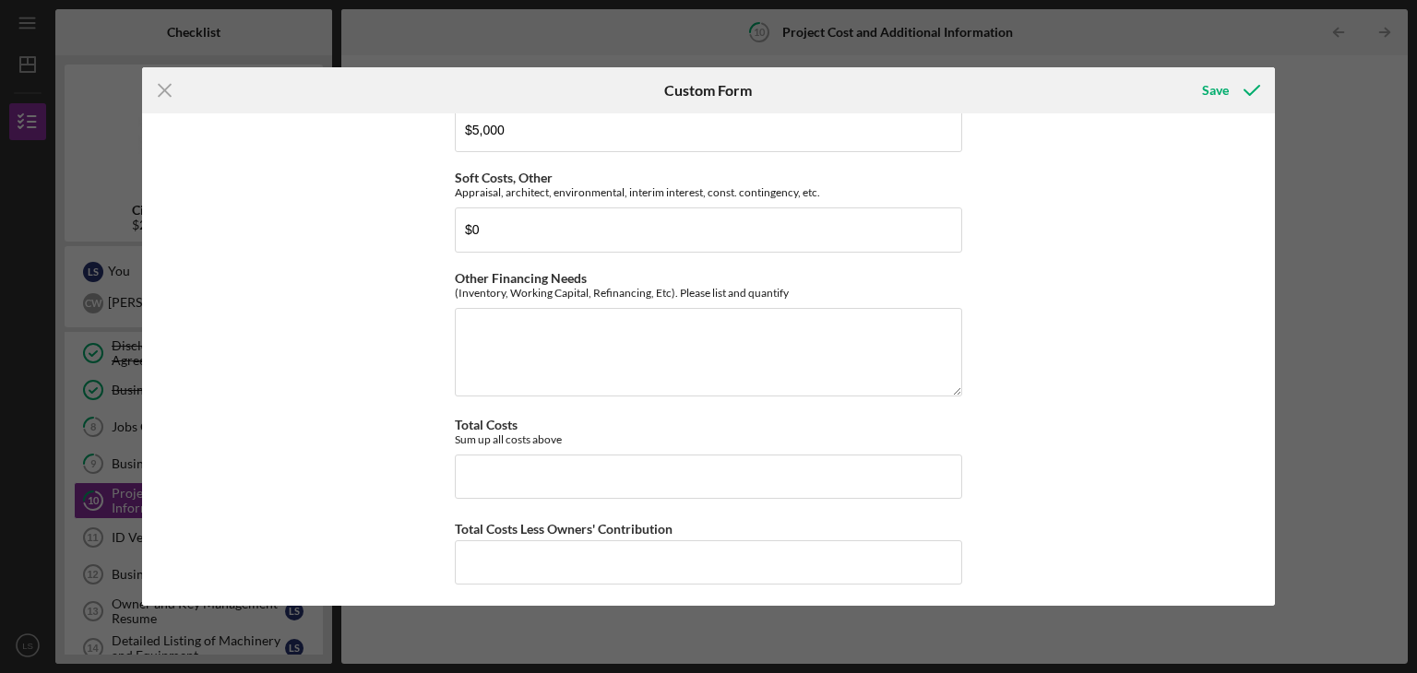
scroll to position [298, 0]
click at [787, 318] on textarea "Other Financing Needs" at bounding box center [708, 349] width 507 height 89
click at [787, 318] on textarea "Inventory allocation" at bounding box center [708, 349] width 507 height 89
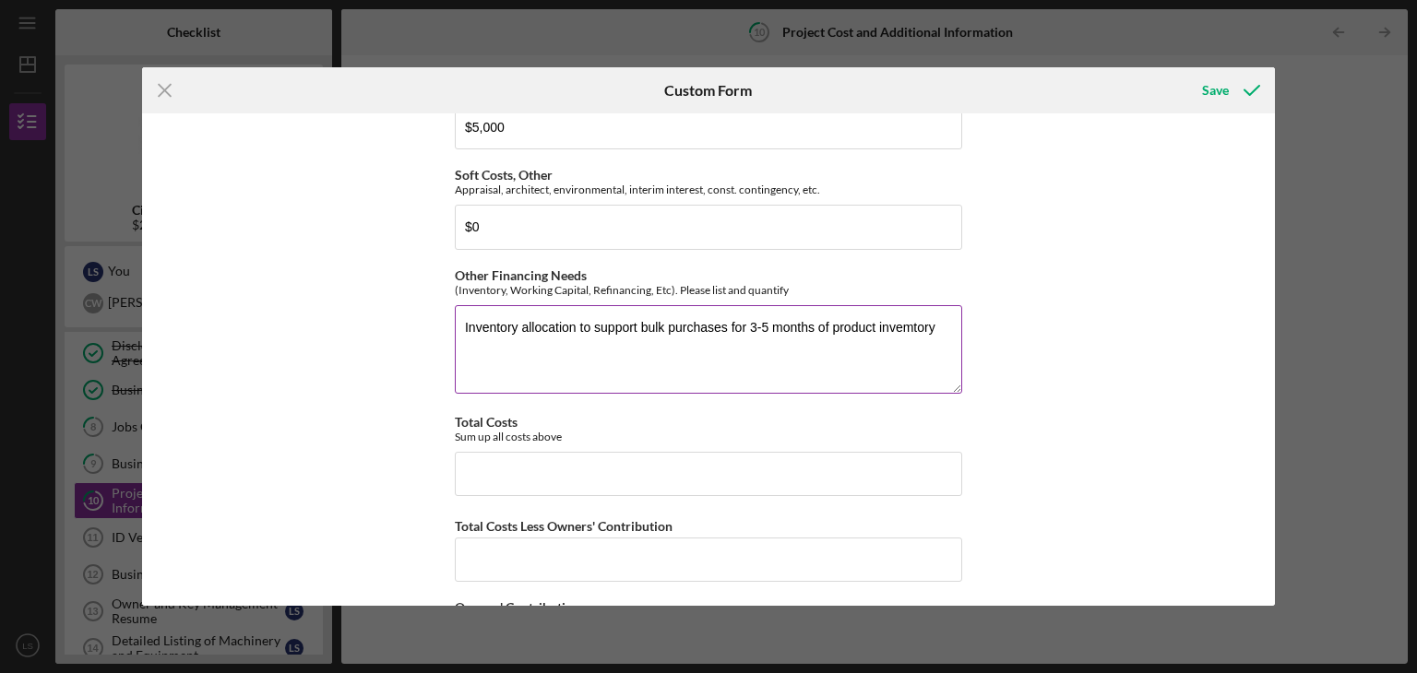
click at [903, 333] on textarea "Inventory allocation to support bulk purchases for 3-5 months of product invemt…" at bounding box center [708, 349] width 507 height 89
click at [466, 324] on textarea "Inventory allocation to support bulk purchases for 3-5 months of product invent…" at bounding box center [708, 349] width 507 height 89
click at [472, 371] on textarea "$12,000 Inventory allocation to support bulk purchases for 3-5 months of produc…" at bounding box center [708, 349] width 507 height 89
click at [538, 346] on textarea "$12,000 Inventory allocation to support bulk purchases for 3-5 months of produc…" at bounding box center [708, 349] width 507 height 89
click at [845, 372] on textarea "$12,000 Inventory allocation to support bulk purchases for 3-5 months of produc…" at bounding box center [708, 349] width 507 height 89
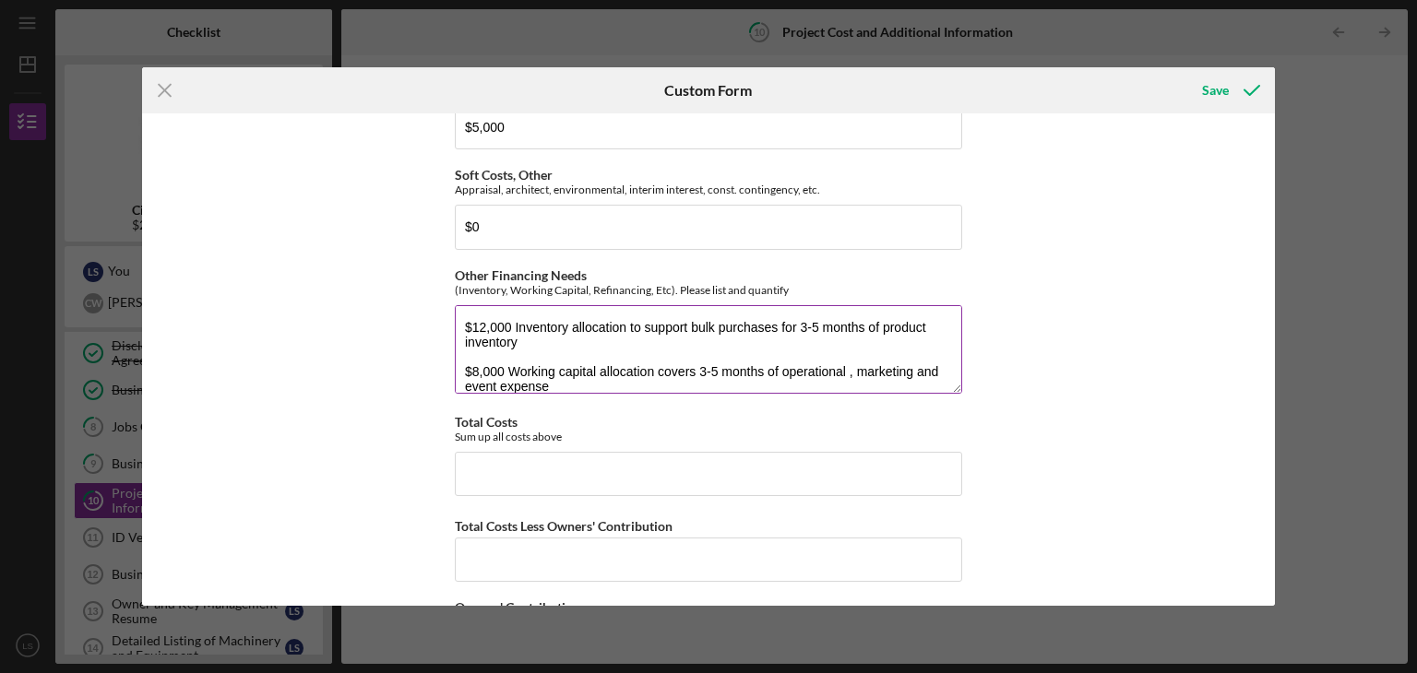
scroll to position [15, 0]
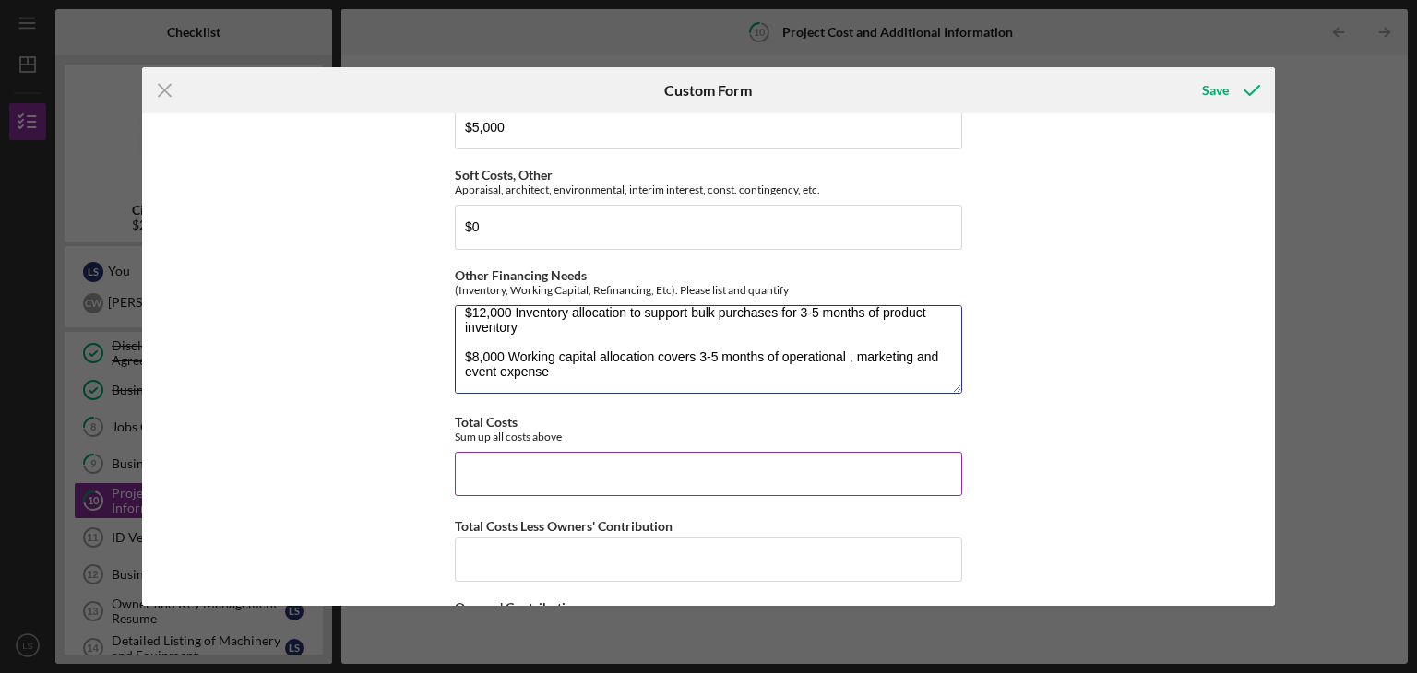
type textarea "$12,000 Inventory allocation to support bulk purchases for 3-5 months of produc…"
click at [543, 461] on input "Total Costs" at bounding box center [708, 474] width 507 height 44
type input "$25,000"
click at [1185, 467] on div "Purchase Vacant Land $0 Purchase Existing Land & Building(s) $0 Construction/Ex…" at bounding box center [709, 359] width 1134 height 493
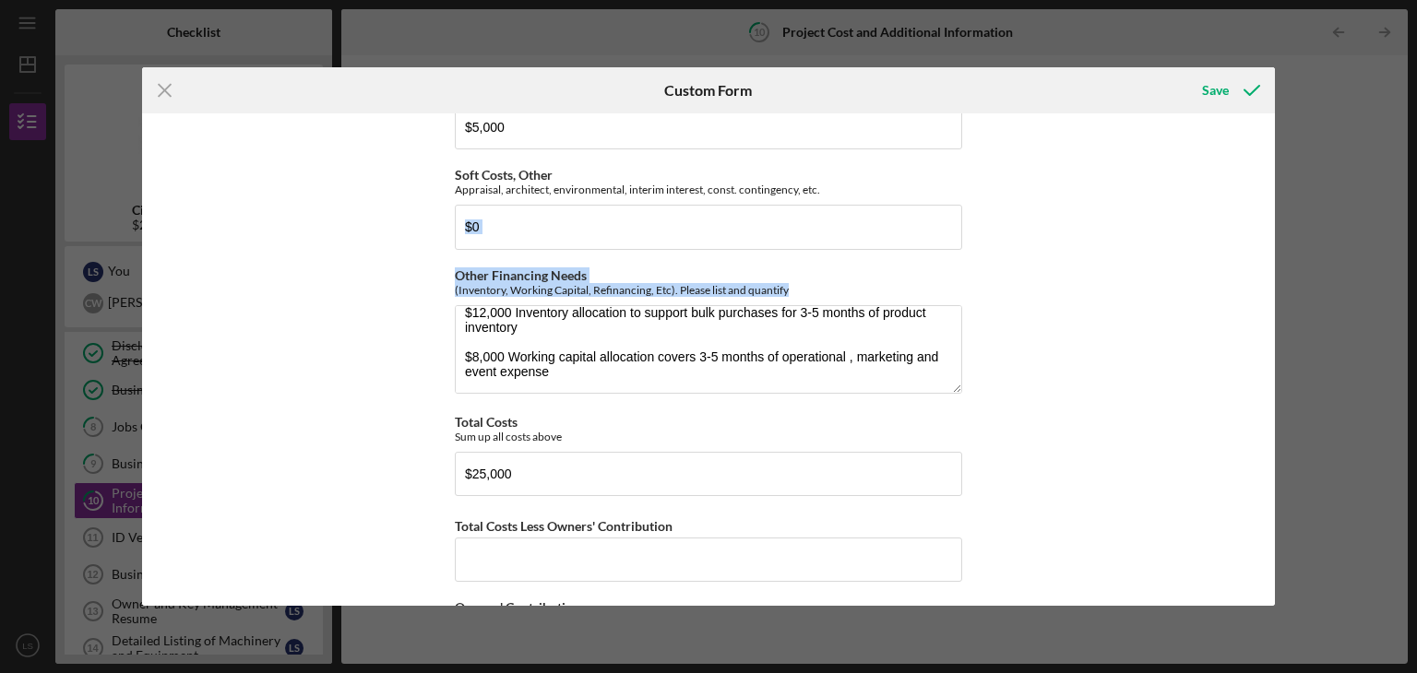
drag, startPoint x: 1267, startPoint y: 344, endPoint x: 1261, endPoint y: 235, distance: 109.0
click at [1262, 235] on div "Purchase Vacant Land $0 Purchase Existing Land & Building(s) $0 Construction/Ex…" at bounding box center [709, 359] width 1134 height 493
click at [1165, 316] on div "Purchase Vacant Land $0 Purchase Existing Land & Building(s) $0 Construction/Ex…" at bounding box center [709, 359] width 1134 height 493
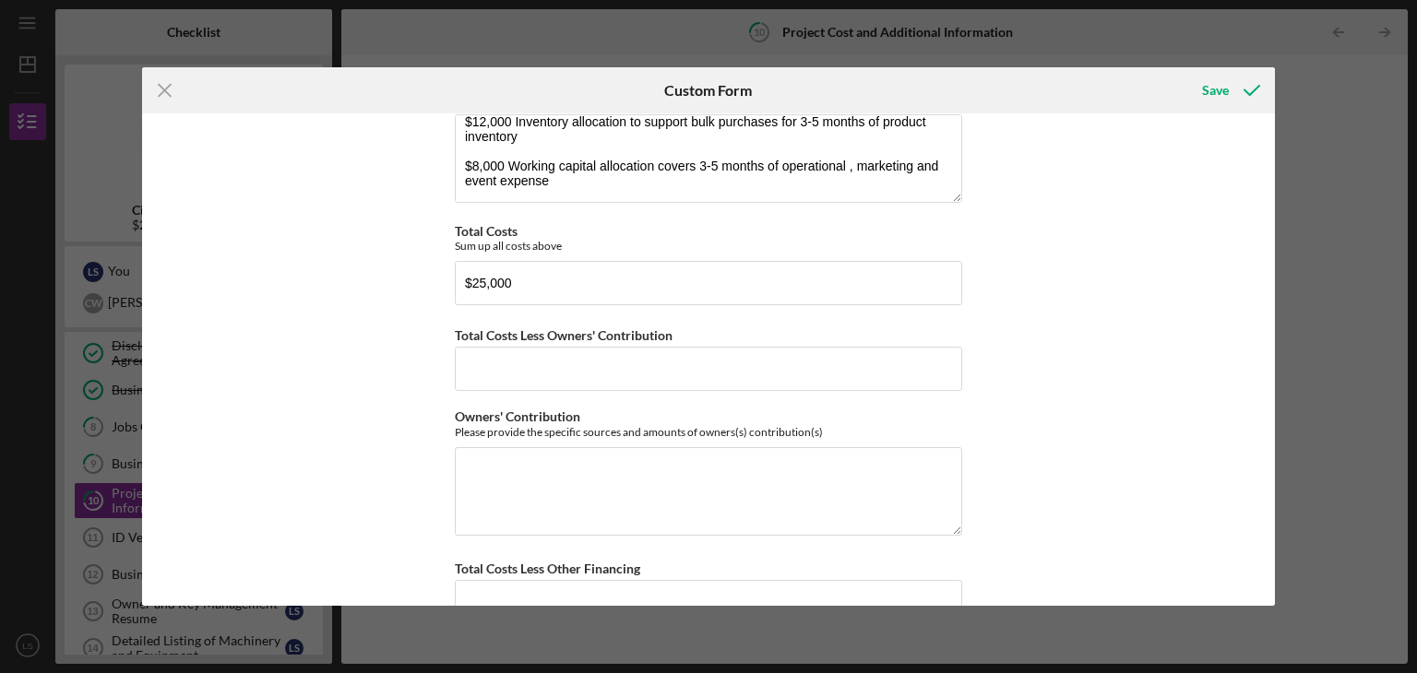
scroll to position [523, 0]
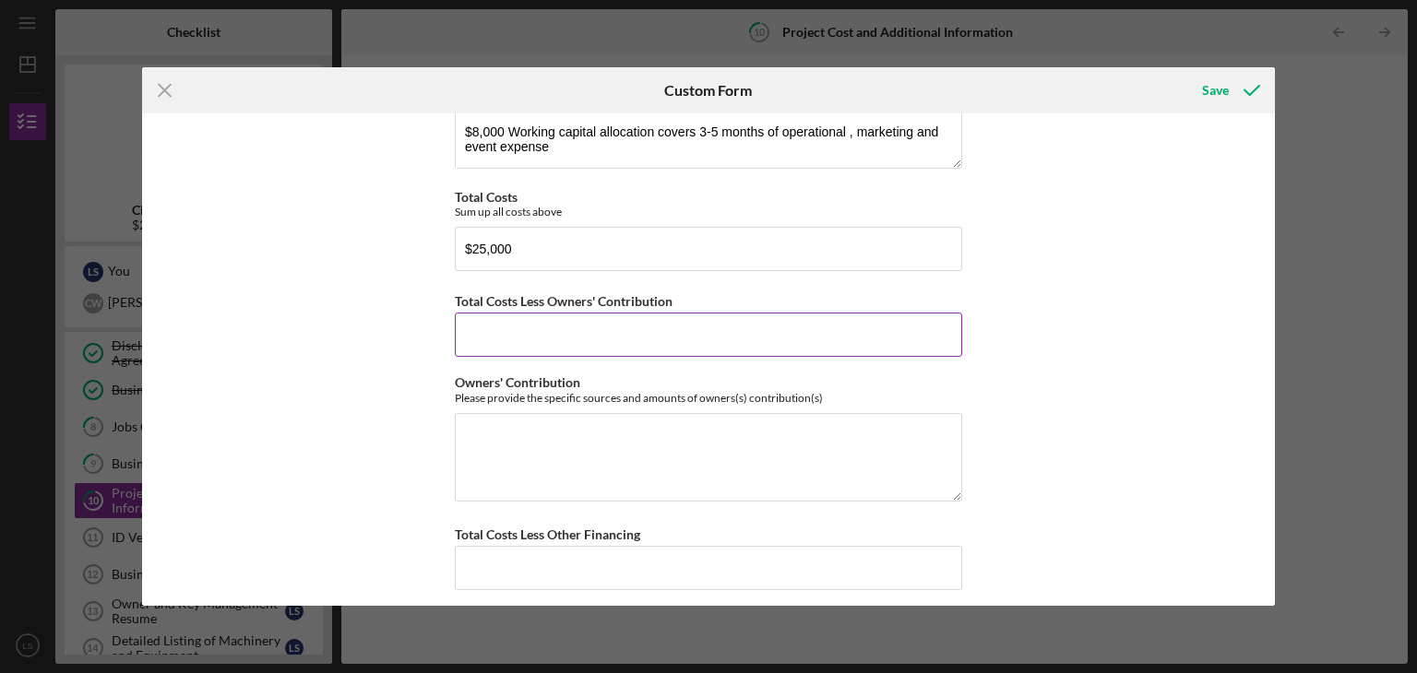
click at [549, 327] on input "Total Costs Less Owners' Contribution" at bounding box center [708, 335] width 507 height 44
type input "$25,000"
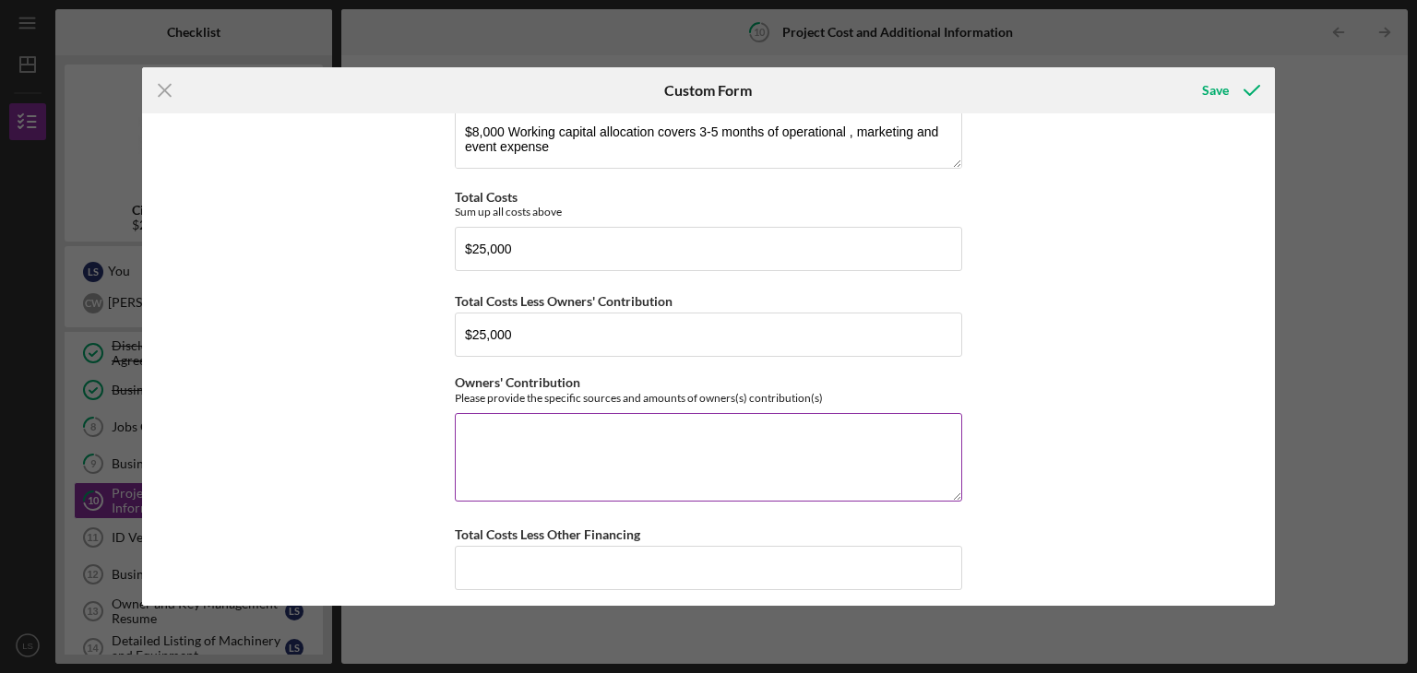
click at [491, 426] on textarea "Owners' Contribution" at bounding box center [708, 457] width 507 height 89
type textarea "0"
click at [1096, 465] on div "Purchase Vacant Land $0 Purchase Existing Land & Building(s) $0 Construction/Ex…" at bounding box center [709, 359] width 1134 height 493
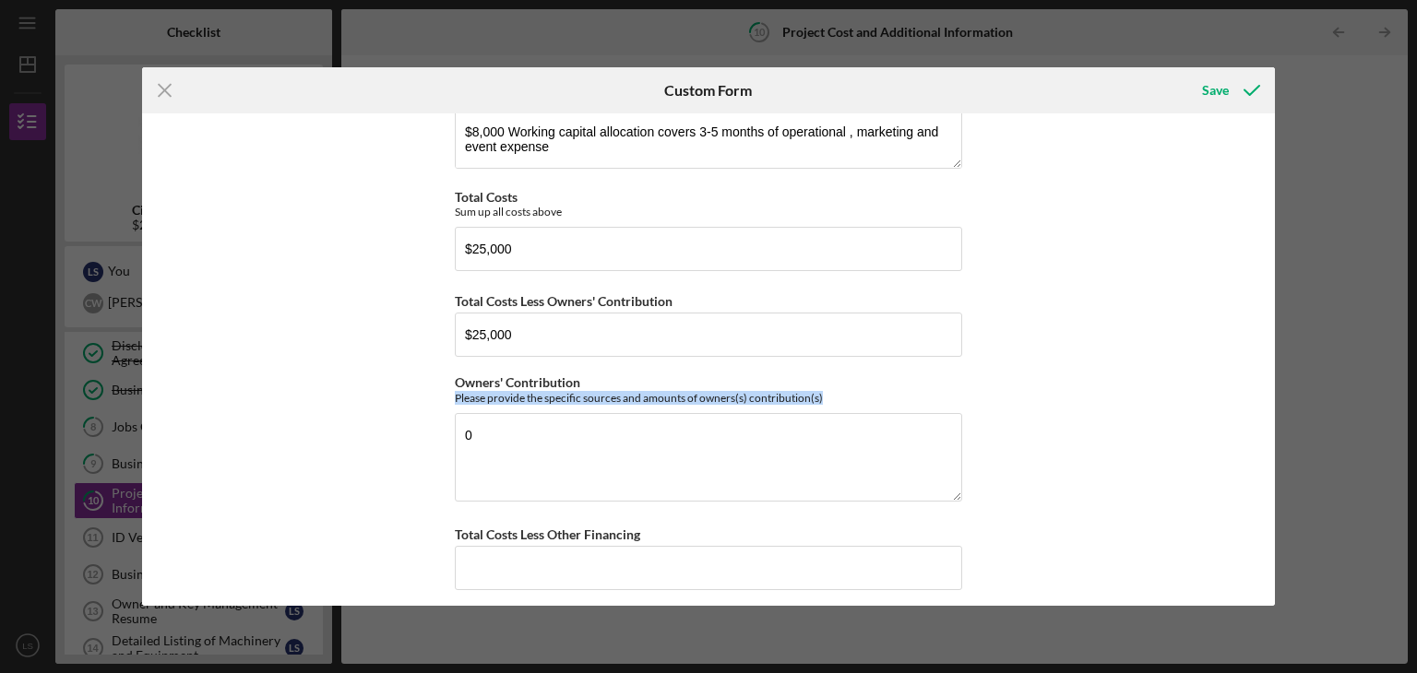
drag, startPoint x: 1275, startPoint y: 373, endPoint x: 1280, endPoint y: 441, distance: 68.4
click at [1280, 441] on div "Icon/Menu Close Custom Form Save Purchase Vacant Land $0 Purchase Existing Land…" at bounding box center [708, 336] width 1417 height 673
click at [1178, 501] on div "Purchase Vacant Land $0 Purchase Existing Land & Building(s) $0 Construction/Ex…" at bounding box center [709, 359] width 1134 height 493
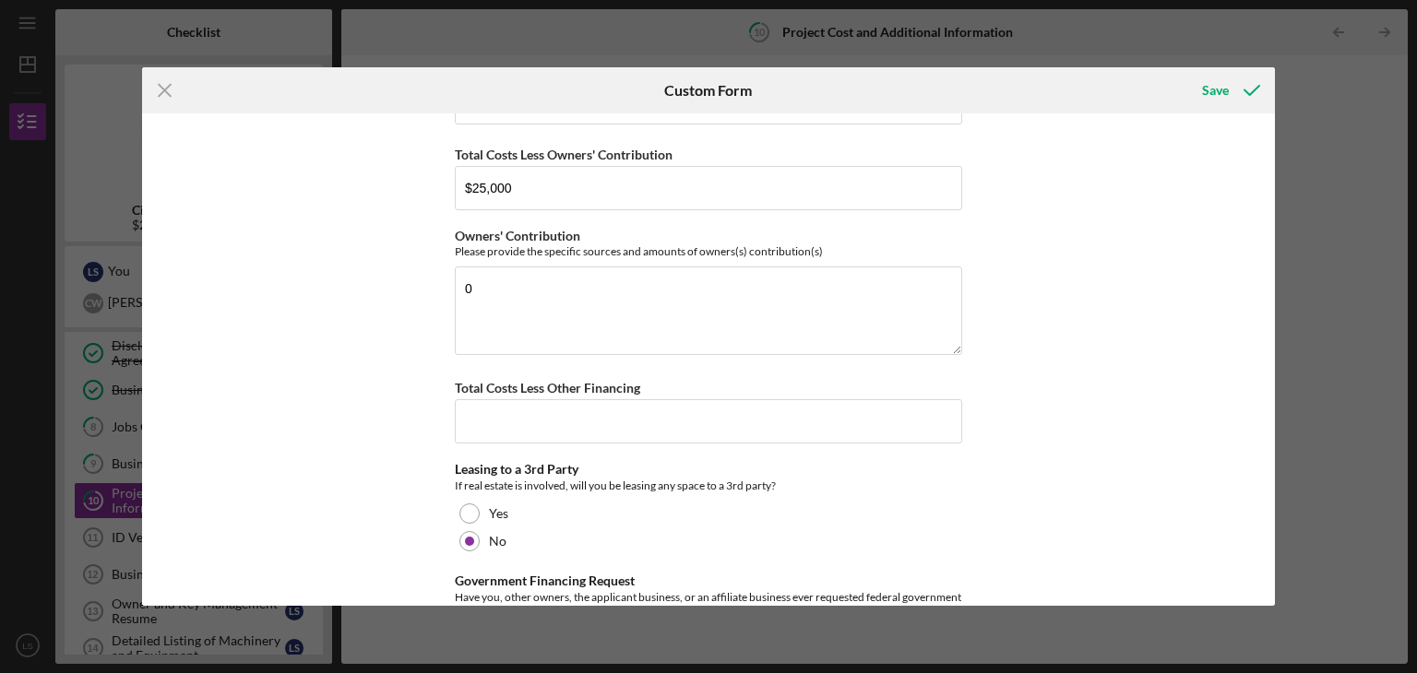
scroll to position [697, 0]
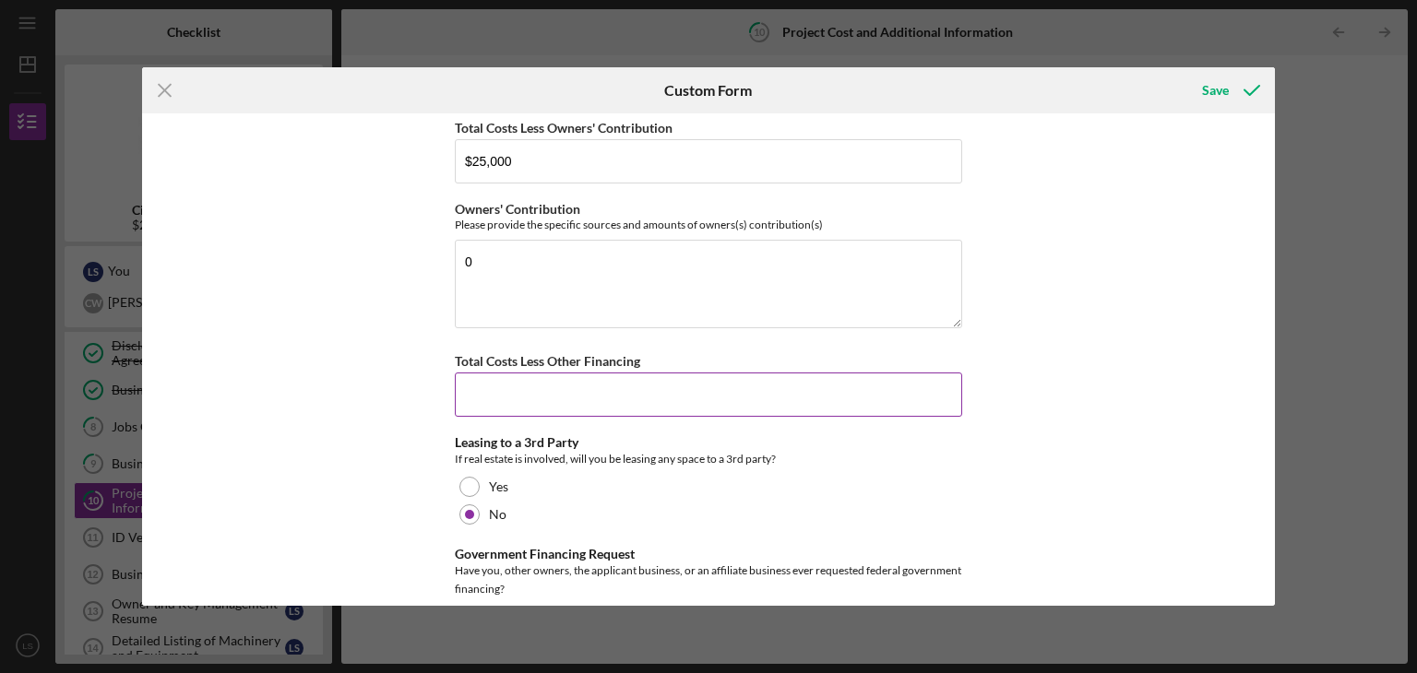
click at [609, 391] on input "Total Costs Less Other Financing" at bounding box center [708, 395] width 507 height 44
type input "$0"
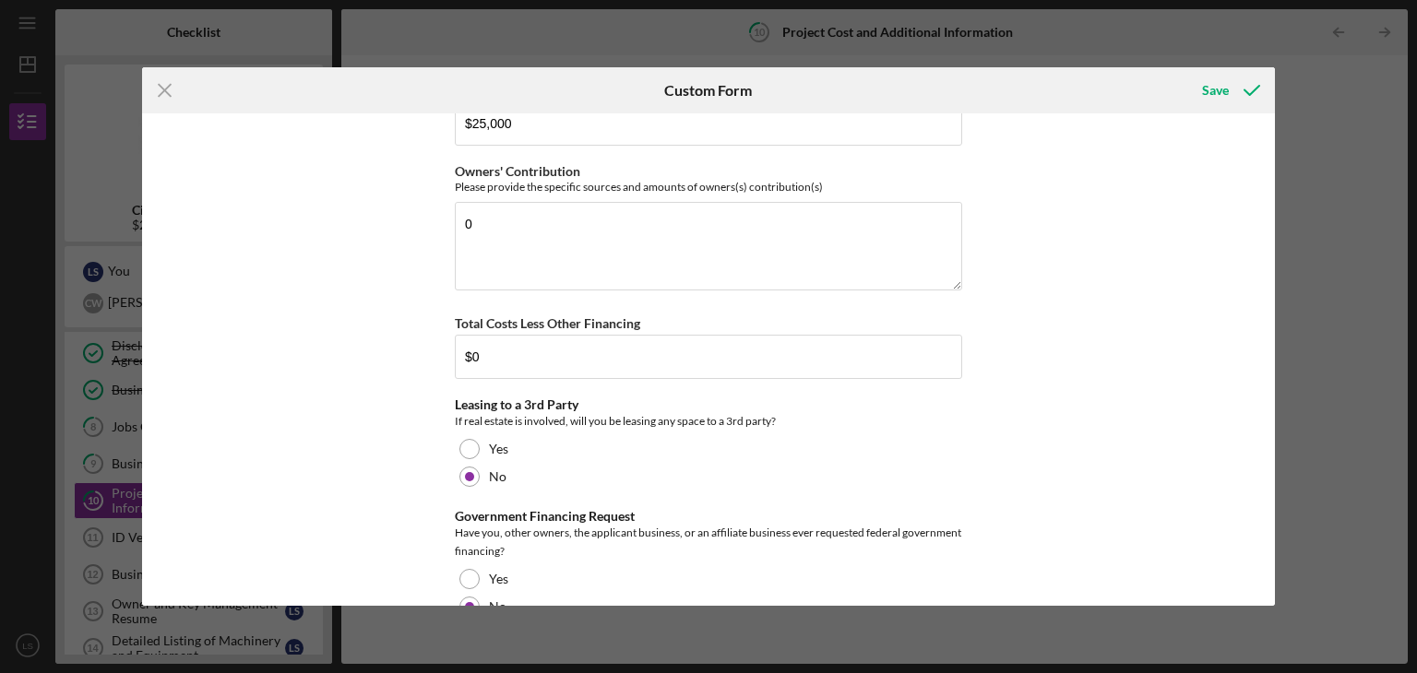
scroll to position [774, 0]
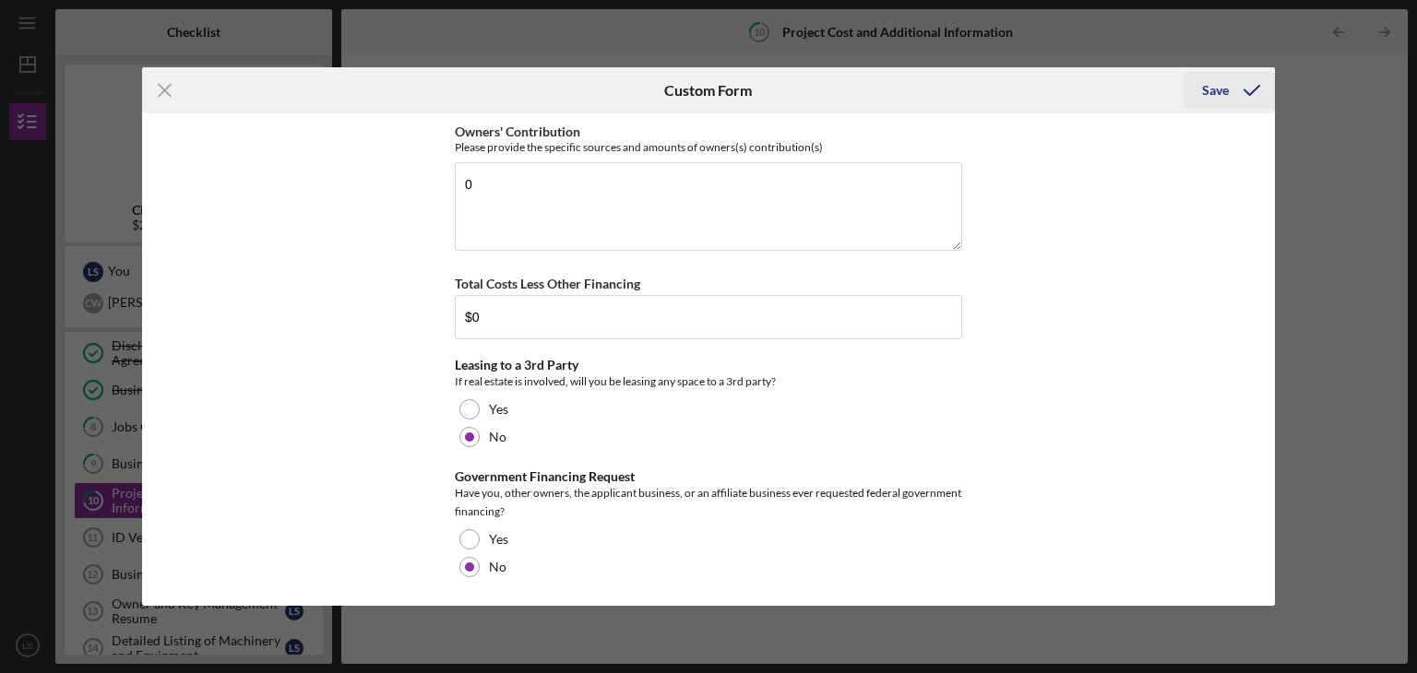
click at [1223, 92] on div "Save" at bounding box center [1215, 90] width 27 height 37
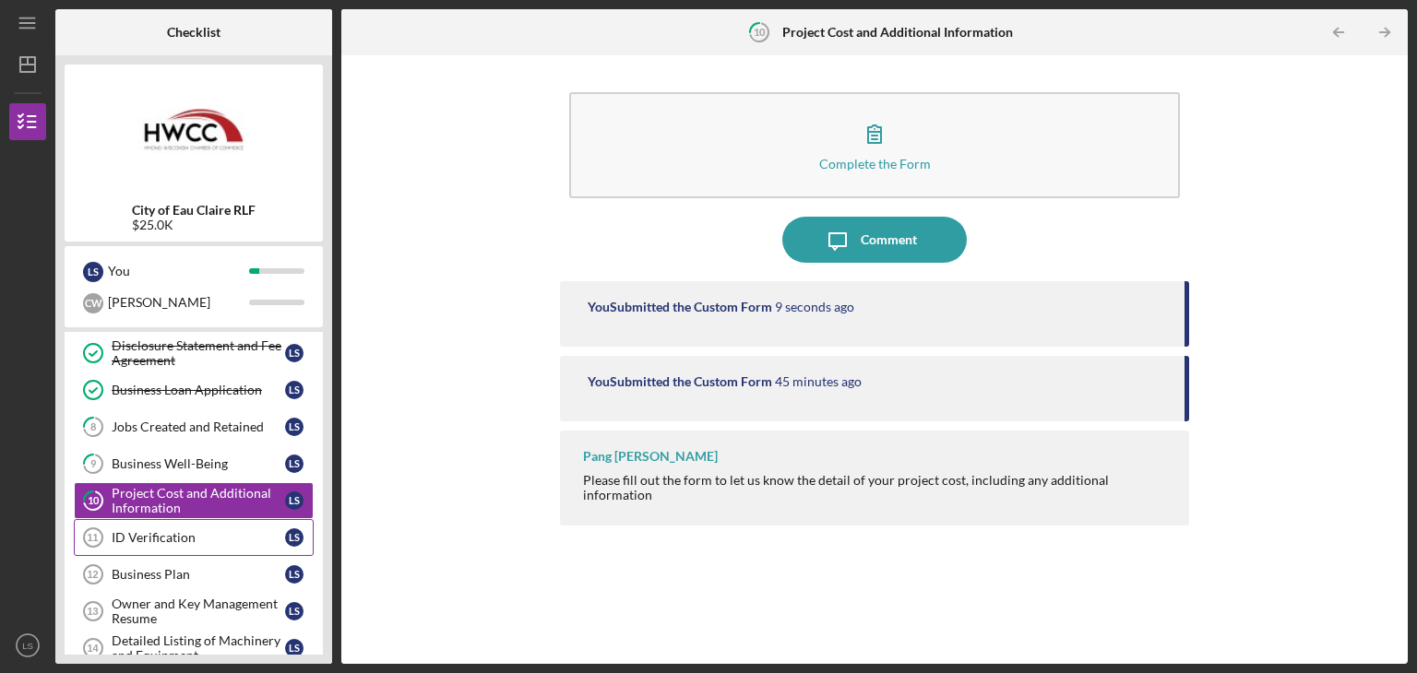
click at [176, 536] on div "ID Verification" at bounding box center [198, 537] width 173 height 15
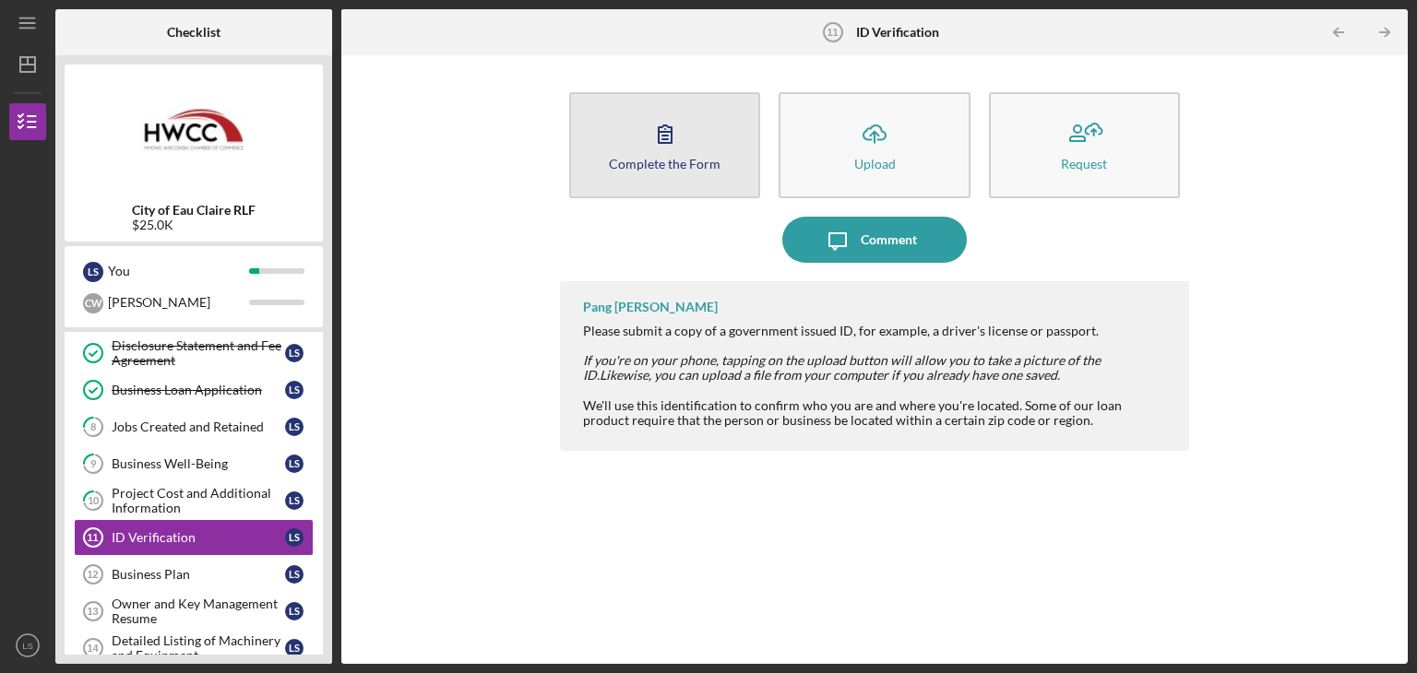
click at [650, 169] on div "Complete the Form" at bounding box center [665, 164] width 112 height 14
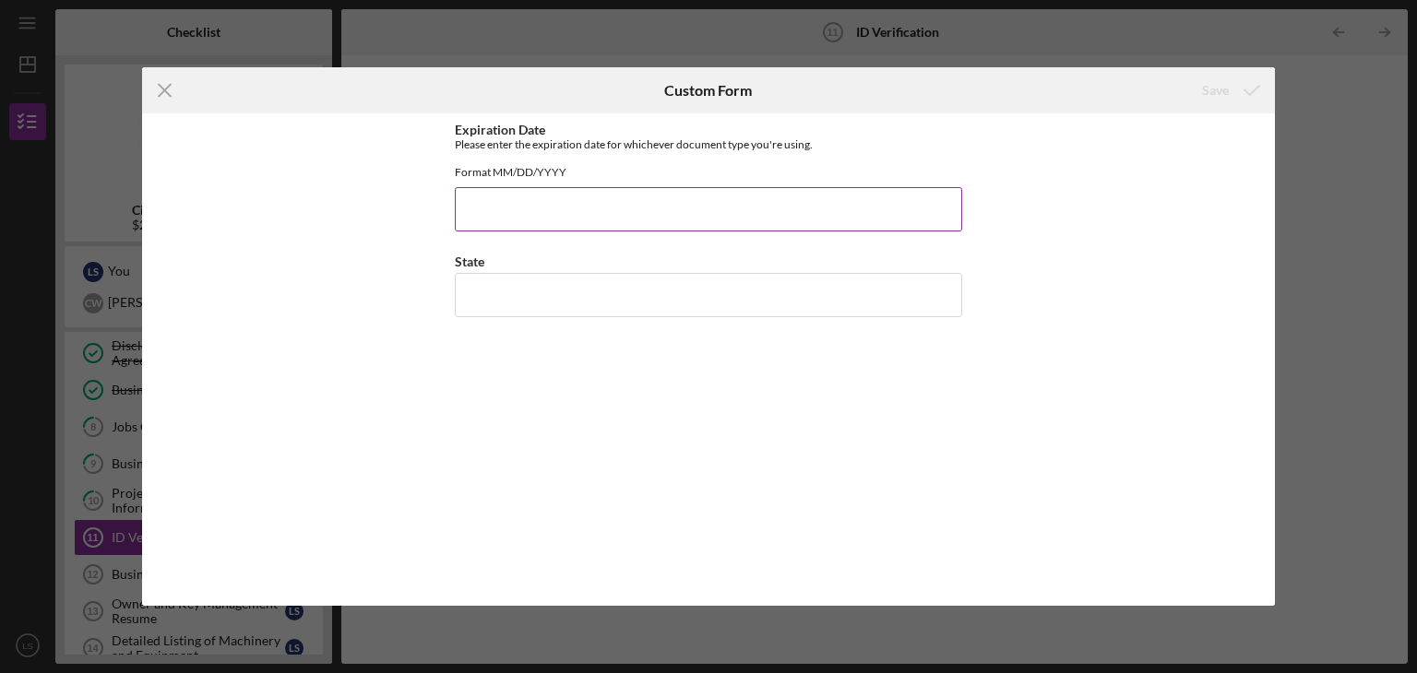
click at [576, 232] on input "Expiration Date" at bounding box center [708, 209] width 507 height 44
type input "[DATE]"
click at [545, 300] on input "State" at bounding box center [708, 295] width 507 height 44
type input "WI"
drag, startPoint x: 1108, startPoint y: 425, endPoint x: 1113, endPoint y: 384, distance: 41.9
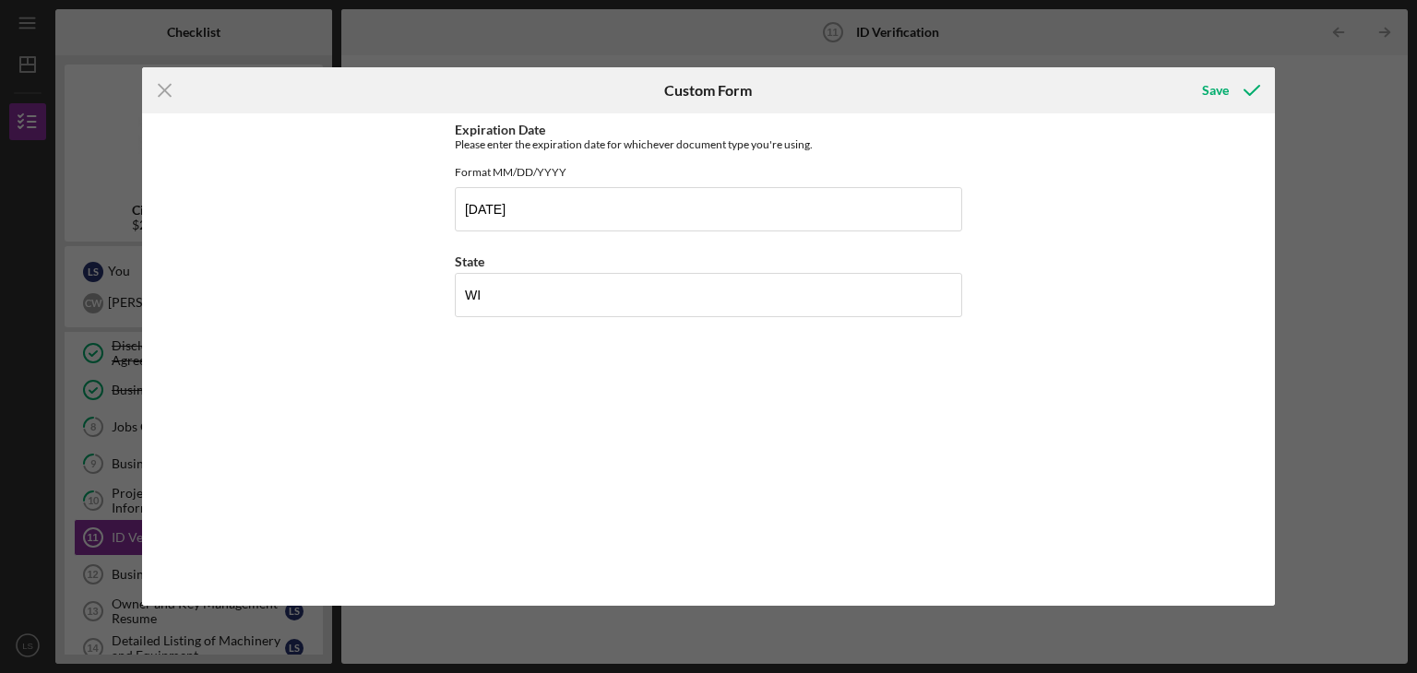
click at [1109, 425] on div "Expiration Date Please enter the expiration date for whichever document type yo…" at bounding box center [709, 359] width 1134 height 493
click at [1223, 97] on div "Save" at bounding box center [1215, 90] width 27 height 37
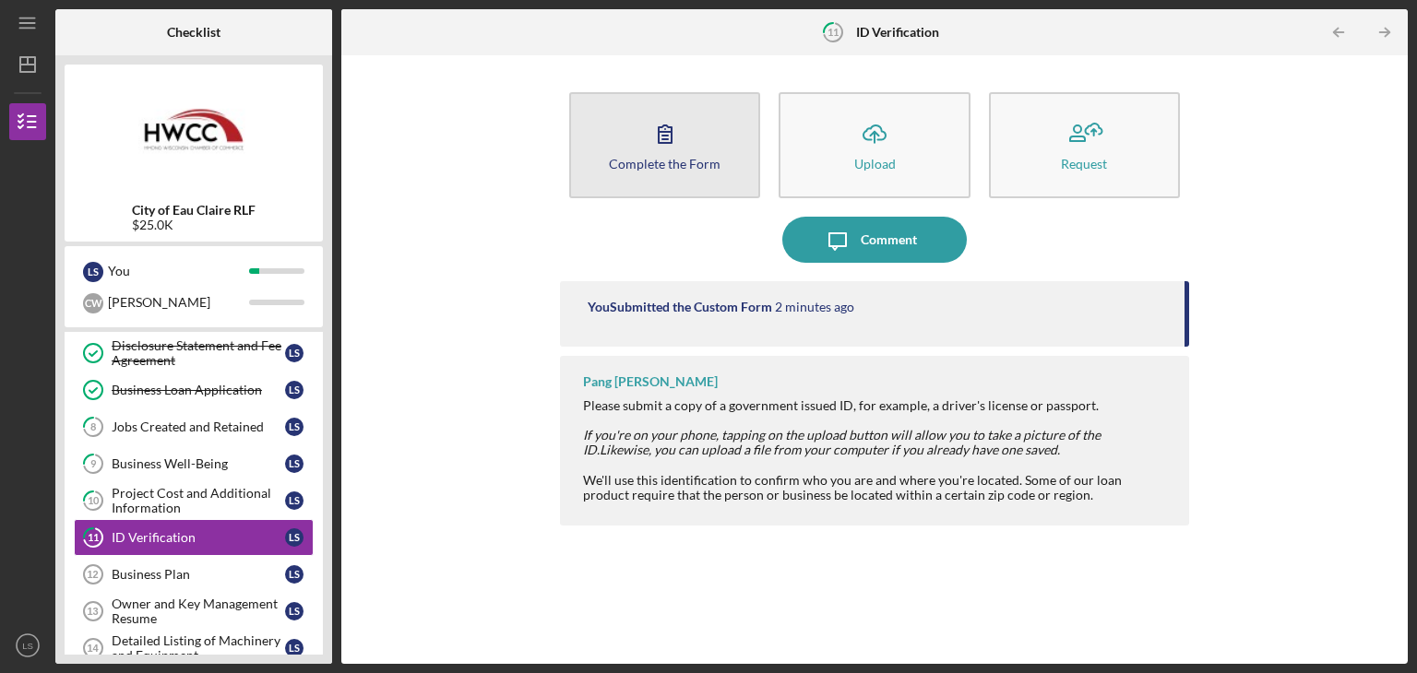
click at [654, 157] on div "Complete the Form" at bounding box center [665, 164] width 112 height 14
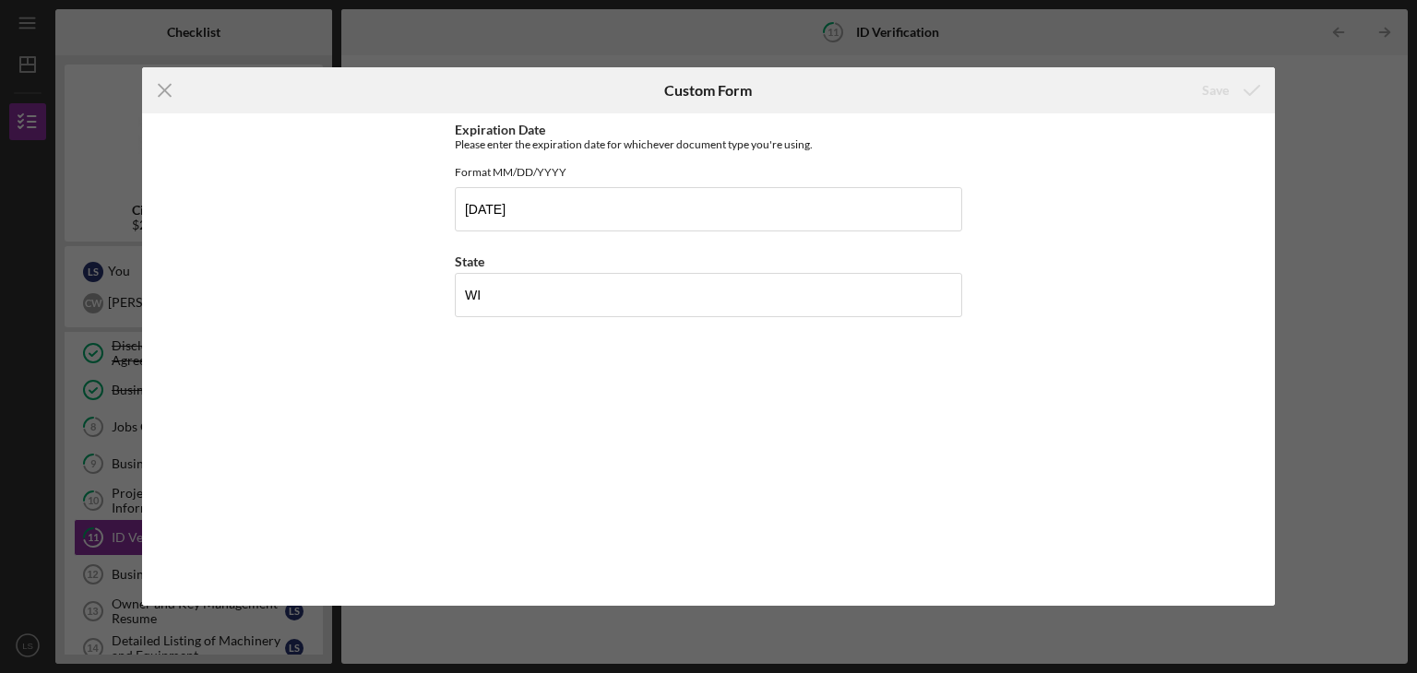
drag, startPoint x: 158, startPoint y: 77, endPoint x: 472, endPoint y: 145, distance: 321.7
click at [159, 77] on icon "Icon/Menu Close" at bounding box center [165, 90] width 46 height 46
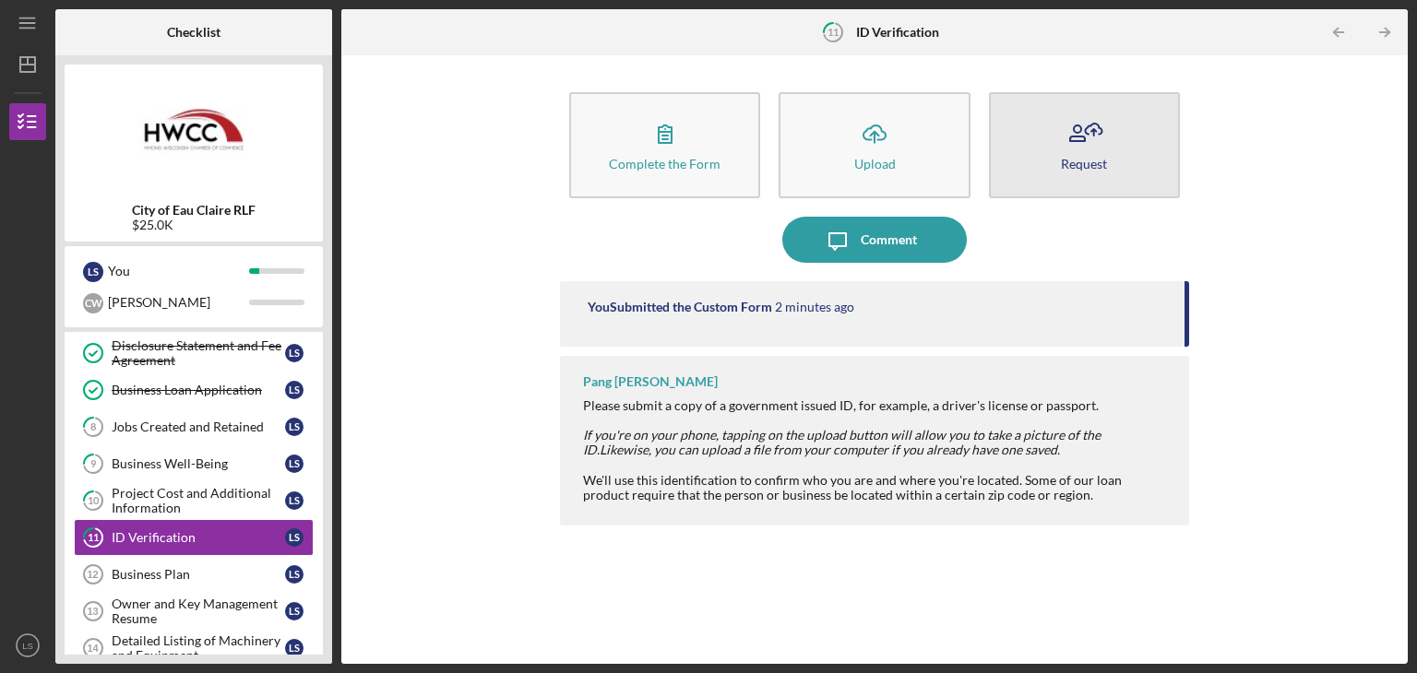
click at [1050, 181] on button "Request" at bounding box center [1084, 145] width 191 height 106
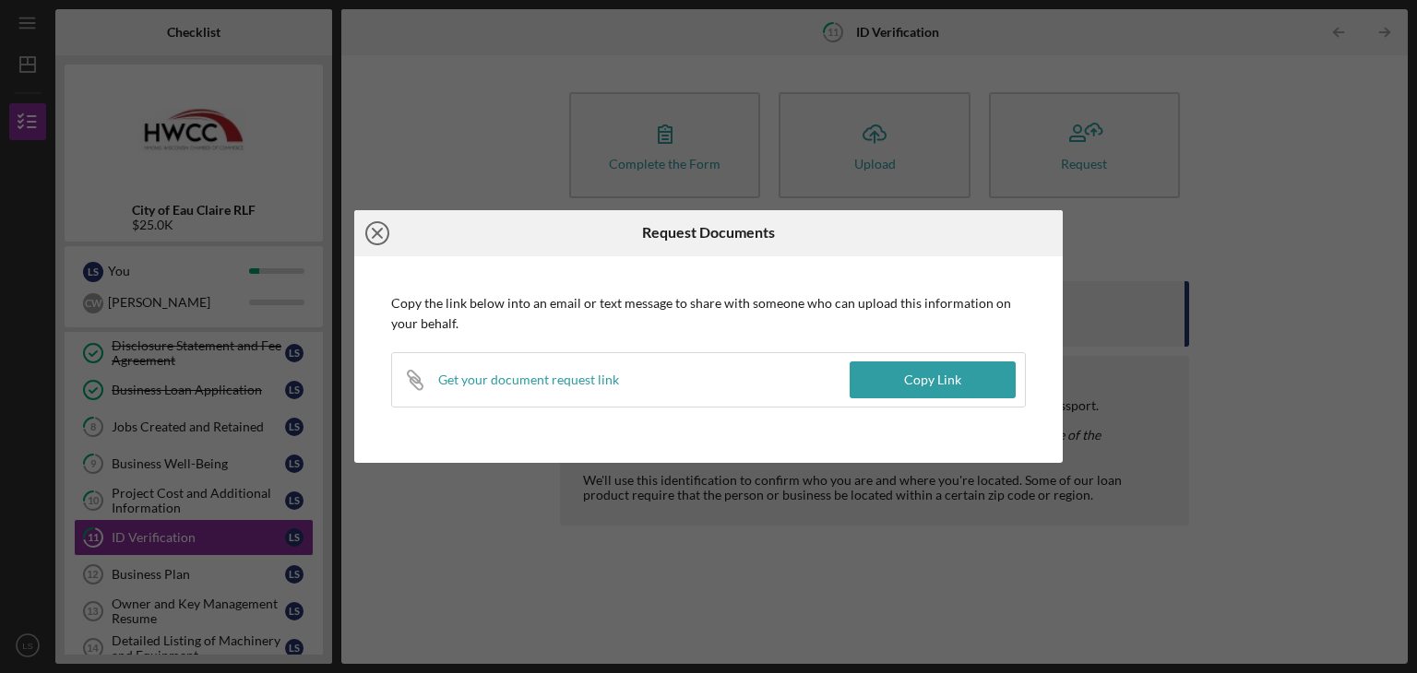
click at [392, 234] on icon "Icon/Close" at bounding box center [377, 233] width 46 height 46
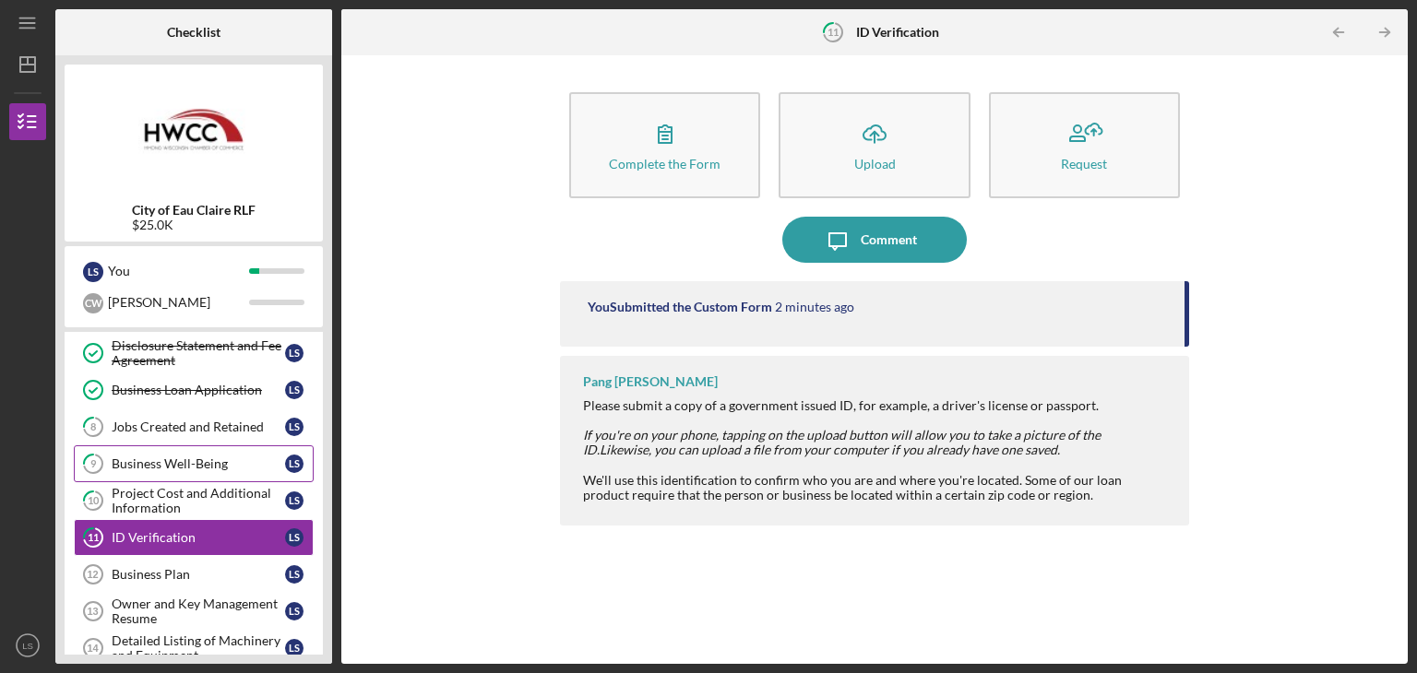
scroll to position [400, 0]
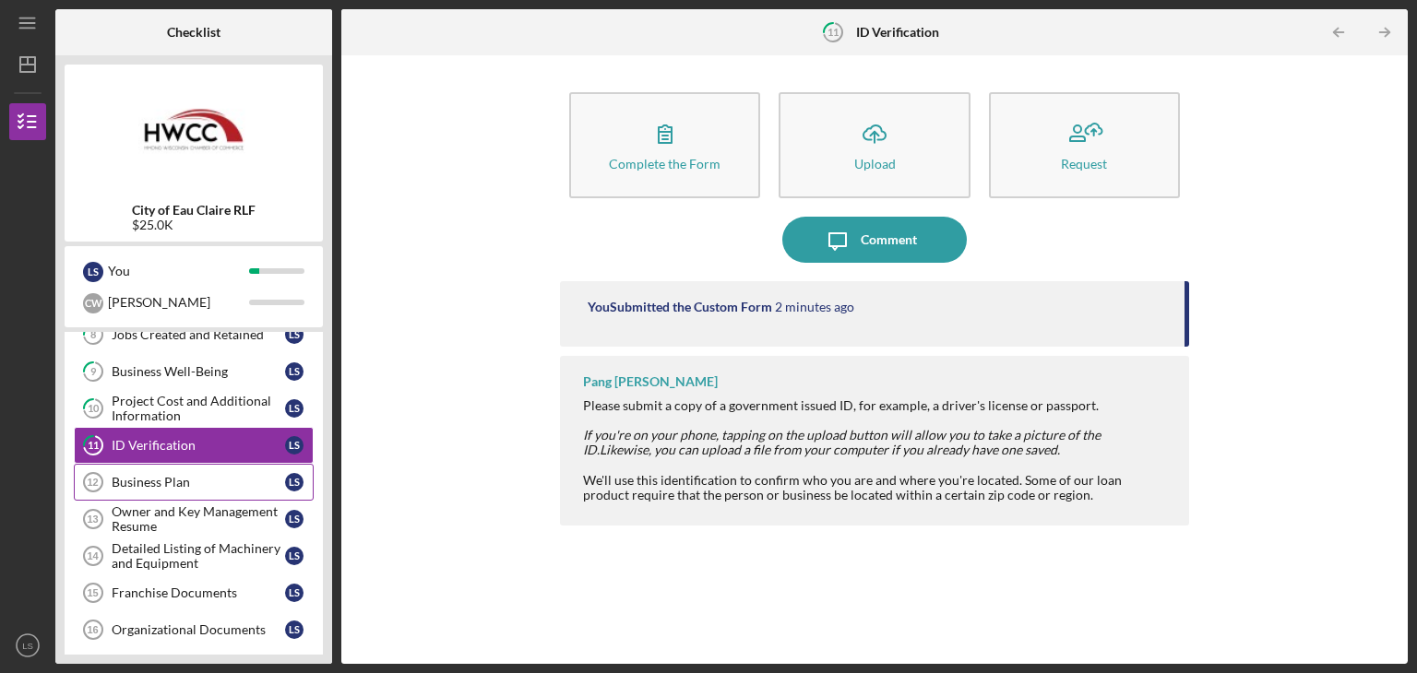
click at [189, 481] on div "Business Plan" at bounding box center [198, 482] width 173 height 15
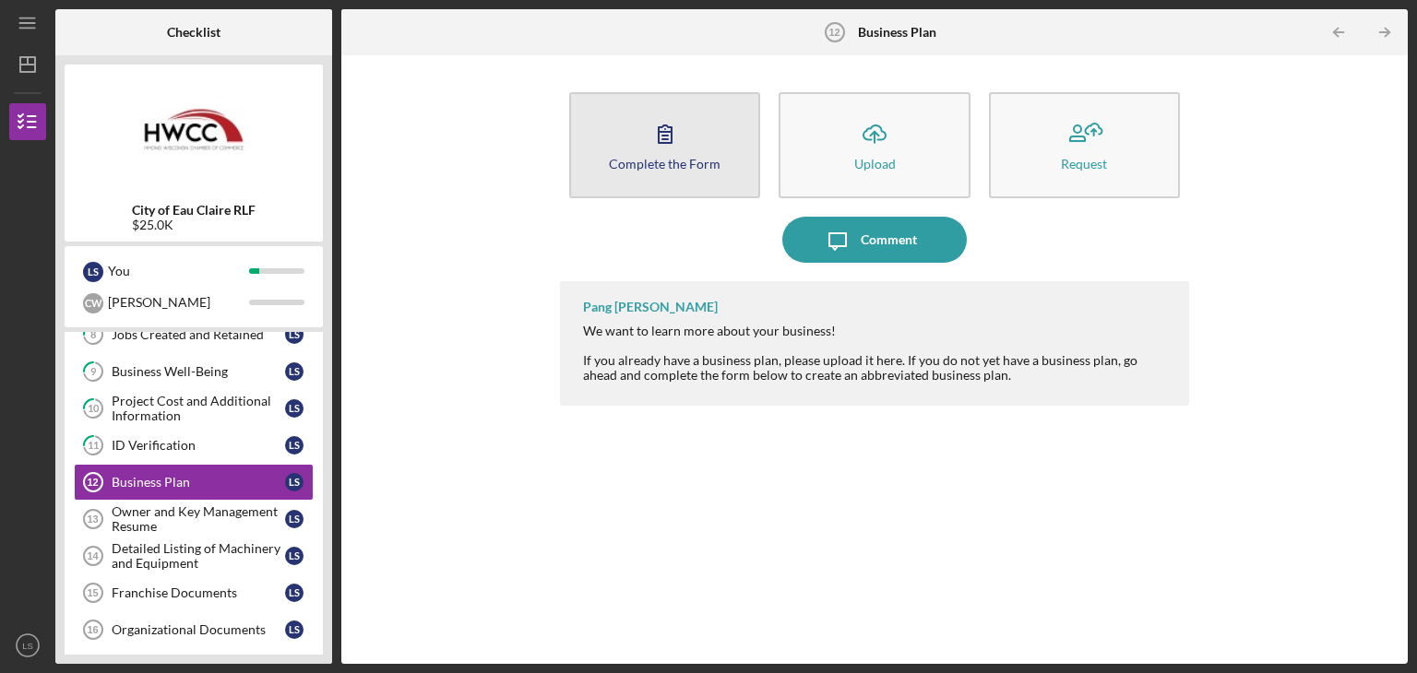
click at [657, 182] on button "Complete the Form Form" at bounding box center [664, 145] width 191 height 106
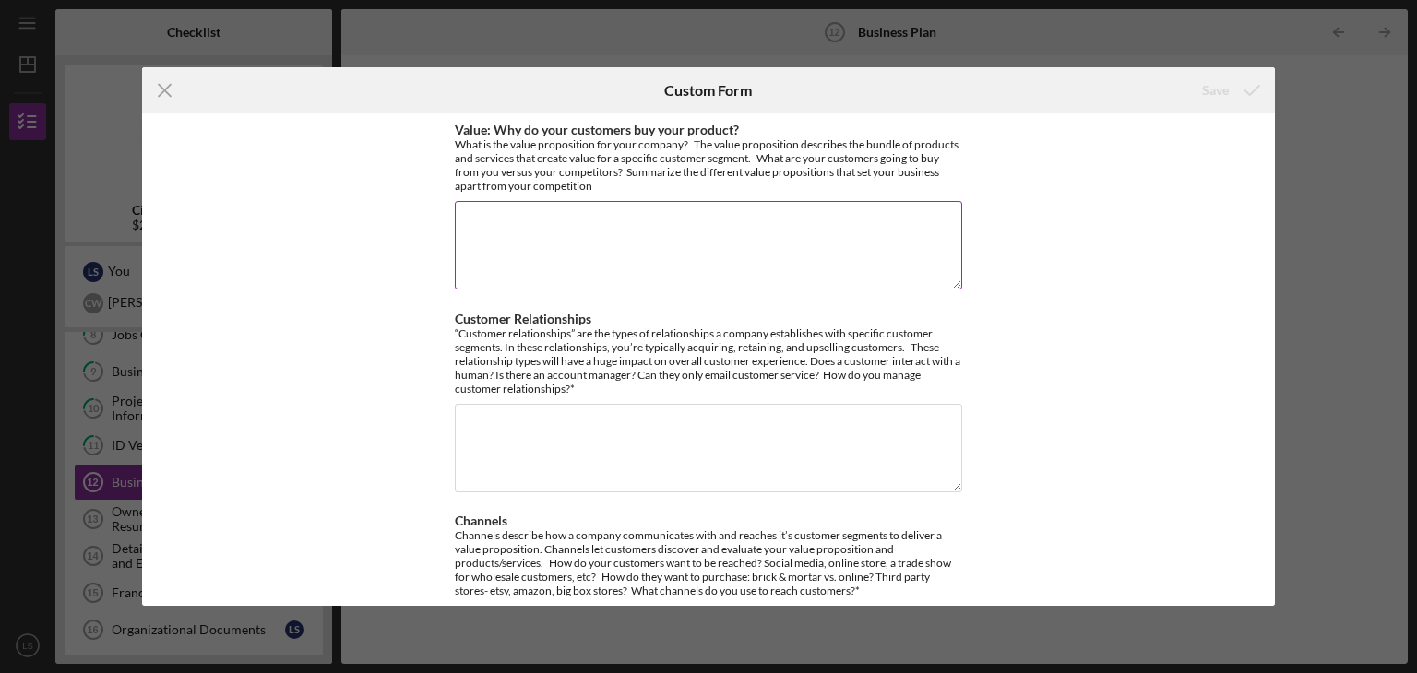
drag, startPoint x: 452, startPoint y: 130, endPoint x: 580, endPoint y: 189, distance: 141.2
click at [601, 201] on div "Value: Why do your customers buy your product? What is the value proposition fo…" at bounding box center [708, 208] width 507 height 171
copy label
click at [448, 311] on div "Value: Why do your customers buy your product? What is the value proposition fo…" at bounding box center [709, 359] width 1134 height 493
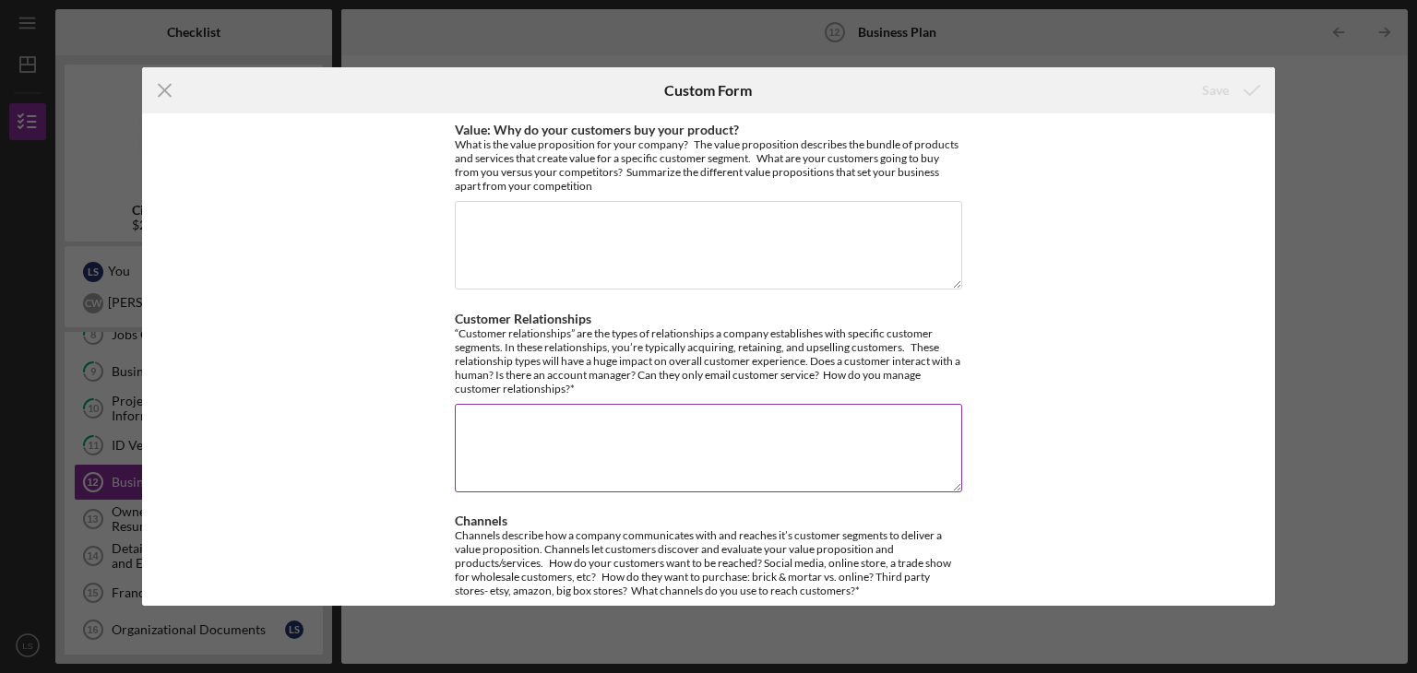
click at [455, 315] on label "Customer Relationships" at bounding box center [523, 319] width 137 height 16
click at [455, 404] on textarea "Customer Relationships" at bounding box center [708, 448] width 507 height 89
click at [455, 316] on label "Customer Relationships" at bounding box center [523, 319] width 137 height 16
click at [455, 404] on textarea "Customer Relationships" at bounding box center [708, 448] width 507 height 89
click at [455, 316] on label "Customer Relationships" at bounding box center [523, 319] width 137 height 16
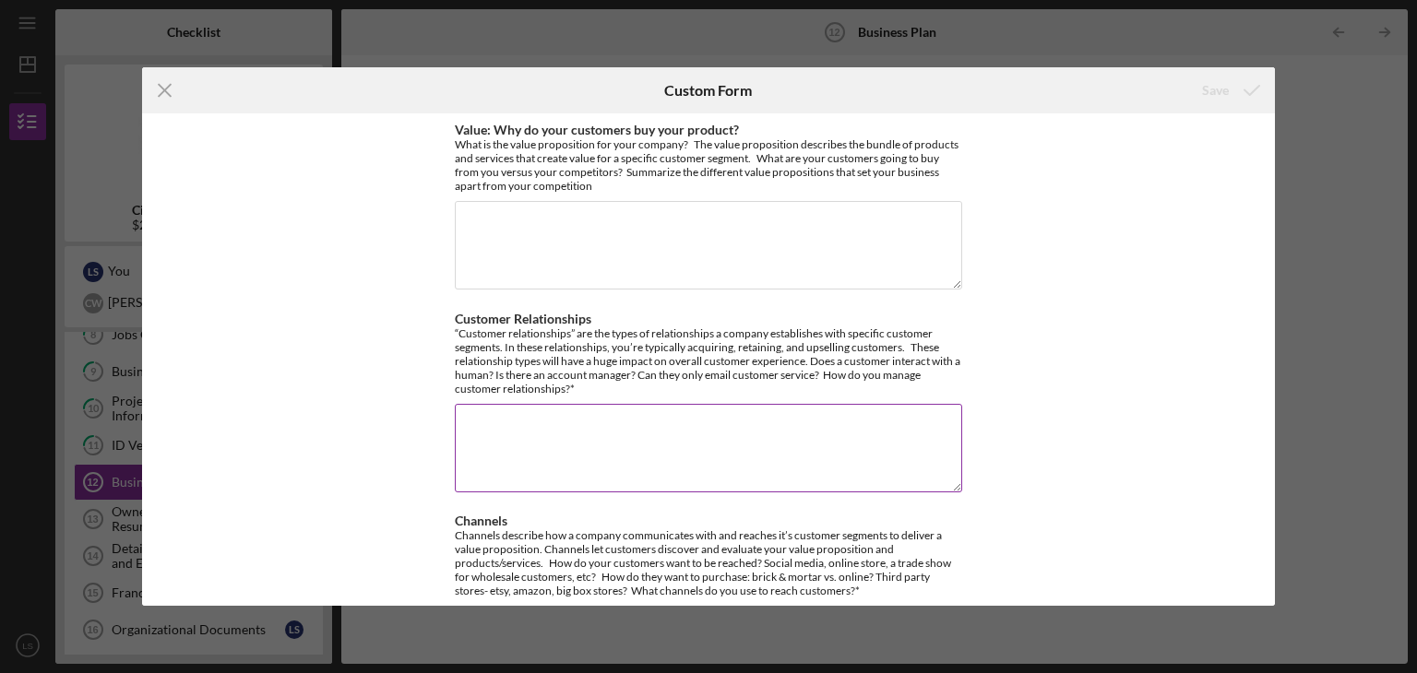
click at [455, 404] on textarea "Customer Relationships" at bounding box center [708, 448] width 507 height 89
click at [456, 315] on div "Value: Why do your customers buy your product? What is the value proposition fo…" at bounding box center [709, 359] width 1134 height 493
click at [456, 315] on label "Customer Relationships" at bounding box center [523, 319] width 137 height 16
click at [456, 404] on textarea "Customer Relationships" at bounding box center [708, 448] width 507 height 89
drag, startPoint x: 452, startPoint y: 316, endPoint x: 587, endPoint y: 388, distance: 153.1
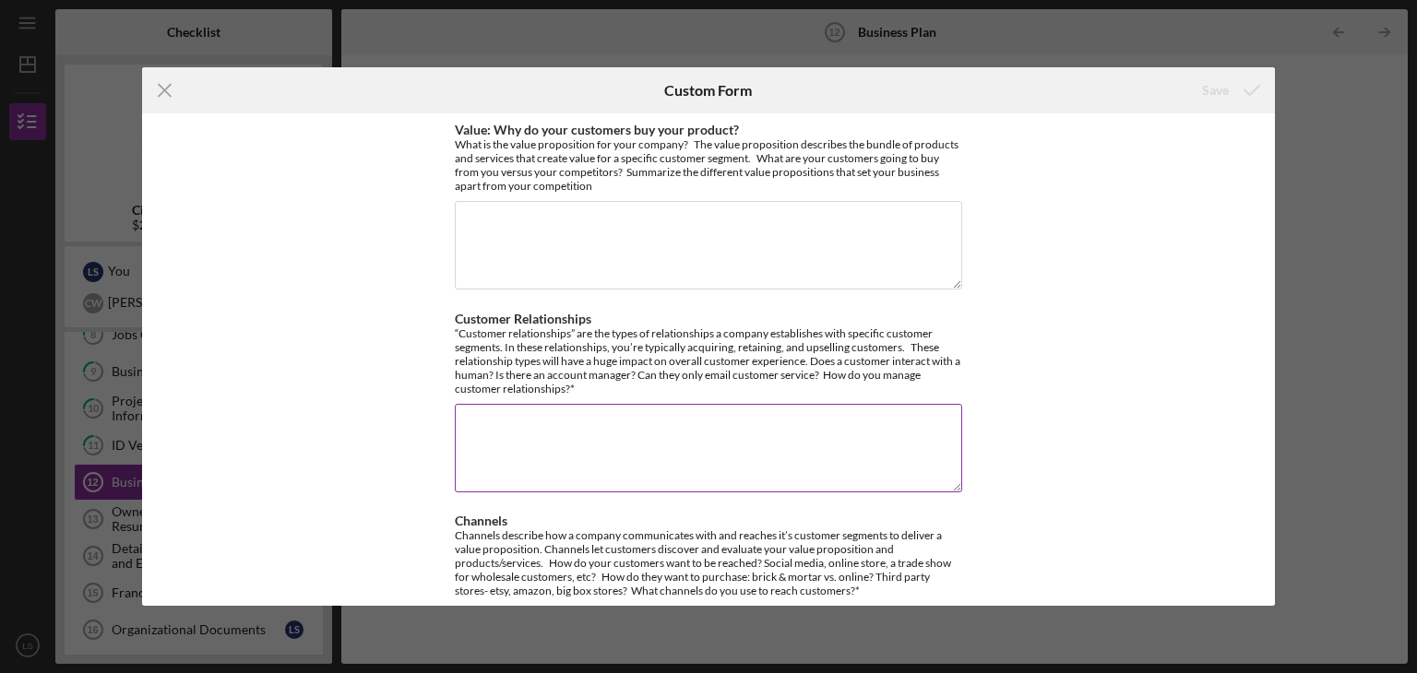
click at [590, 399] on div "Customer Relationships “Customer relationships” are the types of relationships …" at bounding box center [708, 404] width 507 height 185
copy label
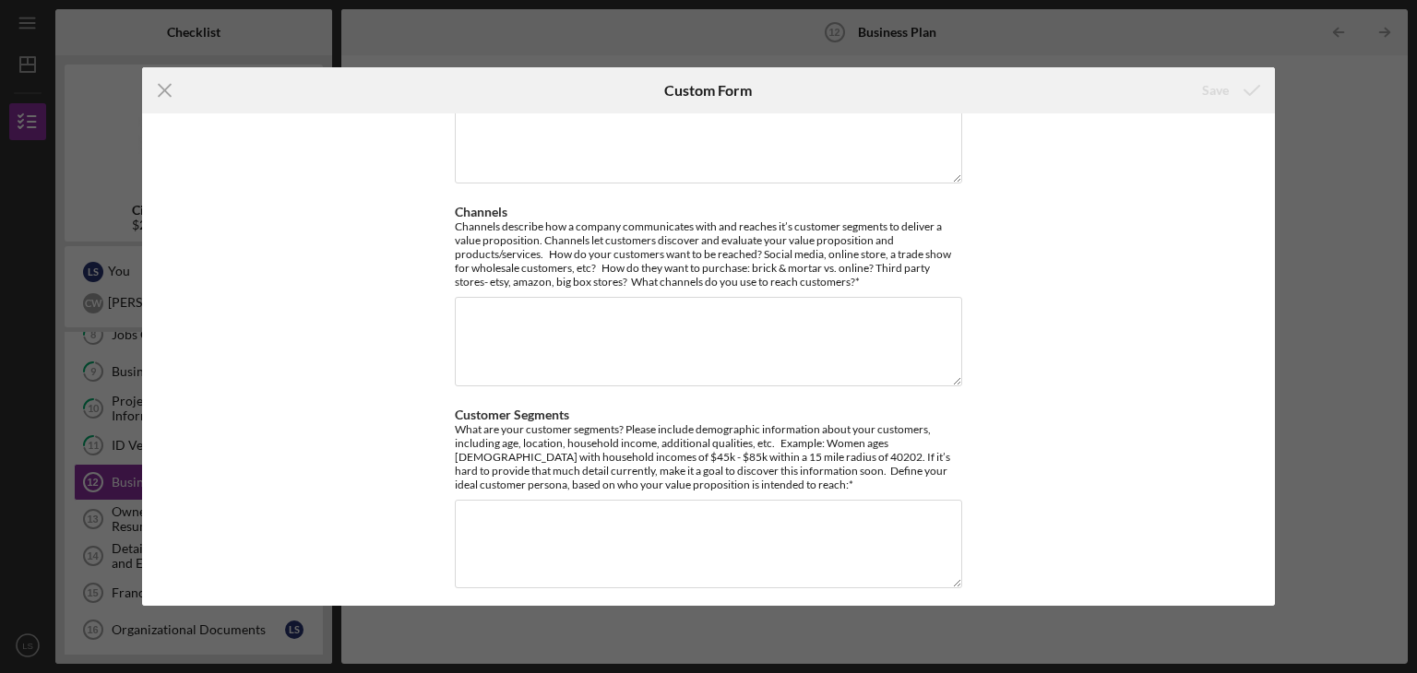
scroll to position [316, 0]
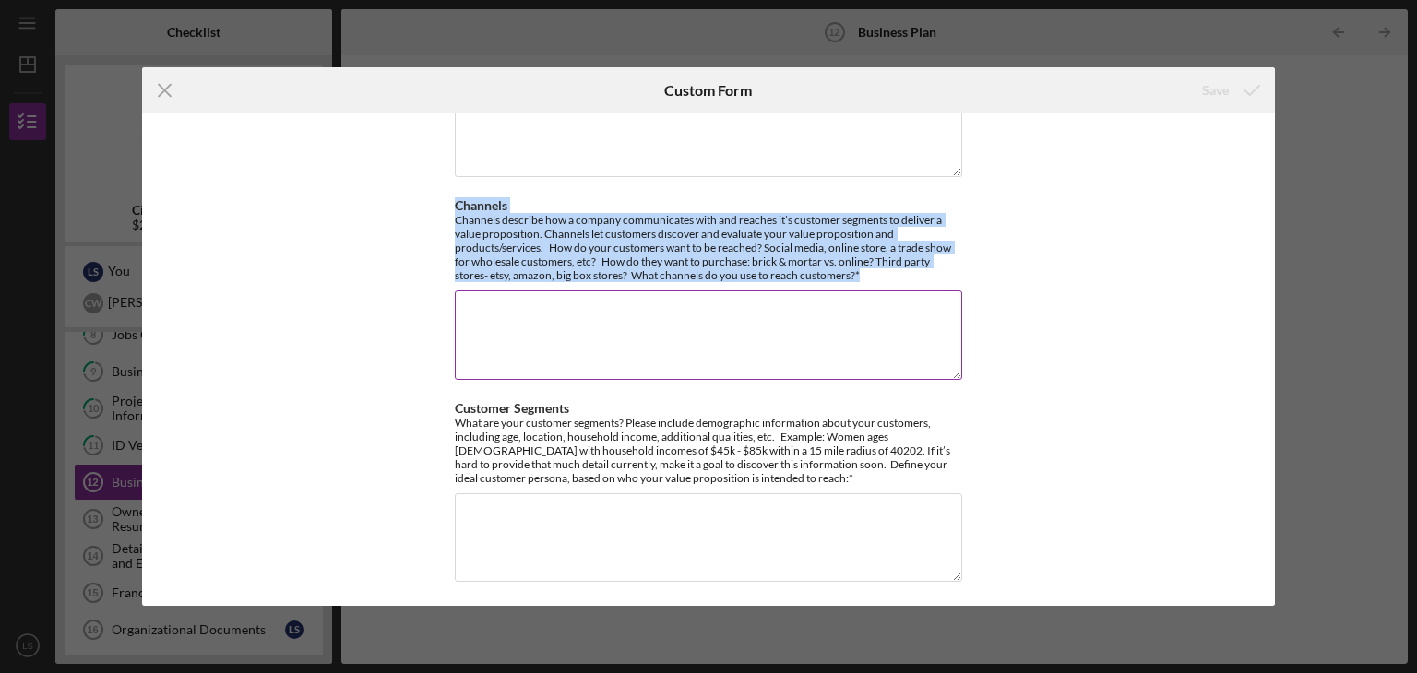
drag, startPoint x: 454, startPoint y: 200, endPoint x: 870, endPoint y: 270, distance: 421.9
click at [870, 270] on div "Channels Channels describe how a company communicates with and reaches it’s cus…" at bounding box center [708, 240] width 507 height 84
copy div "Channels Channels describe how a company communicates with and reaches it’s cus…"
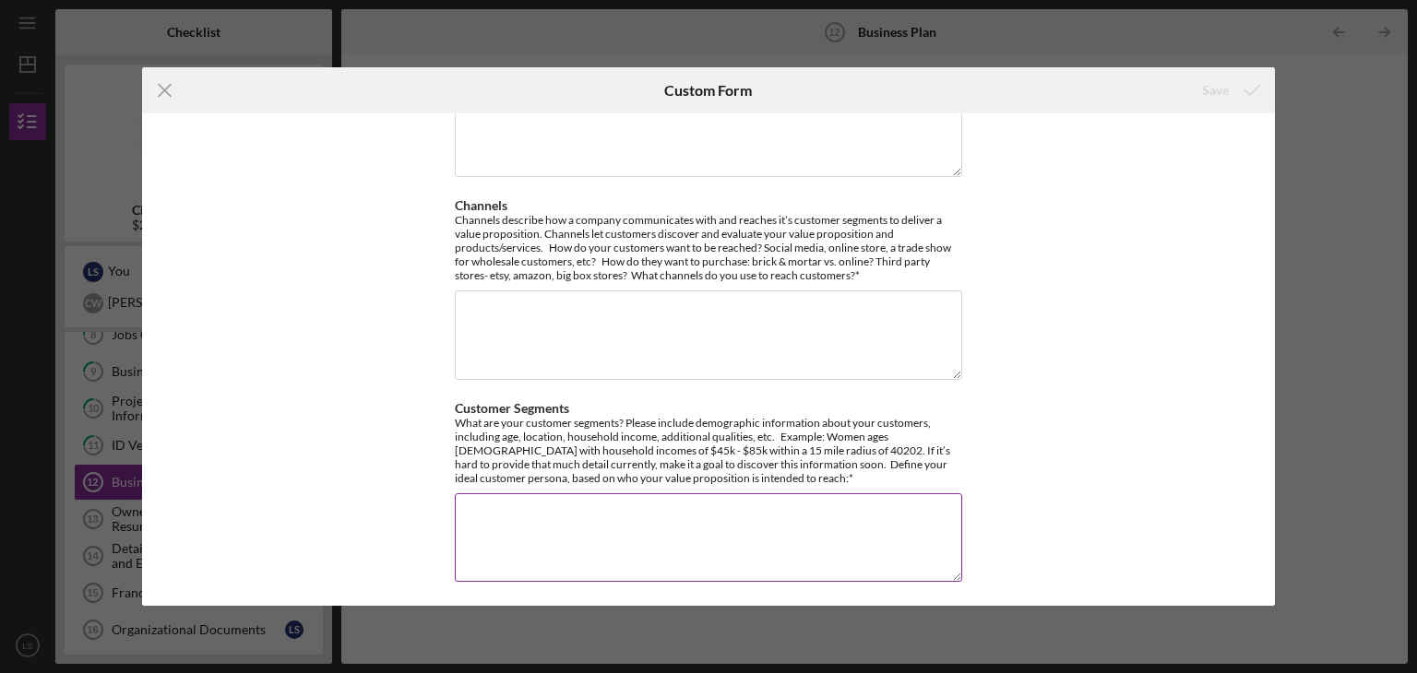
click at [457, 405] on label "Customer Segments" at bounding box center [512, 408] width 114 height 16
click at [457, 494] on textarea "Customer Segments" at bounding box center [708, 538] width 507 height 89
drag, startPoint x: 454, startPoint y: 405, endPoint x: 630, endPoint y: 475, distance: 189.6
click at [719, 501] on div "Customer Segments What are your customer segments? Please include demographic i…" at bounding box center [708, 493] width 507 height 185
copy label
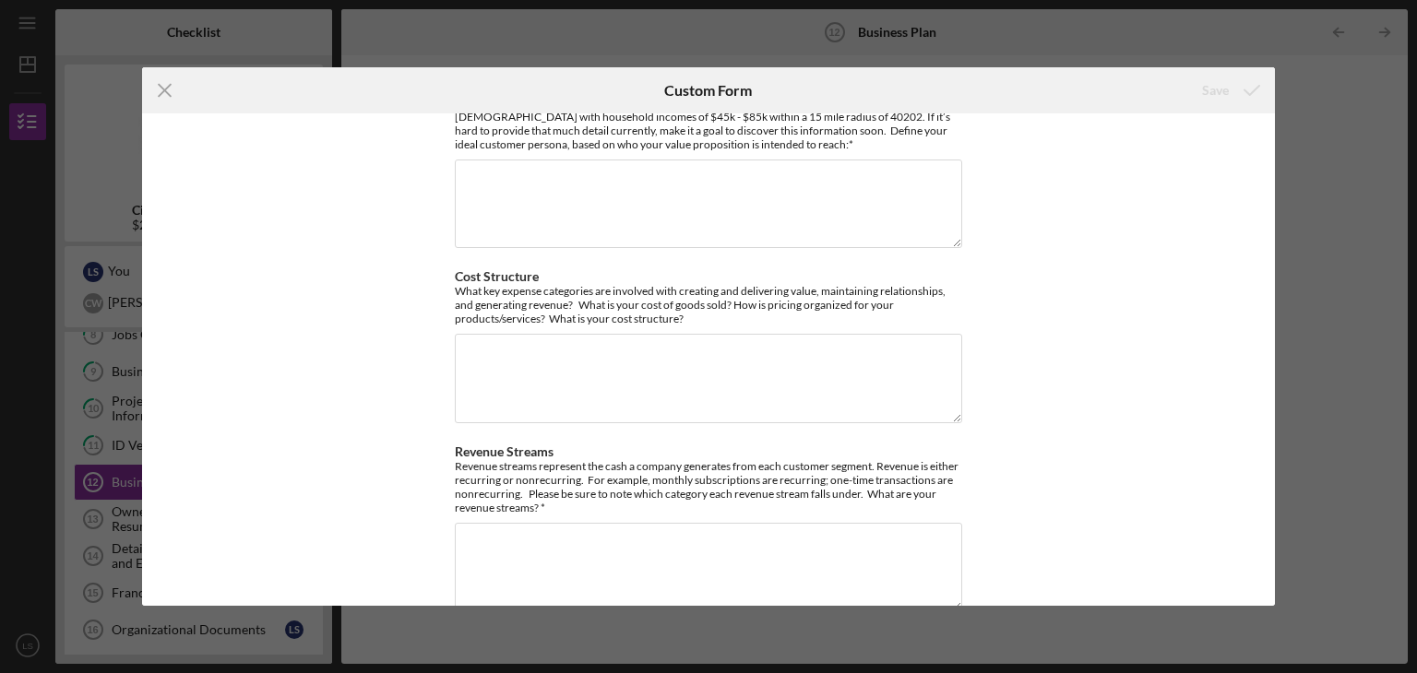
scroll to position [685, 0]
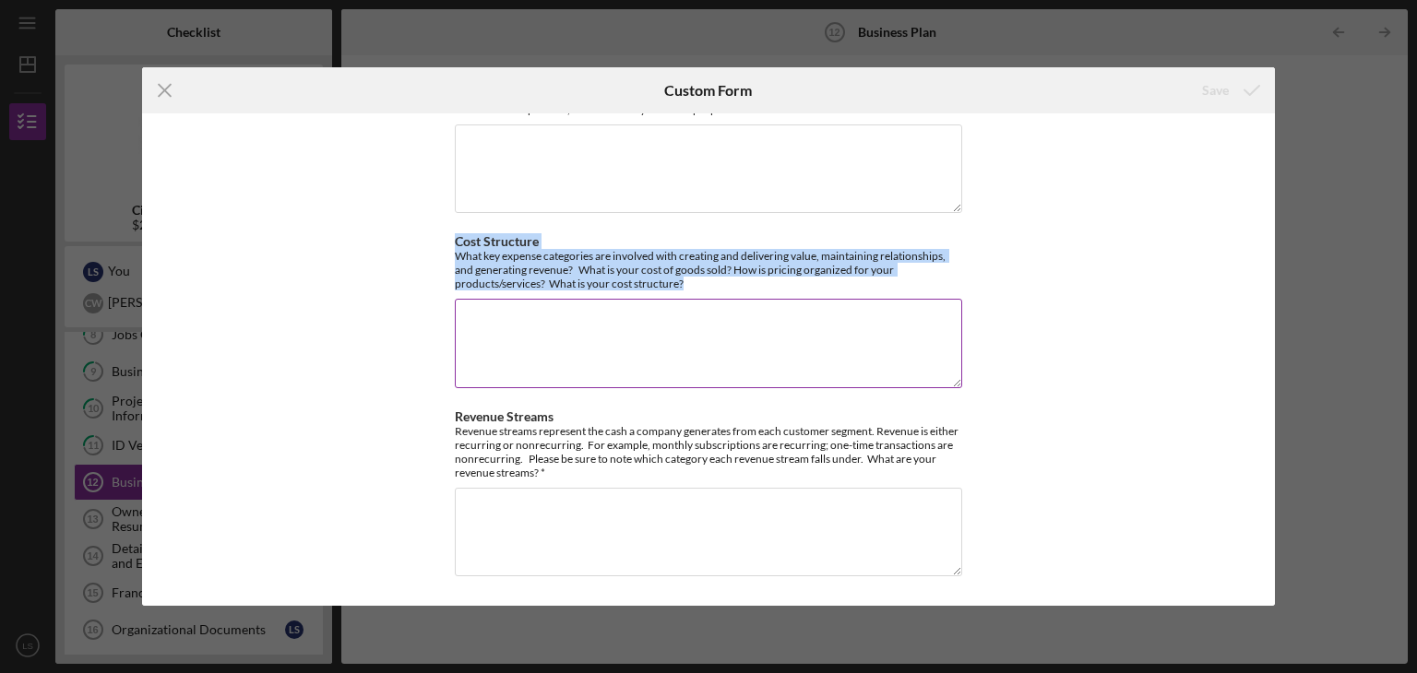
drag, startPoint x: 453, startPoint y: 242, endPoint x: 711, endPoint y: 287, distance: 262.2
click at [711, 287] on div "Cost Structure What key expense categories are involved with creating and deliv…" at bounding box center [708, 262] width 507 height 56
copy div "Cost Structure What key expense categories are involved with creating and deliv…"
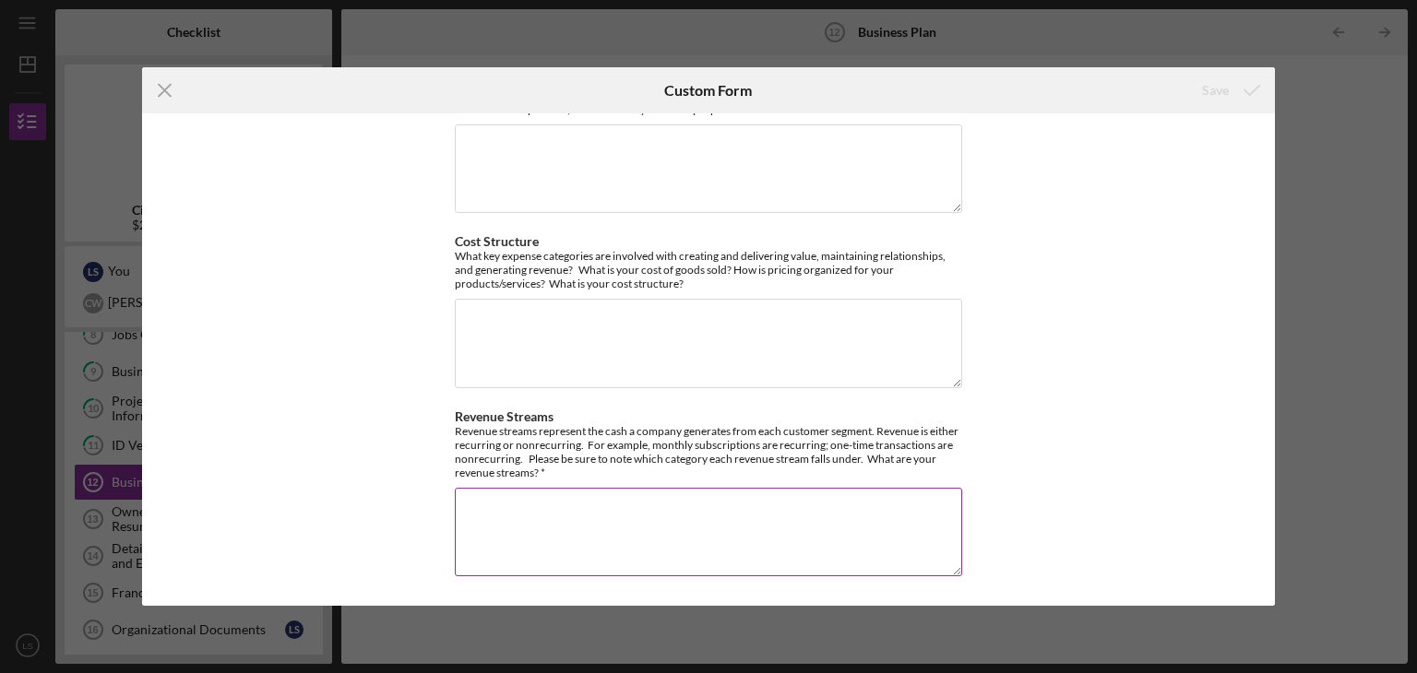
drag, startPoint x: 453, startPoint y: 414, endPoint x: 634, endPoint y: 481, distance: 192.6
click at [634, 481] on div "Revenue Streams Revenue streams represent the cash a company generates from eac…" at bounding box center [708, 495] width 507 height 171
copy label
drag, startPoint x: 1007, startPoint y: 345, endPoint x: 1037, endPoint y: 353, distance: 30.7
click at [1008, 345] on div "Value: Why do your customers buy your product? What is the value proposition fo…" at bounding box center [709, 359] width 1134 height 493
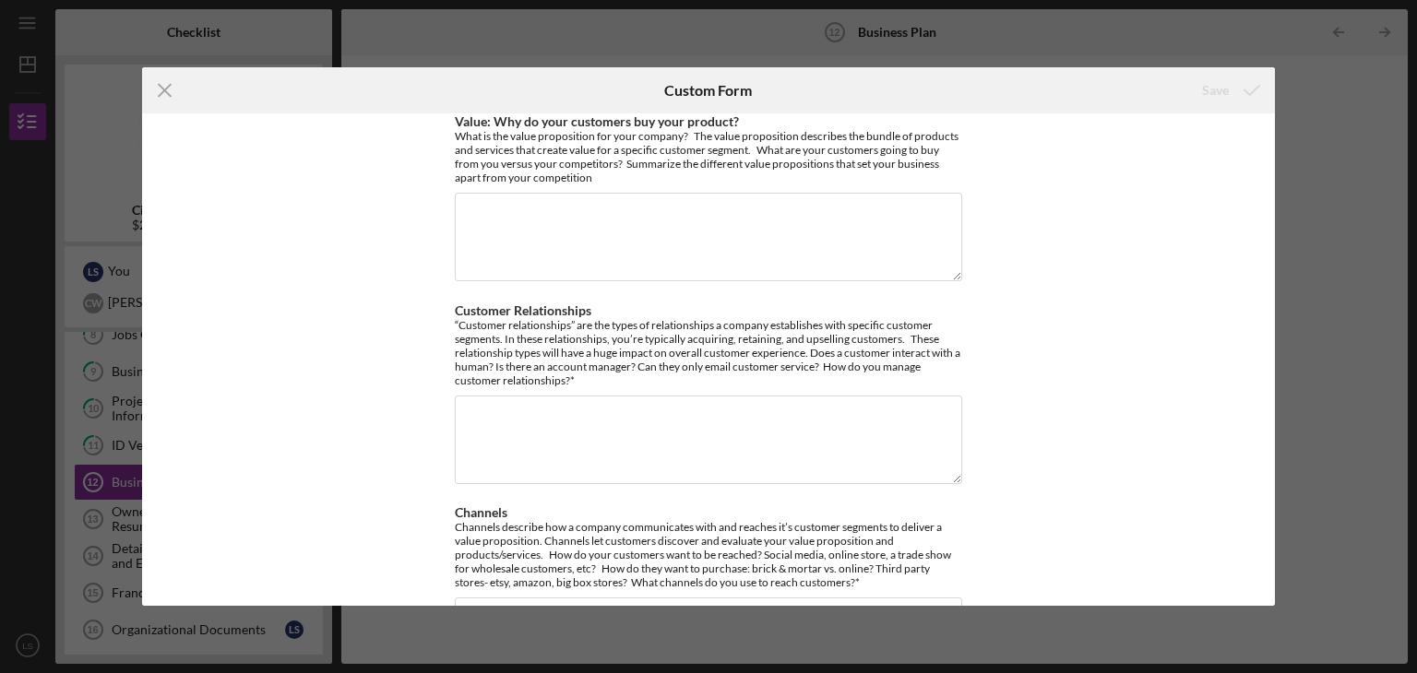
scroll to position [0, 0]
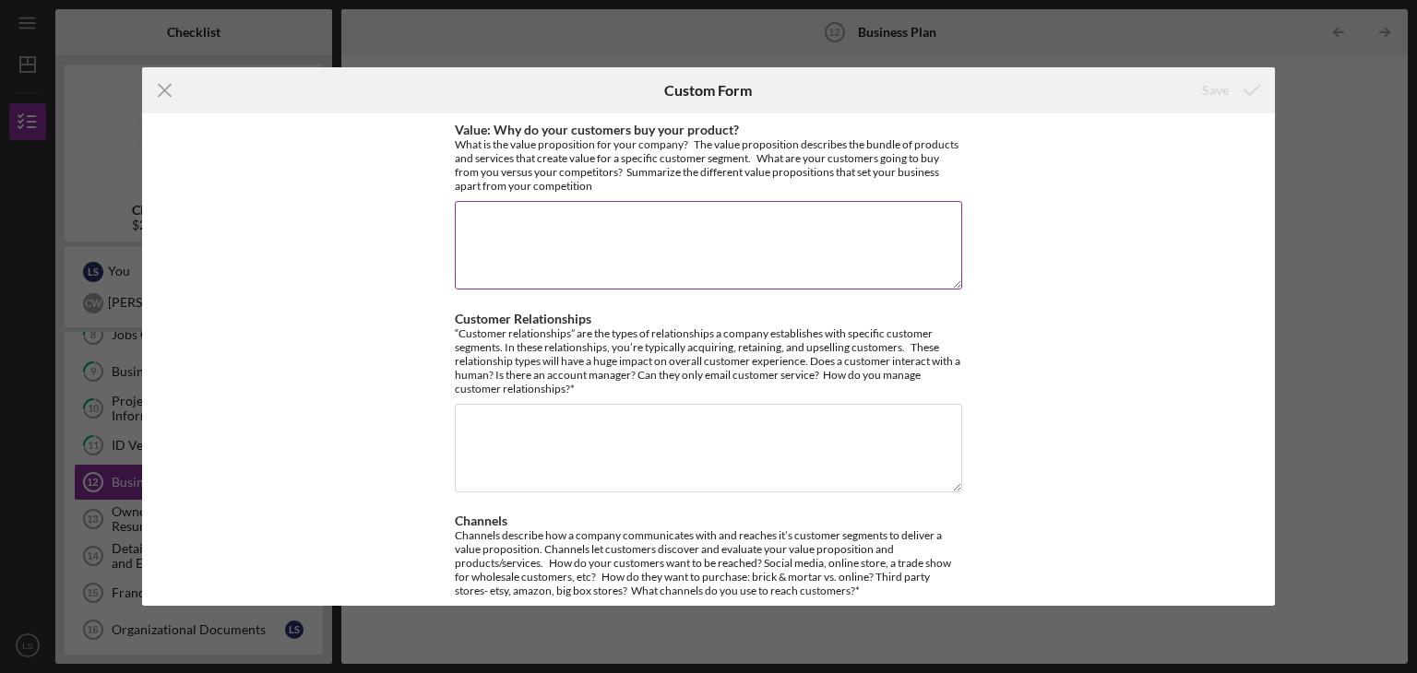
click at [464, 217] on textarea "Value: Why do your customers buy your product?" at bounding box center [708, 245] width 507 height 89
paste textarea "Lor ipsumdolo sitame Consect Ad Elits doeiusm te incid u laboreetdol magnaal en…"
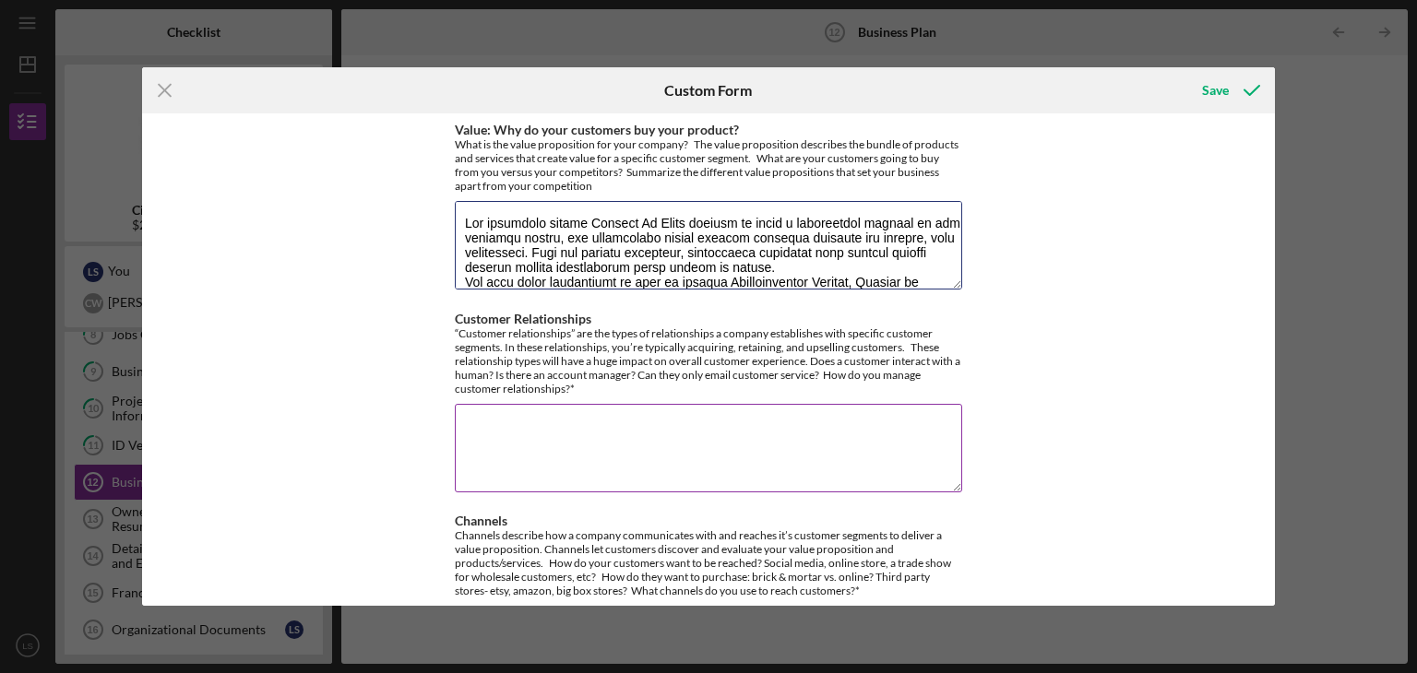
scroll to position [535, 0]
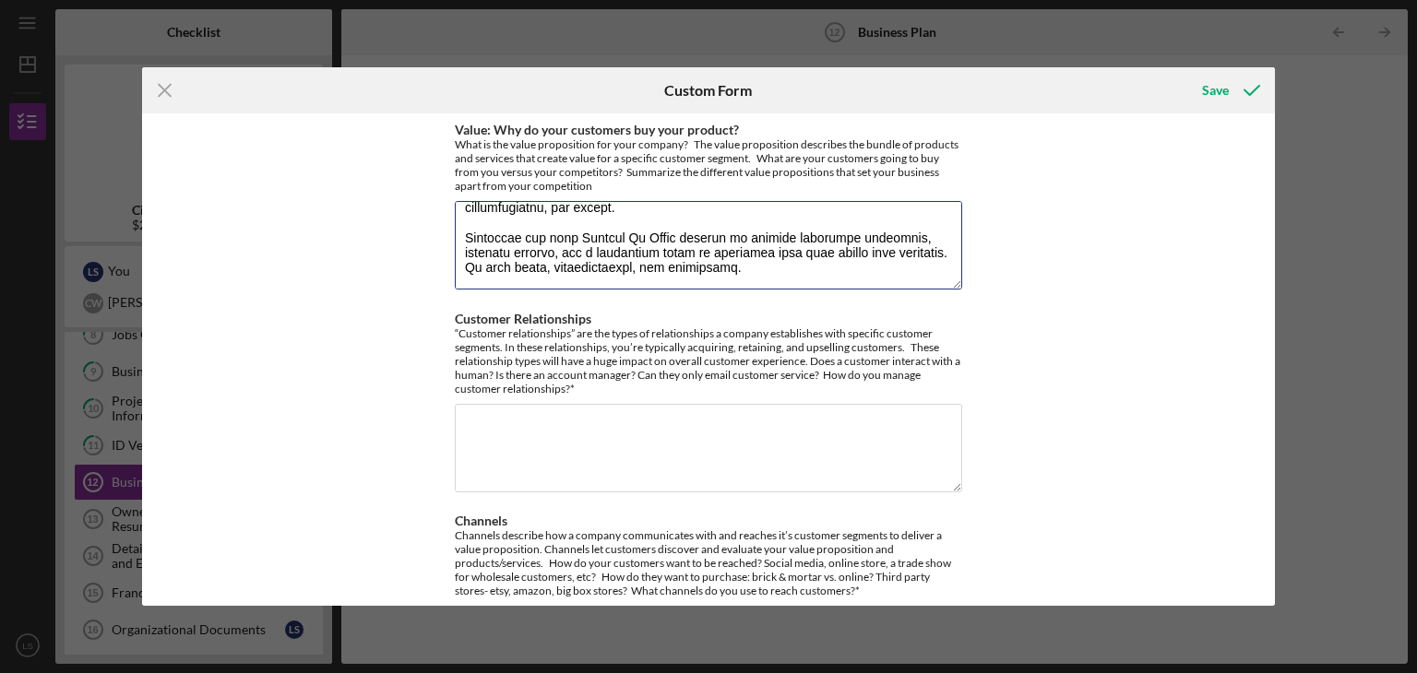
type textarea "Lor ipsumdolo sitame Consect Ad Elits doeiusm te incid u laboreetdol magnaal en…"
